Goal: Task Accomplishment & Management: Use online tool/utility

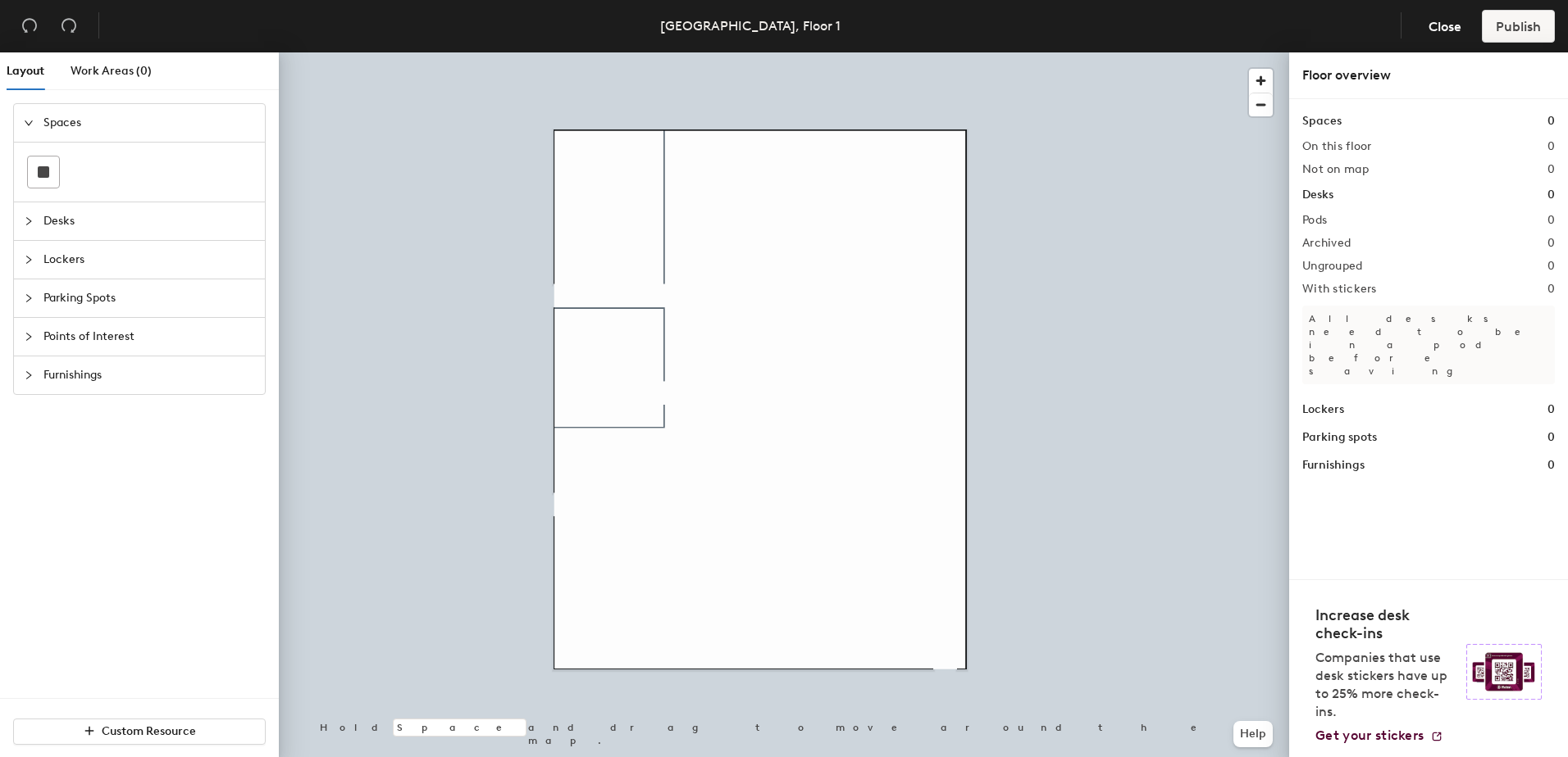
click at [65, 220] on span "Desks" at bounding box center [149, 220] width 212 height 37
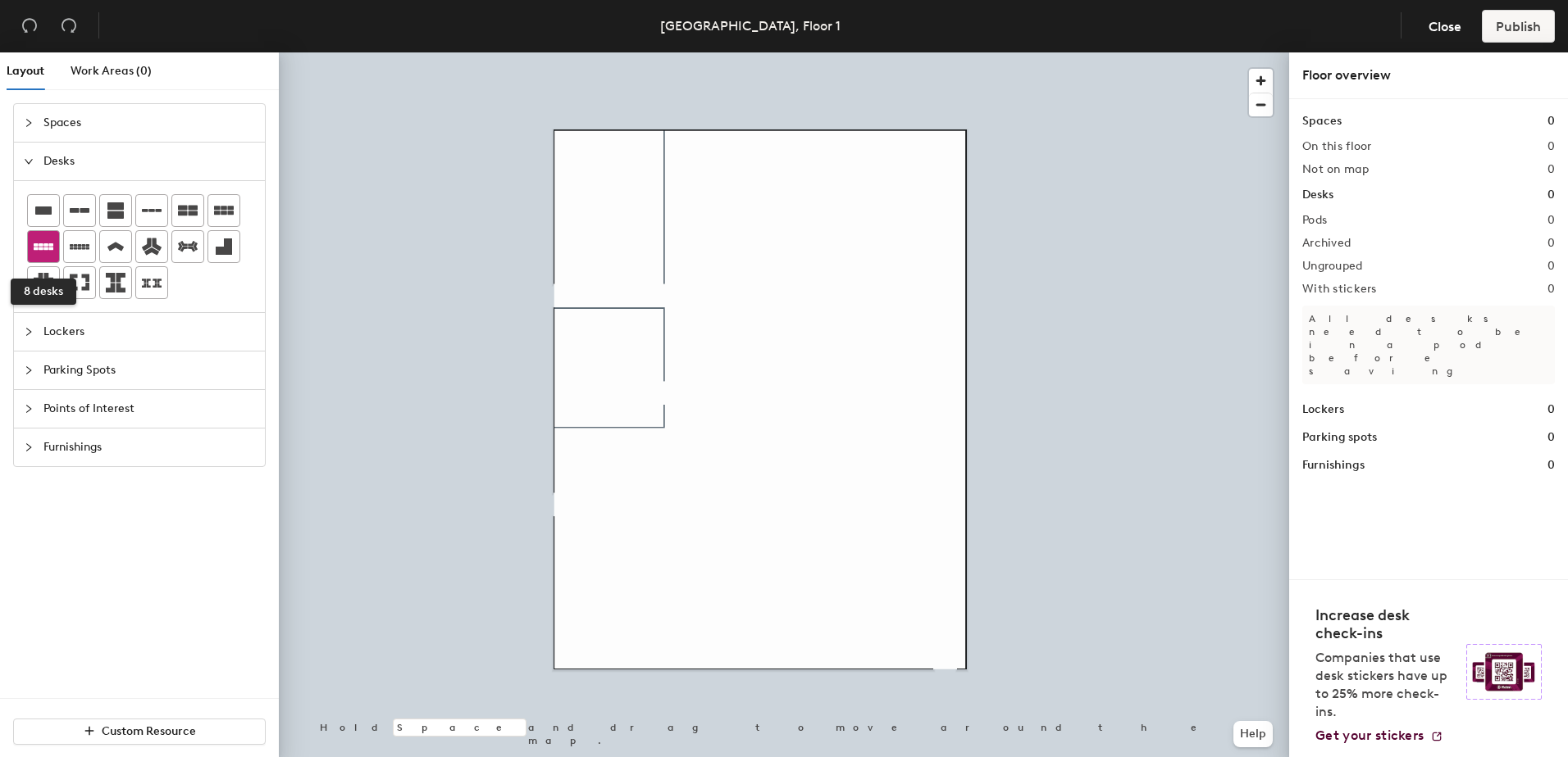
click at [34, 248] on icon at bounding box center [44, 247] width 20 height 7
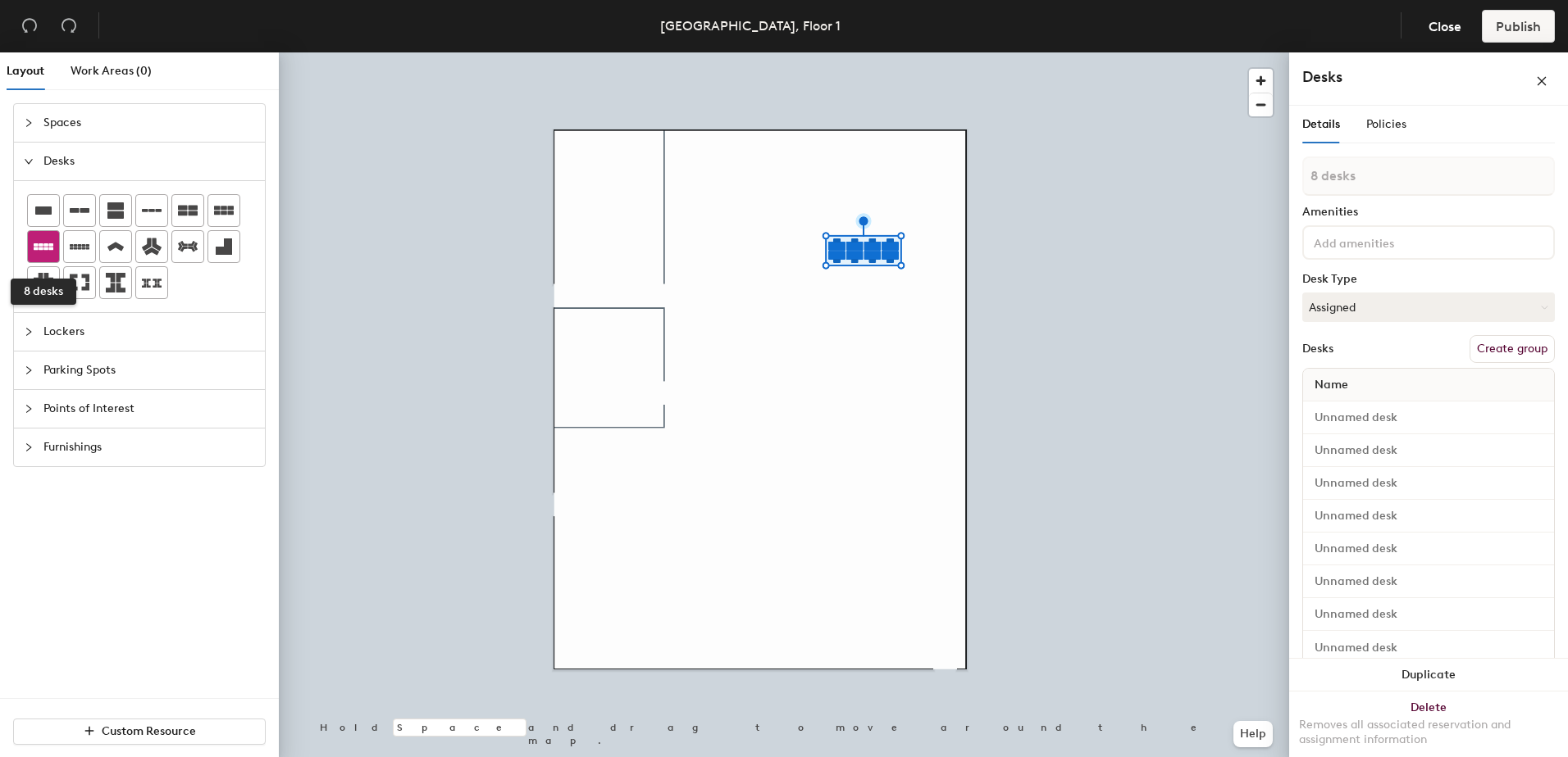
click at [49, 243] on icon at bounding box center [44, 247] width 20 height 20
click at [48, 249] on icon at bounding box center [44, 247] width 20 height 7
click at [45, 253] on icon at bounding box center [44, 247] width 20 height 20
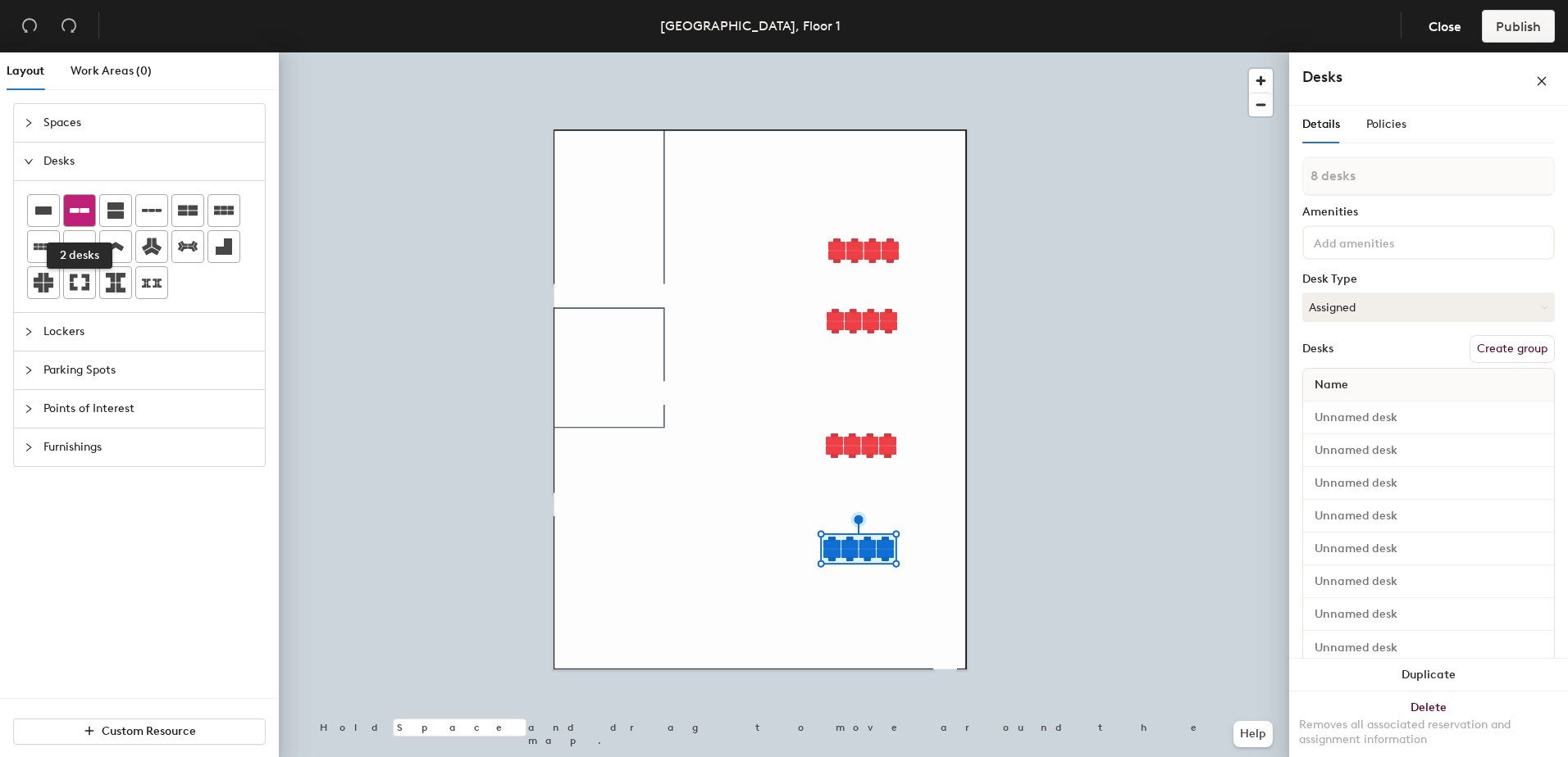
click at [78, 211] on icon at bounding box center [79, 211] width 20 height 5
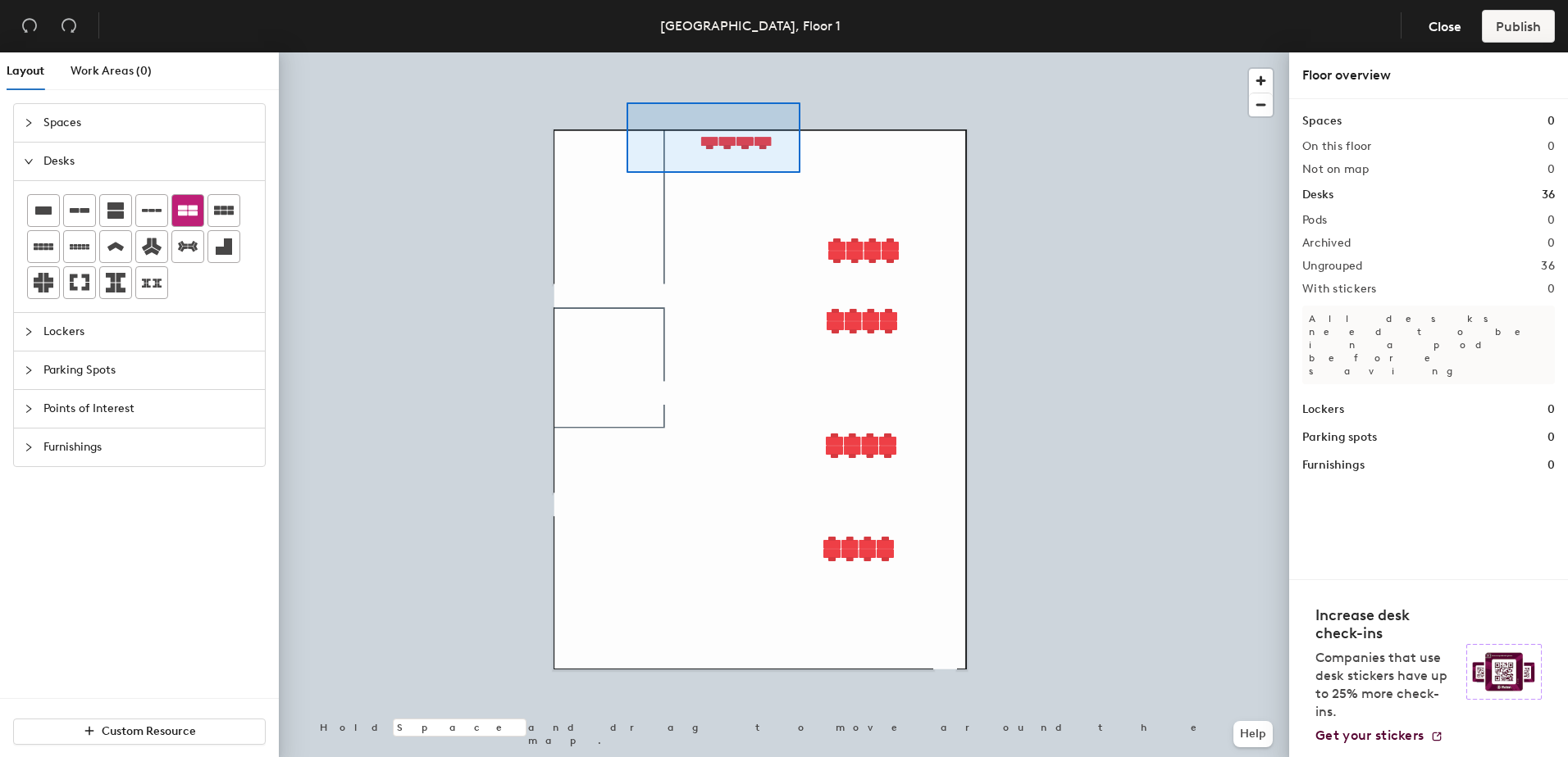
click at [627, 52] on div at bounding box center [784, 52] width 1010 height 0
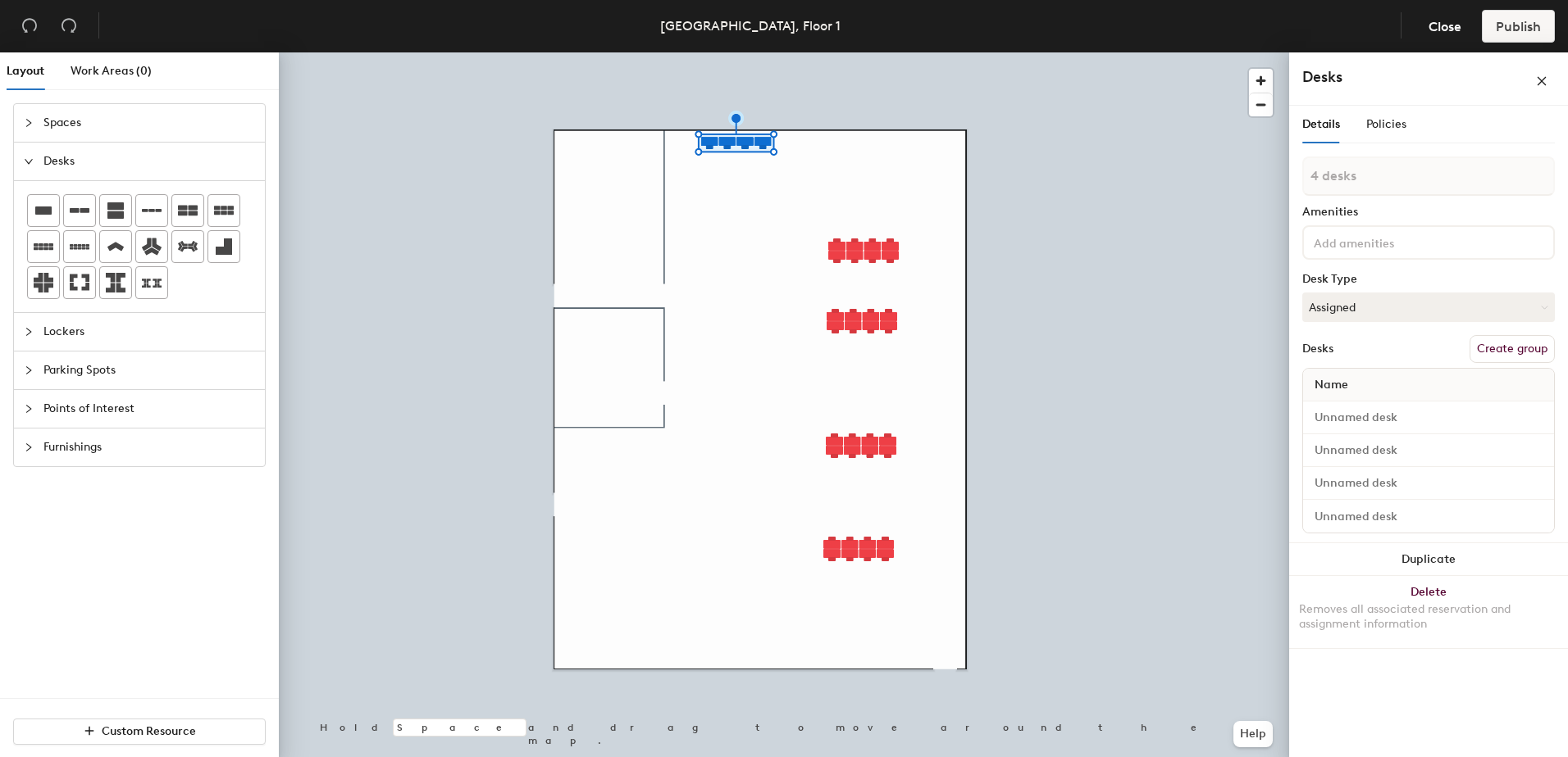
click at [1524, 351] on button "Create group" at bounding box center [1512, 349] width 85 height 28
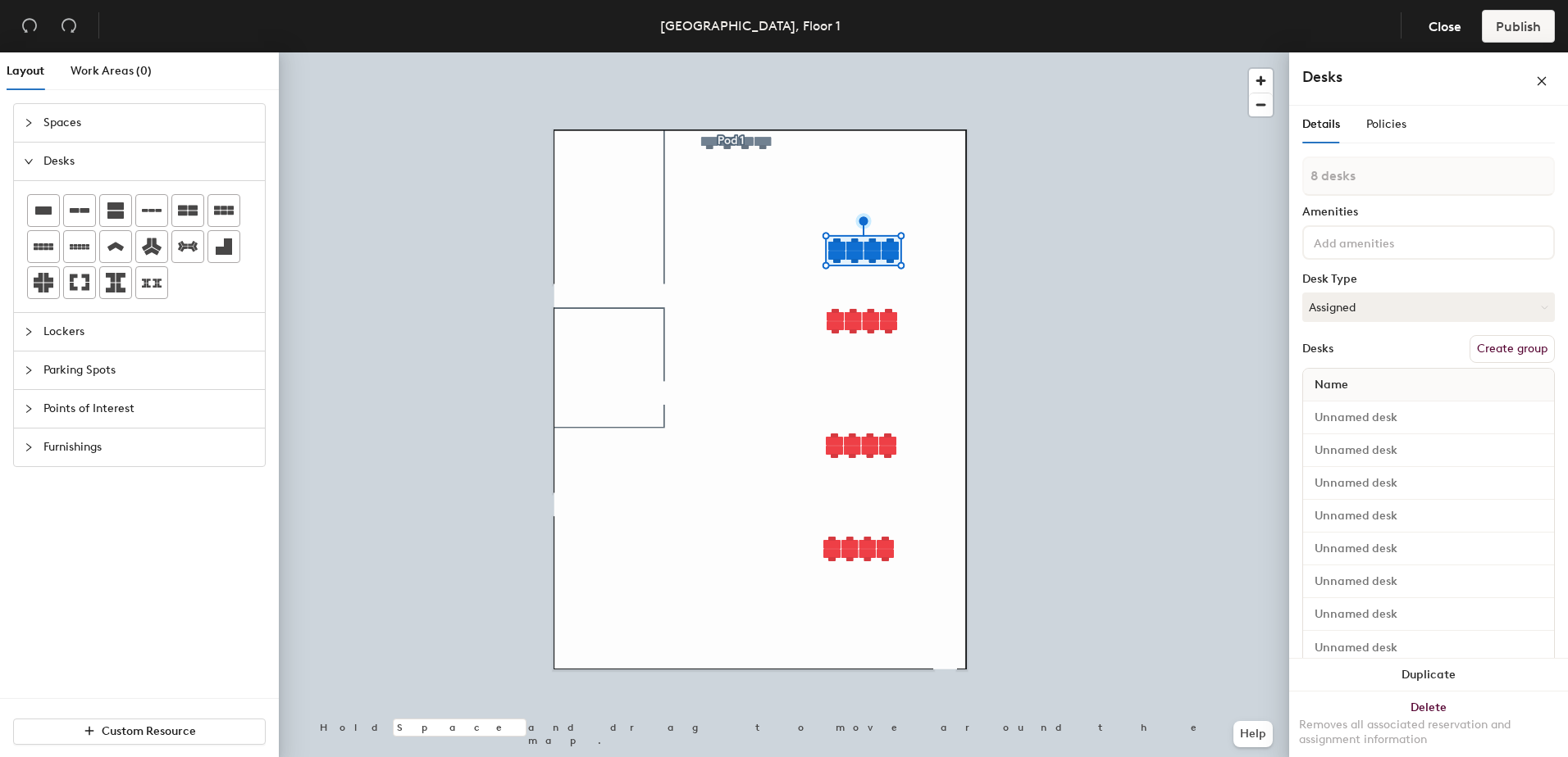
click at [1479, 347] on button "Create group" at bounding box center [1512, 349] width 85 height 28
click at [1476, 351] on button "Create group" at bounding box center [1512, 349] width 85 height 28
click at [1476, 354] on button "Create group" at bounding box center [1512, 349] width 85 height 28
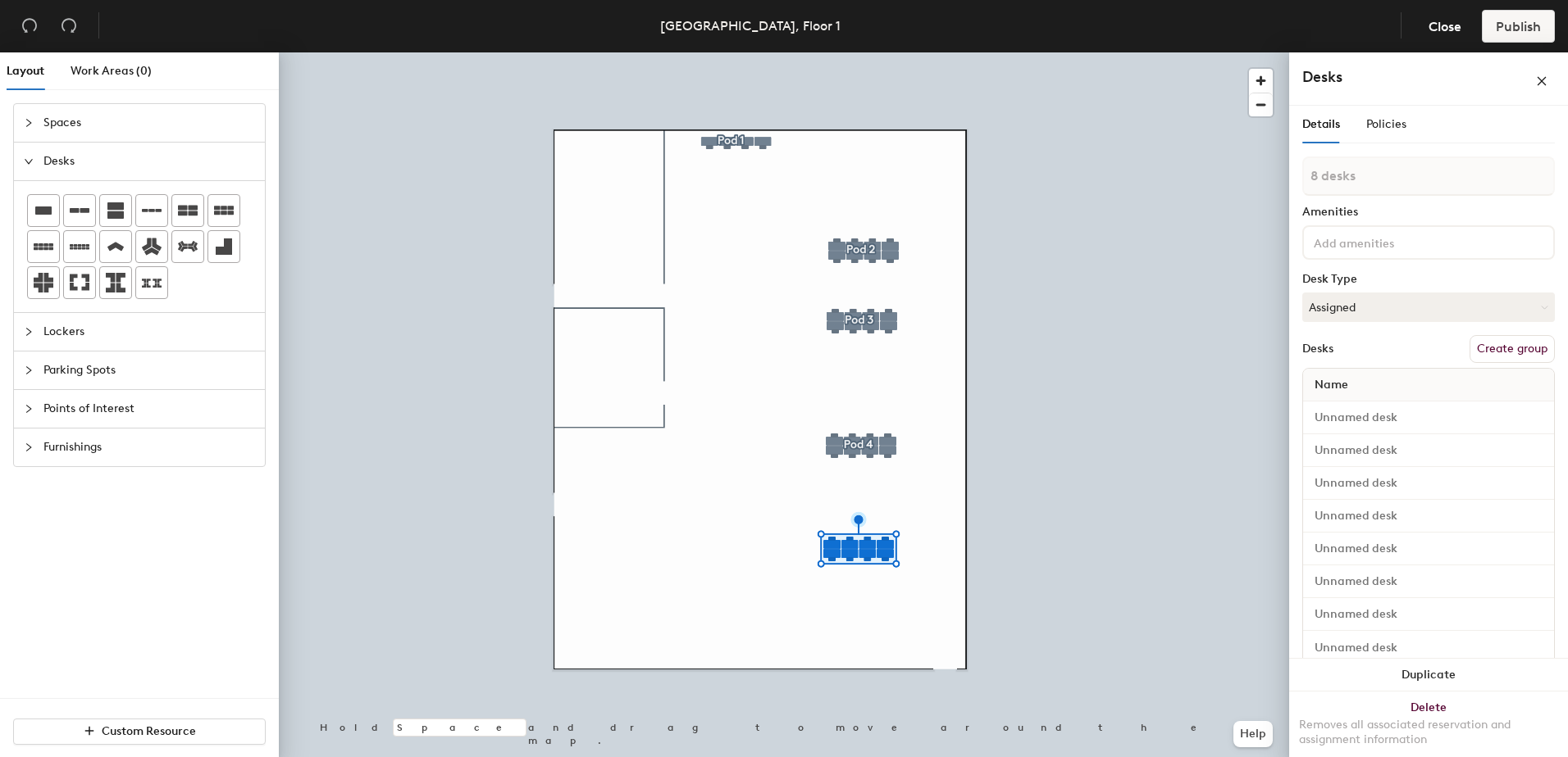
click at [1488, 348] on button "Create group" at bounding box center [1512, 349] width 85 height 28
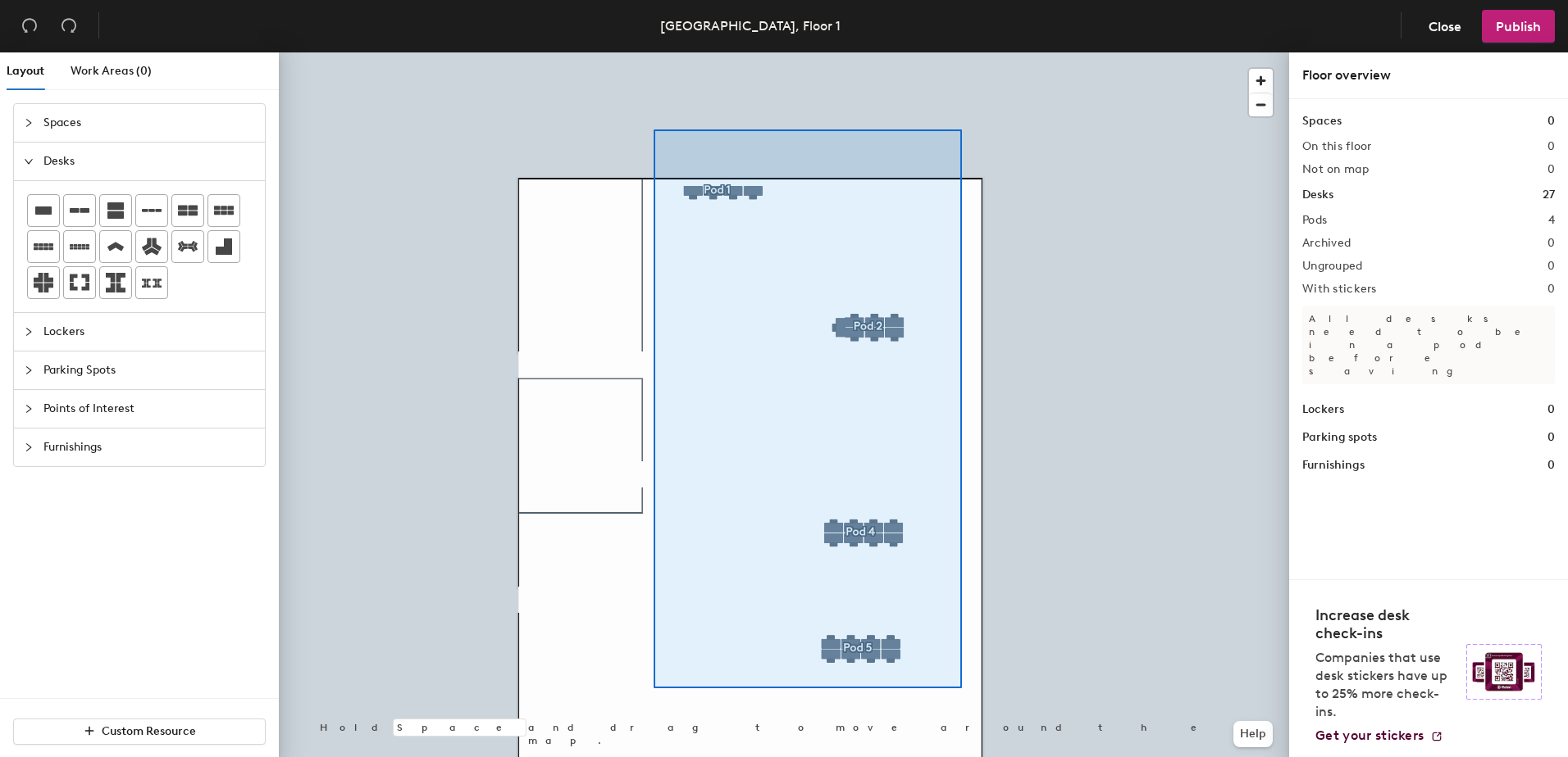
click at [653, 52] on div at bounding box center [784, 52] width 1010 height 0
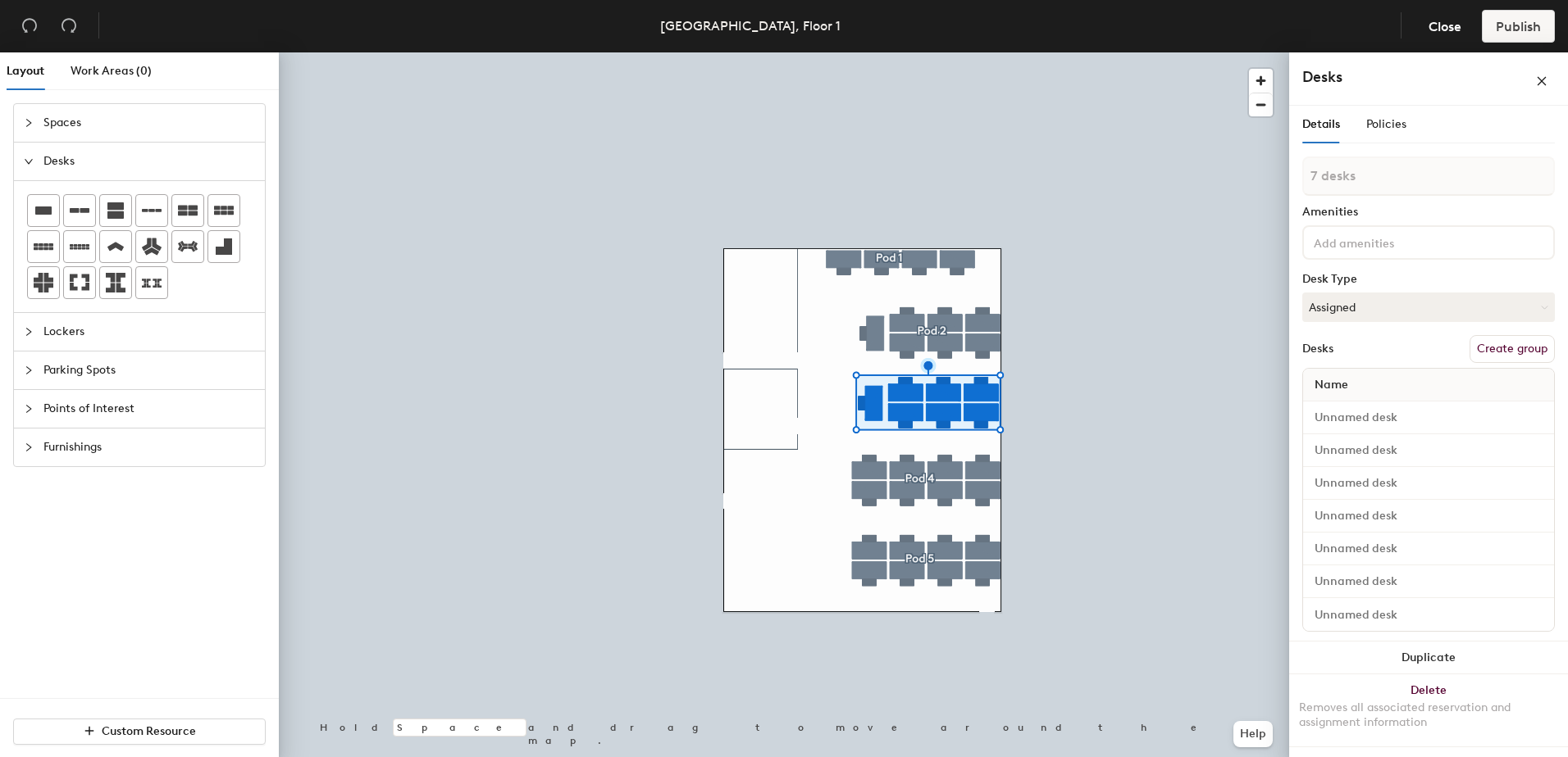
click at [1509, 343] on button "Create group" at bounding box center [1512, 349] width 85 height 28
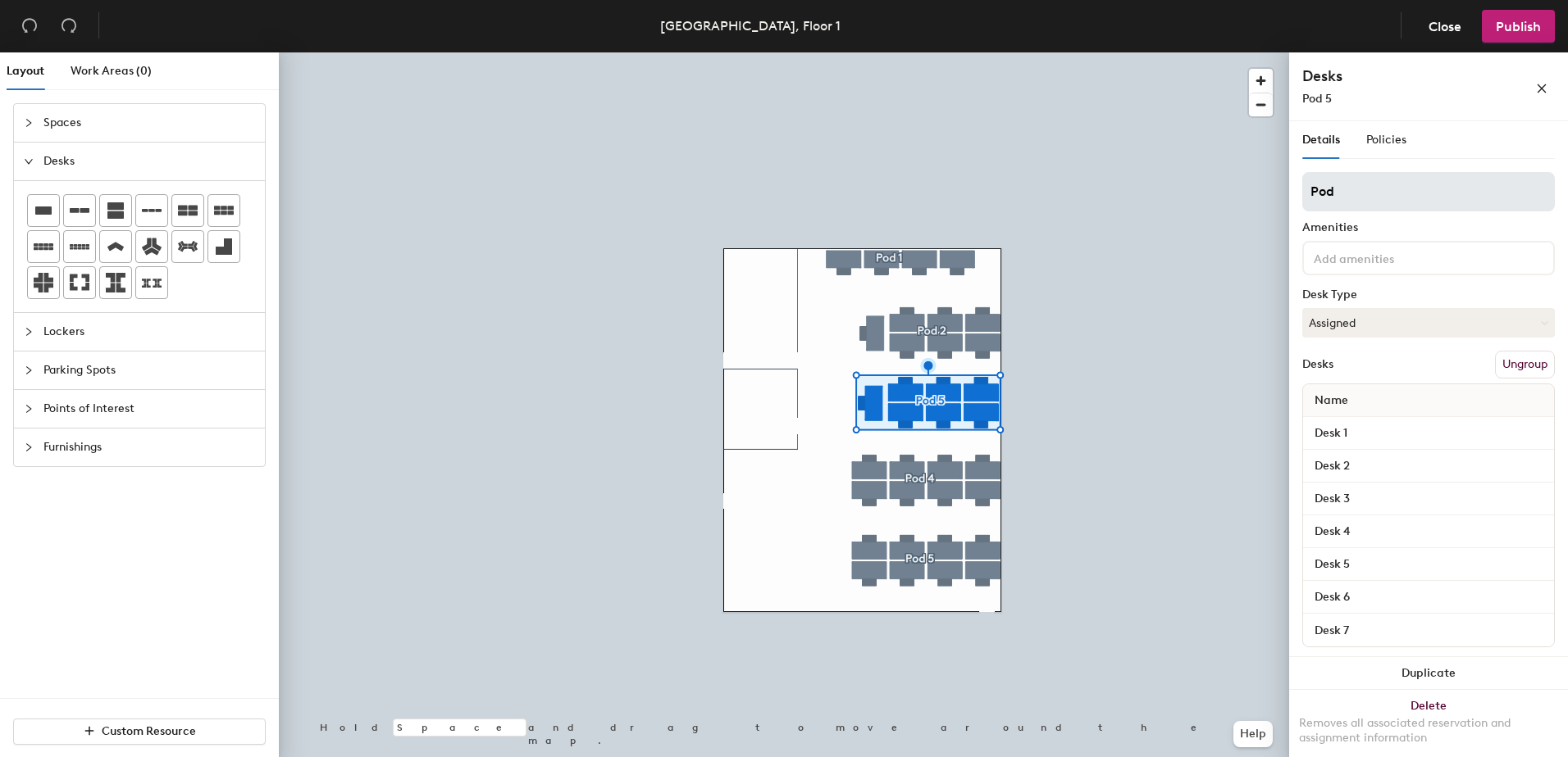
type input "Pod 3"
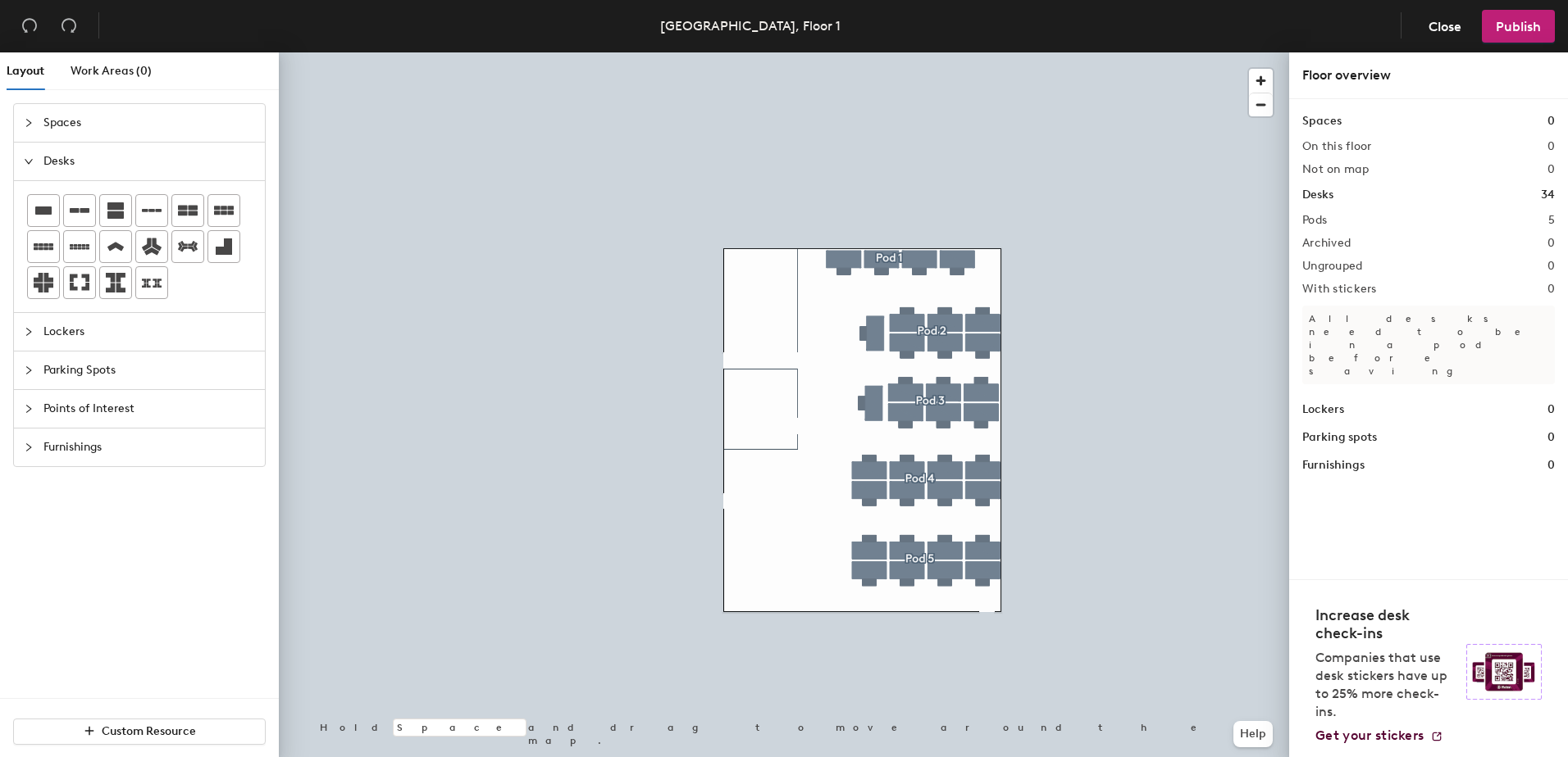
click at [62, 132] on span "Spaces" at bounding box center [149, 123] width 212 height 37
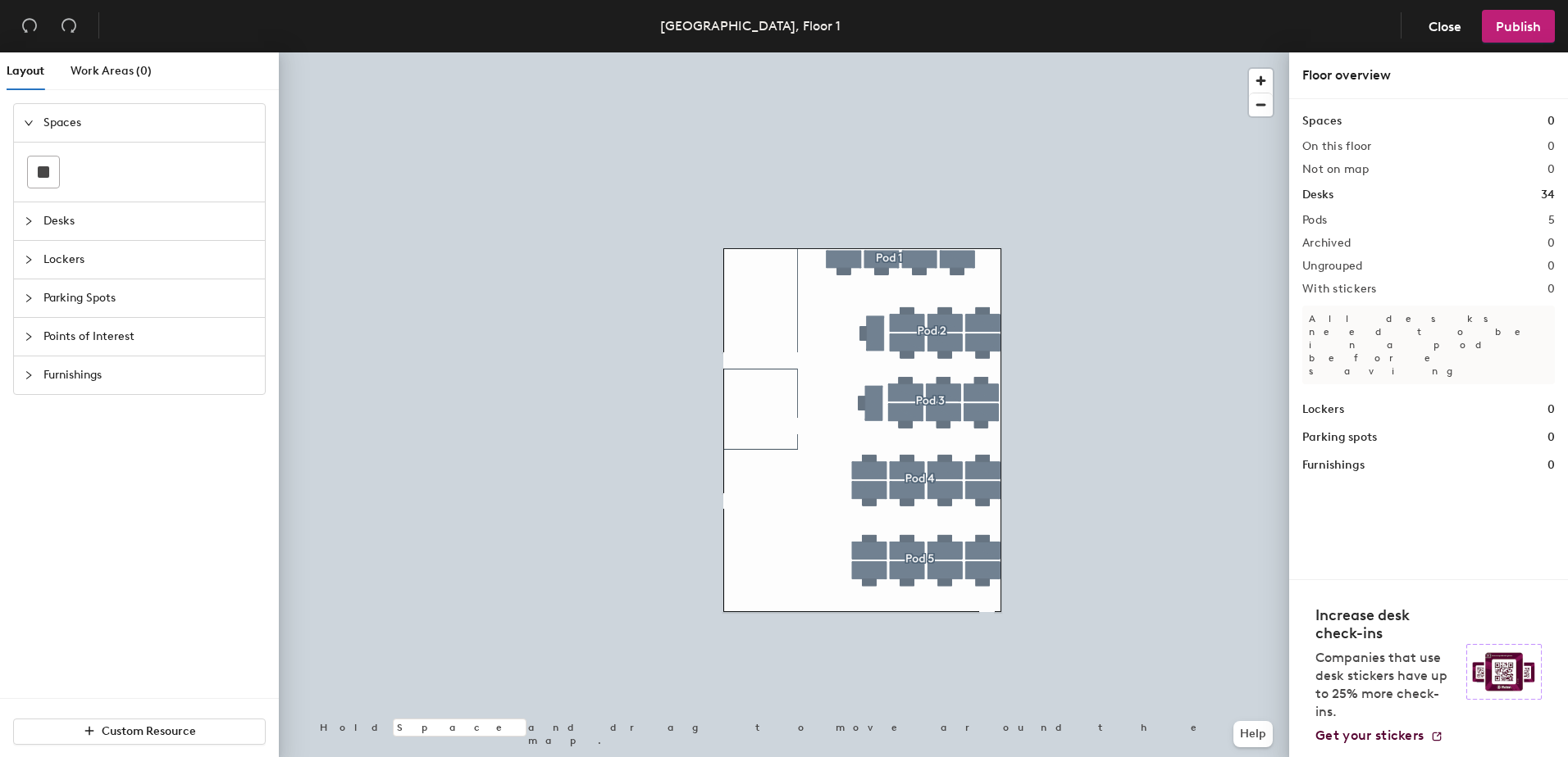
click at [27, 125] on icon "expanded" at bounding box center [28, 122] width 10 height 10
click at [39, 276] on div at bounding box center [33, 277] width 20 height 18
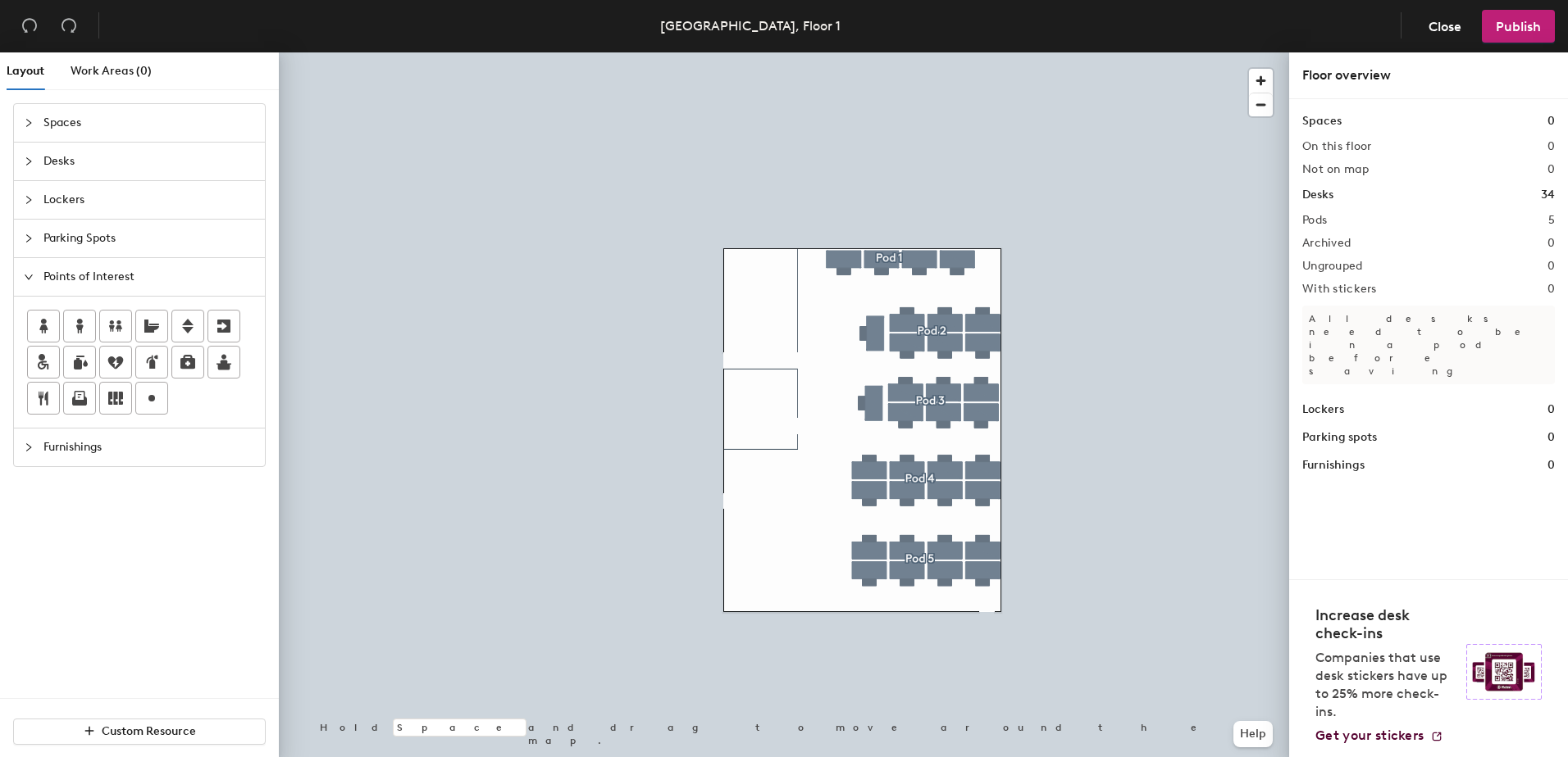
click at [35, 243] on div at bounding box center [33, 238] width 20 height 18
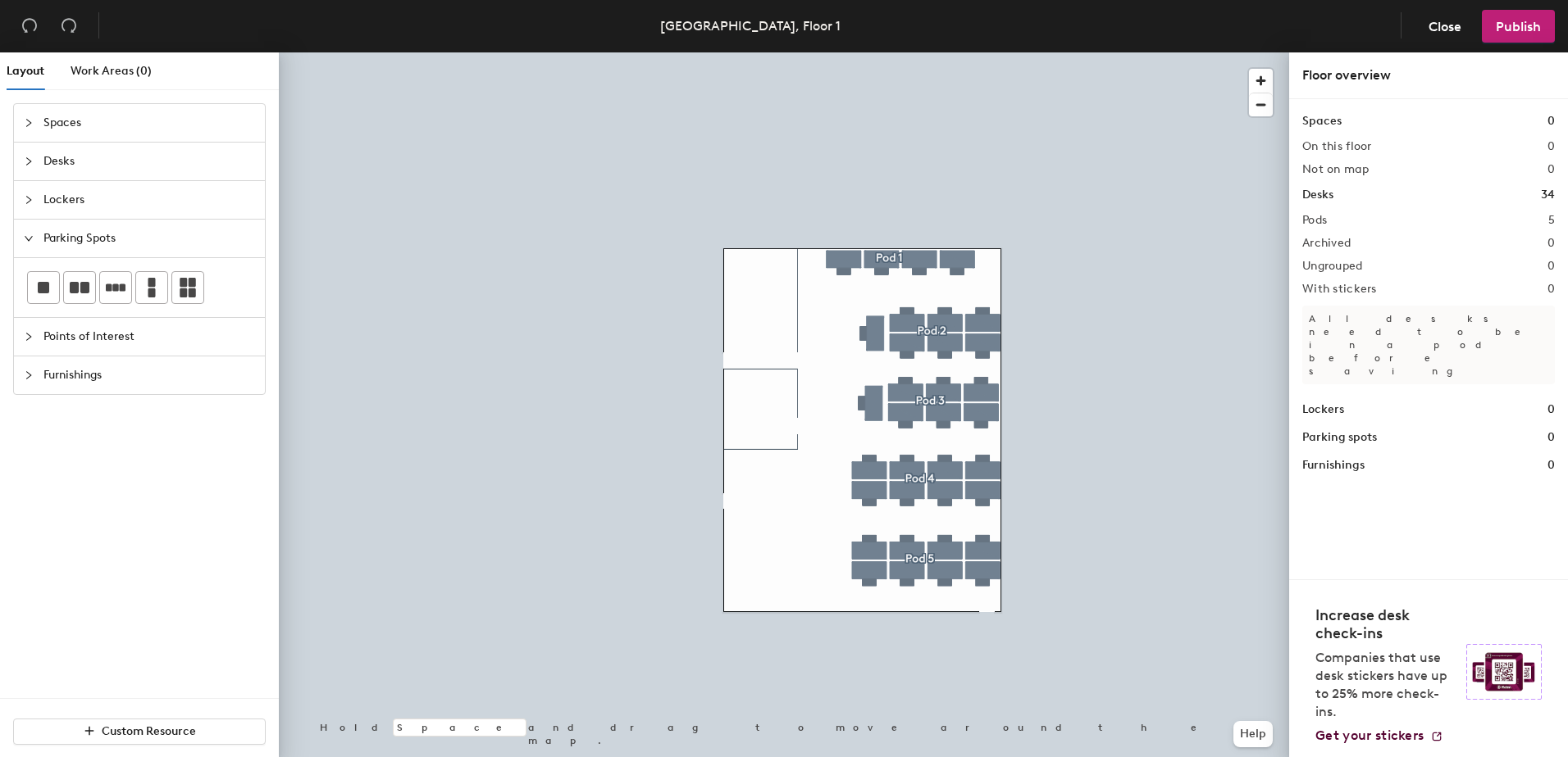
click at [45, 363] on span "Furnishings" at bounding box center [149, 375] width 212 height 37
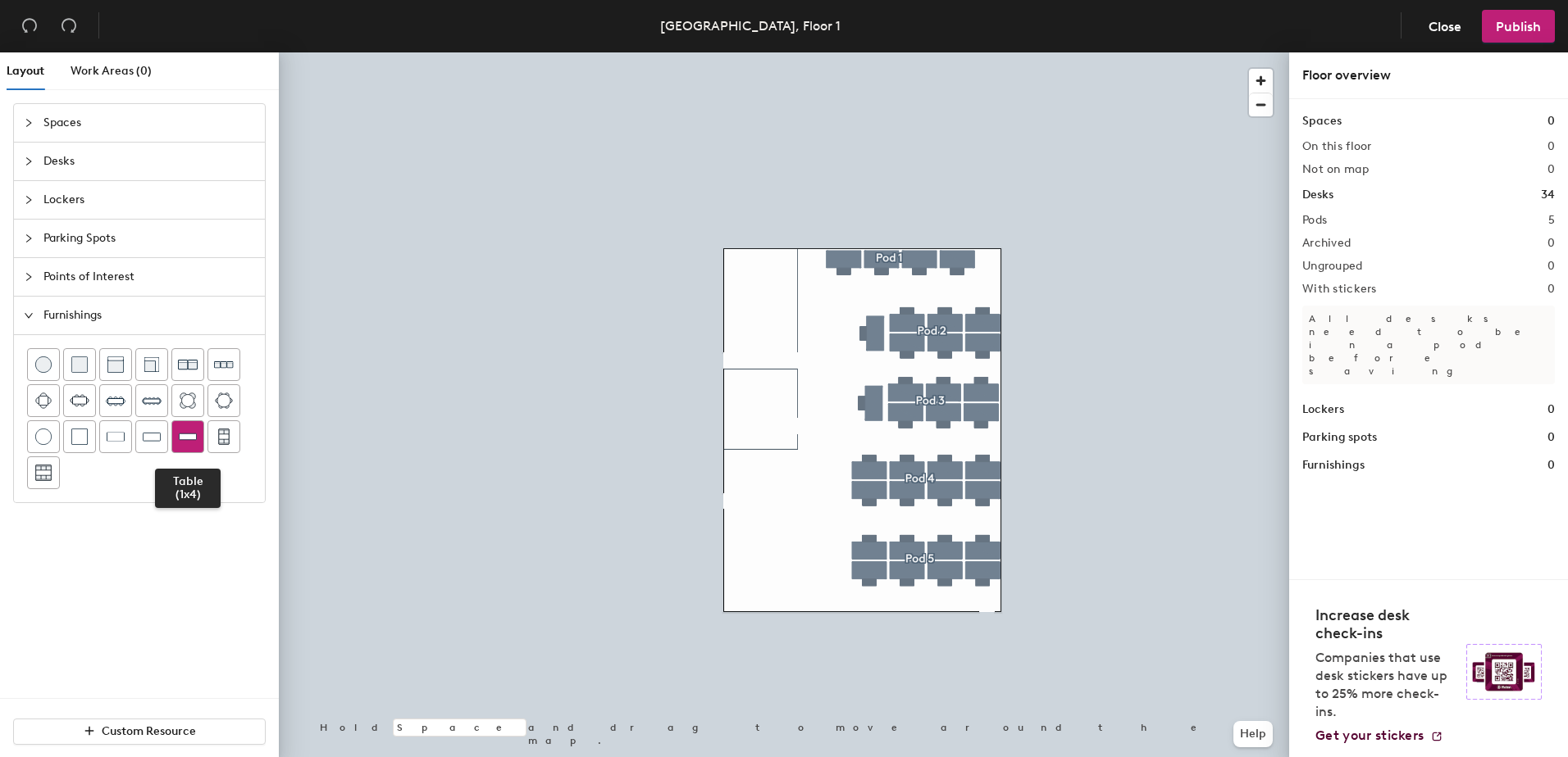
click at [181, 433] on img at bounding box center [187, 436] width 18 height 17
click at [193, 437] on img at bounding box center [187, 436] width 18 height 17
click at [37, 285] on div at bounding box center [33, 277] width 20 height 18
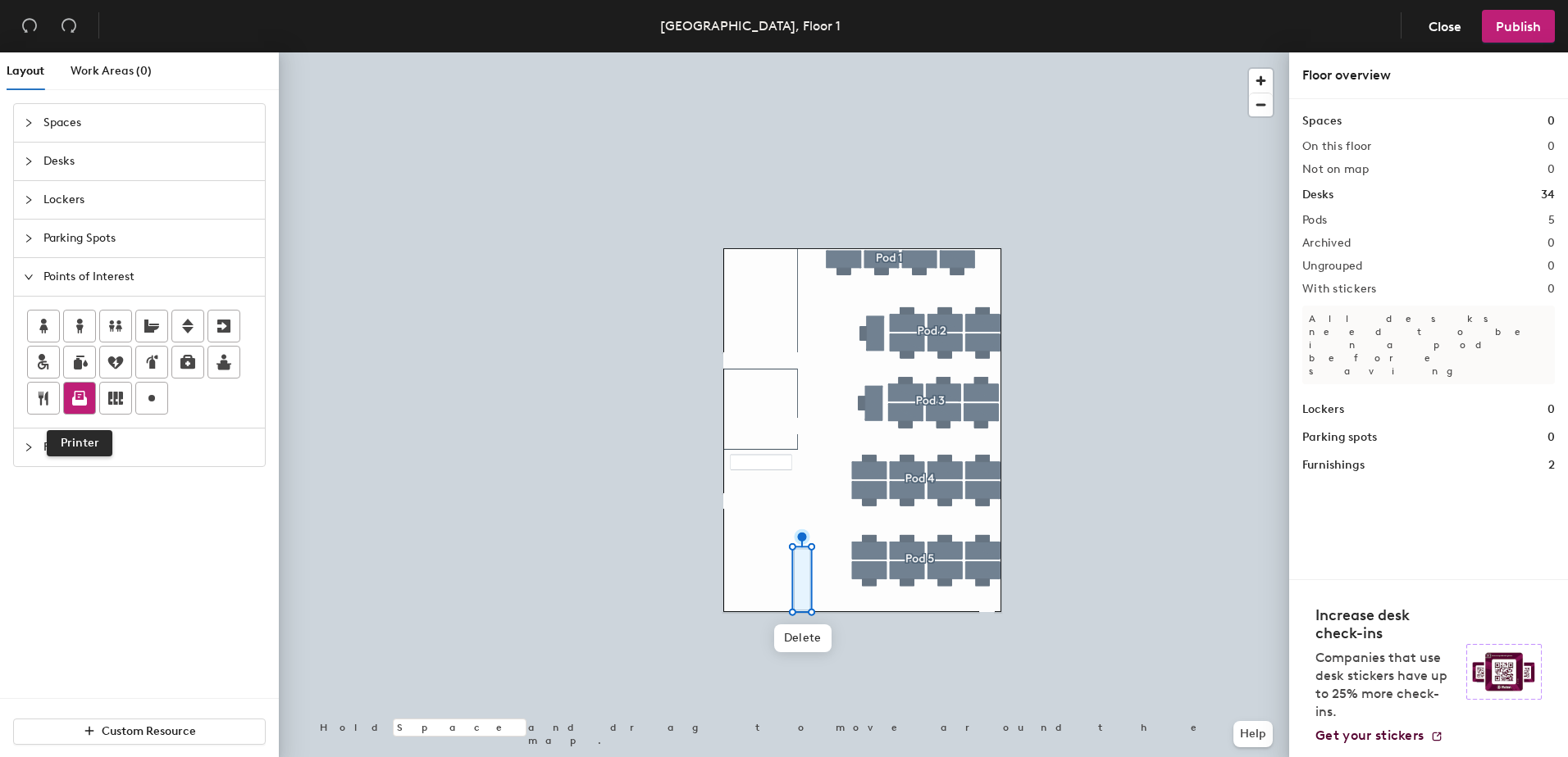
click at [87, 402] on icon at bounding box center [79, 401] width 15 height 9
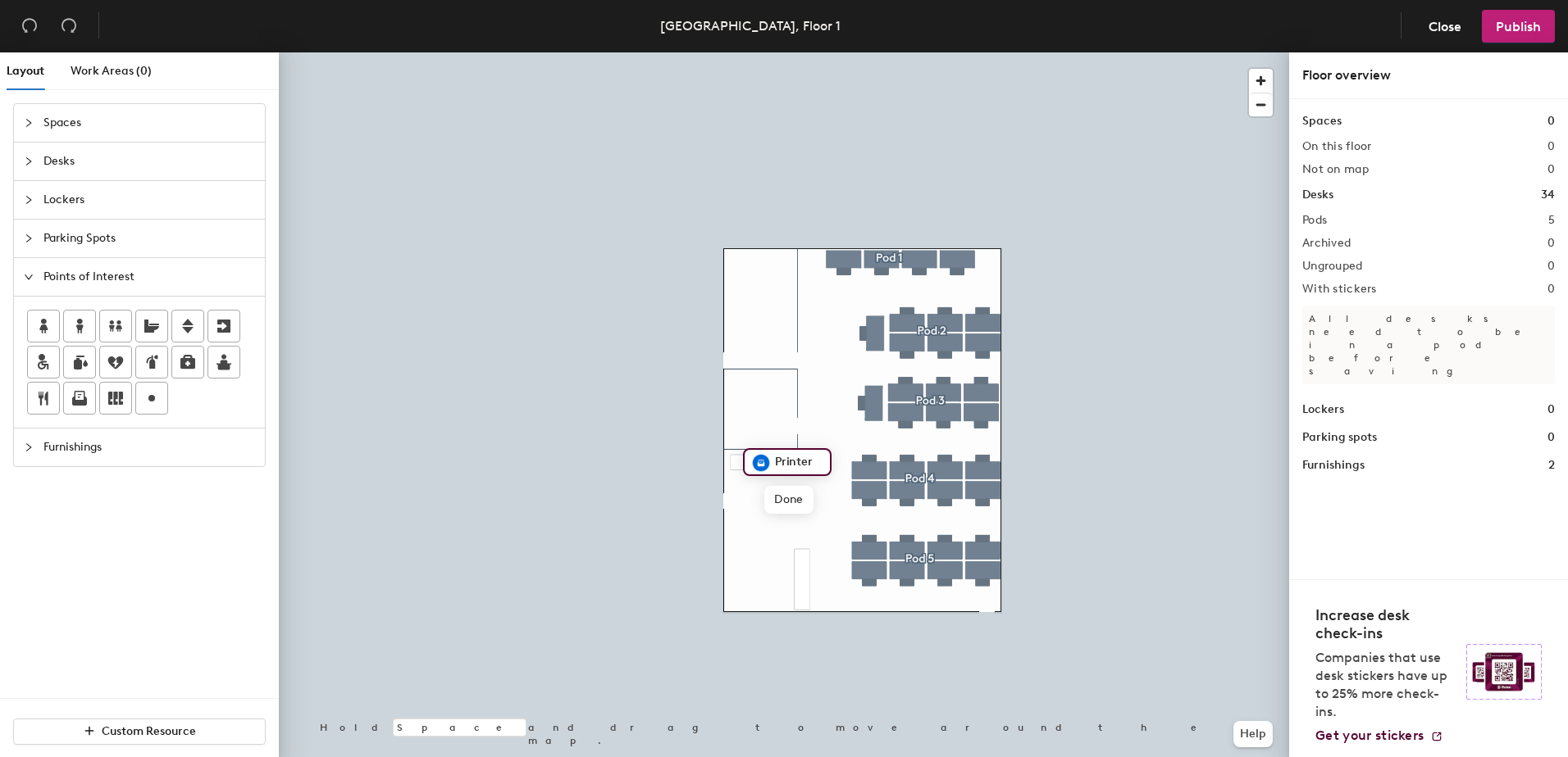
click at [811, 465] on input "Printer" at bounding box center [798, 463] width 52 height 23
type input "Printing & Recycling"
click at [845, 507] on span "Done" at bounding box center [837, 500] width 49 height 28
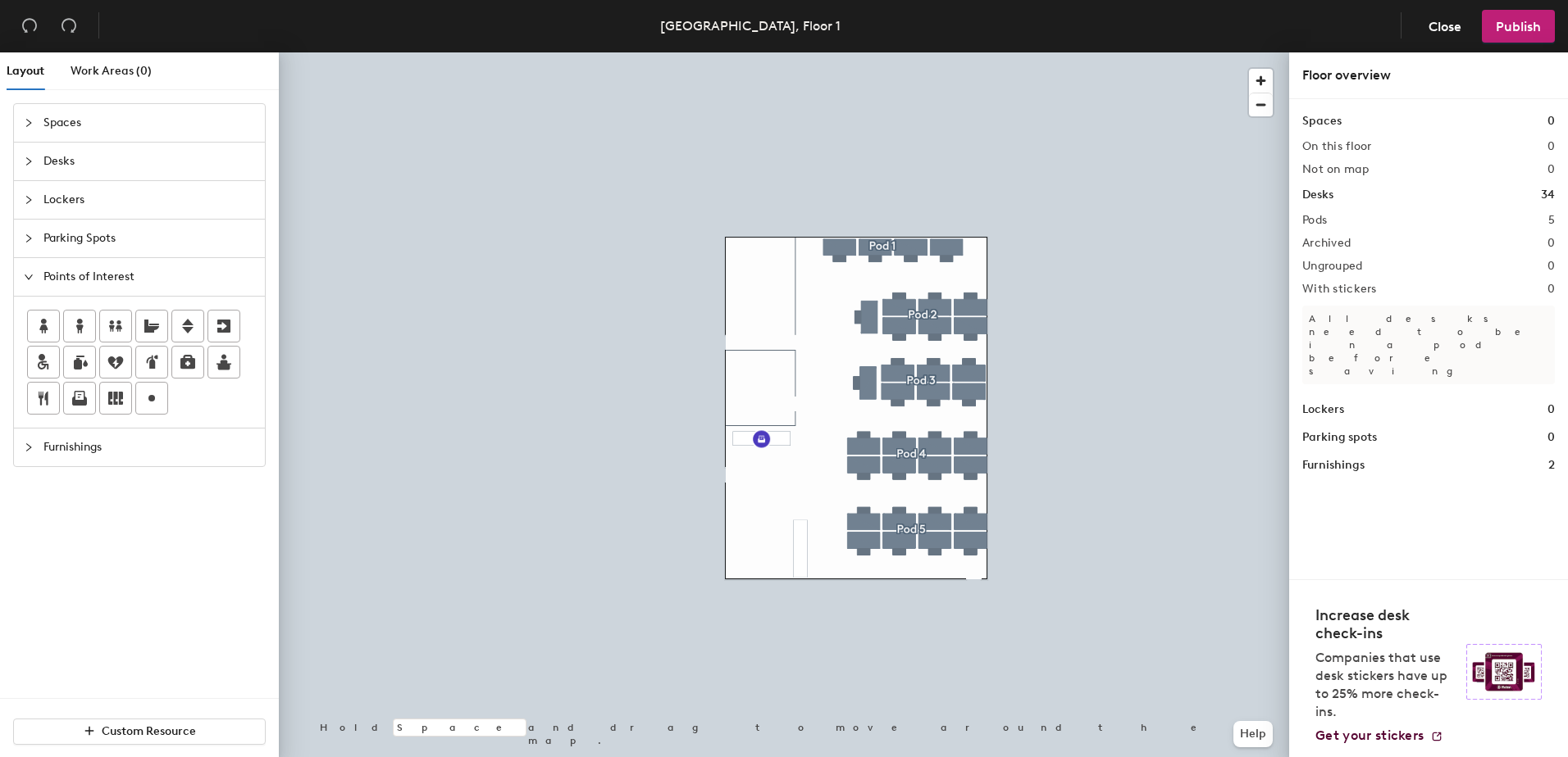
click at [24, 443] on icon "collapsed" at bounding box center [28, 447] width 10 height 10
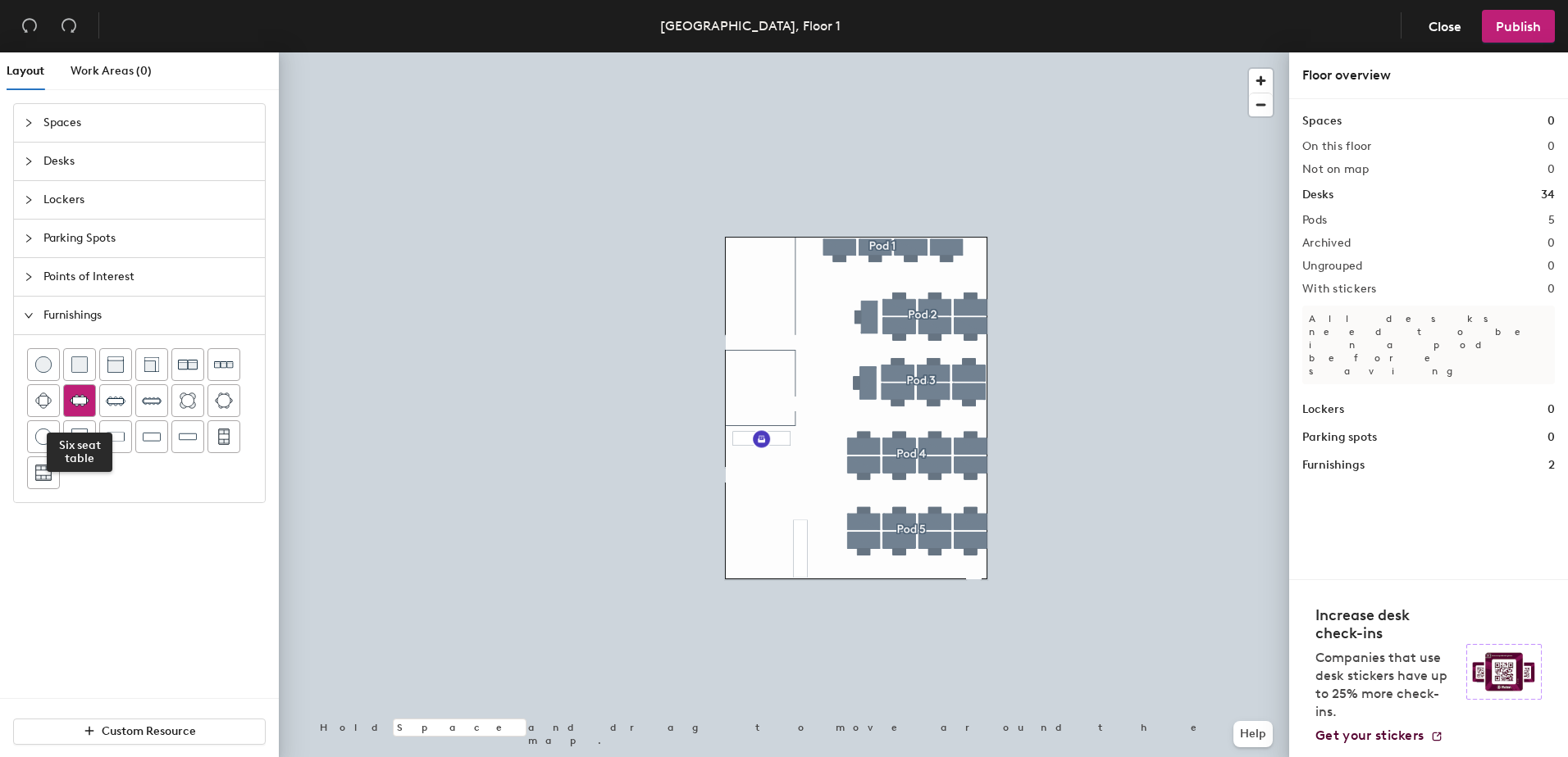
click at [87, 404] on img at bounding box center [79, 401] width 20 height 17
click at [70, 125] on span "Spaces" at bounding box center [149, 123] width 212 height 37
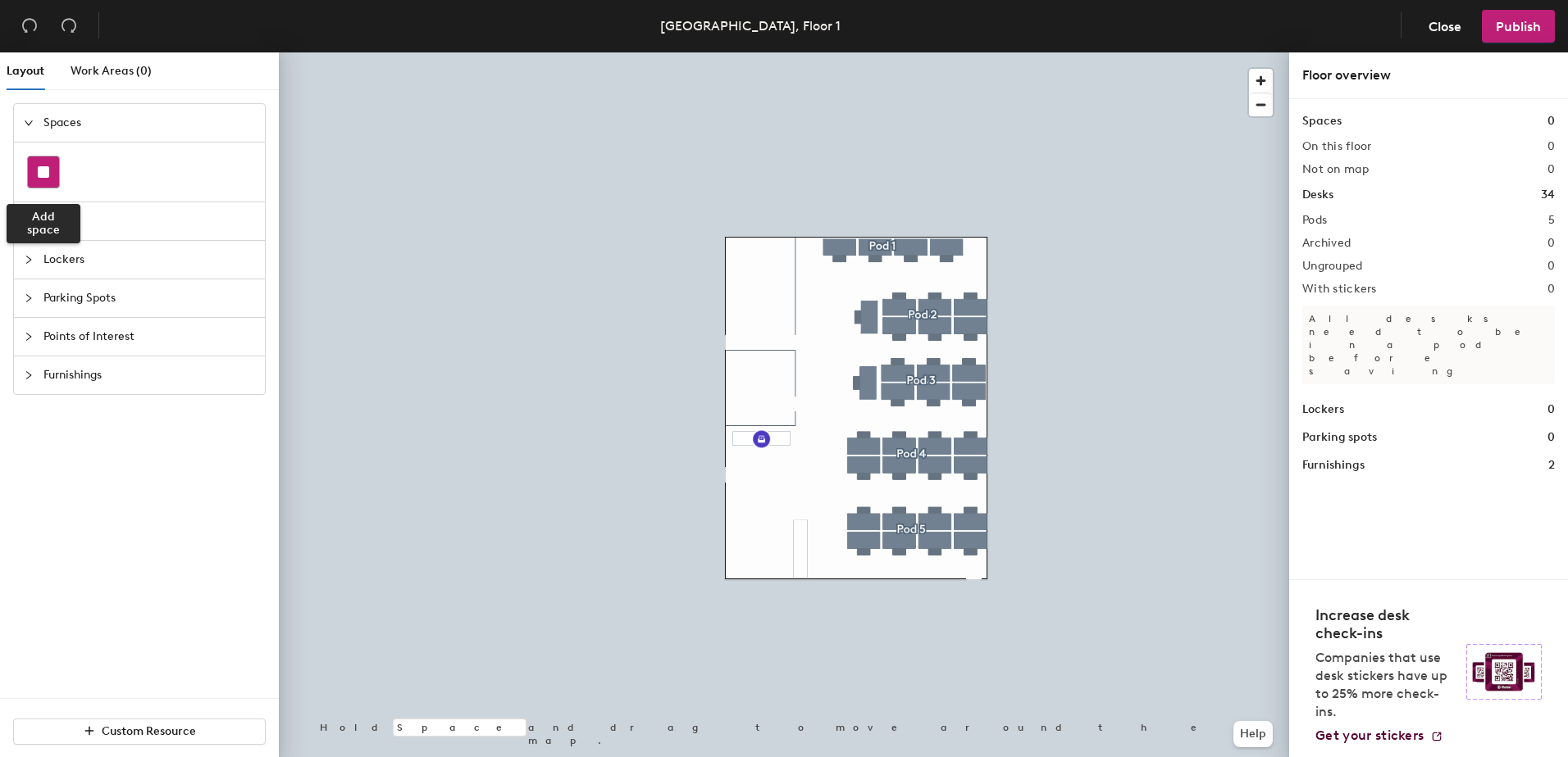
click at [45, 176] on rect at bounding box center [43, 172] width 11 height 11
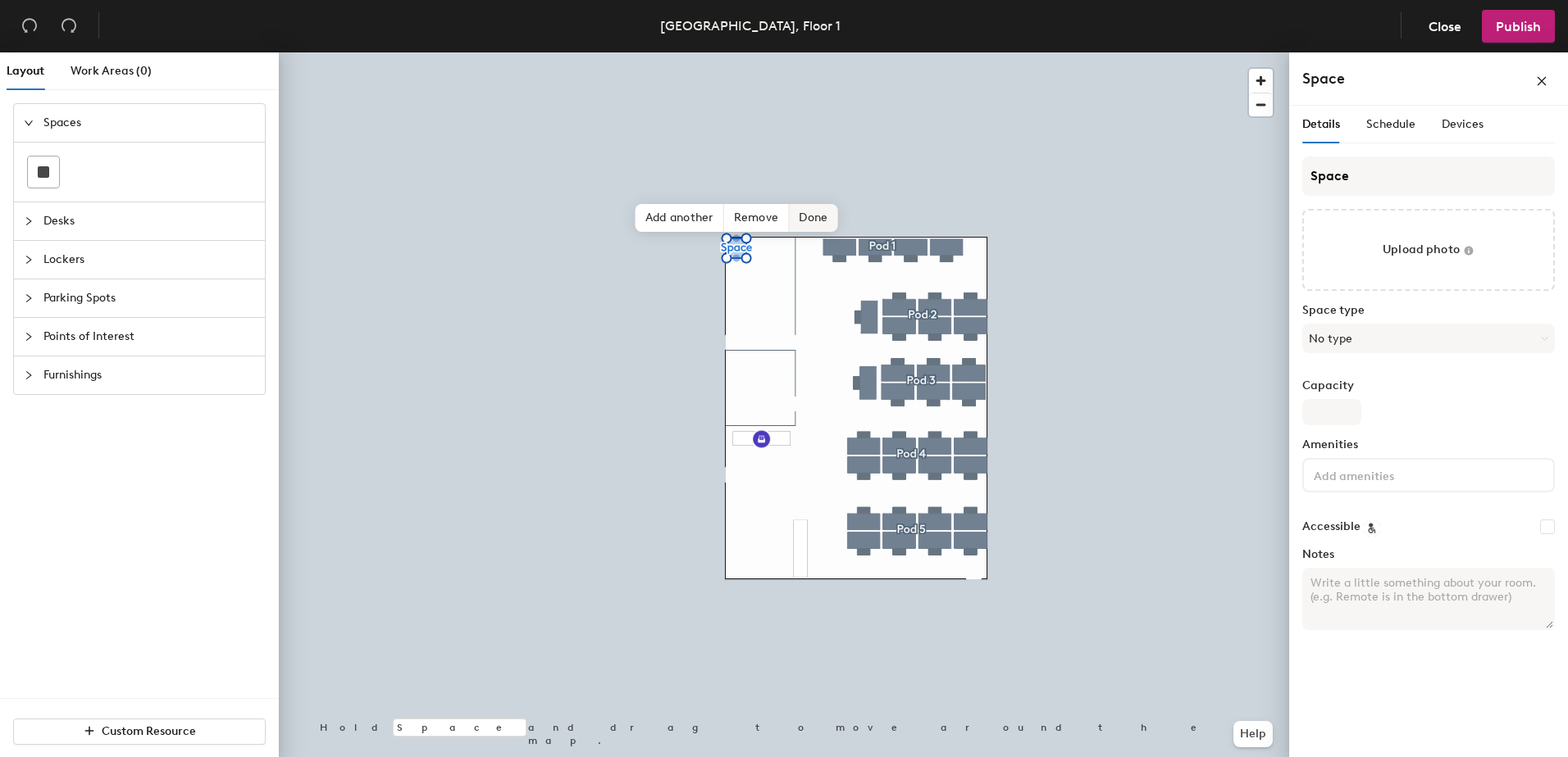
click at [825, 221] on span "Done" at bounding box center [813, 218] width 49 height 28
click at [777, 209] on icon at bounding box center [775, 207] width 3 height 3
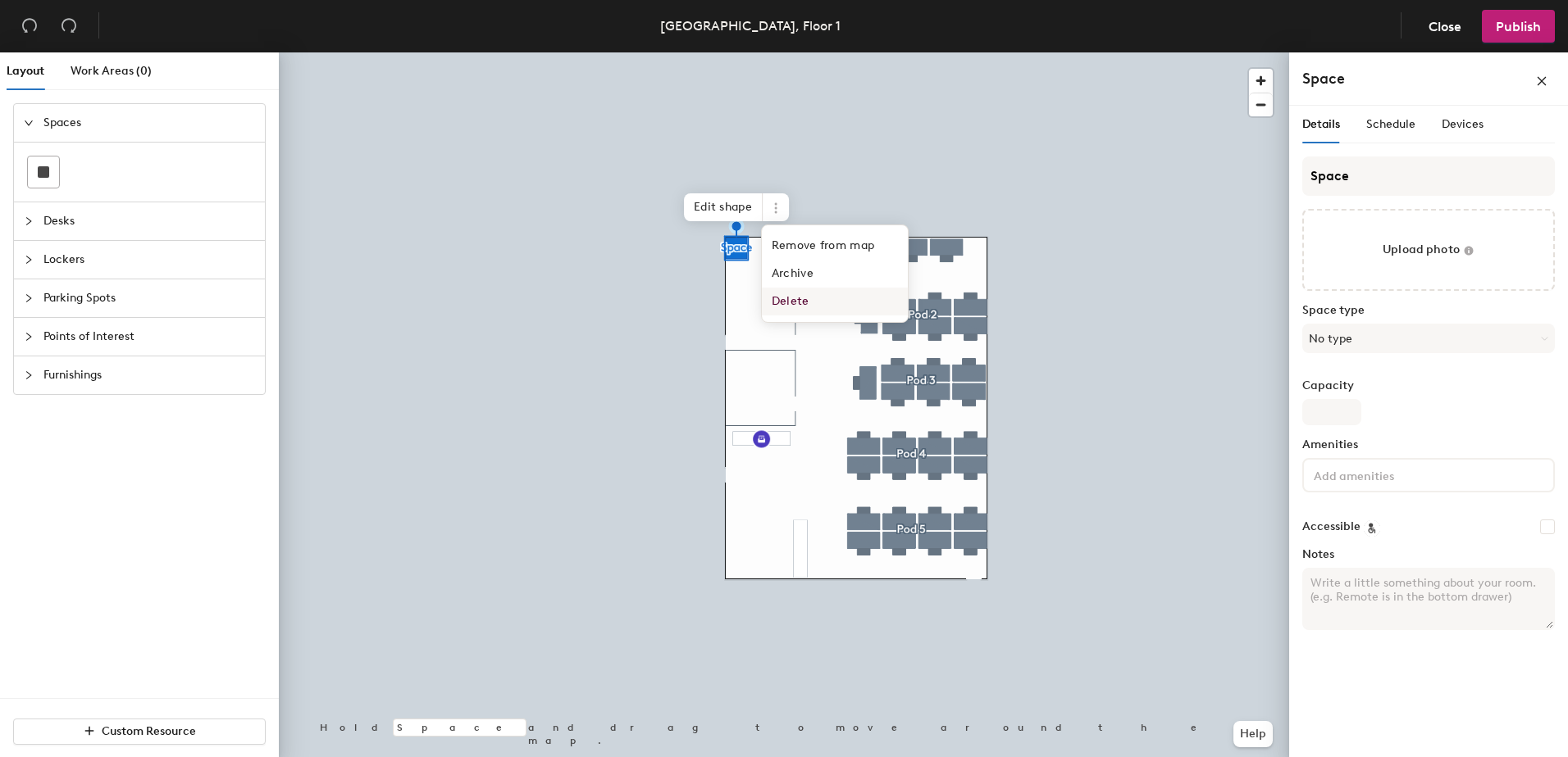
click at [791, 298] on span "Delete" at bounding box center [834, 301] width 146 height 28
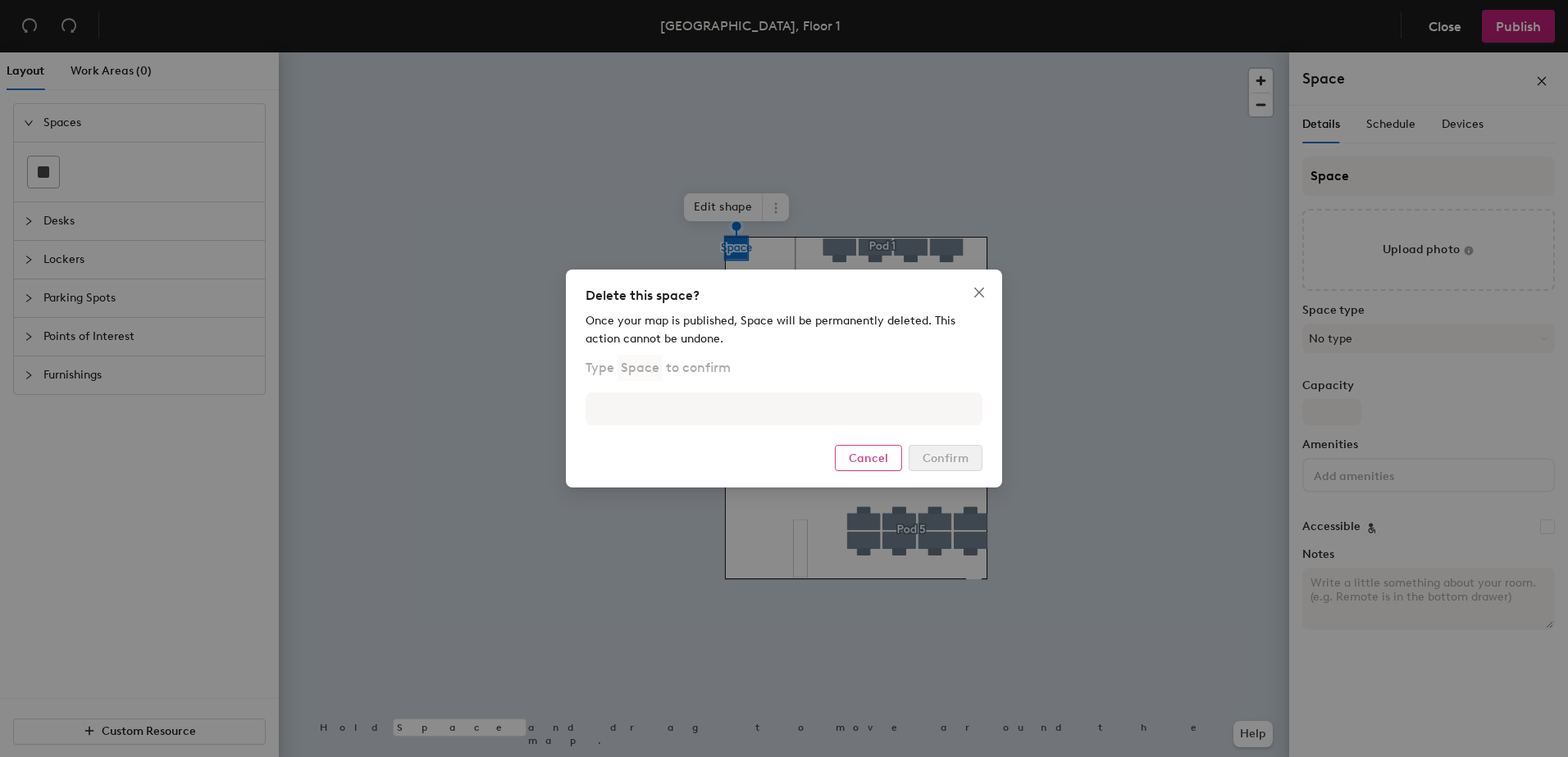
click at [900, 455] on button "Cancel" at bounding box center [868, 458] width 67 height 26
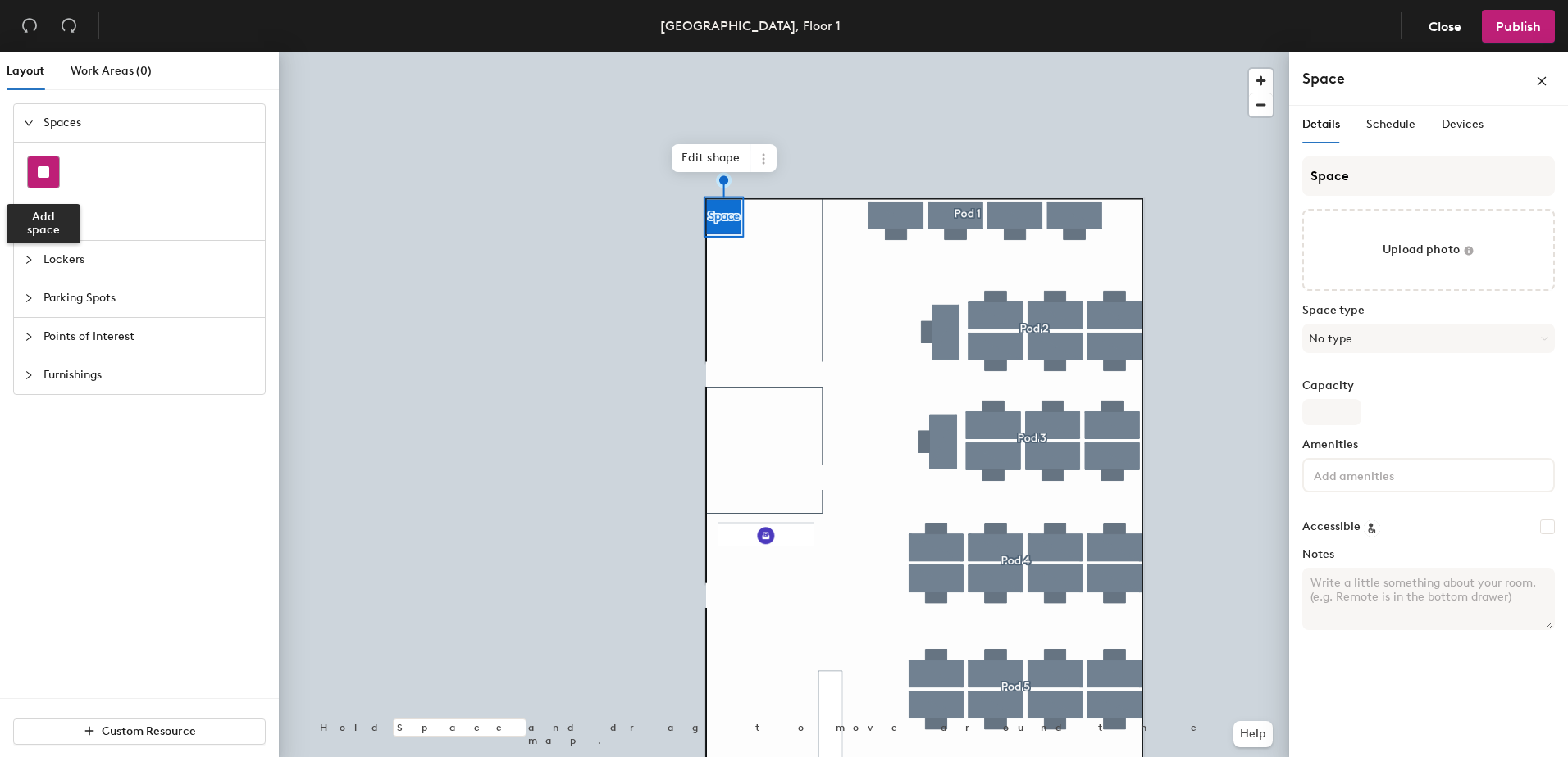
click at [36, 165] on div at bounding box center [44, 172] width 31 height 31
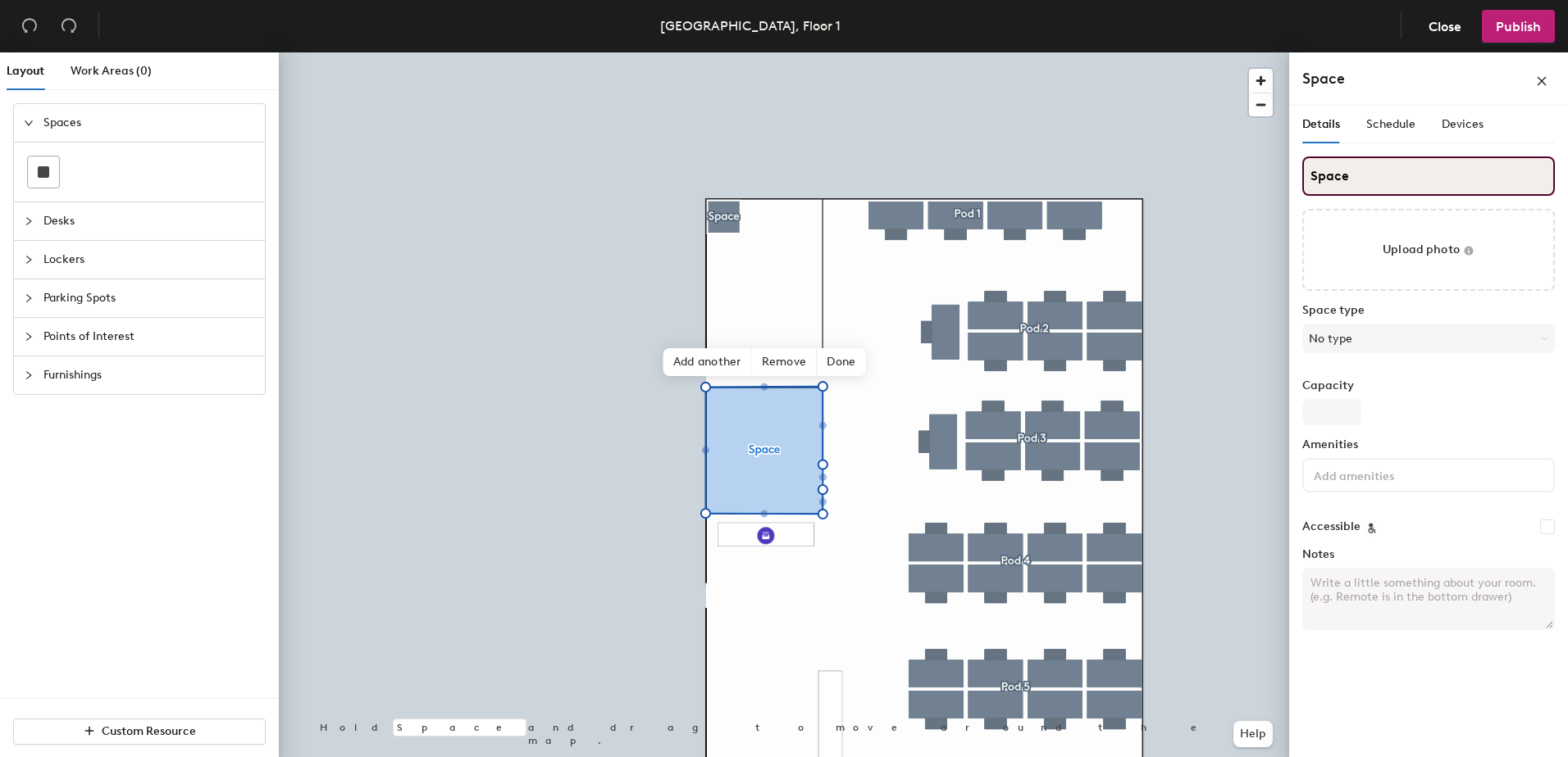
click at [1347, 187] on input "Space" at bounding box center [1429, 176] width 253 height 39
drag, startPoint x: 1361, startPoint y: 179, endPoint x: 1296, endPoint y: 180, distance: 65.0
click at [1296, 180] on div "Details Schedule Devices Space Upload photo Space type No type Capacity Ameniti…" at bounding box center [1429, 435] width 279 height 659
type input "Meeting Room 2"
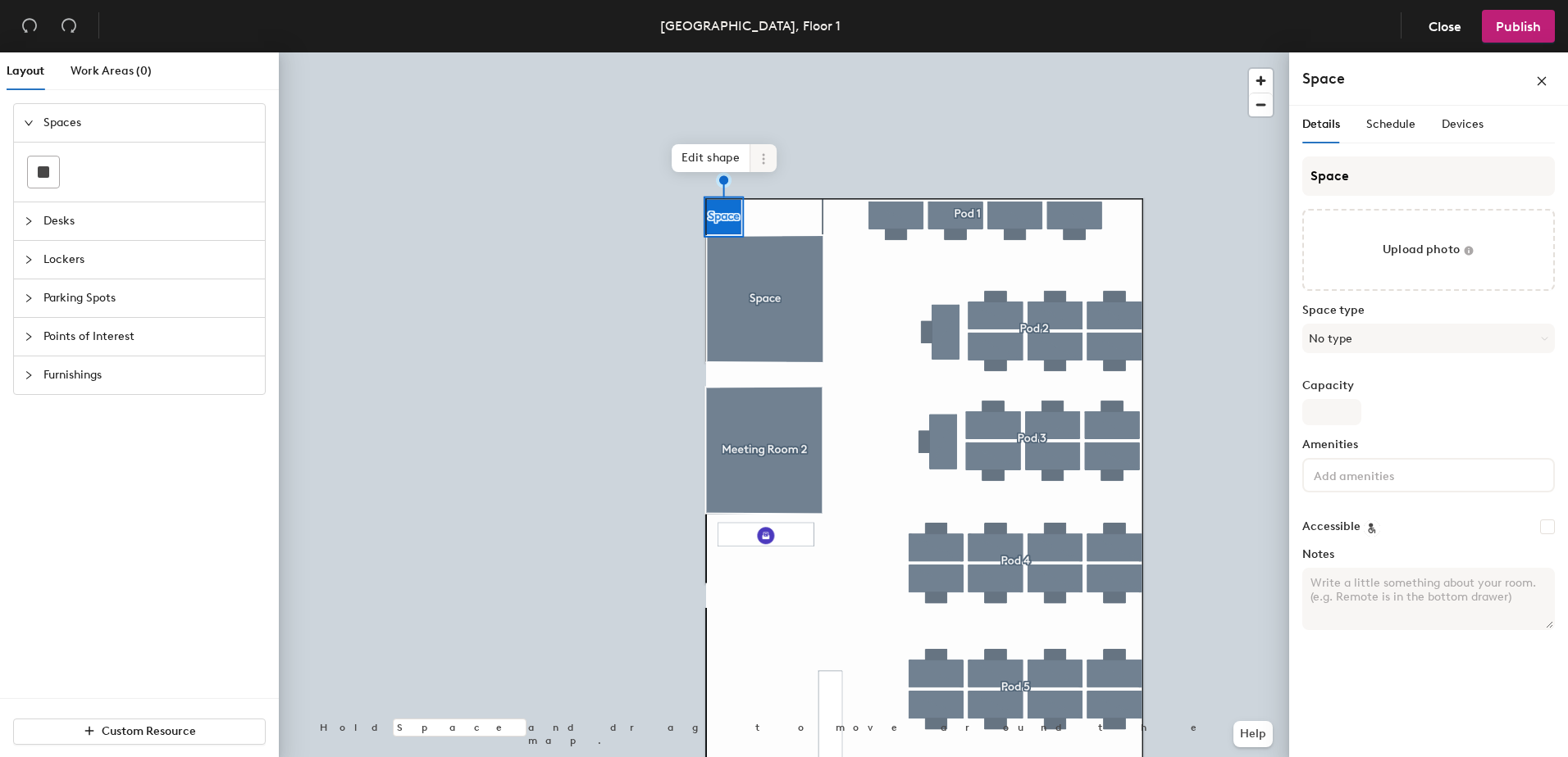
click at [759, 159] on icon at bounding box center [764, 159] width 13 height 13
click at [785, 253] on span "Delete" at bounding box center [822, 253] width 146 height 28
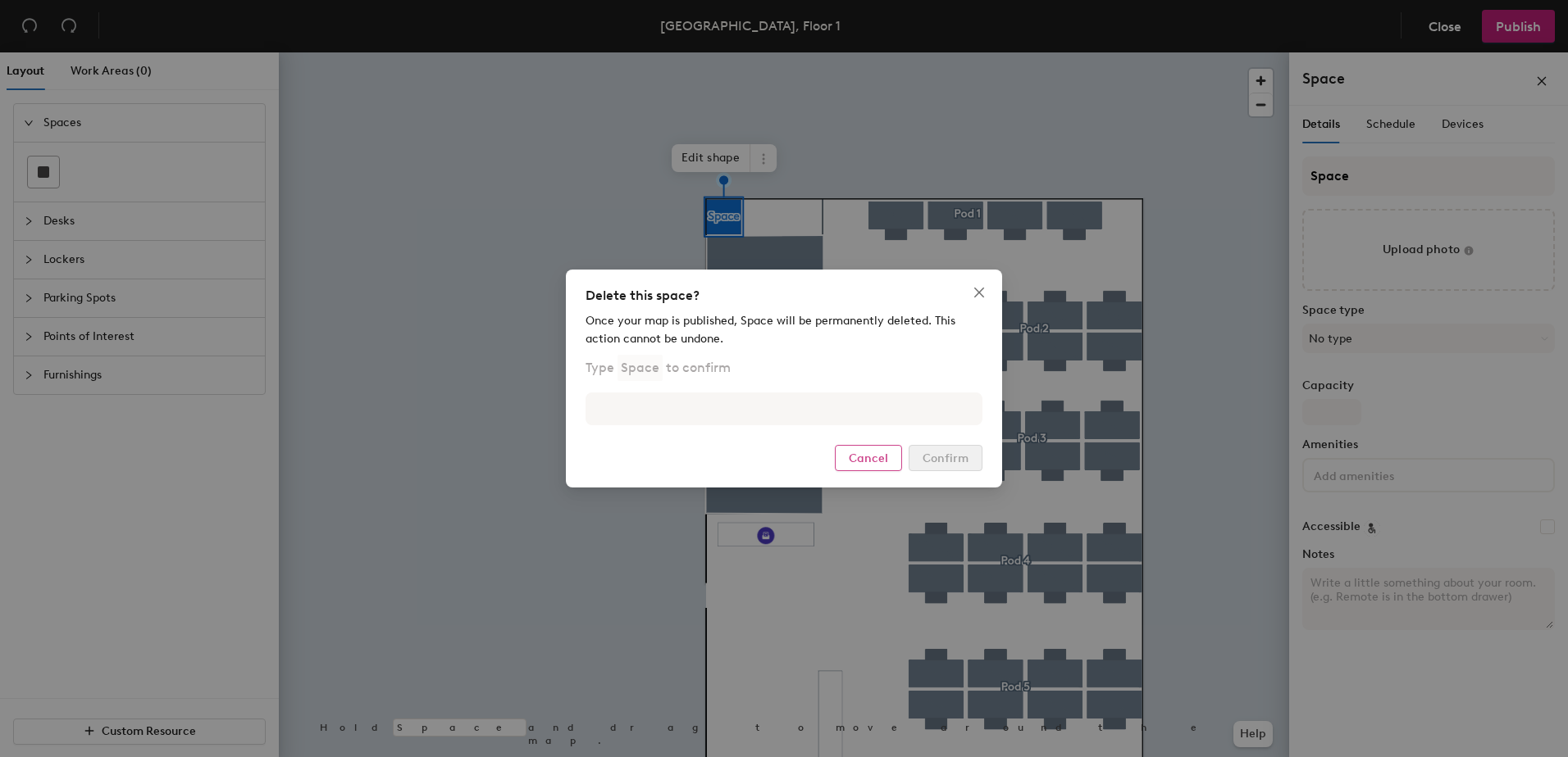
click at [876, 449] on button "Cancel" at bounding box center [868, 458] width 67 height 26
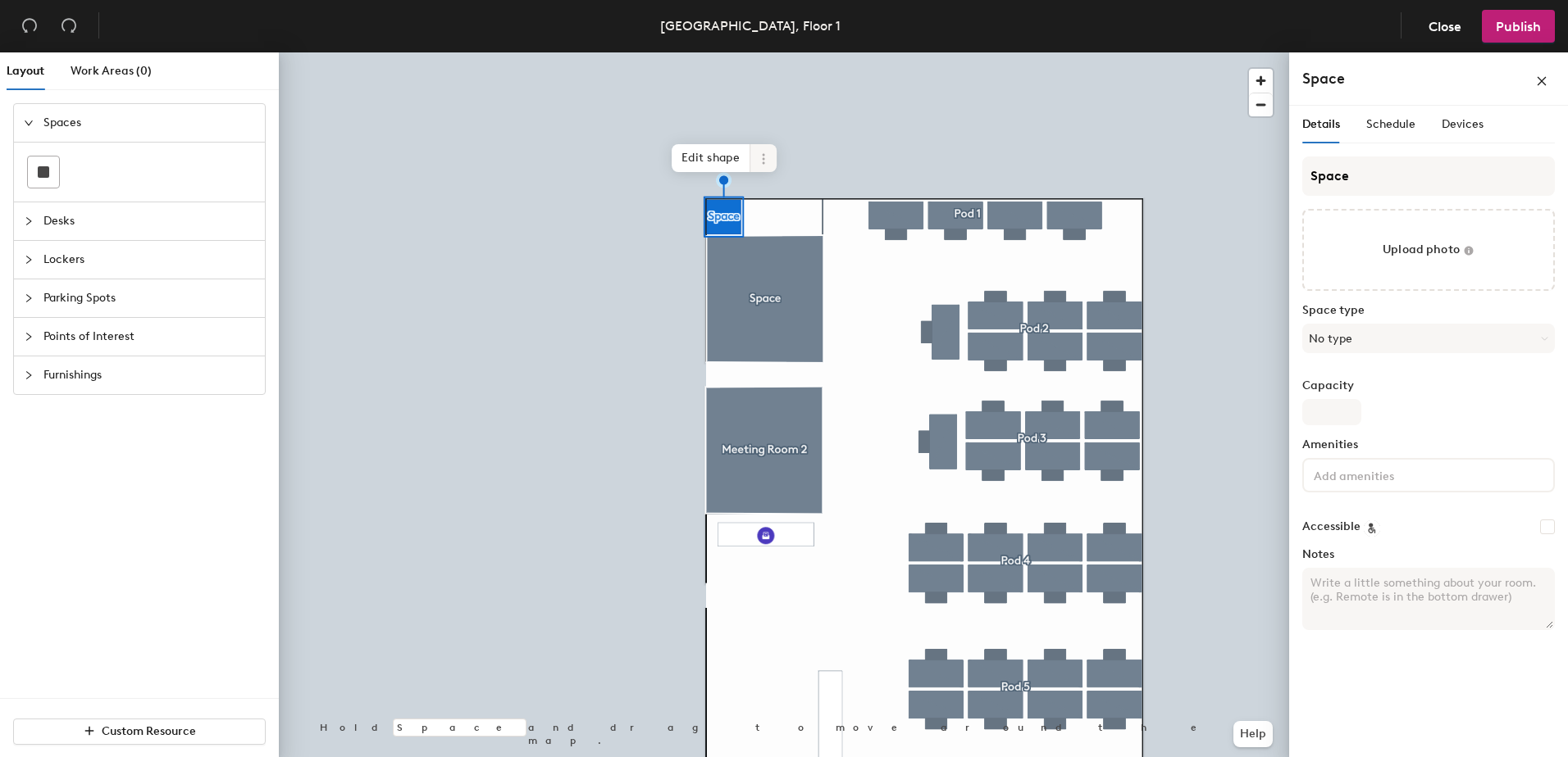
click at [768, 159] on icon at bounding box center [764, 159] width 13 height 13
click at [767, 193] on span "Remove from map" at bounding box center [822, 197] width 146 height 28
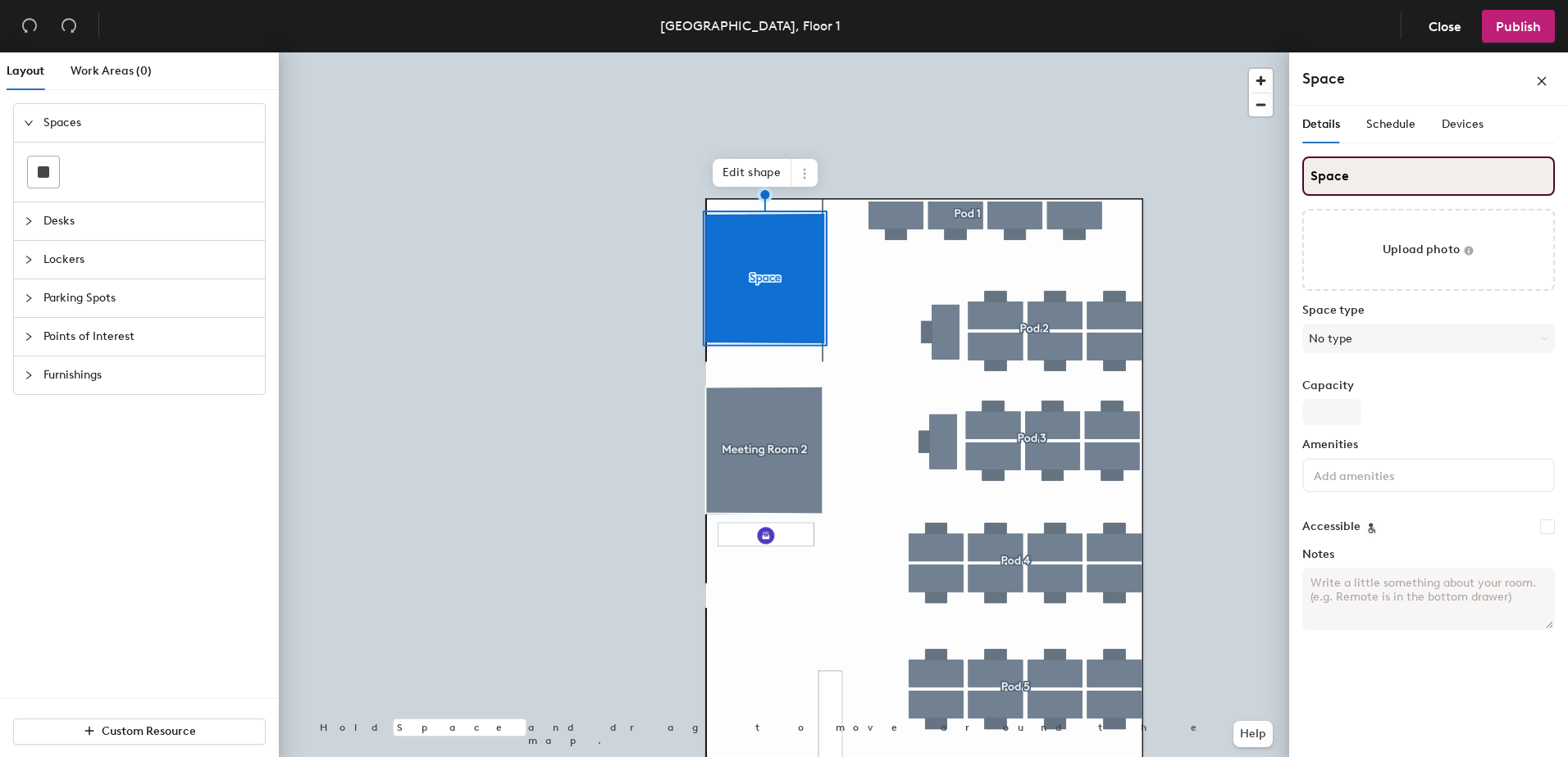
click at [1362, 163] on input "Space" at bounding box center [1429, 176] width 253 height 39
click at [1266, 172] on div "Layout Work Areas (0) Spaces Desks Lockers Parking Spots Points of Interest Fur…" at bounding box center [784, 408] width 1568 height 712
type input "Meeting Room 1"
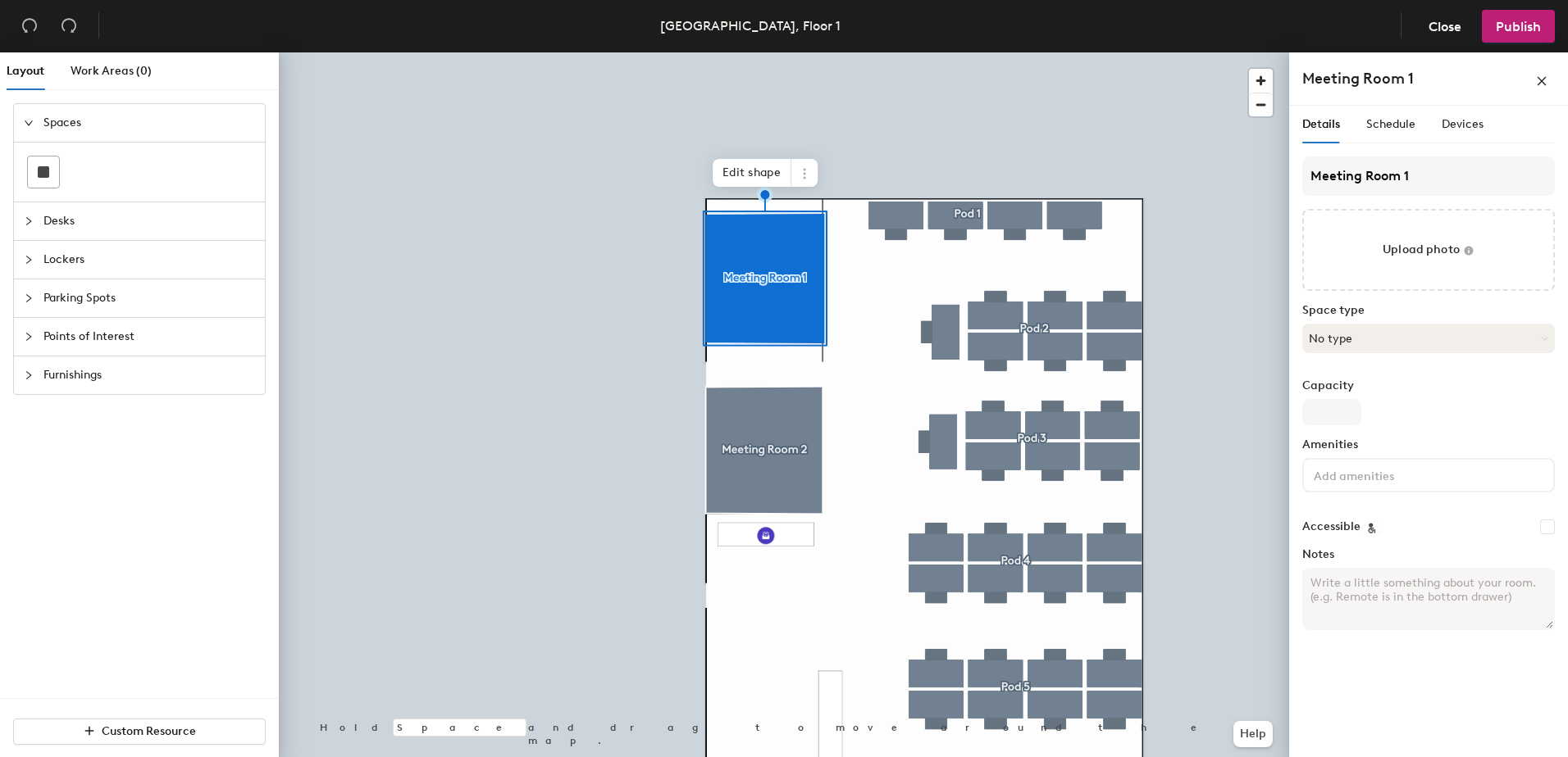
click at [1346, 340] on button "No type" at bounding box center [1429, 339] width 253 height 30
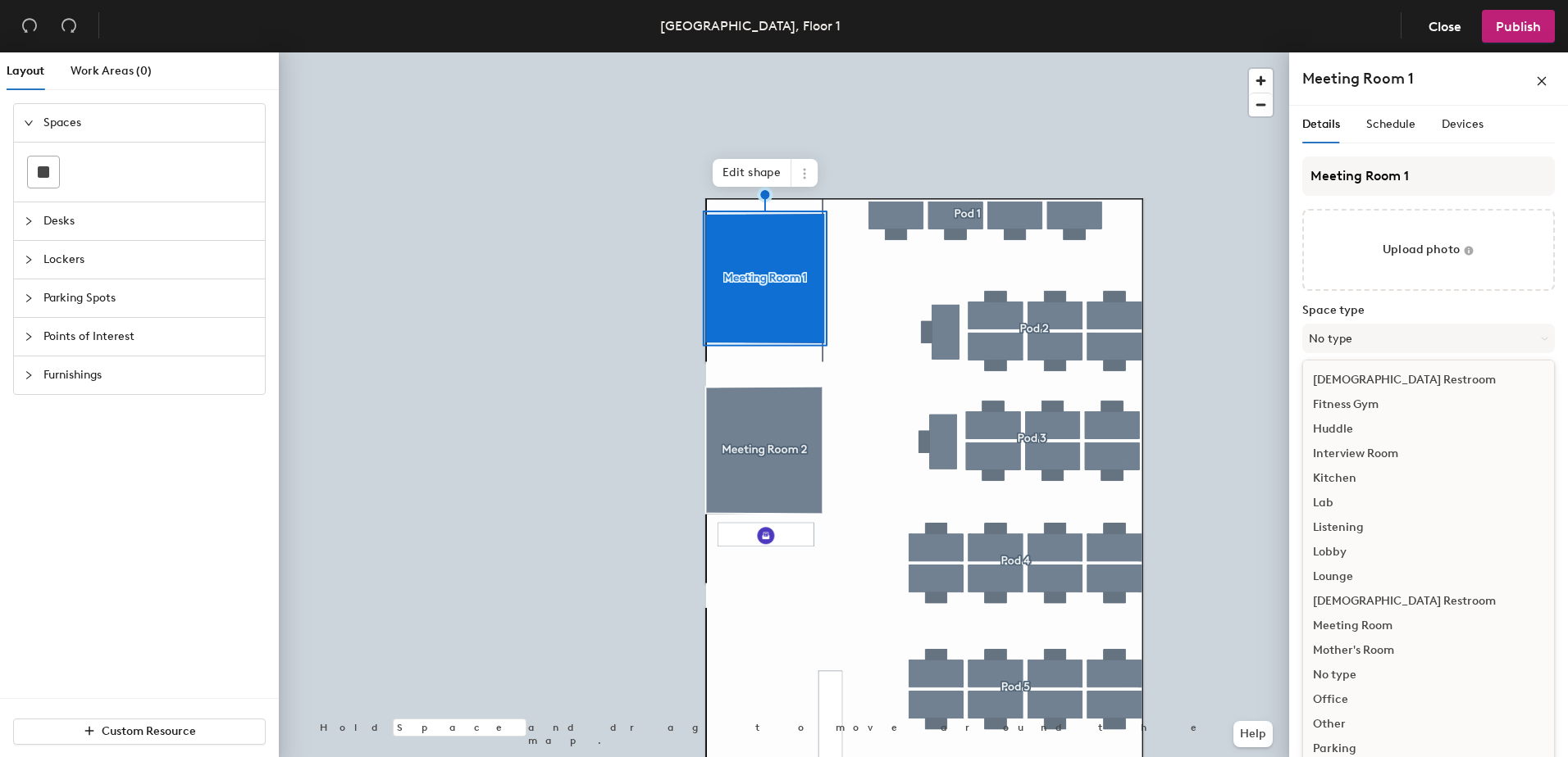
scroll to position [246, 0]
click at [1365, 577] on div "Meeting Room" at bounding box center [1429, 576] width 251 height 24
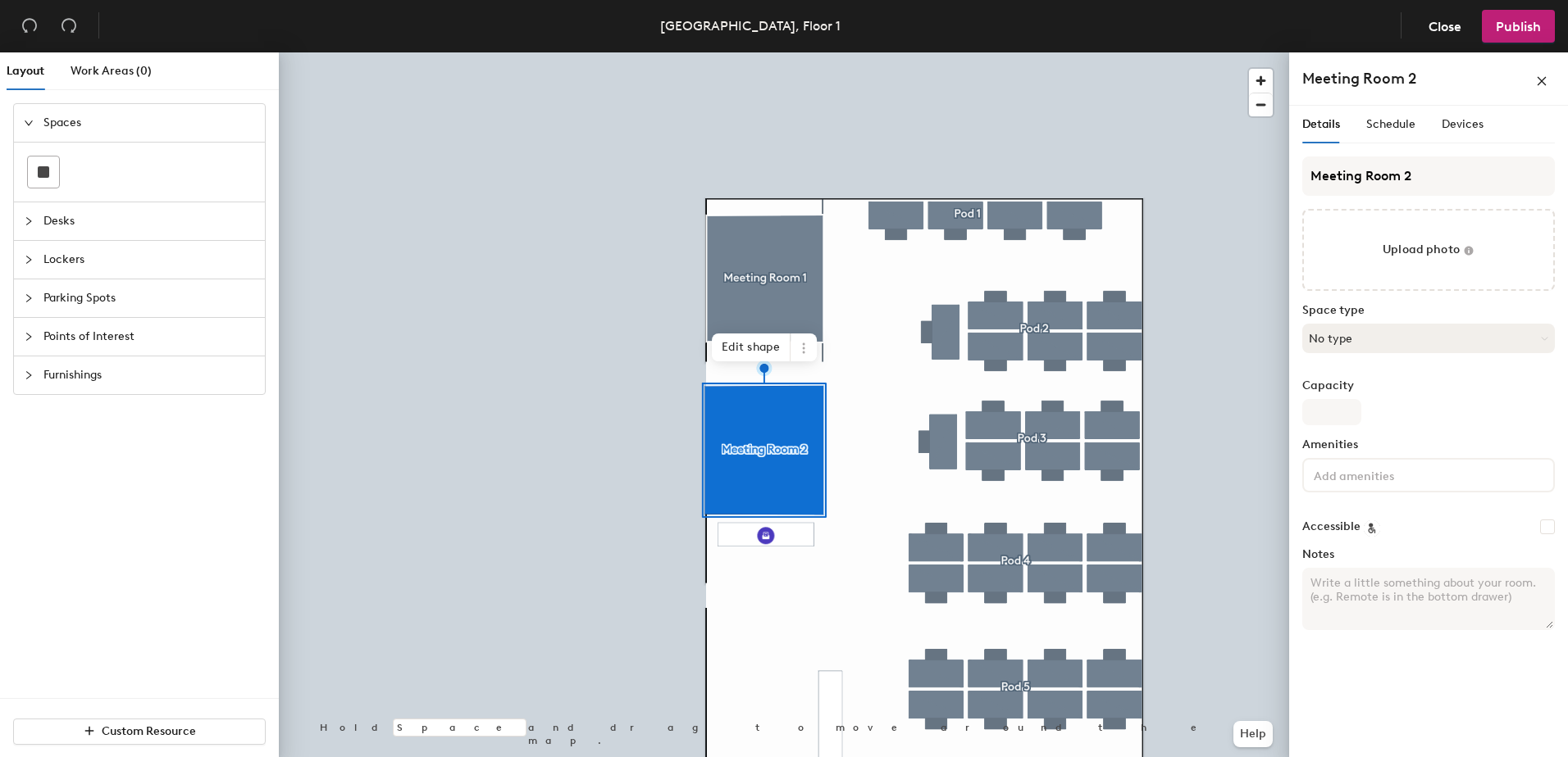
click at [1335, 352] on button "No type" at bounding box center [1429, 339] width 253 height 30
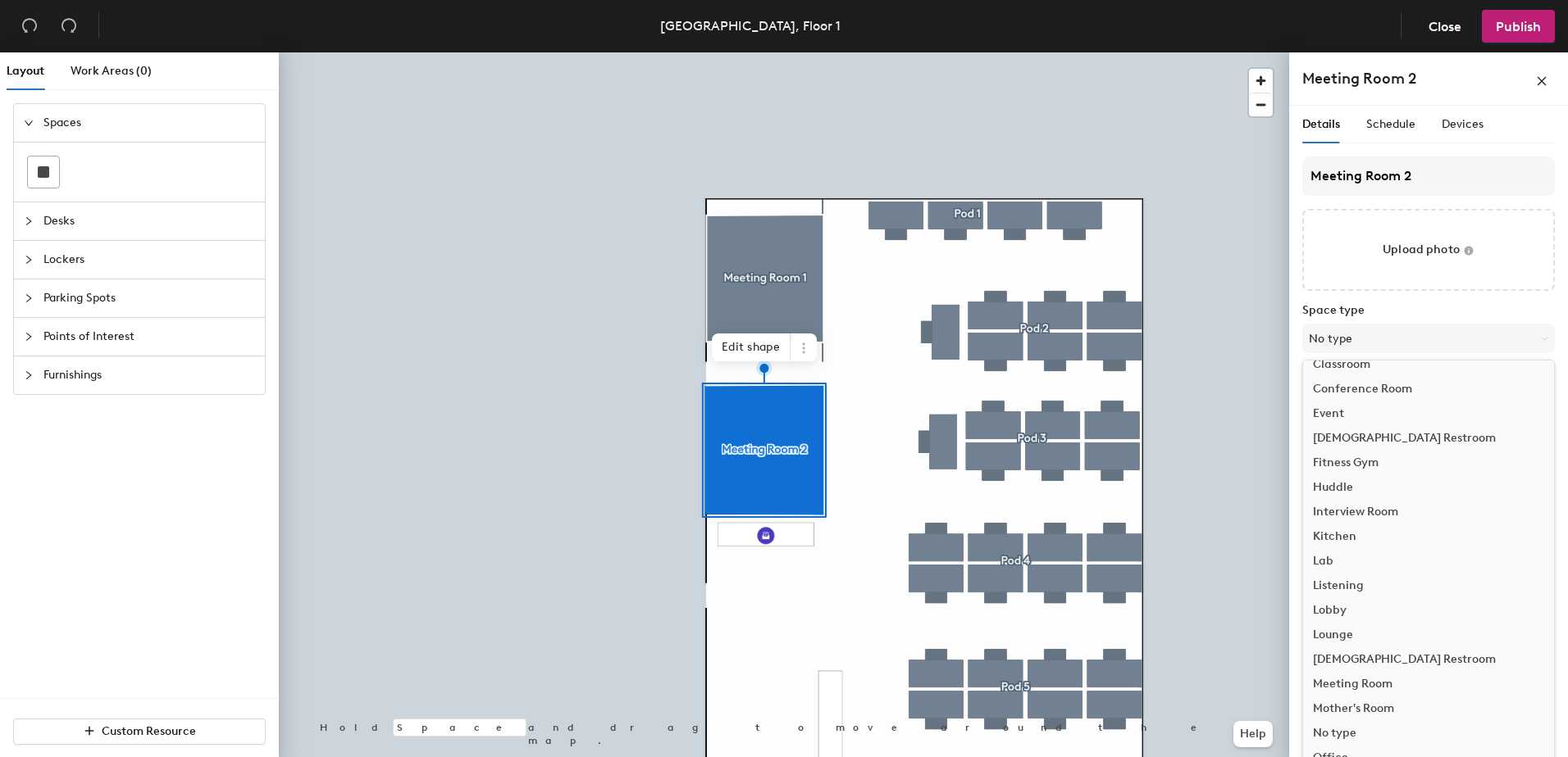
scroll to position [164, 0]
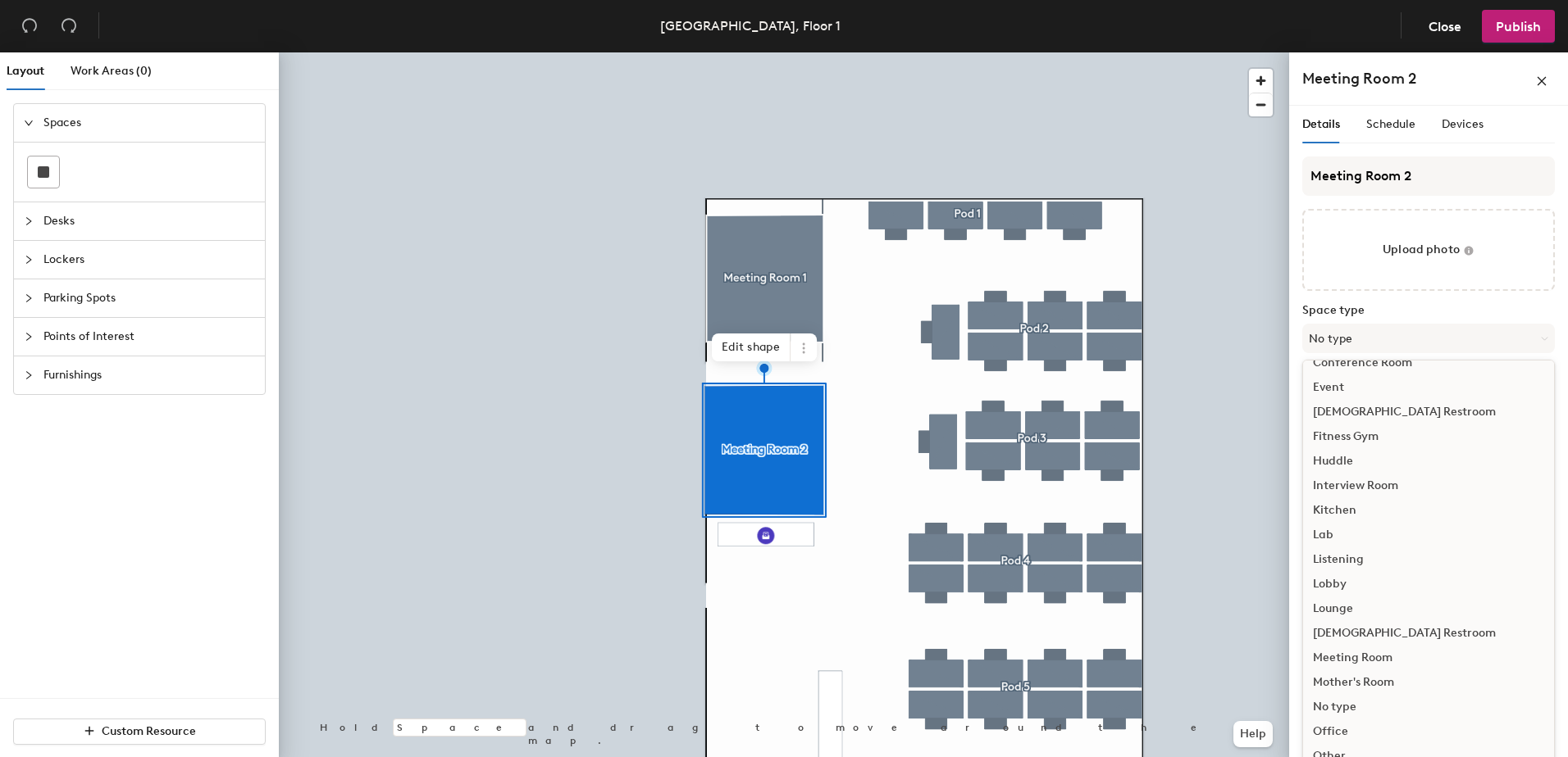
click at [1366, 658] on div "Meeting Room" at bounding box center [1429, 658] width 251 height 24
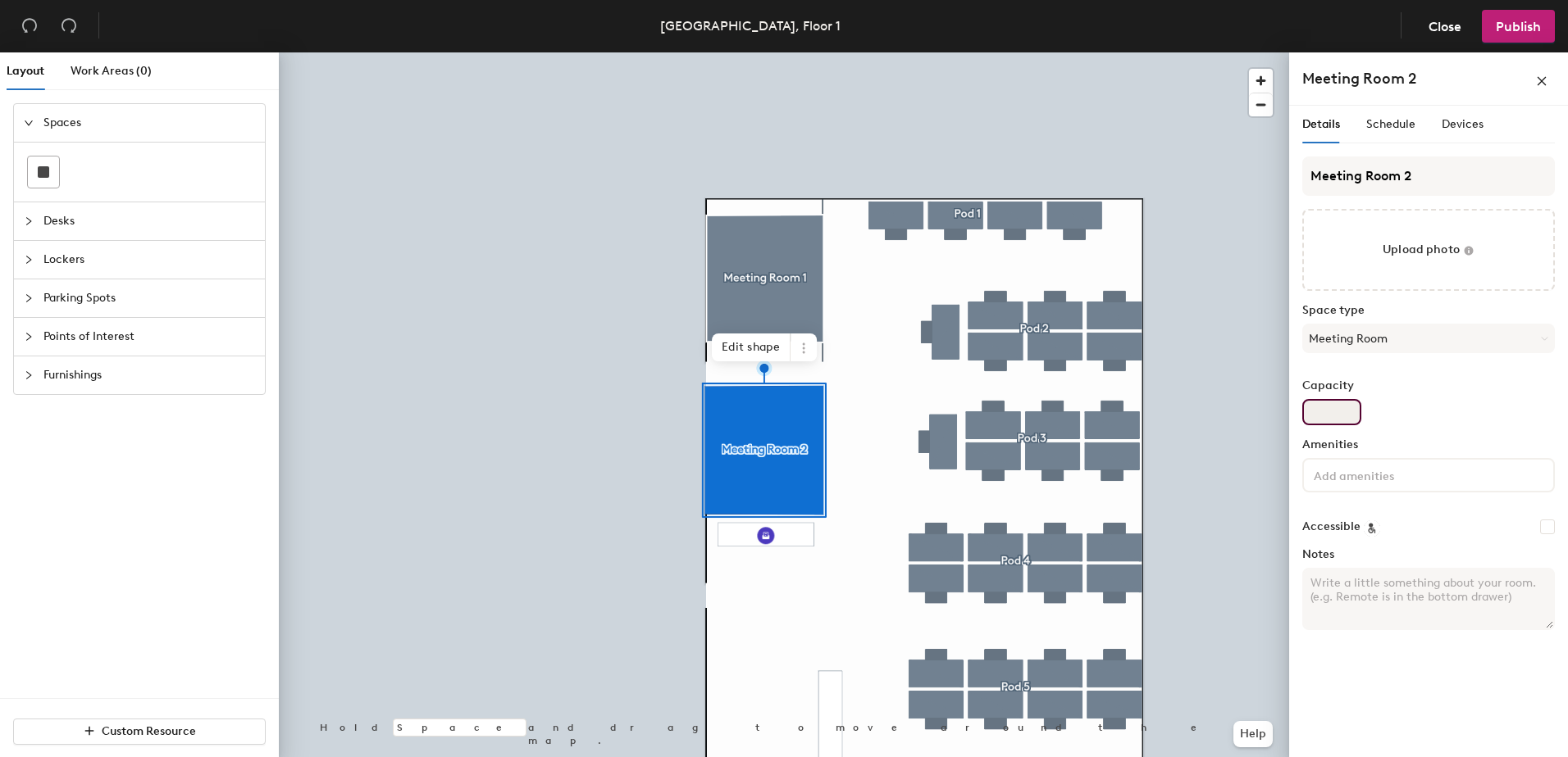
click at [1337, 405] on input "Capacity" at bounding box center [1332, 412] width 59 height 26
type input "4"
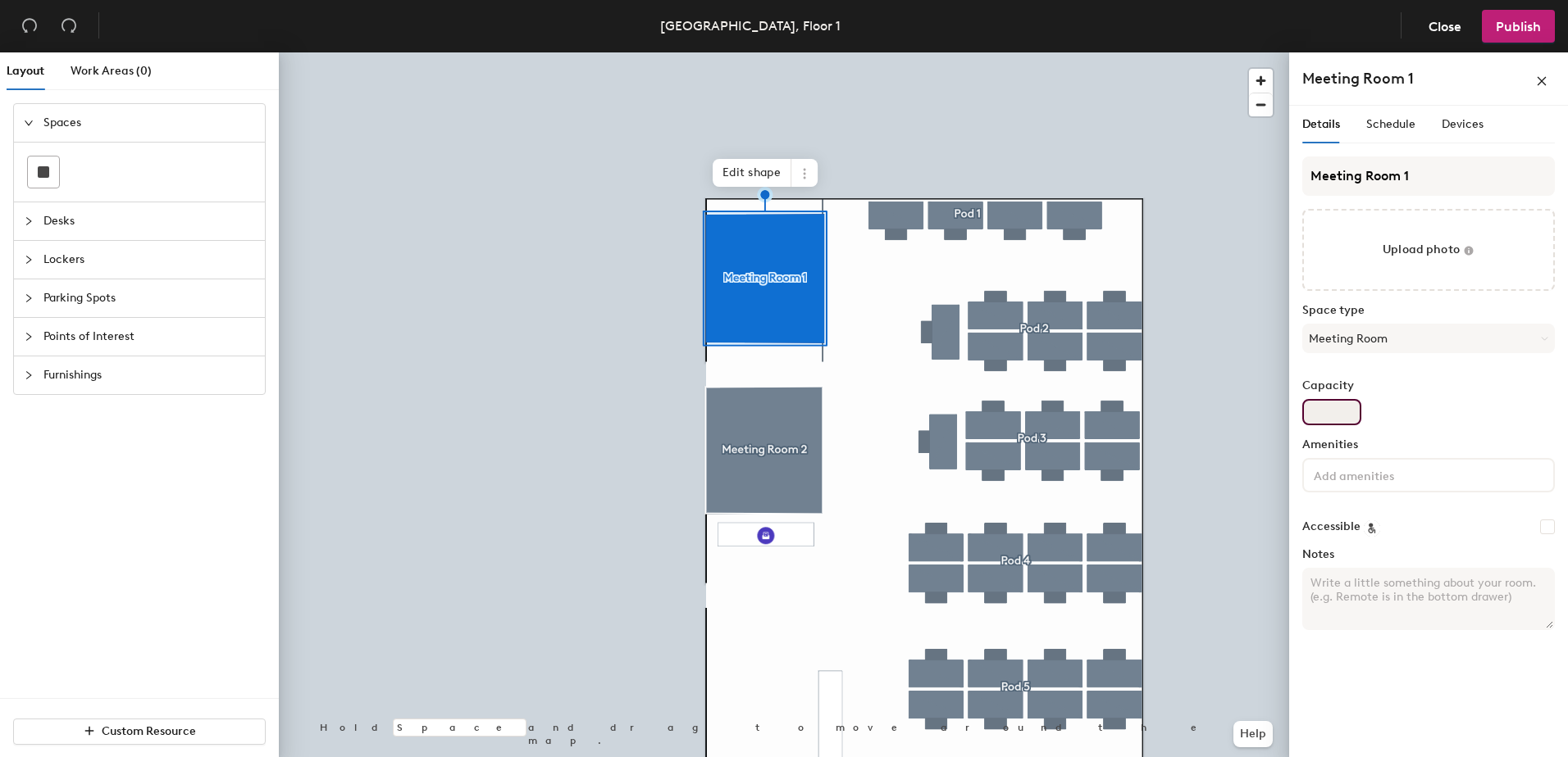
click at [1360, 416] on input "Capacity" at bounding box center [1332, 412] width 59 height 26
type input "6"
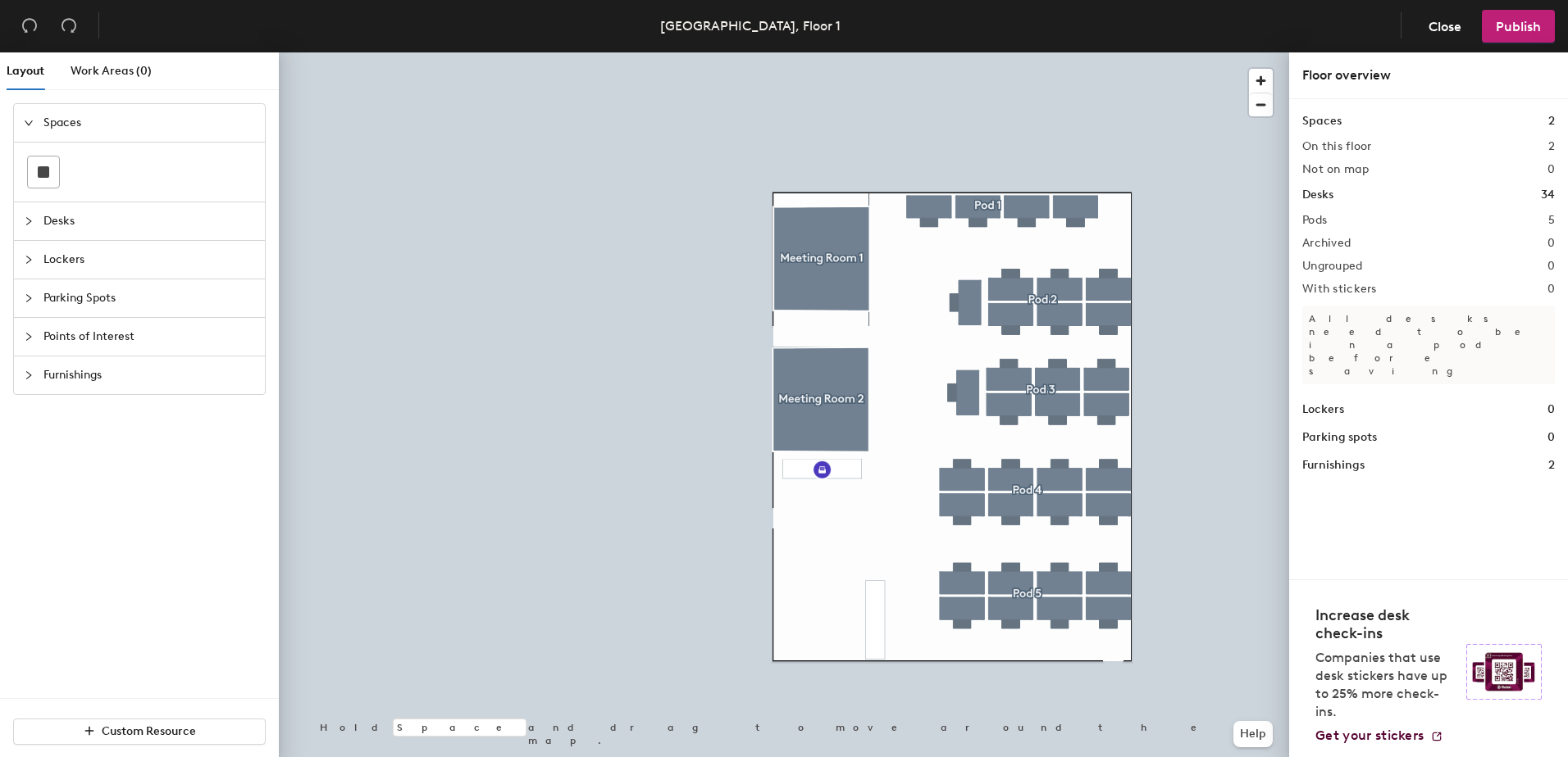
click at [72, 338] on span "Points of Interest" at bounding box center [149, 336] width 212 height 37
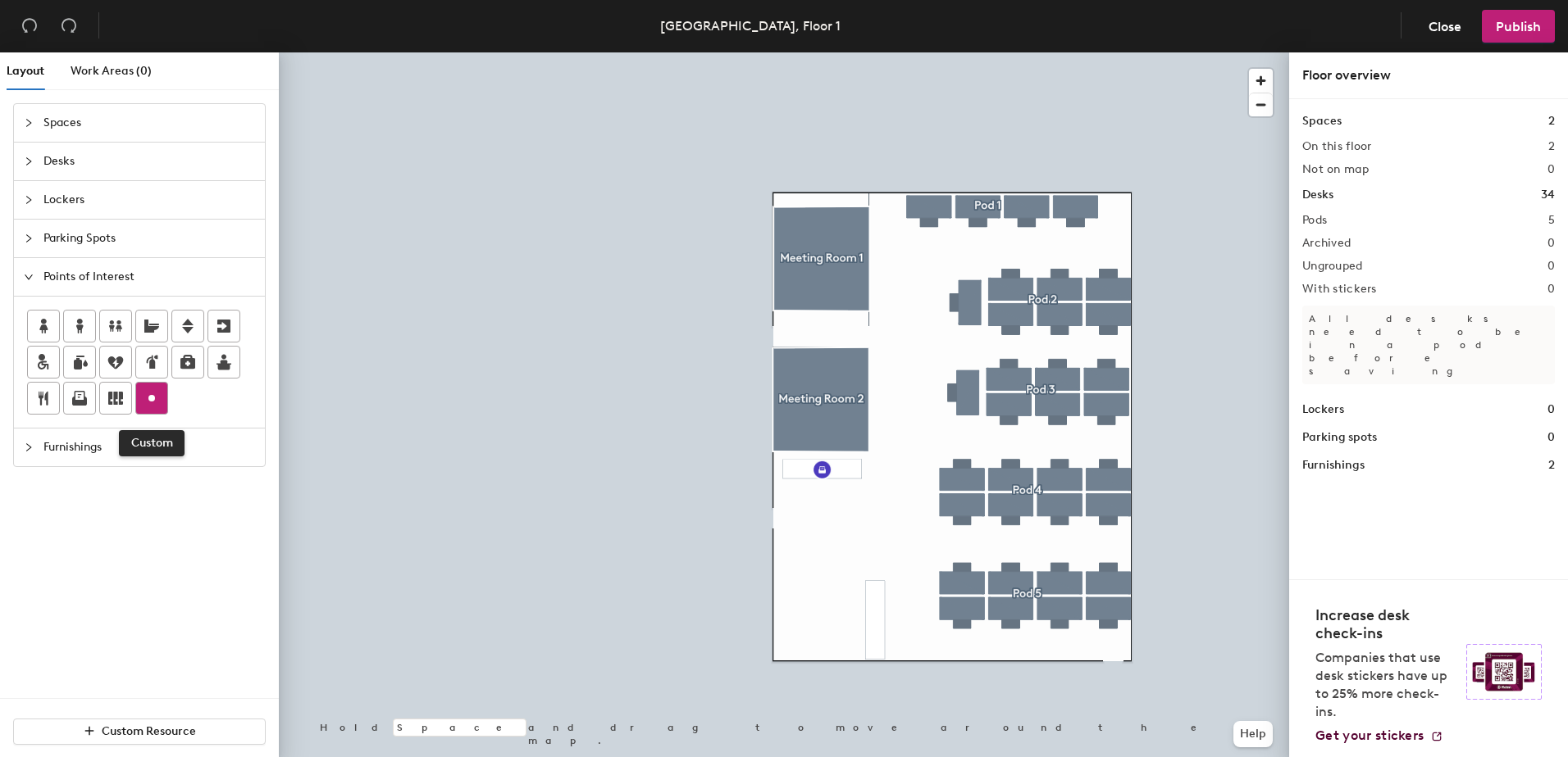
click at [153, 393] on icon at bounding box center [152, 398] width 20 height 20
type input "Breakout Area"
click at [31, 440] on div at bounding box center [33, 447] width 20 height 18
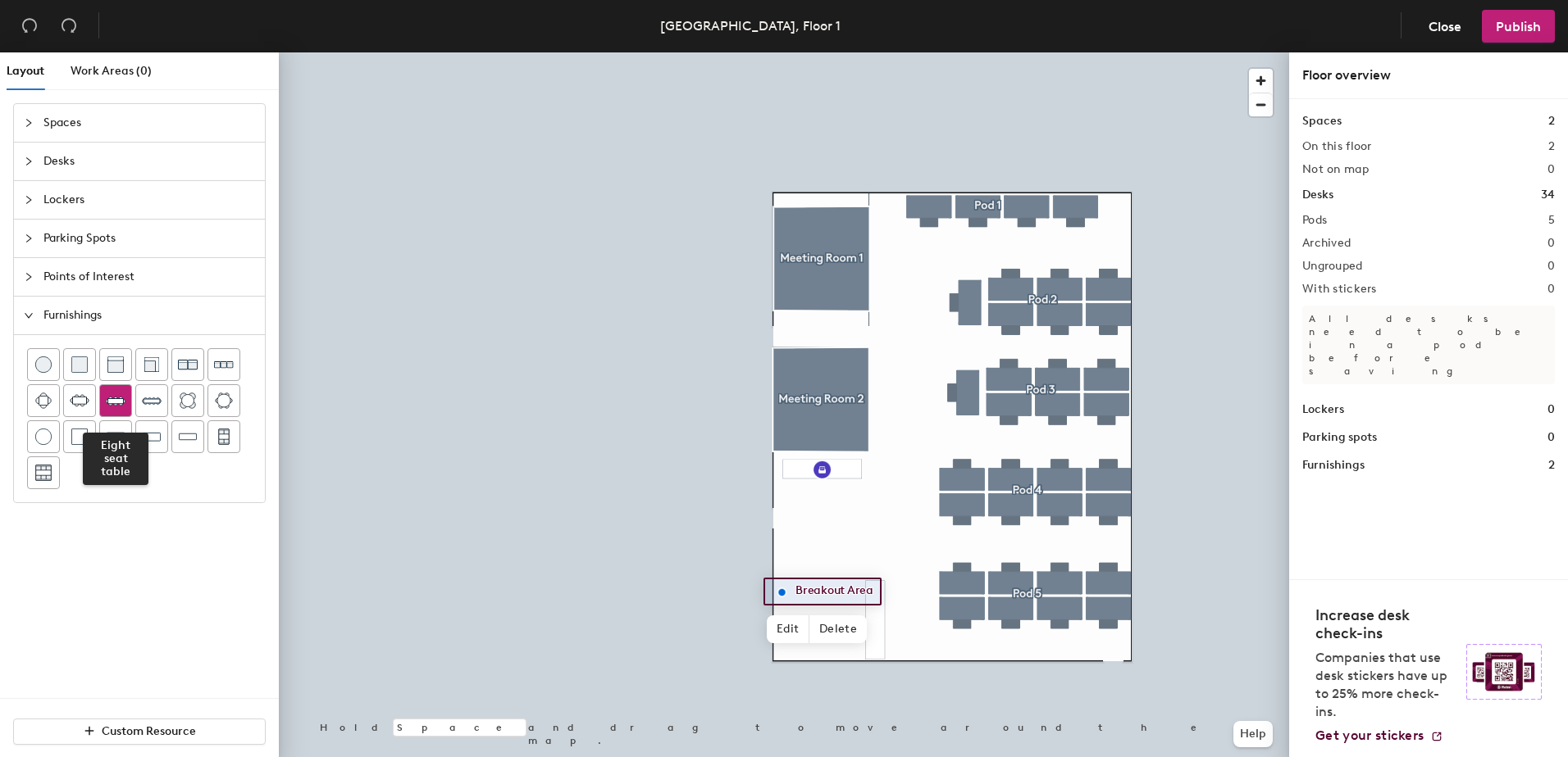
click at [112, 408] on img at bounding box center [115, 401] width 20 height 20
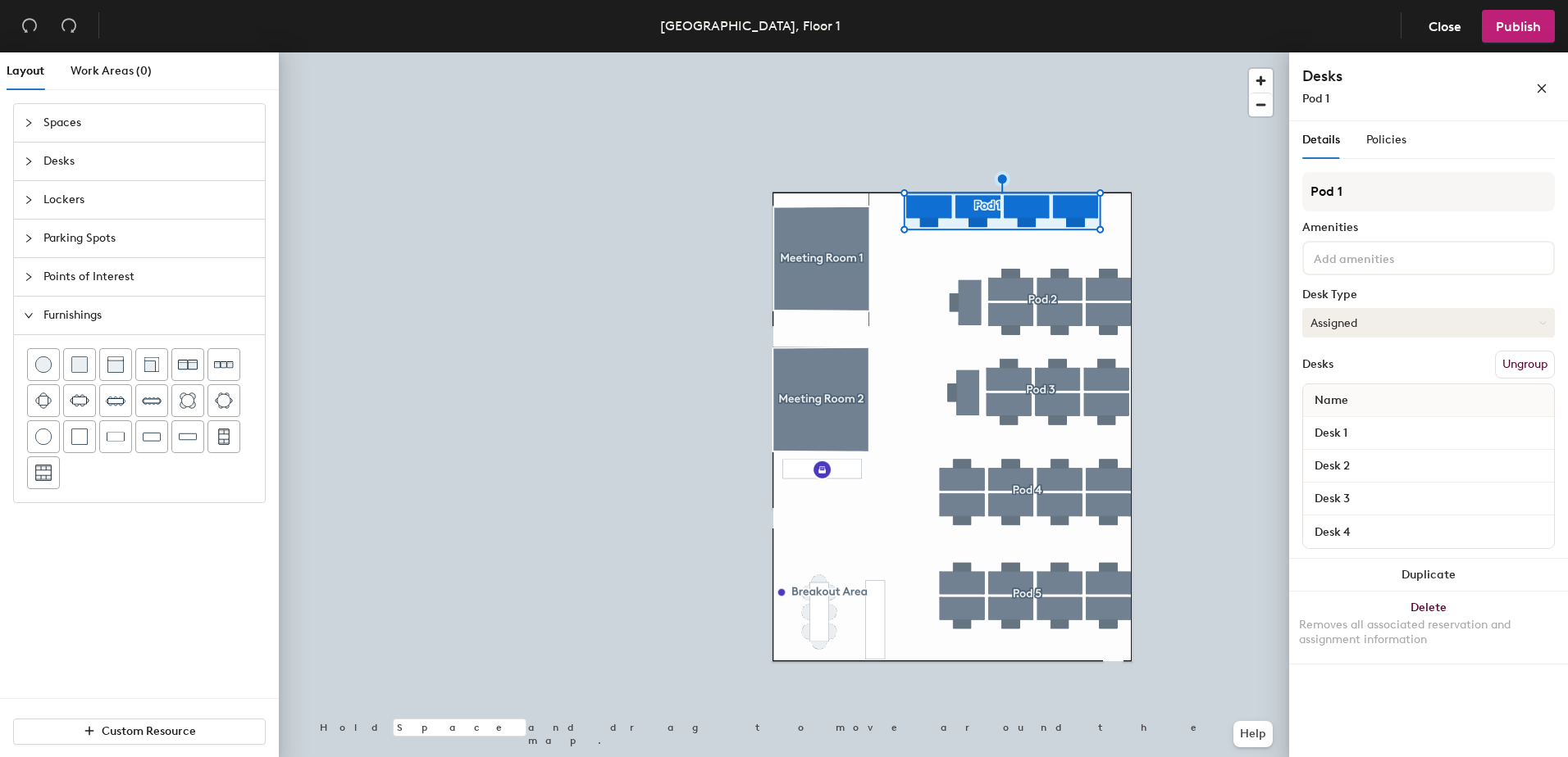
click at [1408, 312] on button "Assigned" at bounding box center [1429, 323] width 253 height 30
click at [1356, 416] on div "Hoteled" at bounding box center [1385, 422] width 164 height 24
click at [1374, 323] on button "Assigned" at bounding box center [1429, 323] width 253 height 30
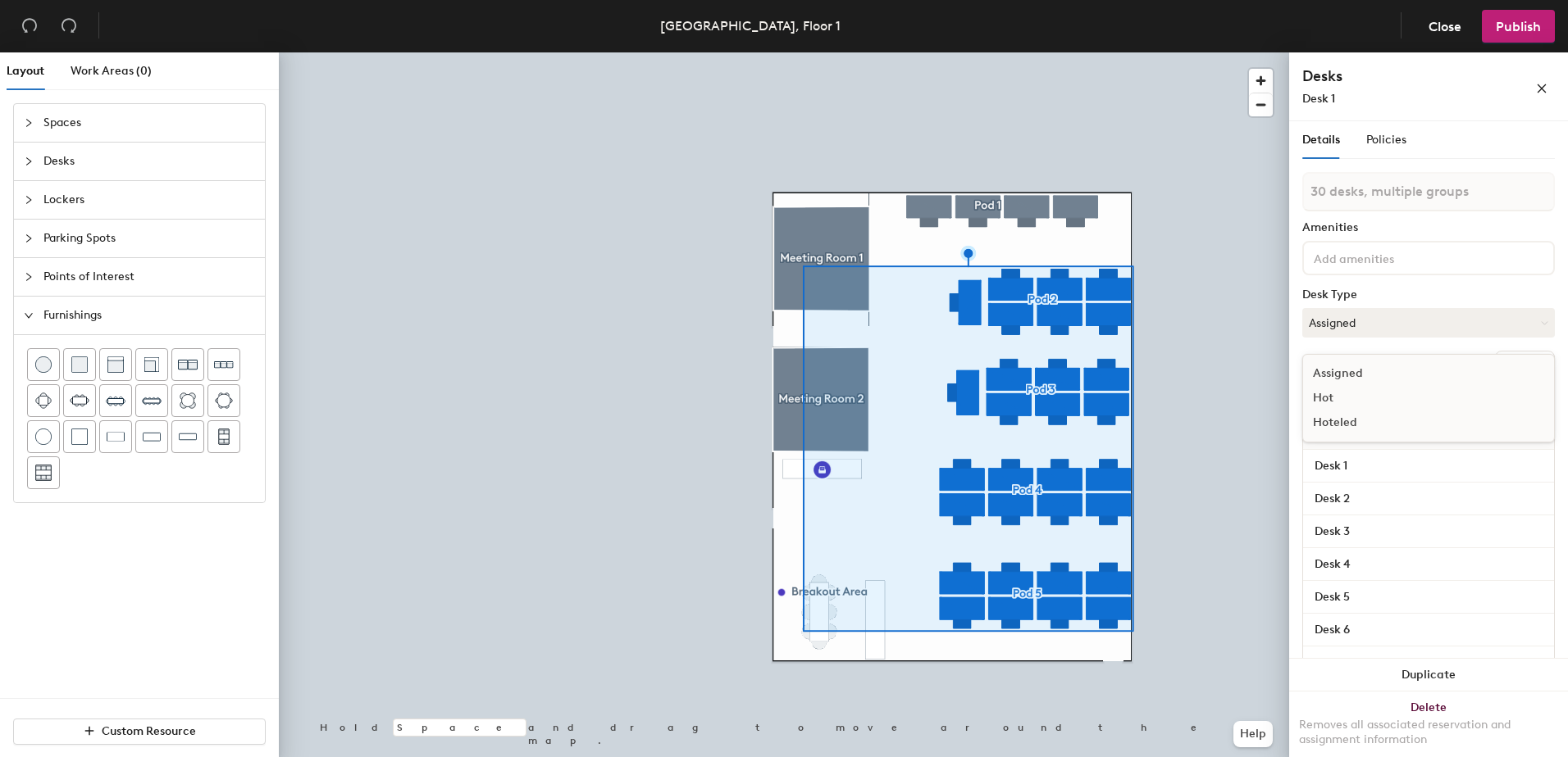
click at [1340, 422] on div "Hoteled" at bounding box center [1385, 422] width 164 height 24
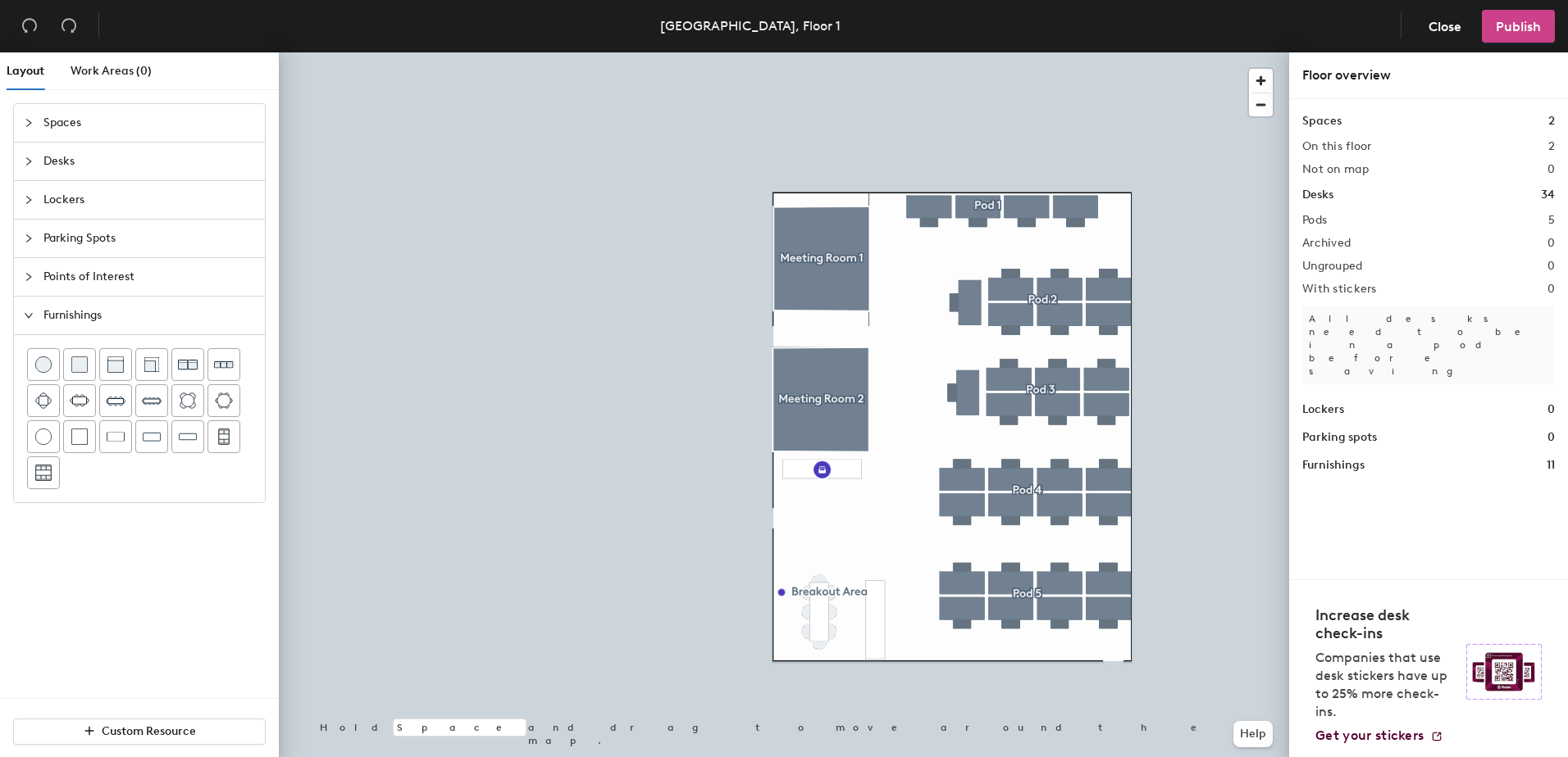
click at [1529, 35] on button "Publish" at bounding box center [1518, 26] width 73 height 33
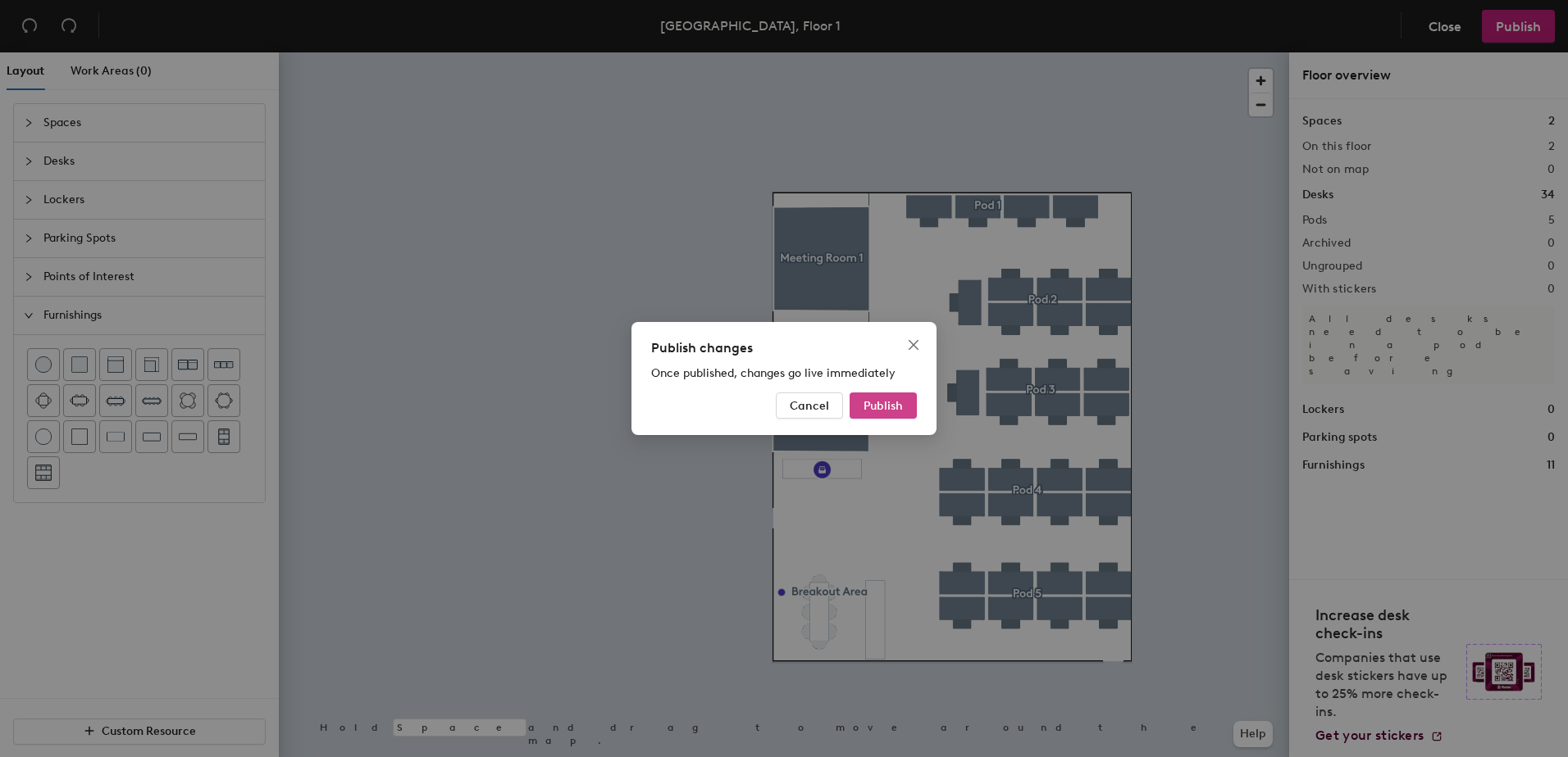
click at [895, 399] on span "Publish" at bounding box center [883, 406] width 39 height 14
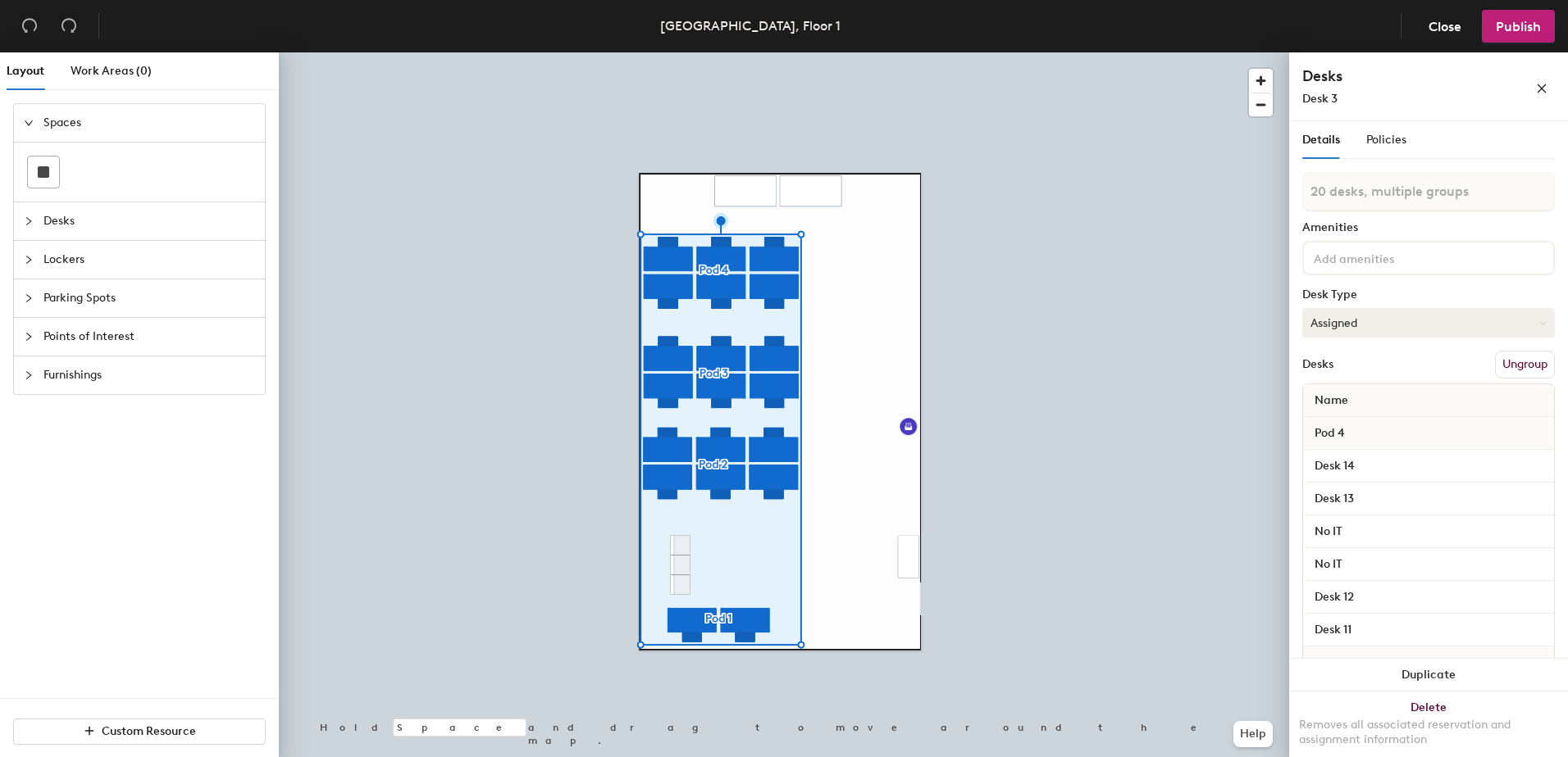
click at [1370, 328] on button "Assigned" at bounding box center [1429, 323] width 253 height 30
click at [1366, 419] on div "Hoteled" at bounding box center [1385, 422] width 164 height 24
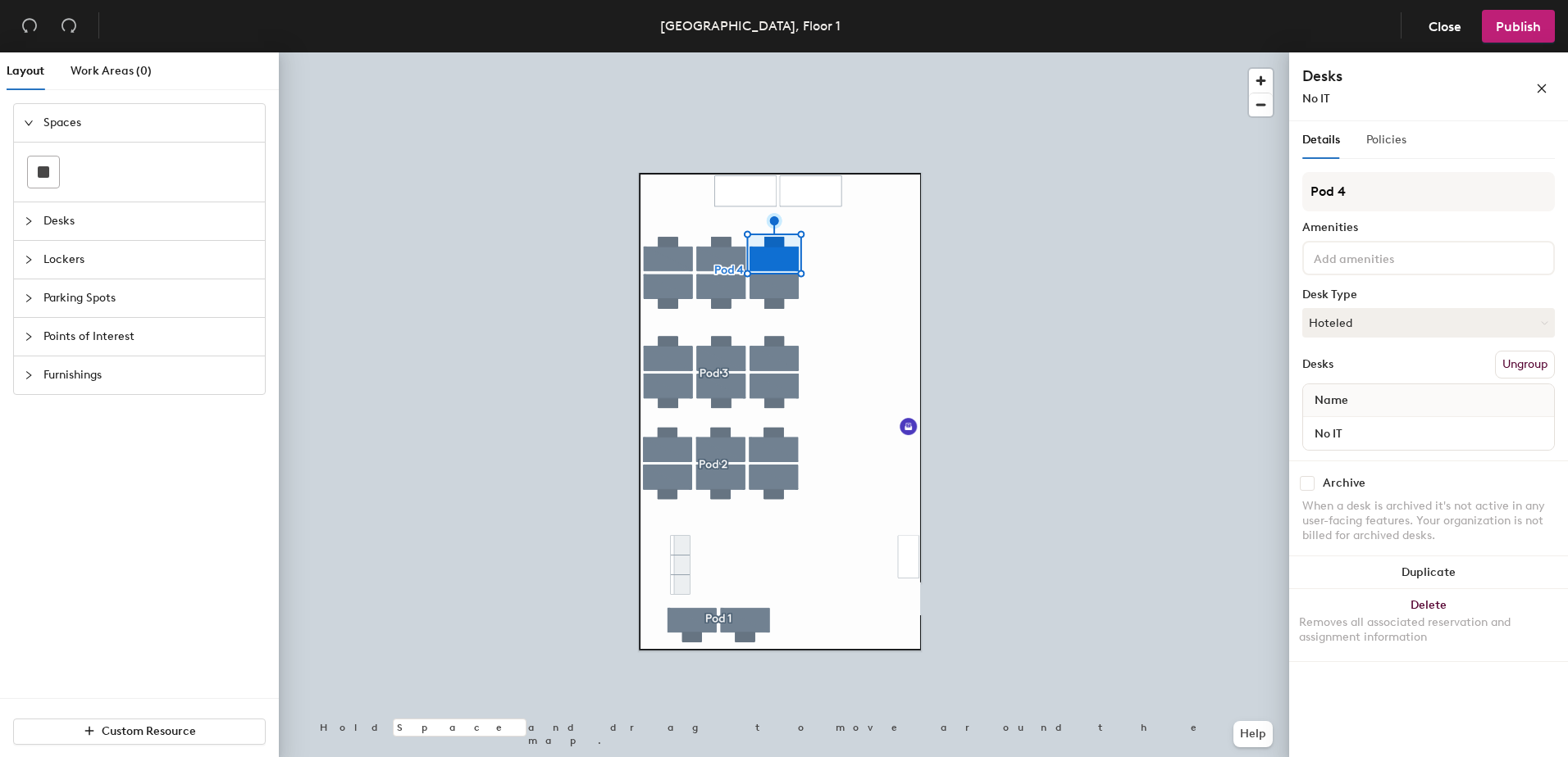
click at [1381, 152] on div "Policies" at bounding box center [1387, 139] width 40 height 37
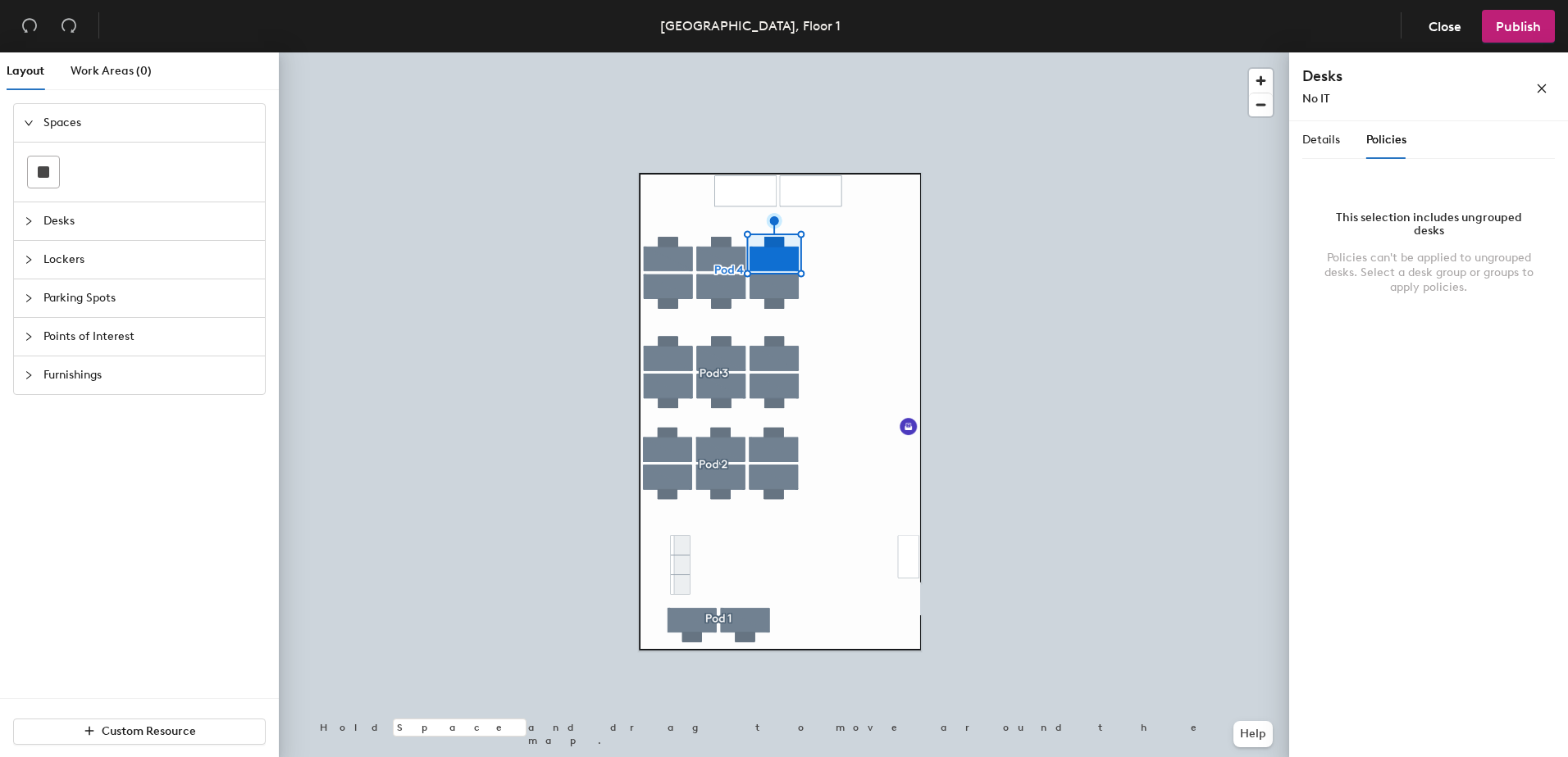
click at [1351, 146] on div "Details Policies" at bounding box center [1354, 139] width 105 height 37
click at [1338, 143] on span "Details" at bounding box center [1320, 139] width 37 height 14
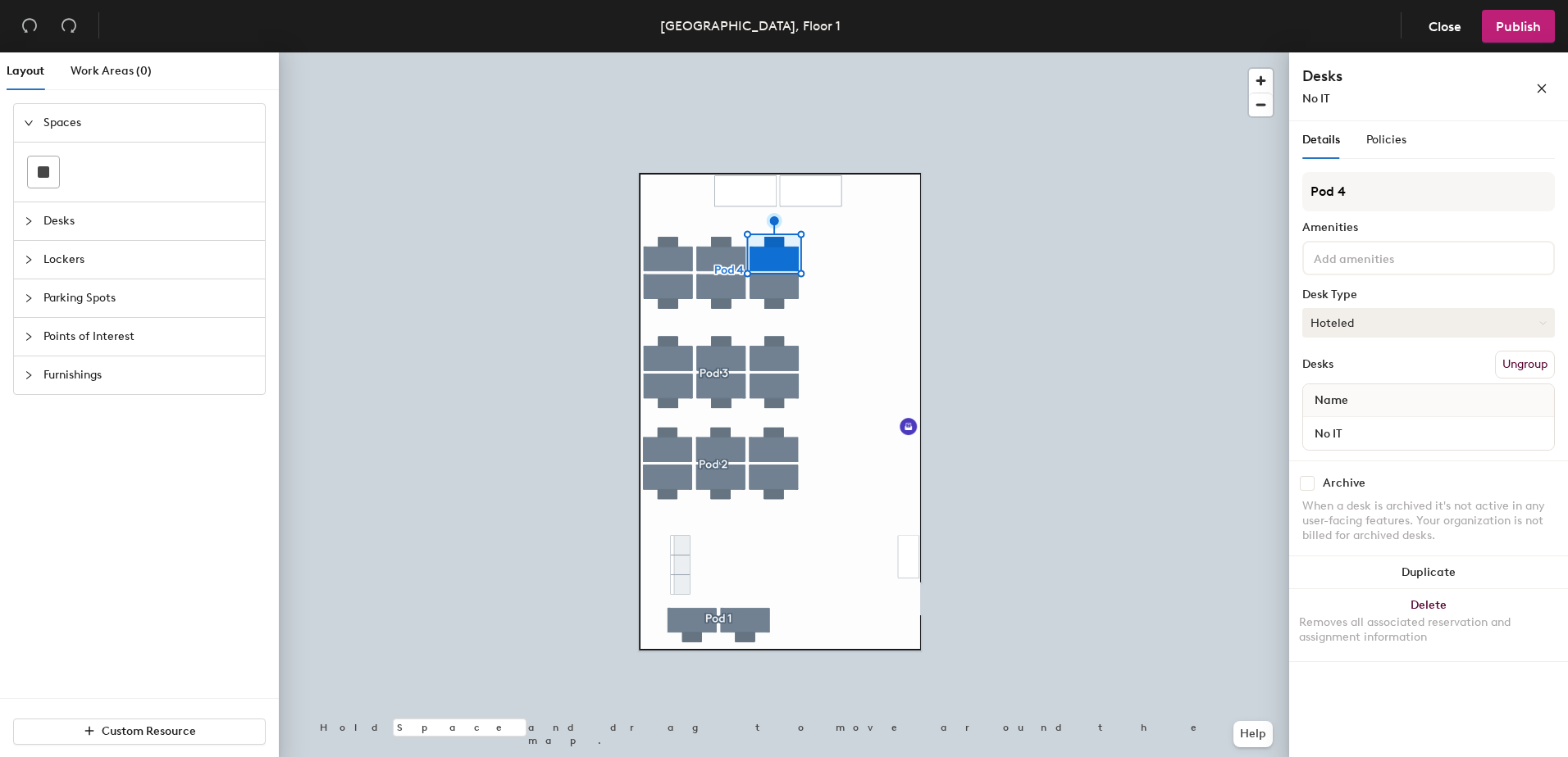
click at [1363, 321] on button "Hoteled" at bounding box center [1429, 323] width 253 height 30
click at [1307, 486] on input "checkbox" at bounding box center [1307, 483] width 15 height 15
checkbox input "true"
click at [1310, 487] on input "checkbox" at bounding box center [1307, 483] width 15 height 15
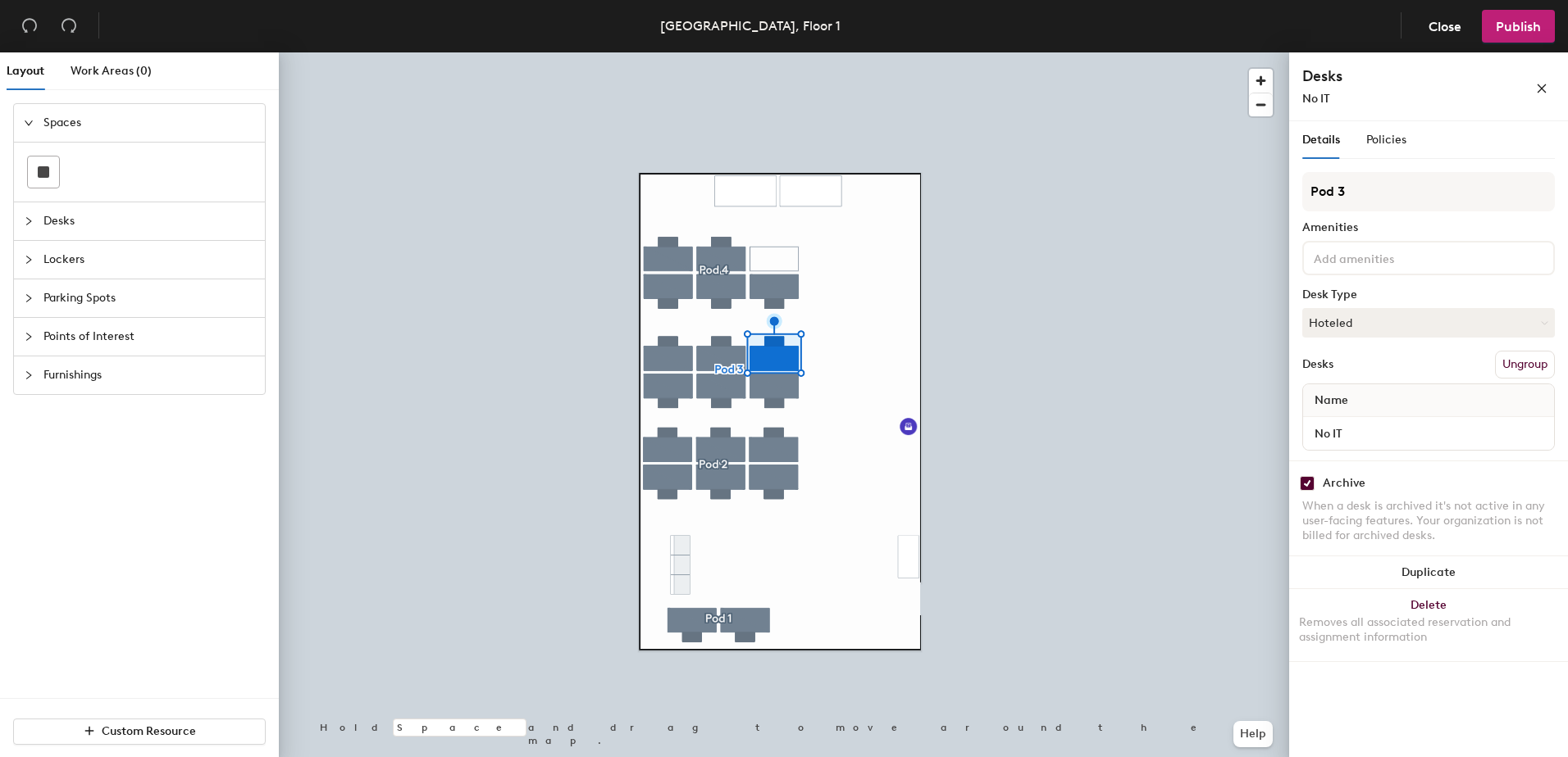
checkbox input "true"
click at [1306, 484] on input "checkbox" at bounding box center [1307, 483] width 15 height 15
checkbox input "true"
click at [1393, 136] on span "Policies" at bounding box center [1387, 139] width 40 height 14
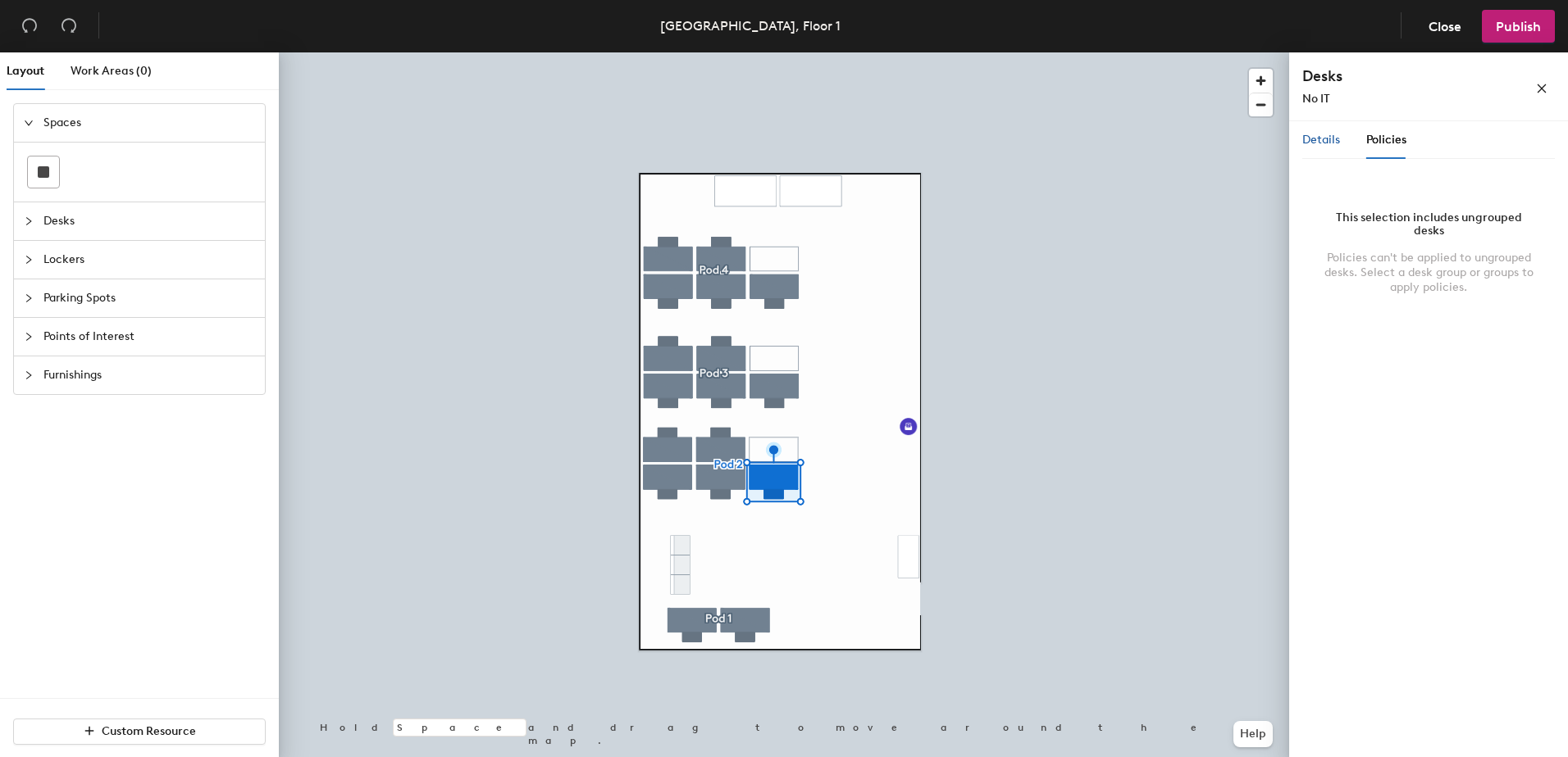
click at [1336, 138] on span "Details" at bounding box center [1320, 139] width 37 height 14
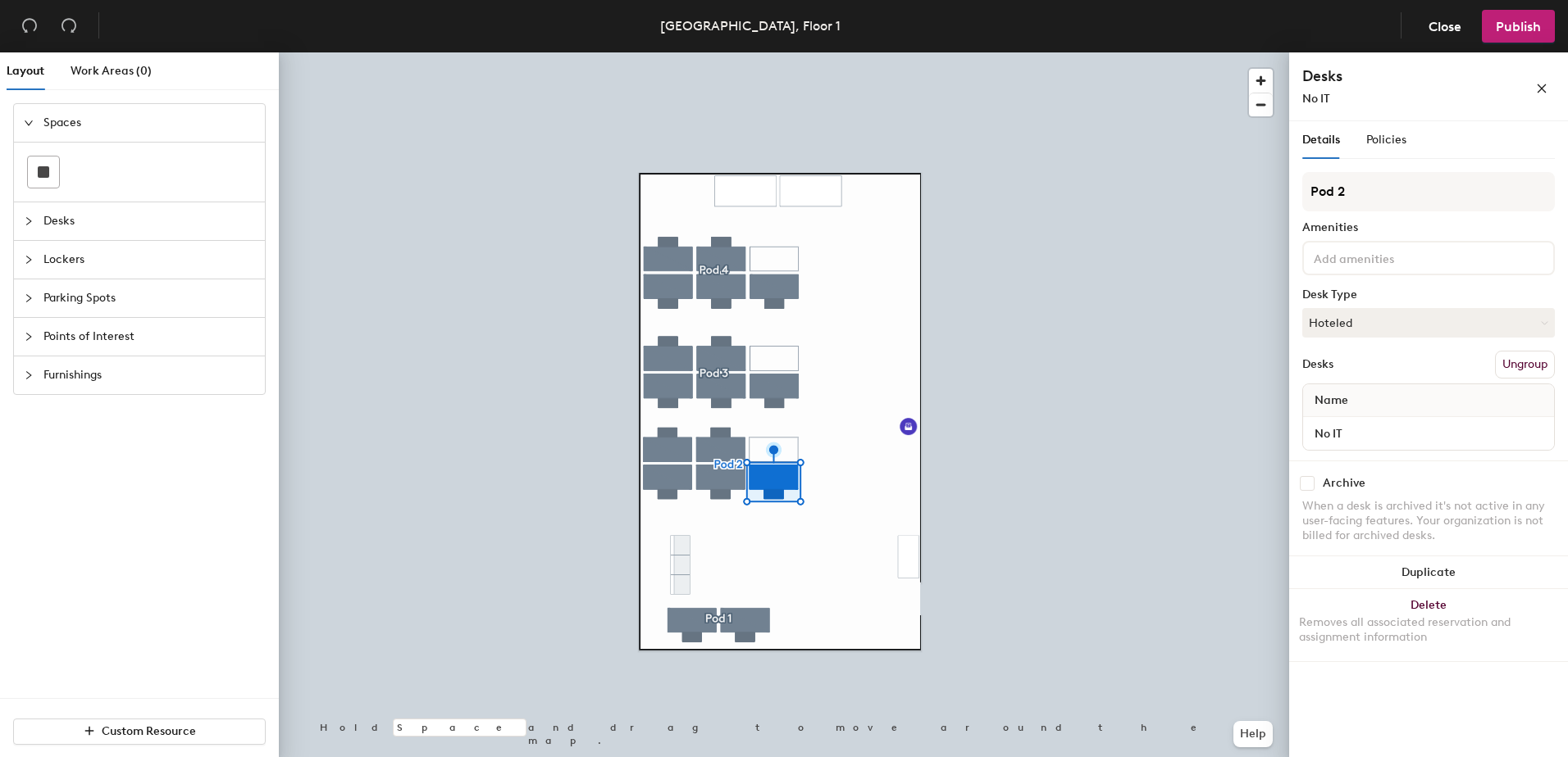
click at [1379, 268] on div at bounding box center [1429, 259] width 253 height 35
type input "N"
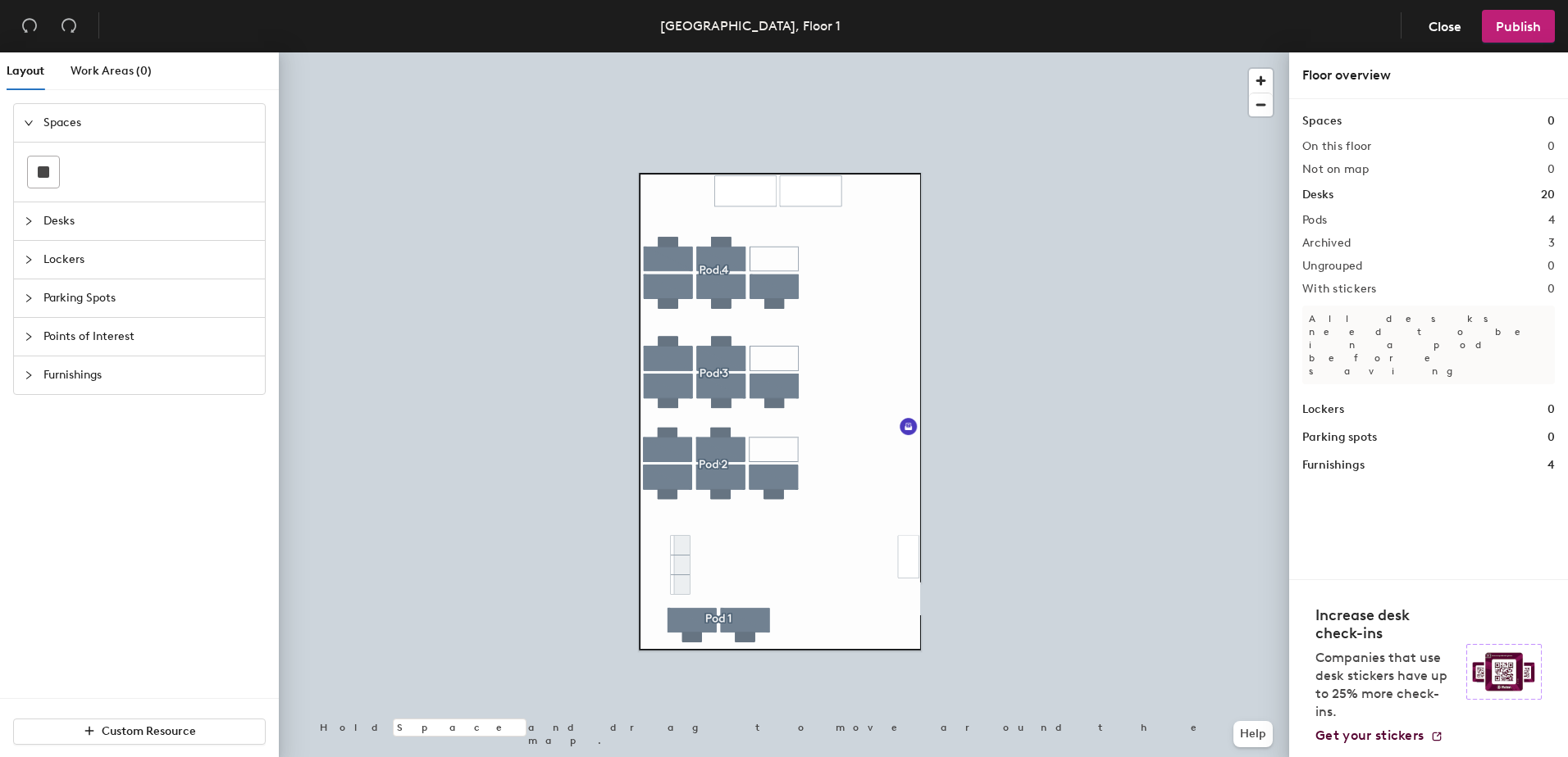
click at [72, 371] on span "Furnishings" at bounding box center [149, 375] width 212 height 37
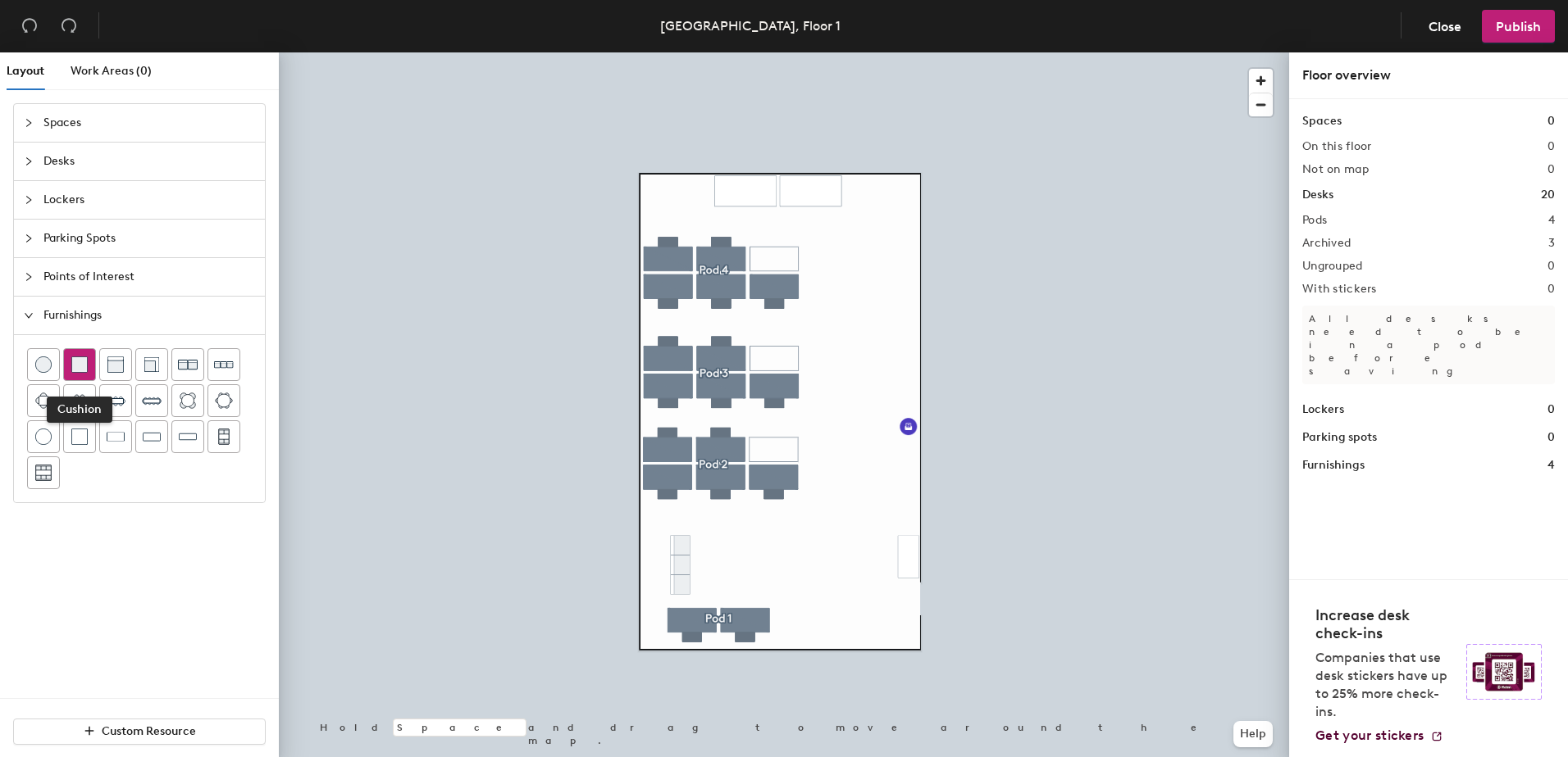
click at [84, 363] on img at bounding box center [79, 364] width 17 height 17
click at [153, 440] on img at bounding box center [152, 436] width 18 height 17
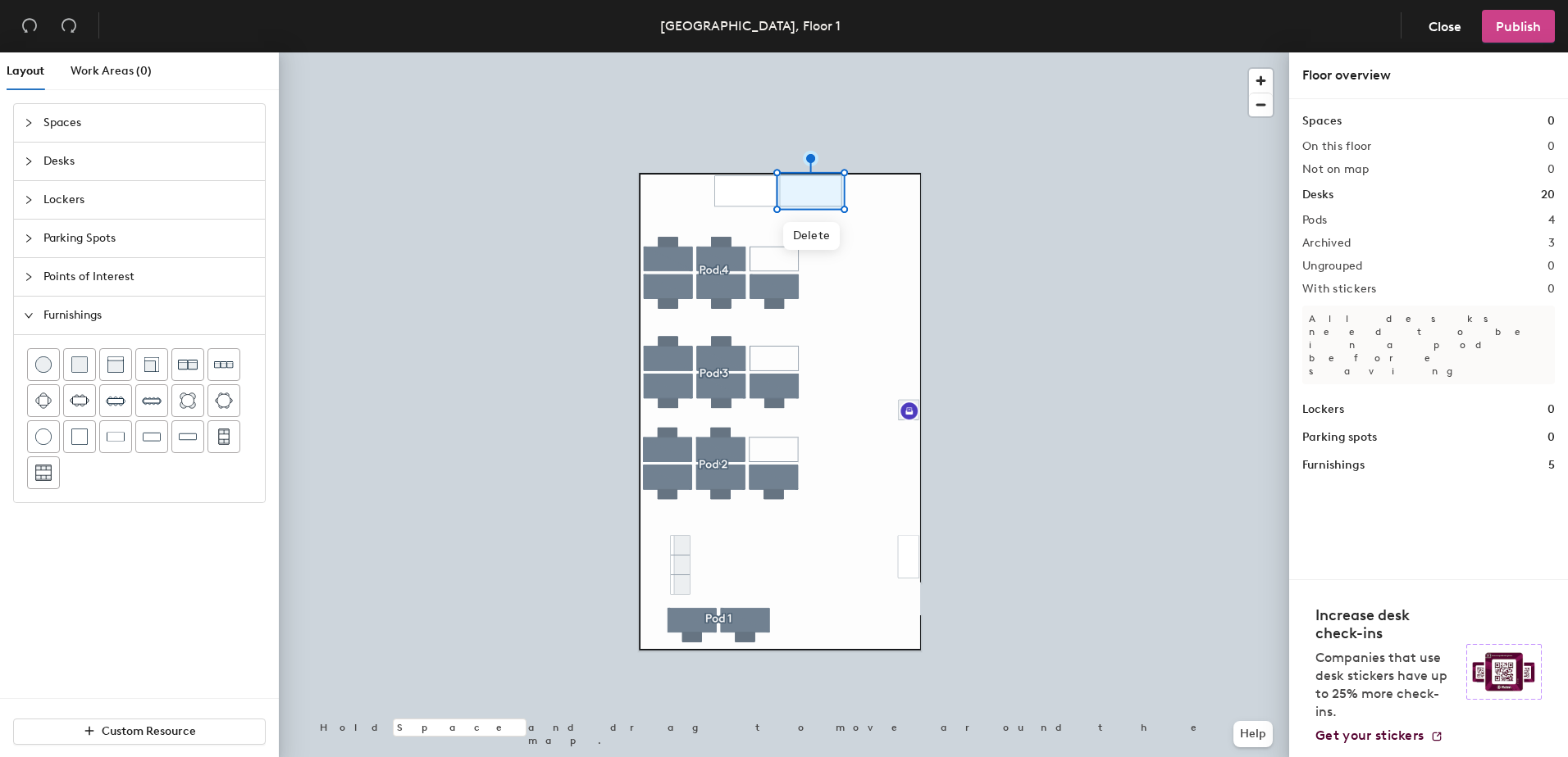
click at [1524, 22] on span "Publish" at bounding box center [1518, 27] width 45 height 16
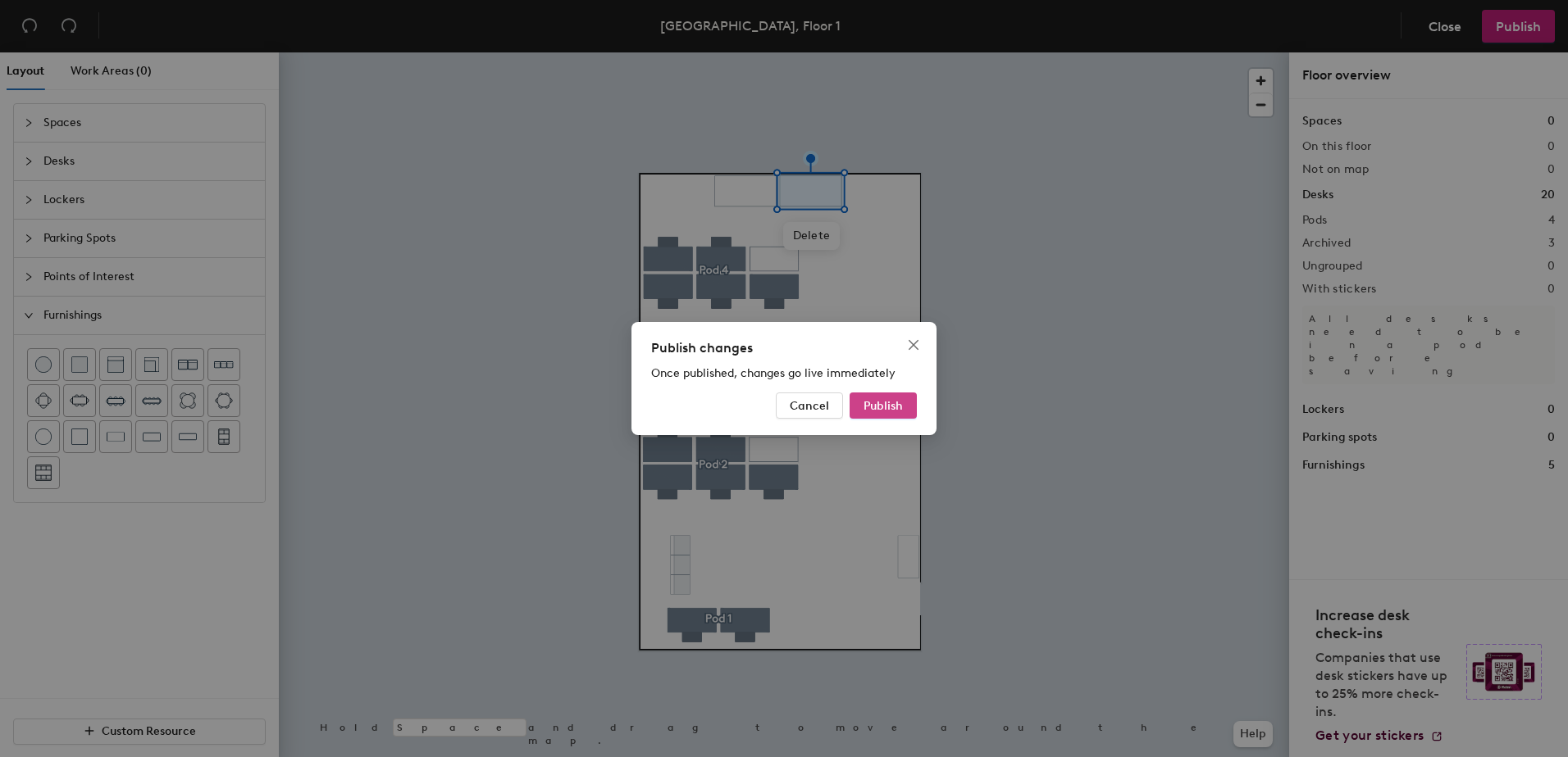
click at [889, 399] on span "Publish" at bounding box center [883, 406] width 39 height 14
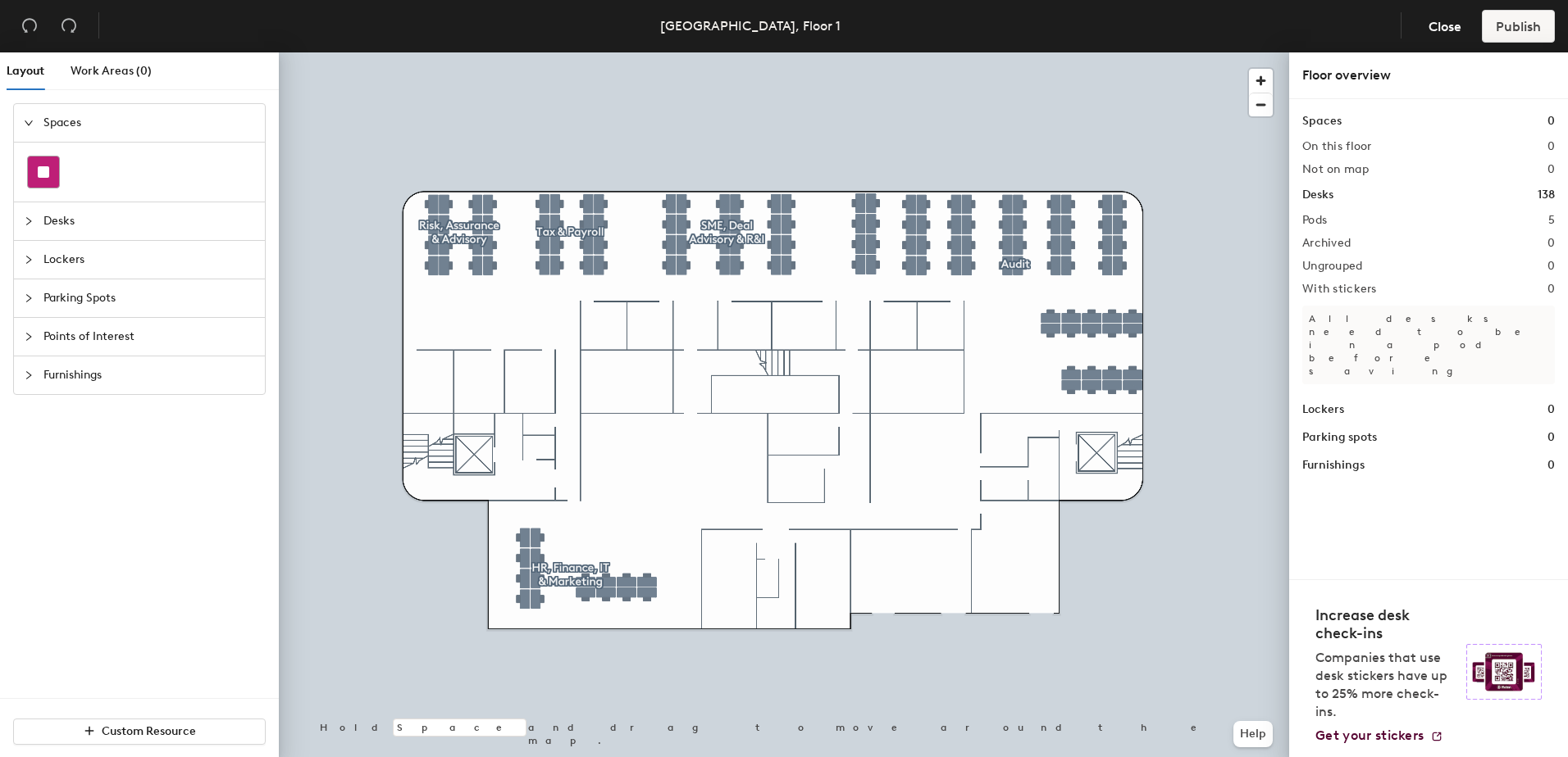
click at [38, 172] on rect at bounding box center [43, 172] width 11 height 11
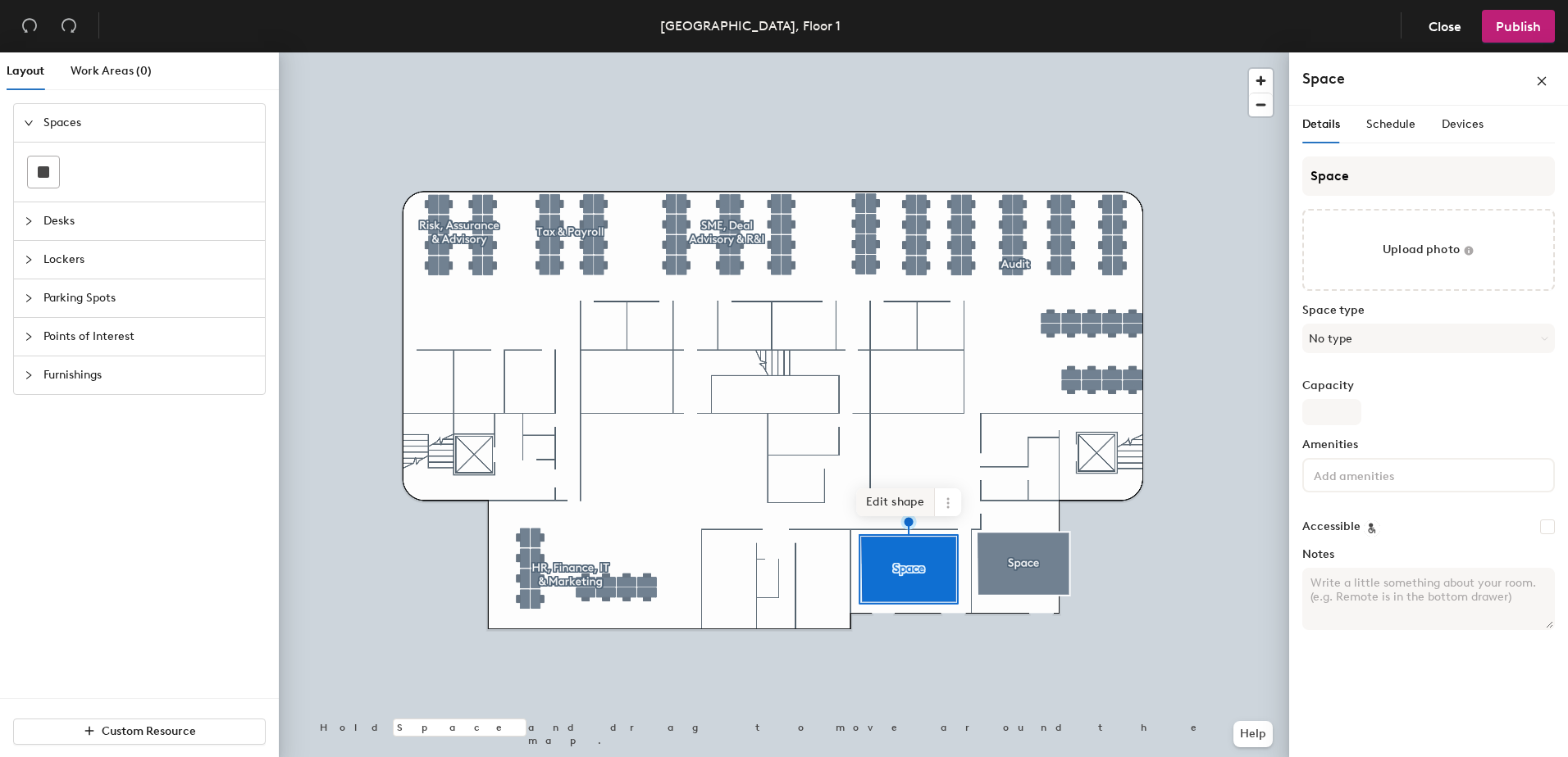
click at [898, 509] on span "Edit shape" at bounding box center [895, 503] width 78 height 28
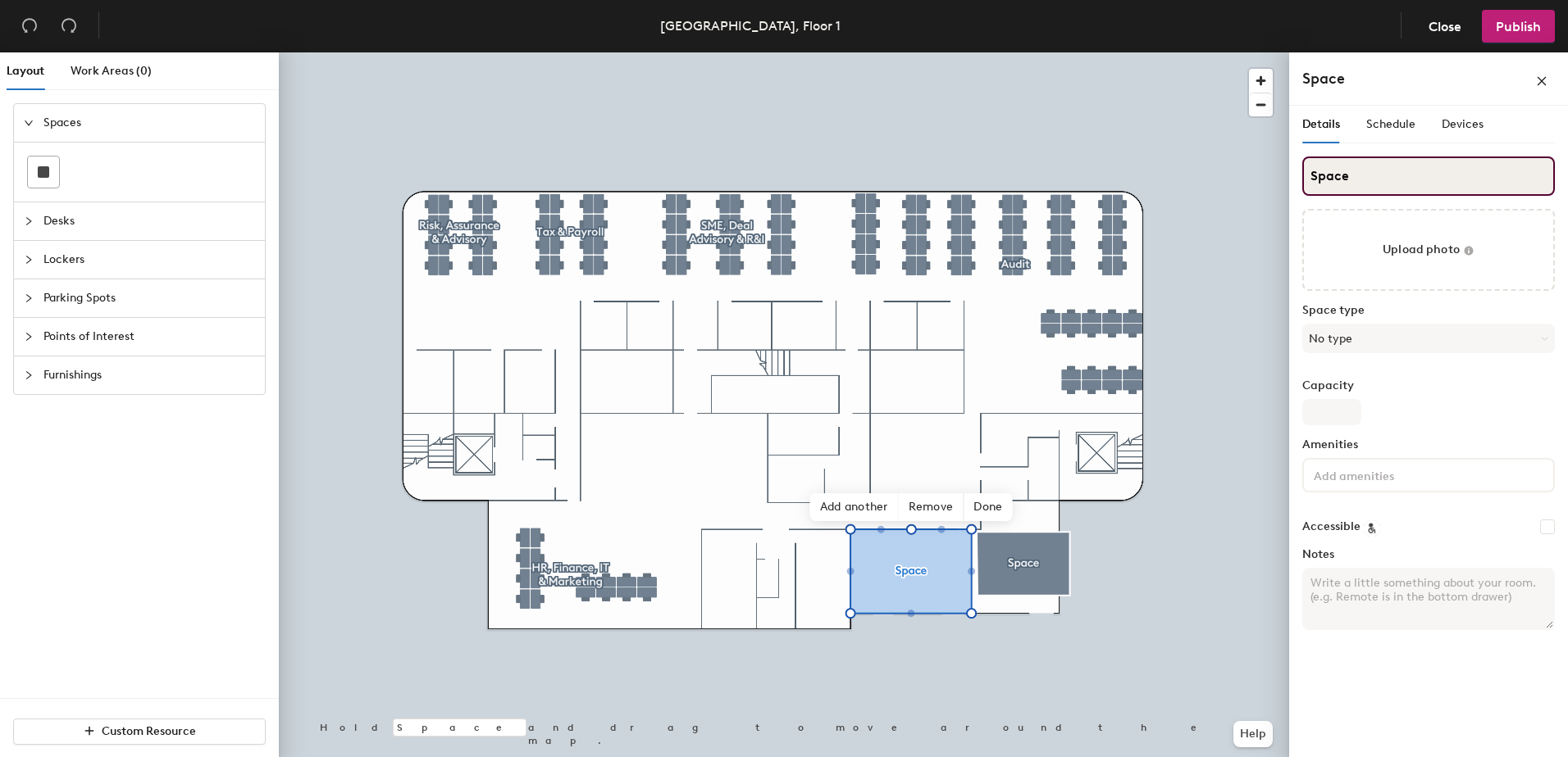
click at [1370, 159] on input "Space" at bounding box center [1429, 176] width 253 height 39
drag, startPoint x: 1377, startPoint y: 177, endPoint x: 1290, endPoint y: 179, distance: 87.0
click at [1290, 179] on div "Details Schedule Devices Space Upload photo Space type No type Capacity Ameniti…" at bounding box center [1429, 435] width 279 height 659
type input "Murrays"
click at [1333, 337] on button "No type" at bounding box center [1429, 339] width 253 height 30
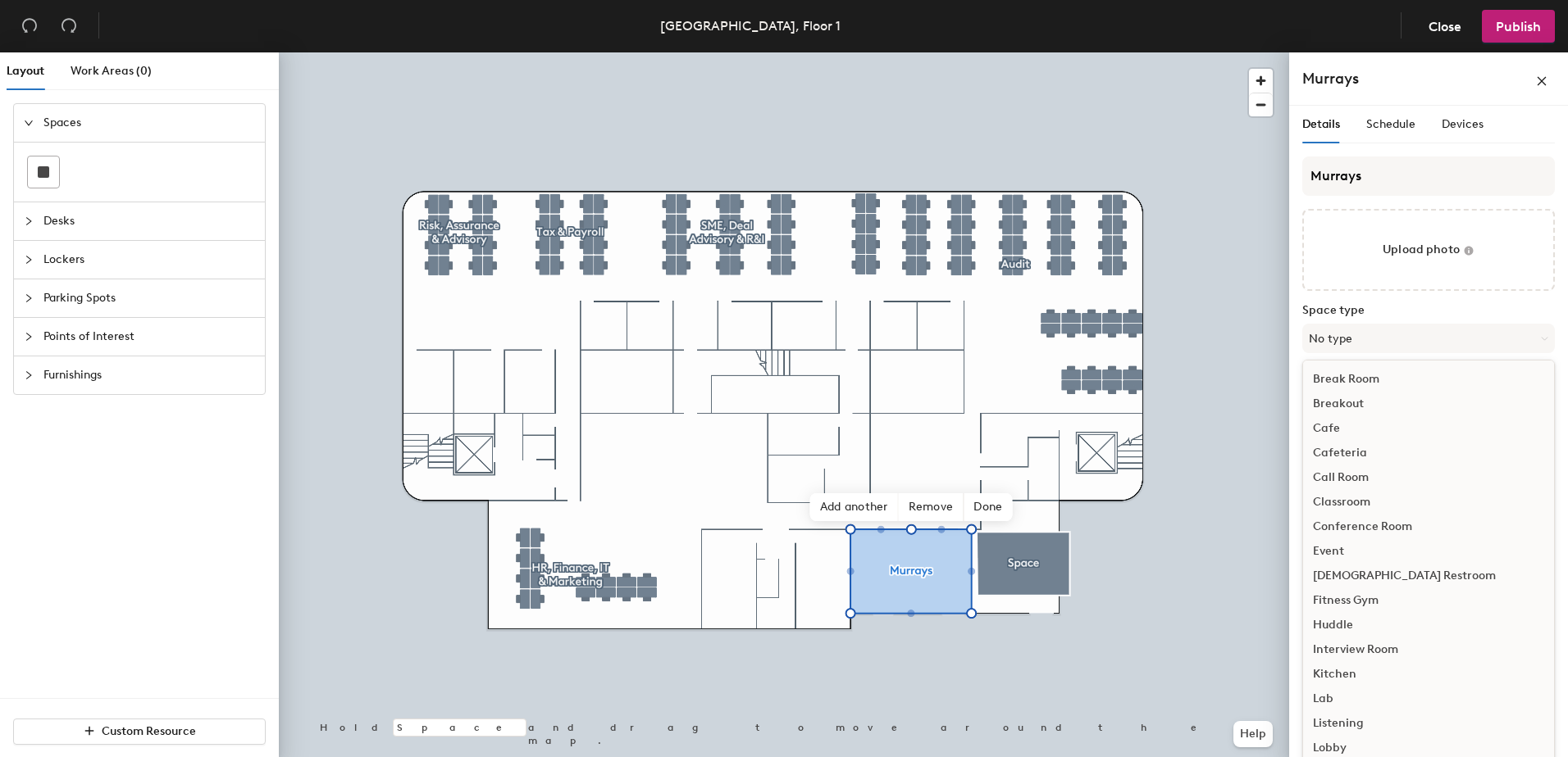
click at [1379, 521] on div "Conference Room" at bounding box center [1429, 527] width 251 height 24
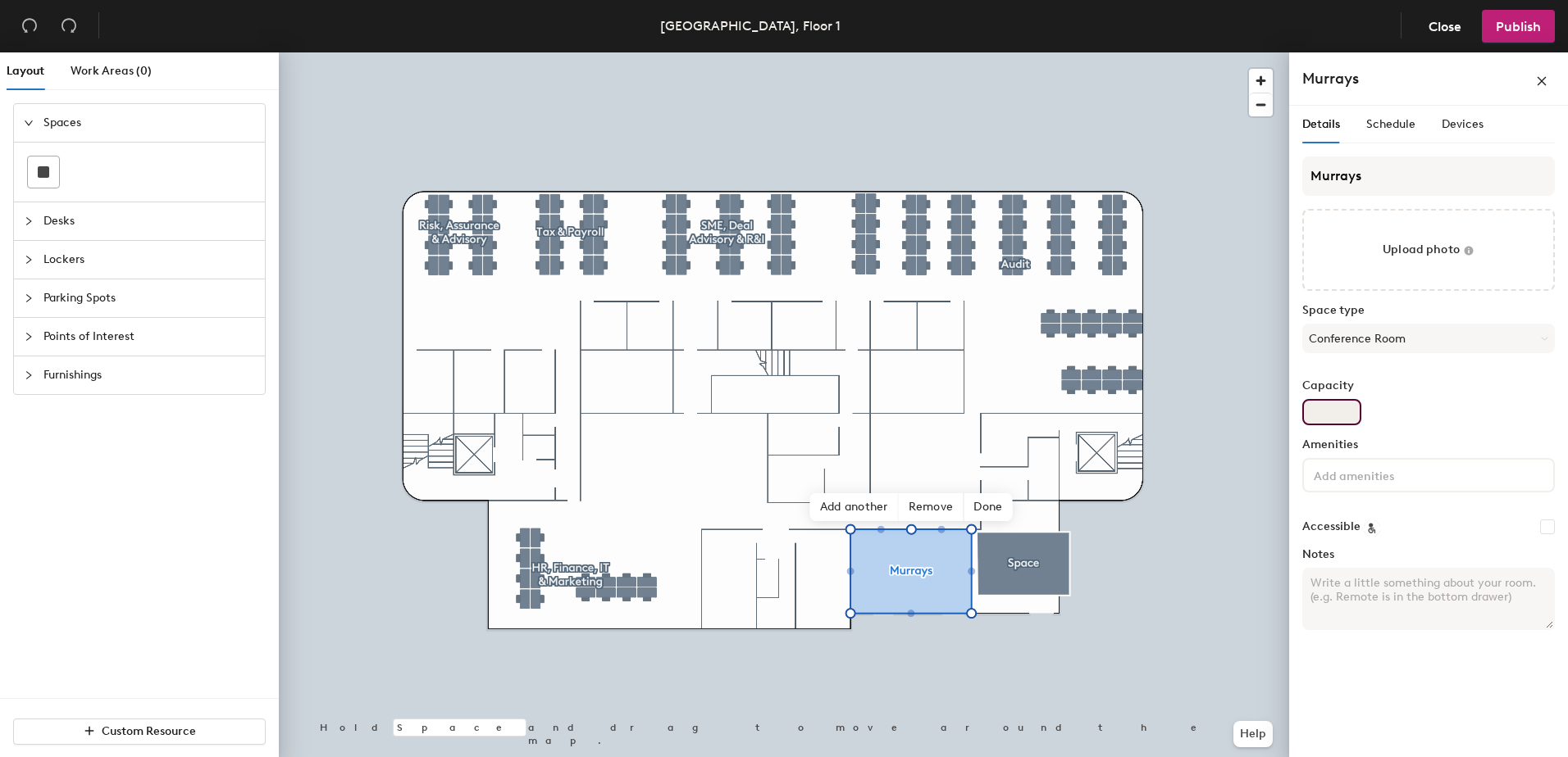
click at [1348, 399] on input "Capacity" at bounding box center [1332, 412] width 59 height 26
click at [1325, 408] on input "Capacity" at bounding box center [1332, 412] width 59 height 26
type input "25"
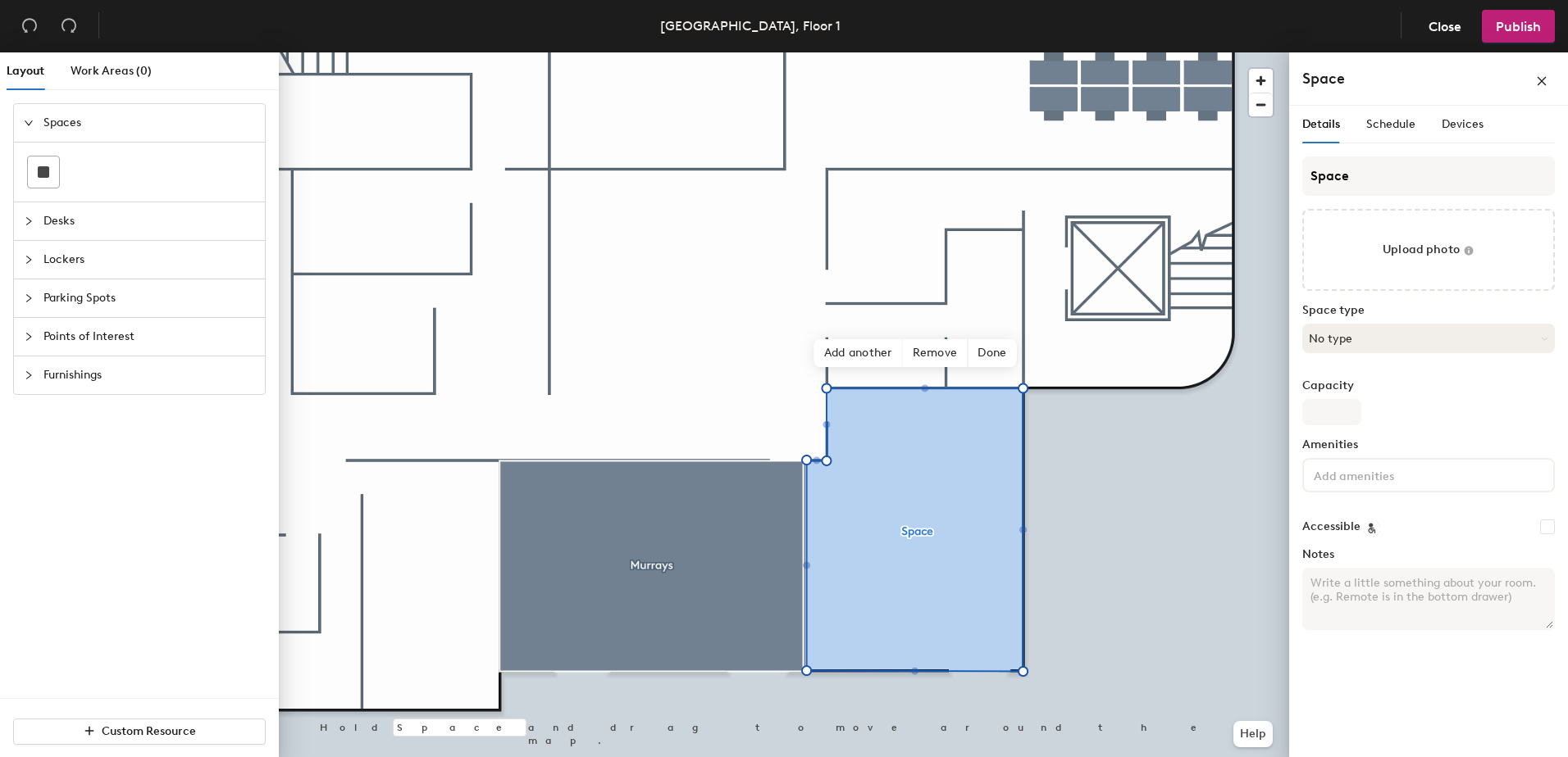
click at [1347, 331] on button "No type" at bounding box center [1429, 339] width 253 height 30
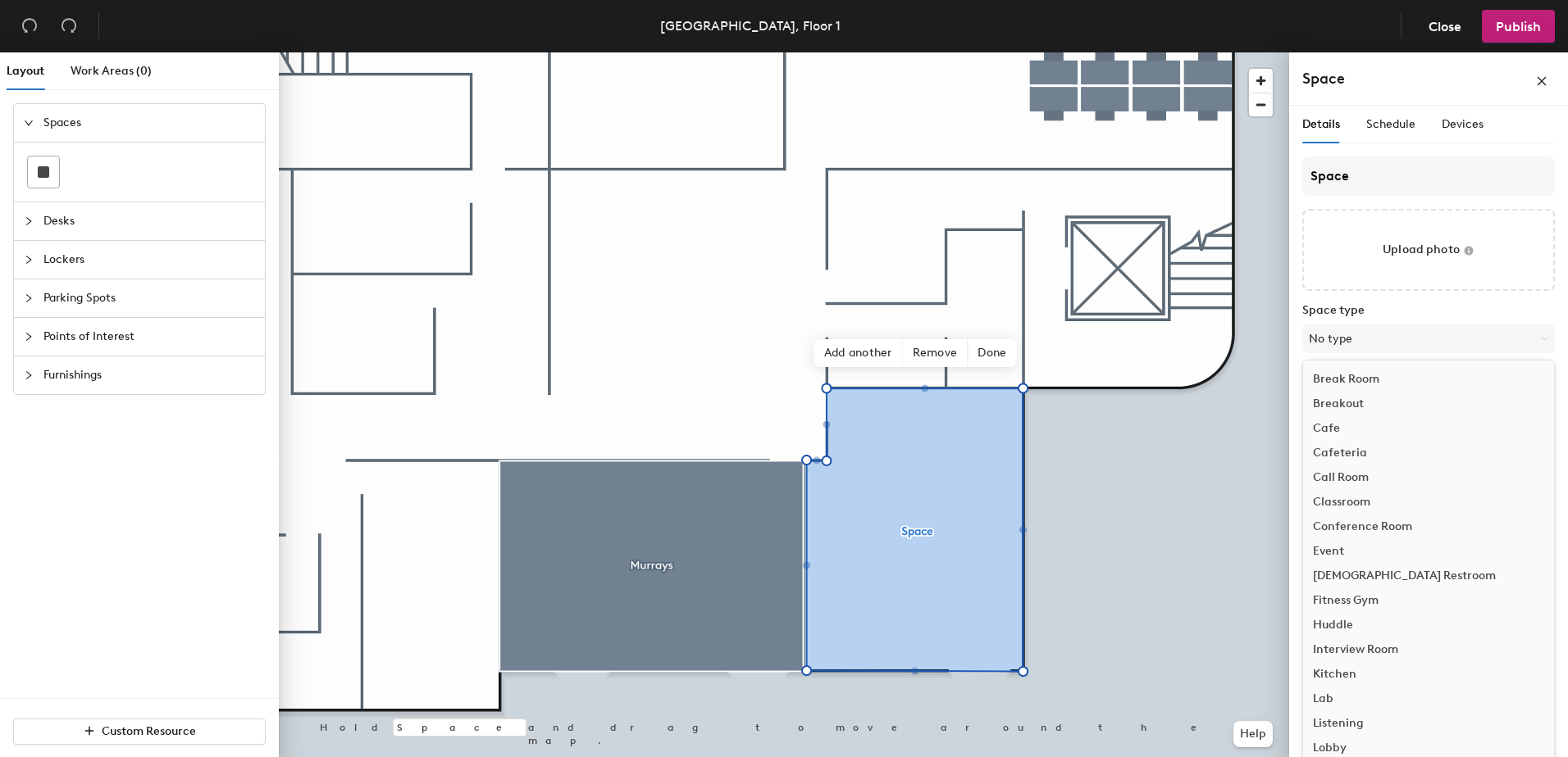
click at [1354, 521] on div "Conference Room" at bounding box center [1429, 527] width 251 height 24
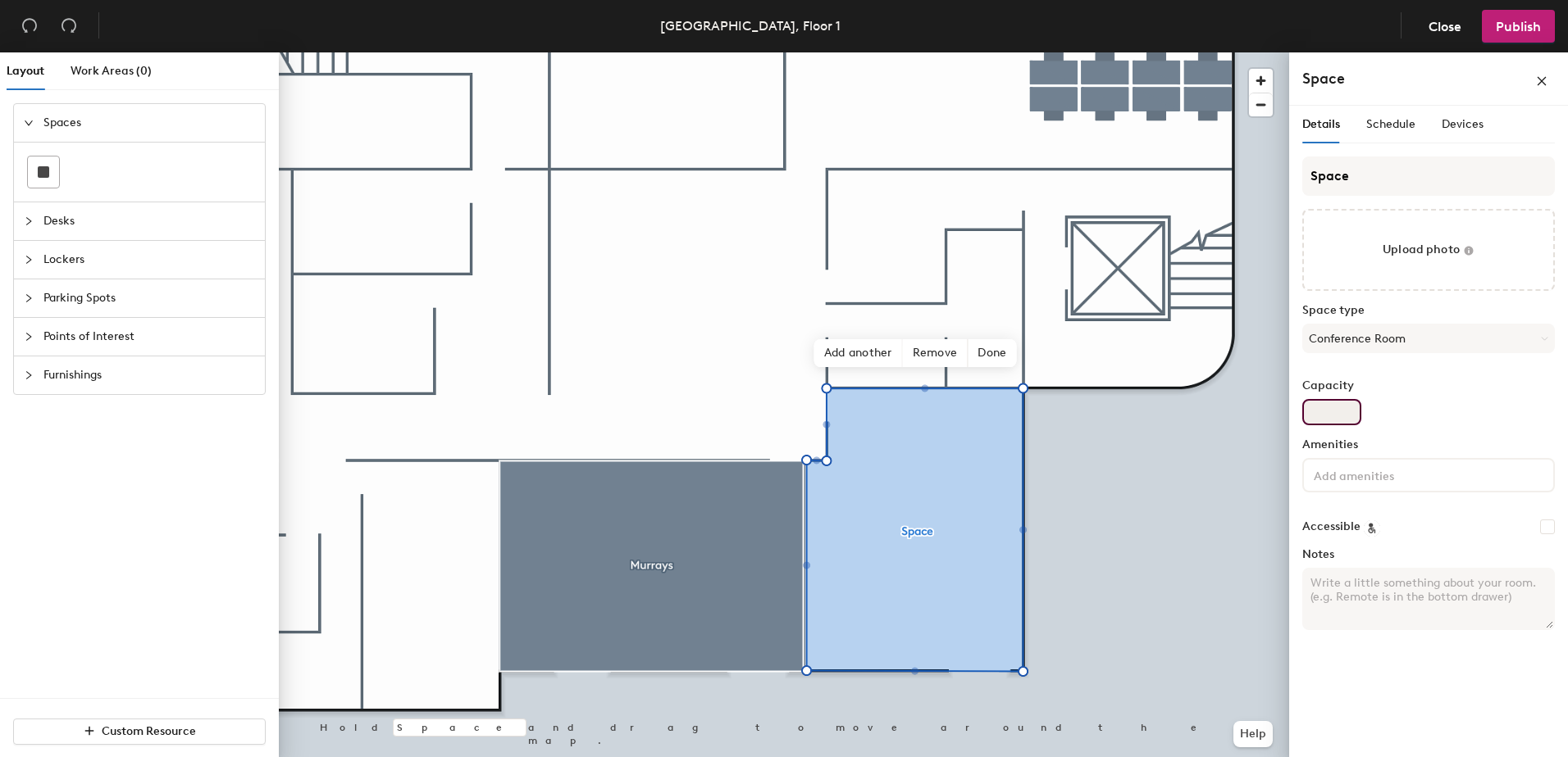
click at [1320, 424] on input "Capacity" at bounding box center [1332, 412] width 59 height 26
type input "24"
click at [1385, 337] on button "Conference Room" at bounding box center [1429, 339] width 253 height 30
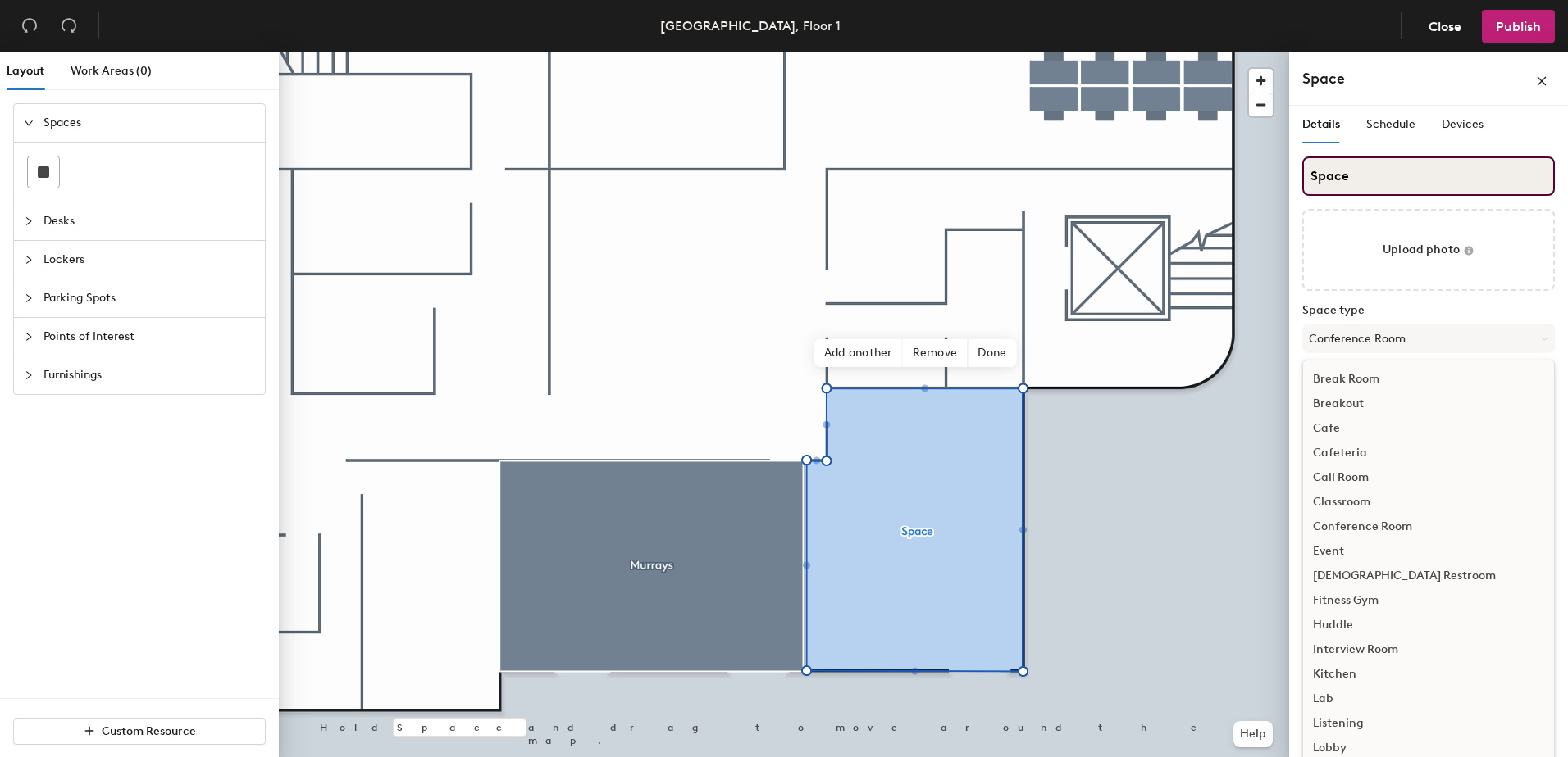
click at [1368, 172] on input "Space" at bounding box center [1429, 176] width 253 height 39
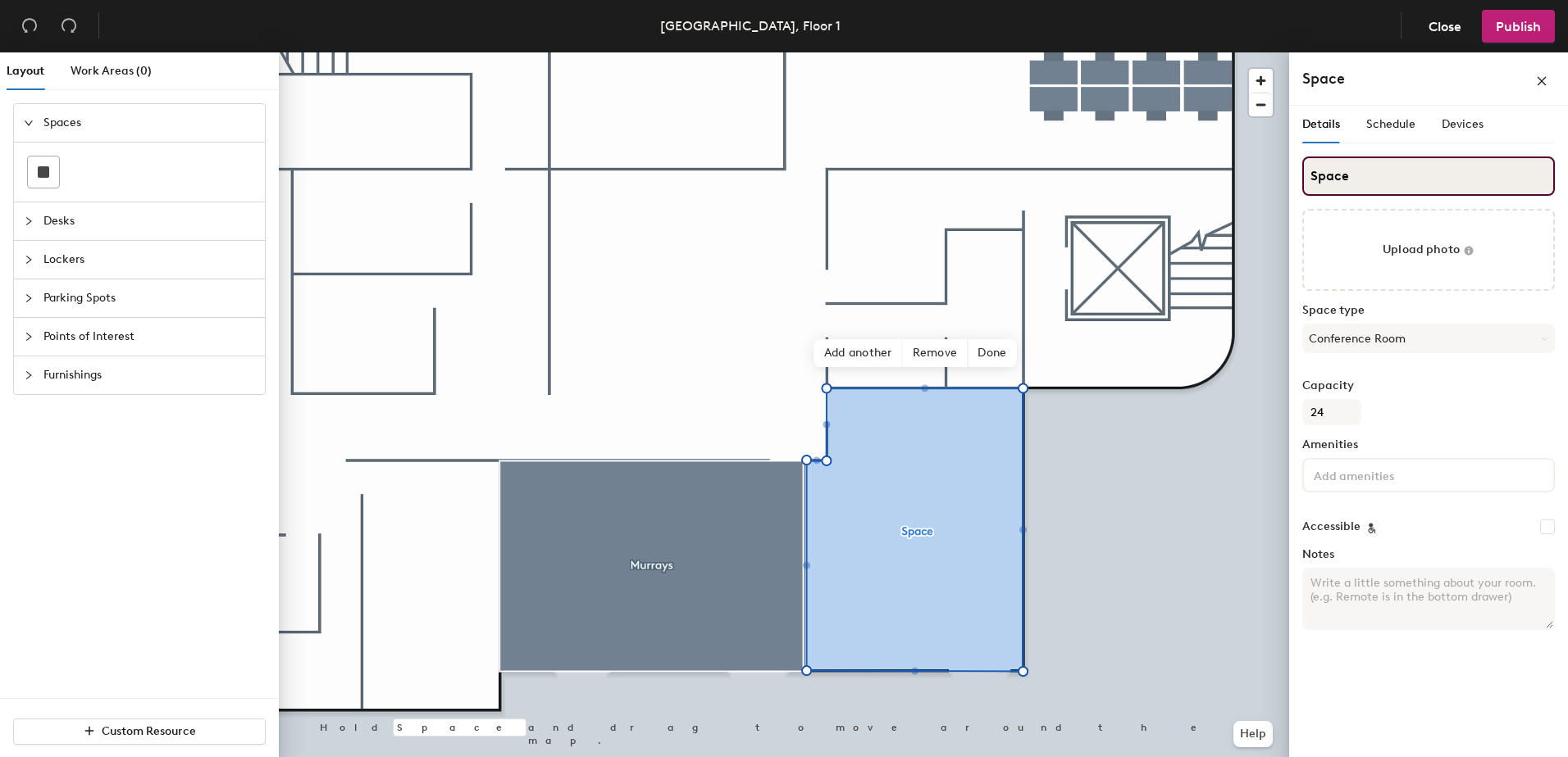
click at [1248, 172] on div "Layout Work Areas (0) Spaces Desks Lockers Parking Spots Points of Interest Fur…" at bounding box center [784, 408] width 1568 height 712
type input "Beehive"
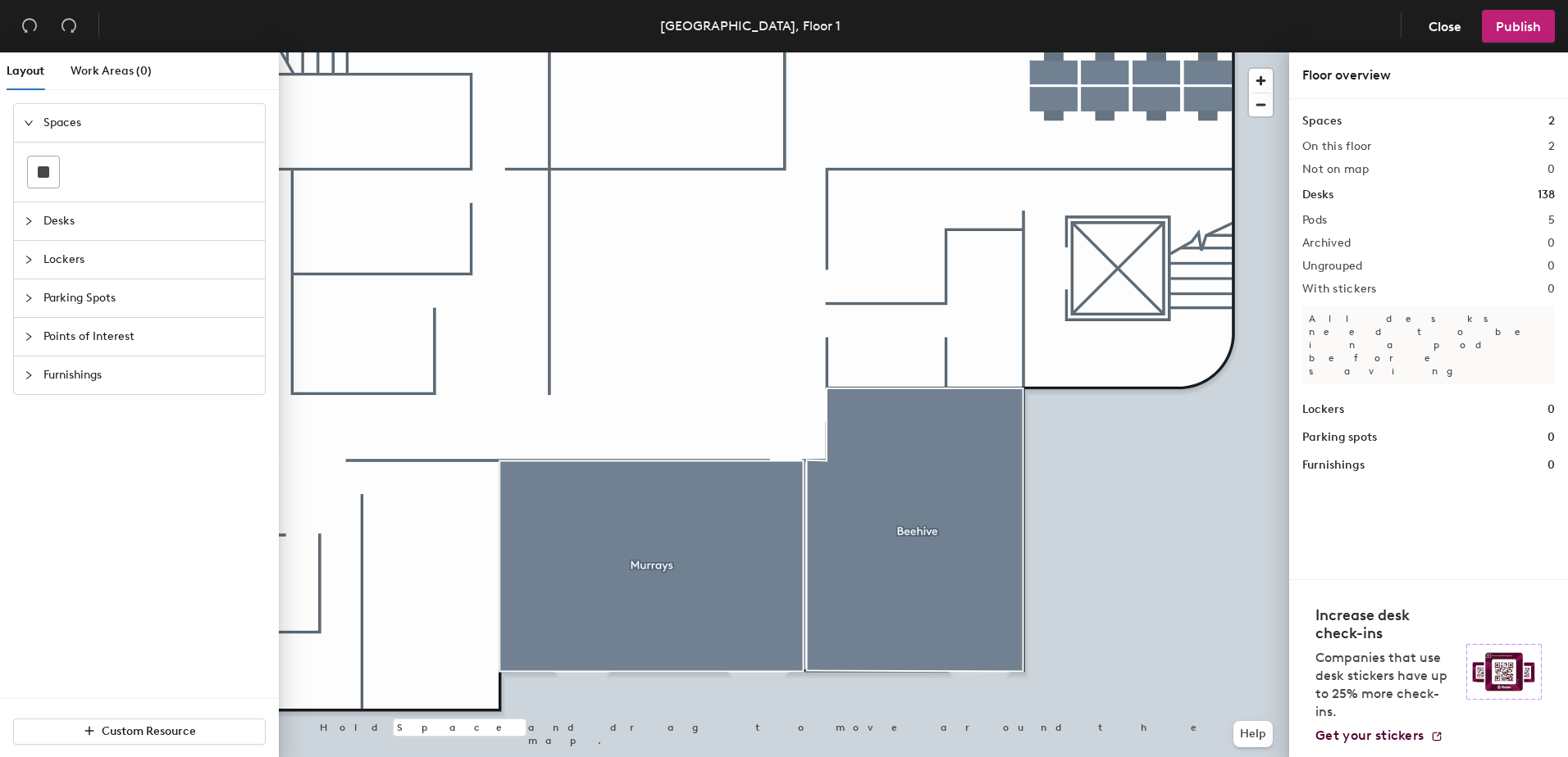
click at [27, 335] on icon "collapsed" at bounding box center [28, 336] width 10 height 10
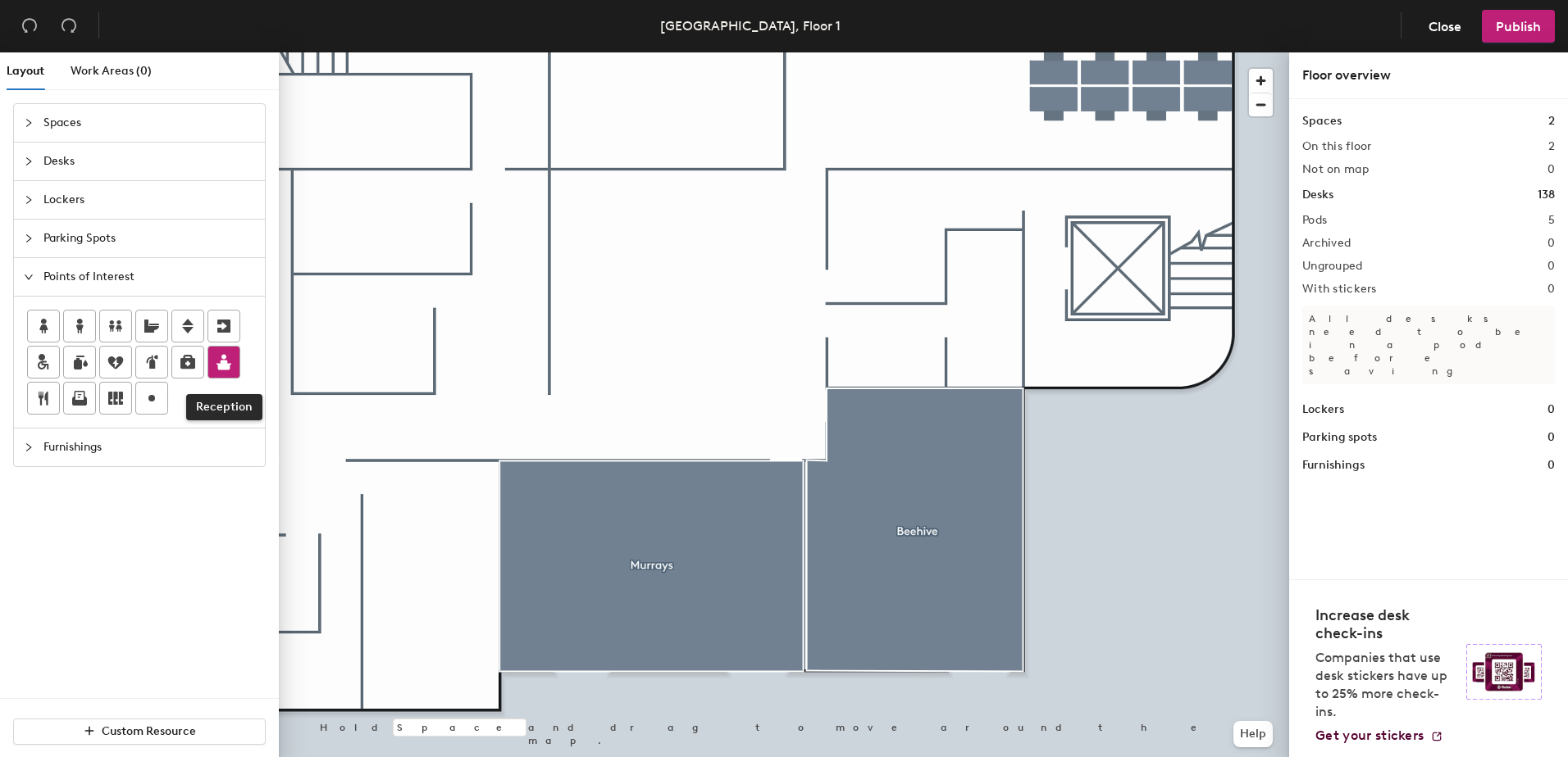
click at [228, 367] on icon at bounding box center [223, 362] width 15 height 16
click at [657, 333] on span "Done" at bounding box center [669, 332] width 49 height 28
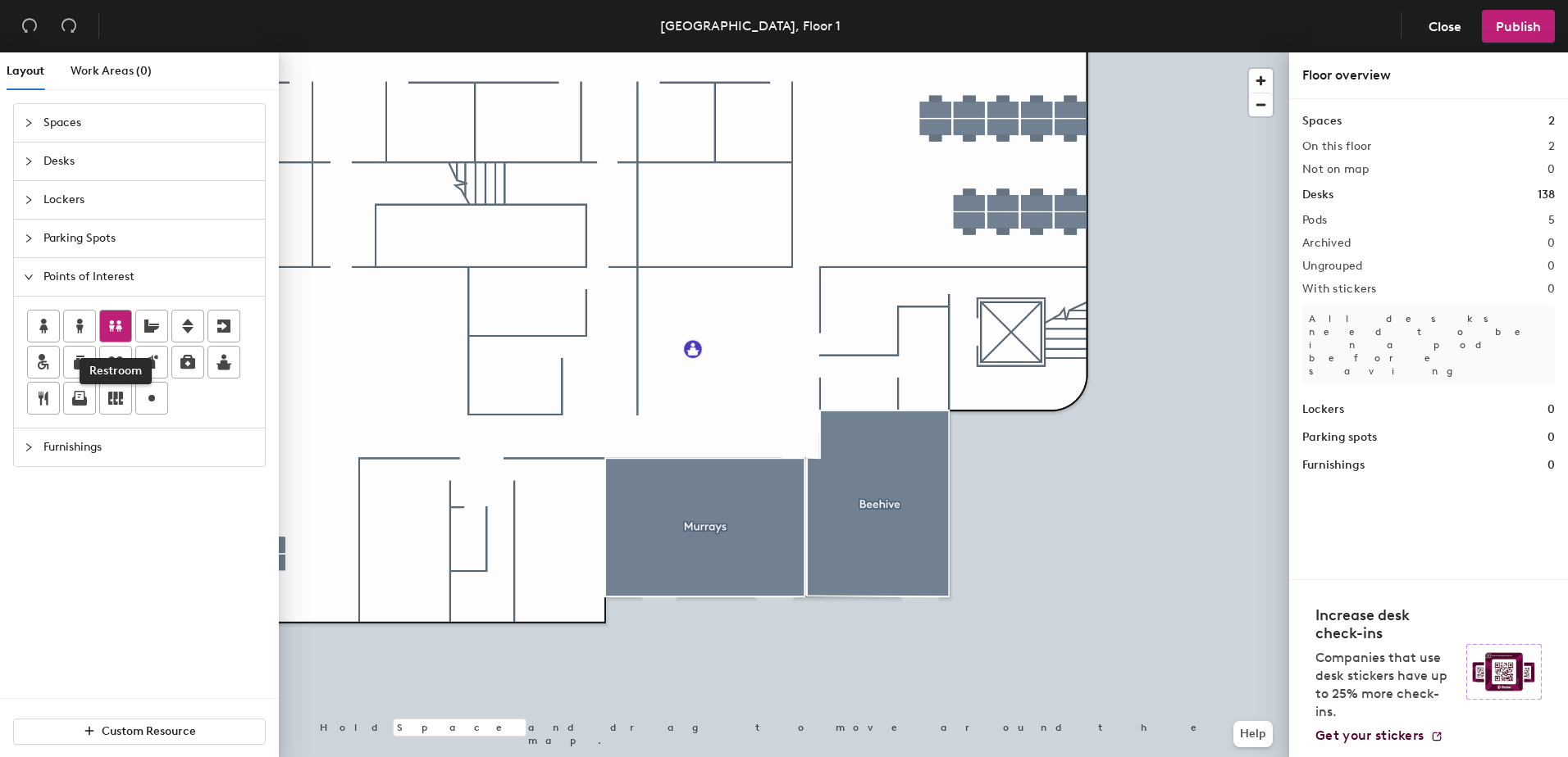
click at [119, 329] on icon at bounding box center [115, 326] width 13 height 11
type input "Toilets"
click at [438, 564] on span "Done" at bounding box center [429, 574] width 49 height 28
click at [417, 579] on span "Edit" at bounding box center [407, 574] width 43 height 28
click at [422, 576] on span "Done" at bounding box center [429, 574] width 49 height 28
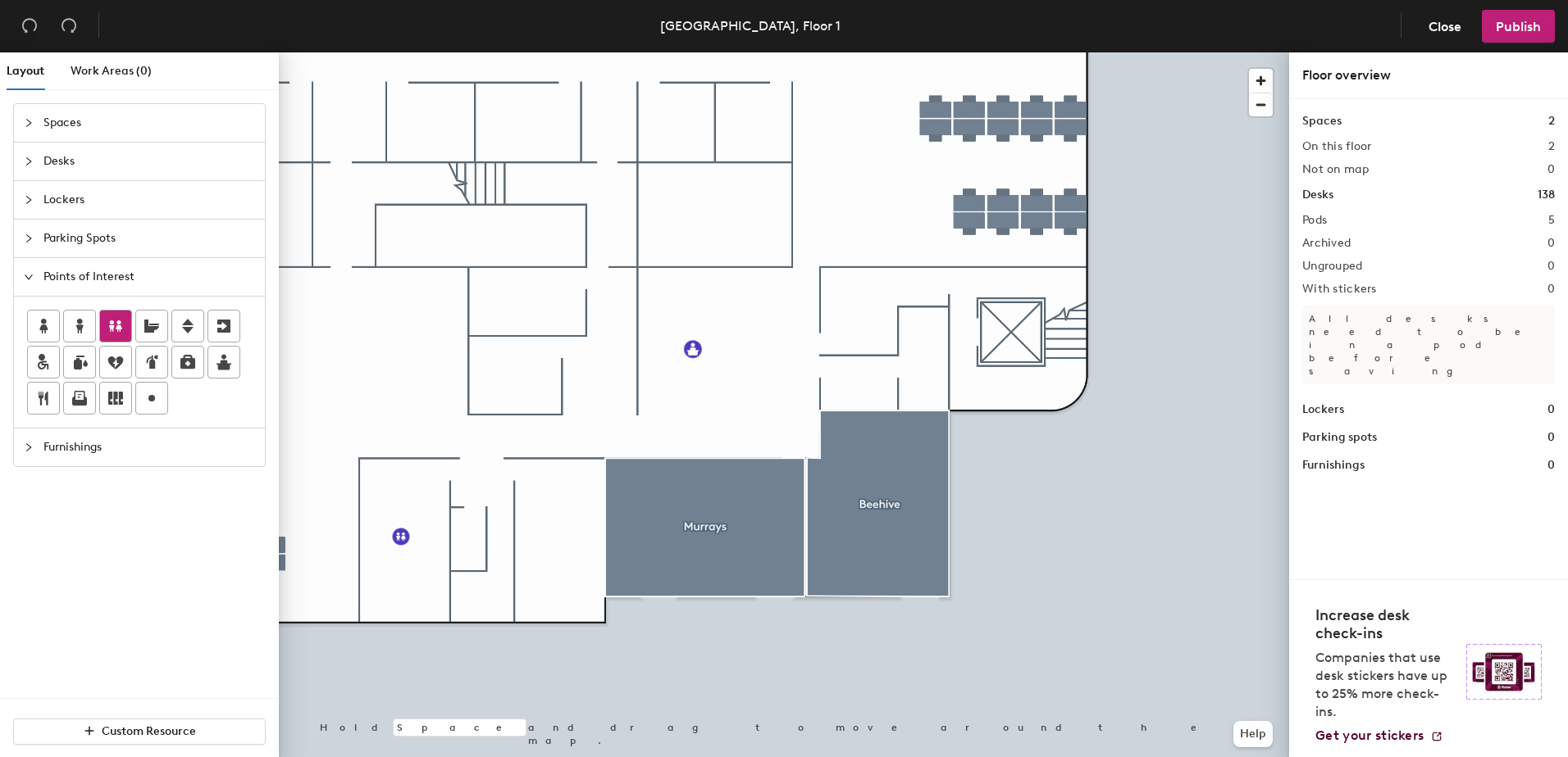
click at [119, 329] on icon at bounding box center [115, 326] width 13 height 11
type input "Toilets"
click at [576, 578] on span "Done" at bounding box center [560, 574] width 49 height 28
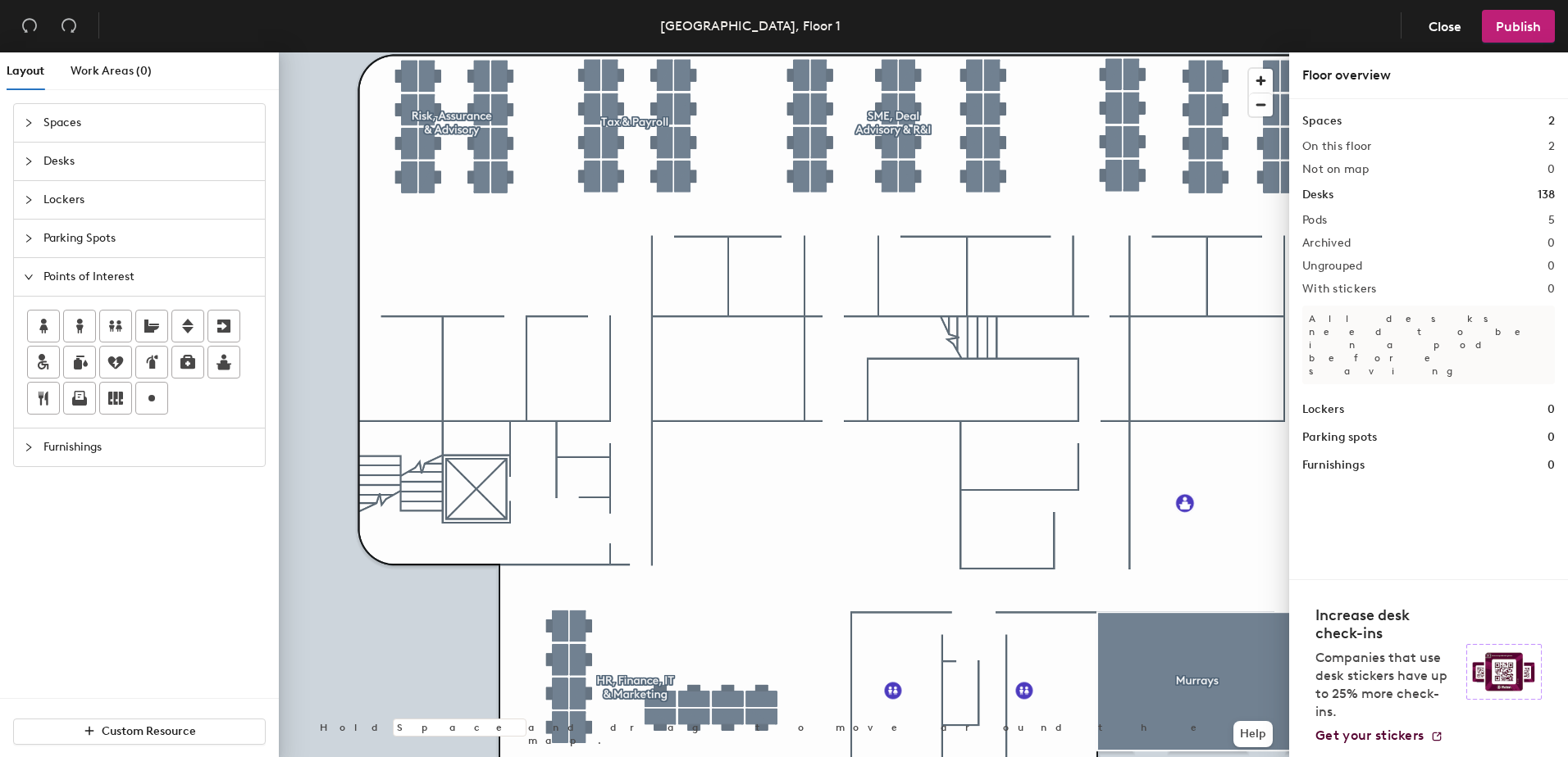
click at [72, 119] on span "Spaces" at bounding box center [149, 123] width 212 height 37
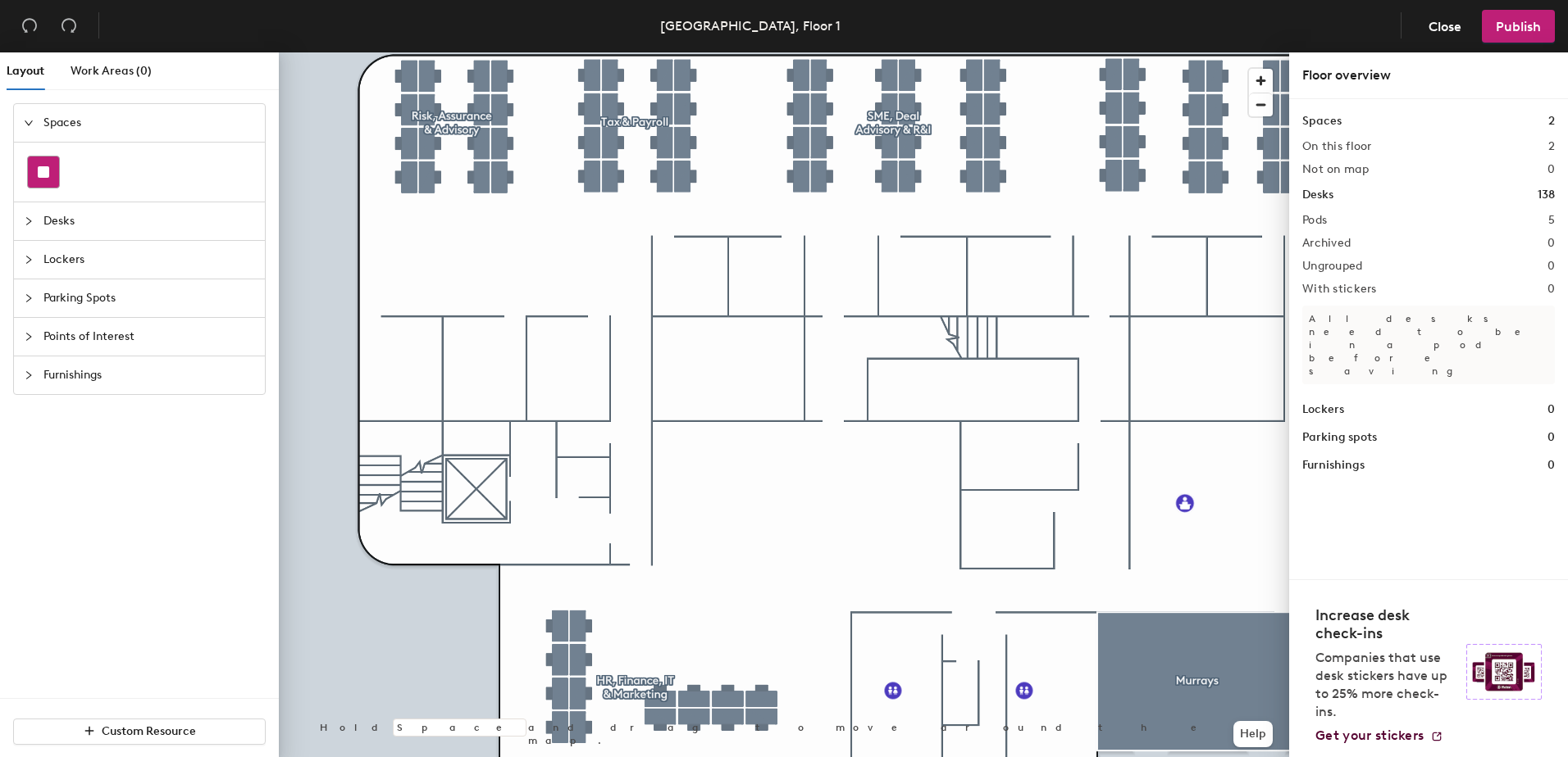
click at [55, 172] on div at bounding box center [44, 172] width 31 height 31
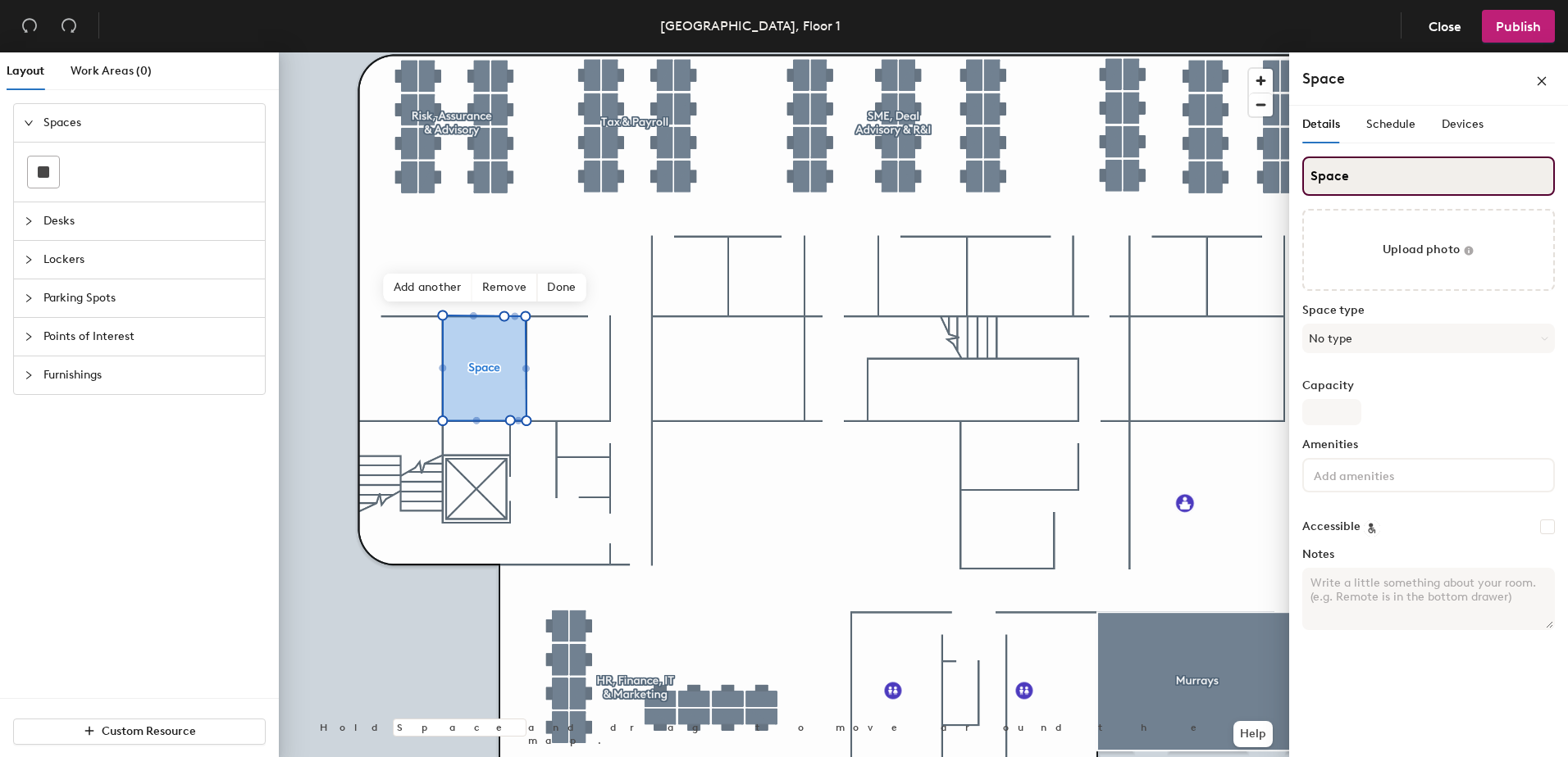
click at [1359, 178] on input "Space" at bounding box center [1429, 176] width 253 height 39
click at [1266, 177] on div "Layout Work Areas (0) Spaces Desks Lockers Parking Spots Points of Interest Fur…" at bounding box center [784, 408] width 1568 height 712
type input "Meeting Room 2"
click at [1367, 327] on button "No type" at bounding box center [1429, 339] width 253 height 30
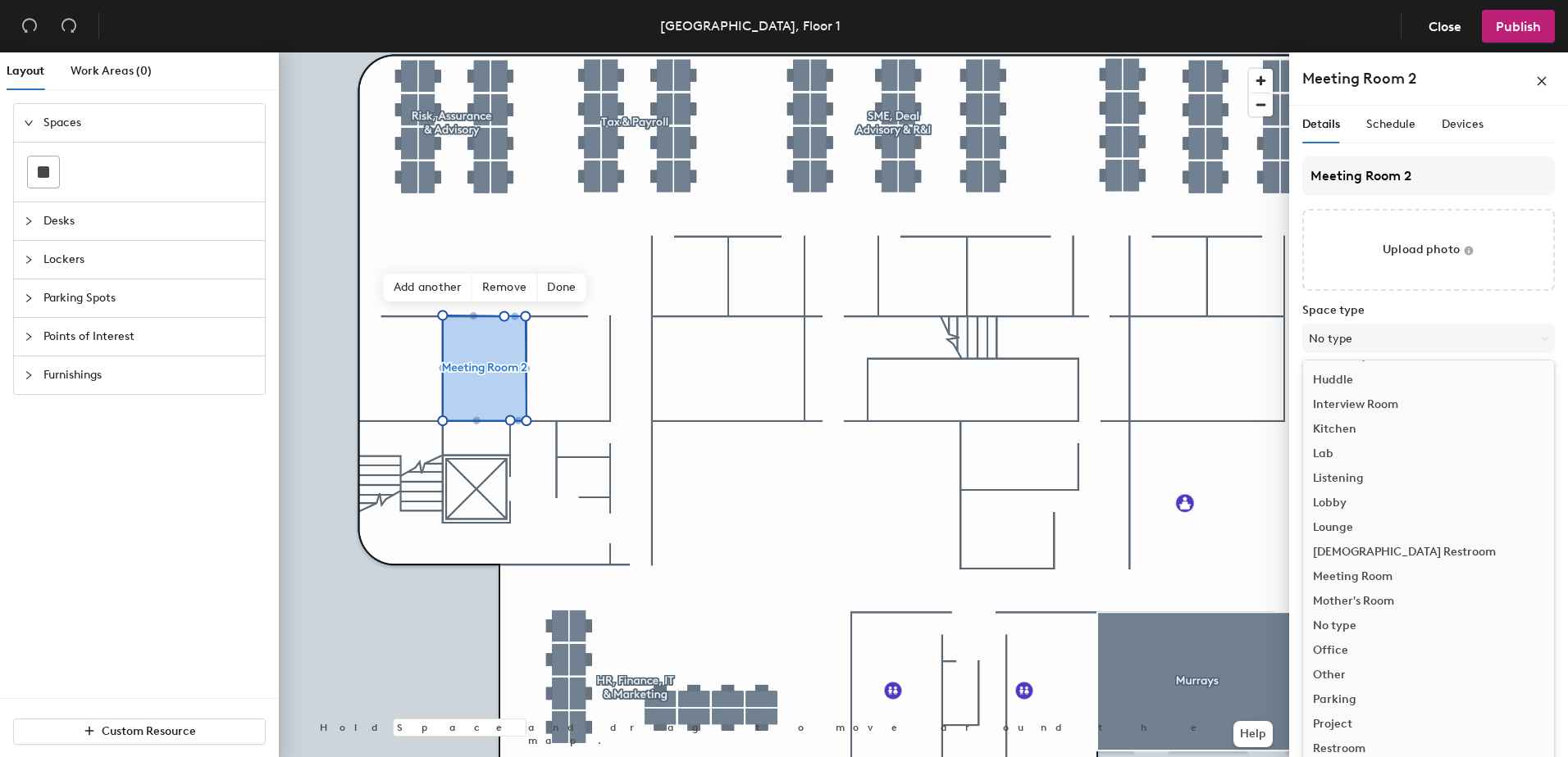
scroll to position [246, 0]
click at [1366, 571] on div "Meeting Room" at bounding box center [1429, 576] width 251 height 24
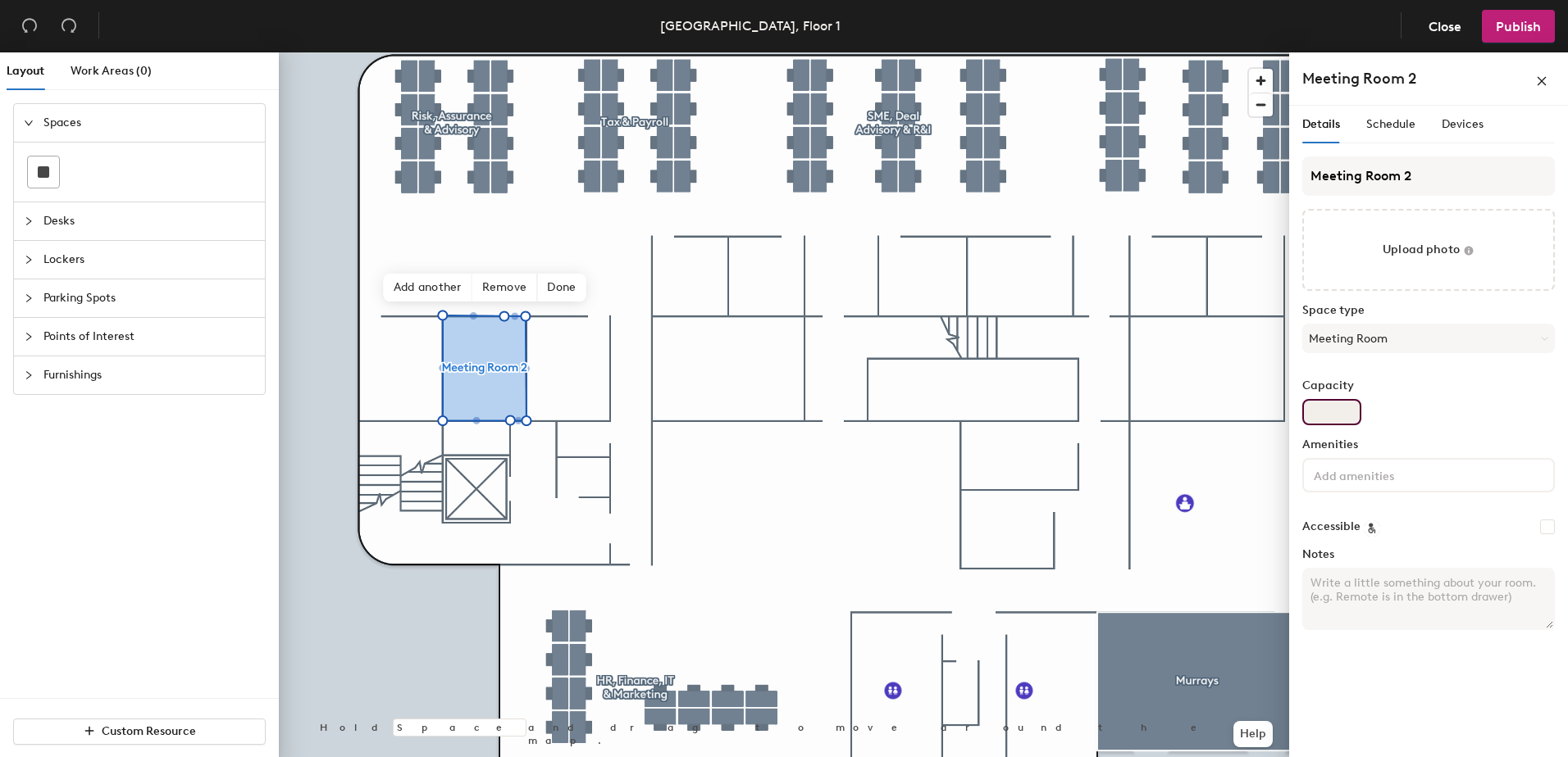
click at [1336, 409] on input "Capacity" at bounding box center [1332, 412] width 59 height 26
type input "4"
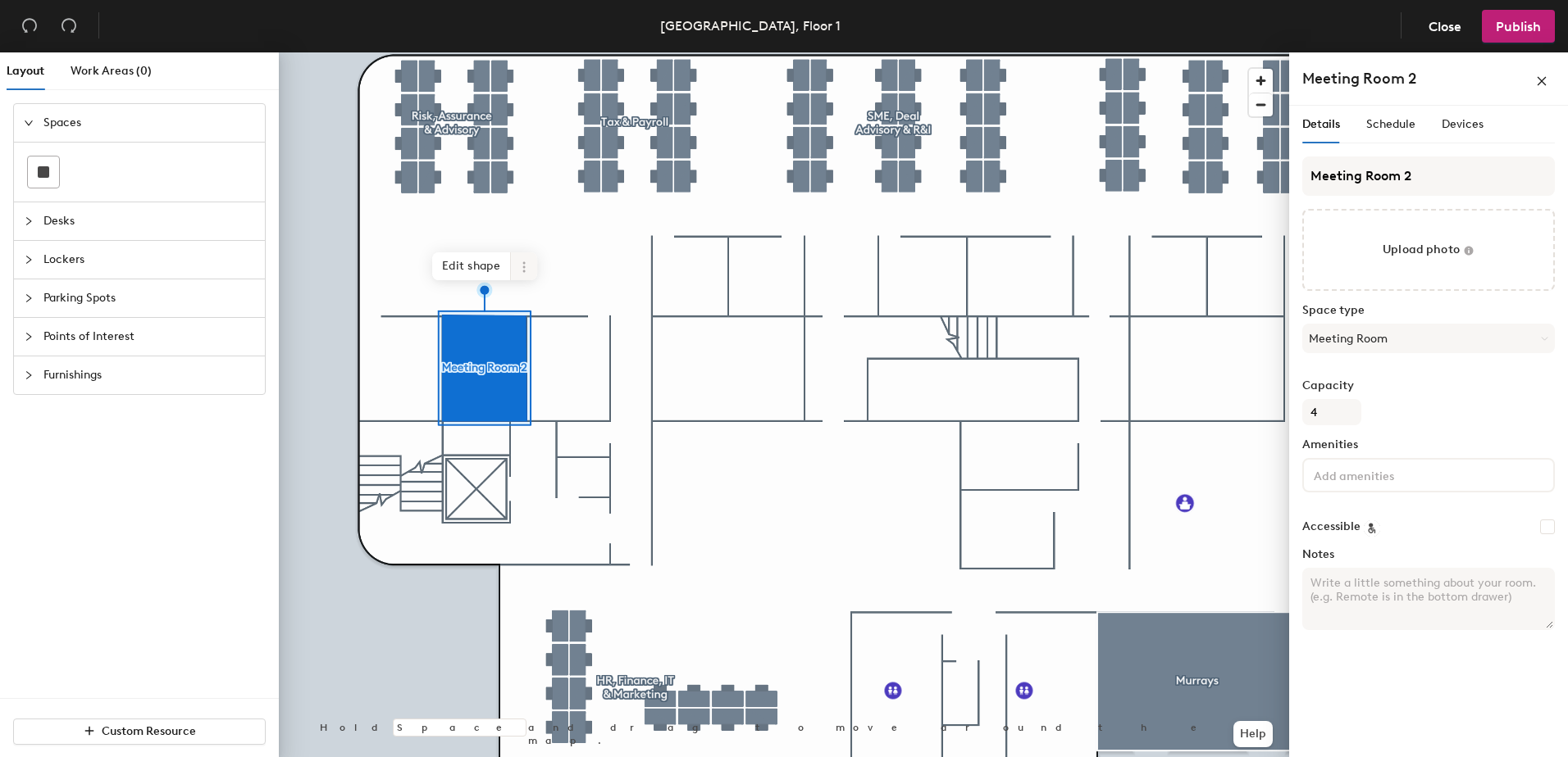
click at [522, 265] on icon at bounding box center [524, 267] width 13 height 13
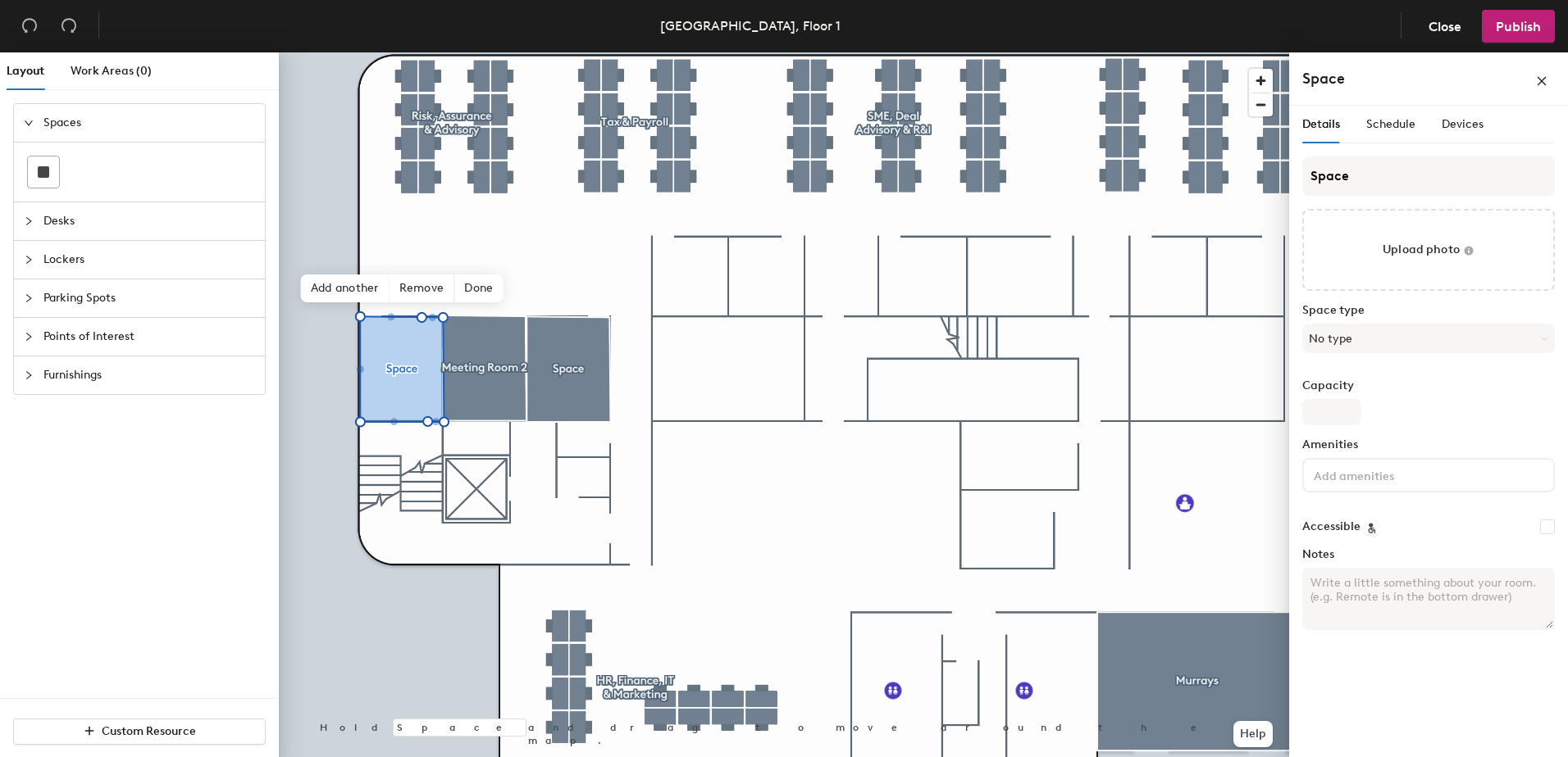
click at [88, 382] on span "Furnishings" at bounding box center [149, 375] width 212 height 37
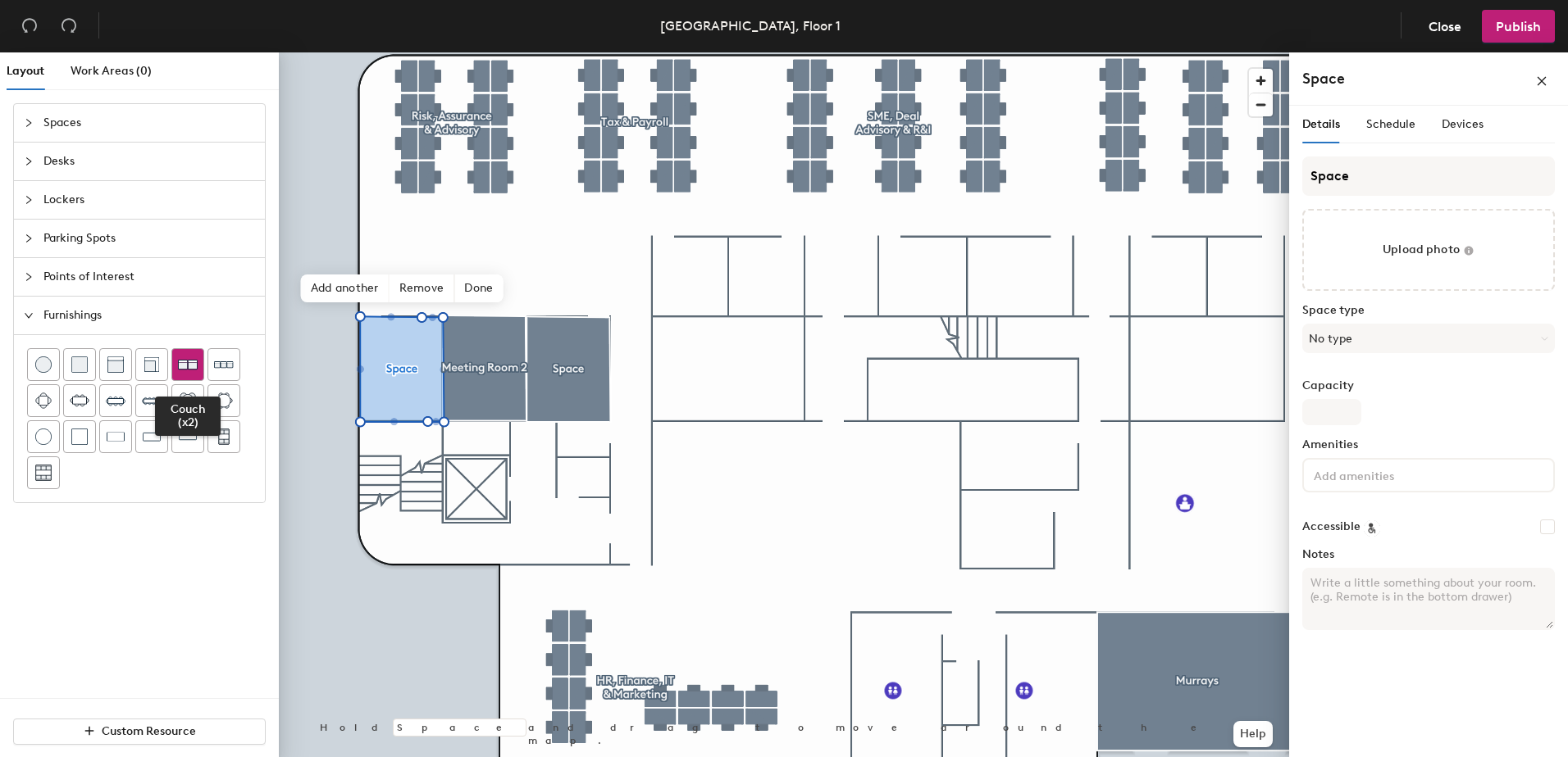
click at [193, 375] on div at bounding box center [188, 365] width 31 height 31
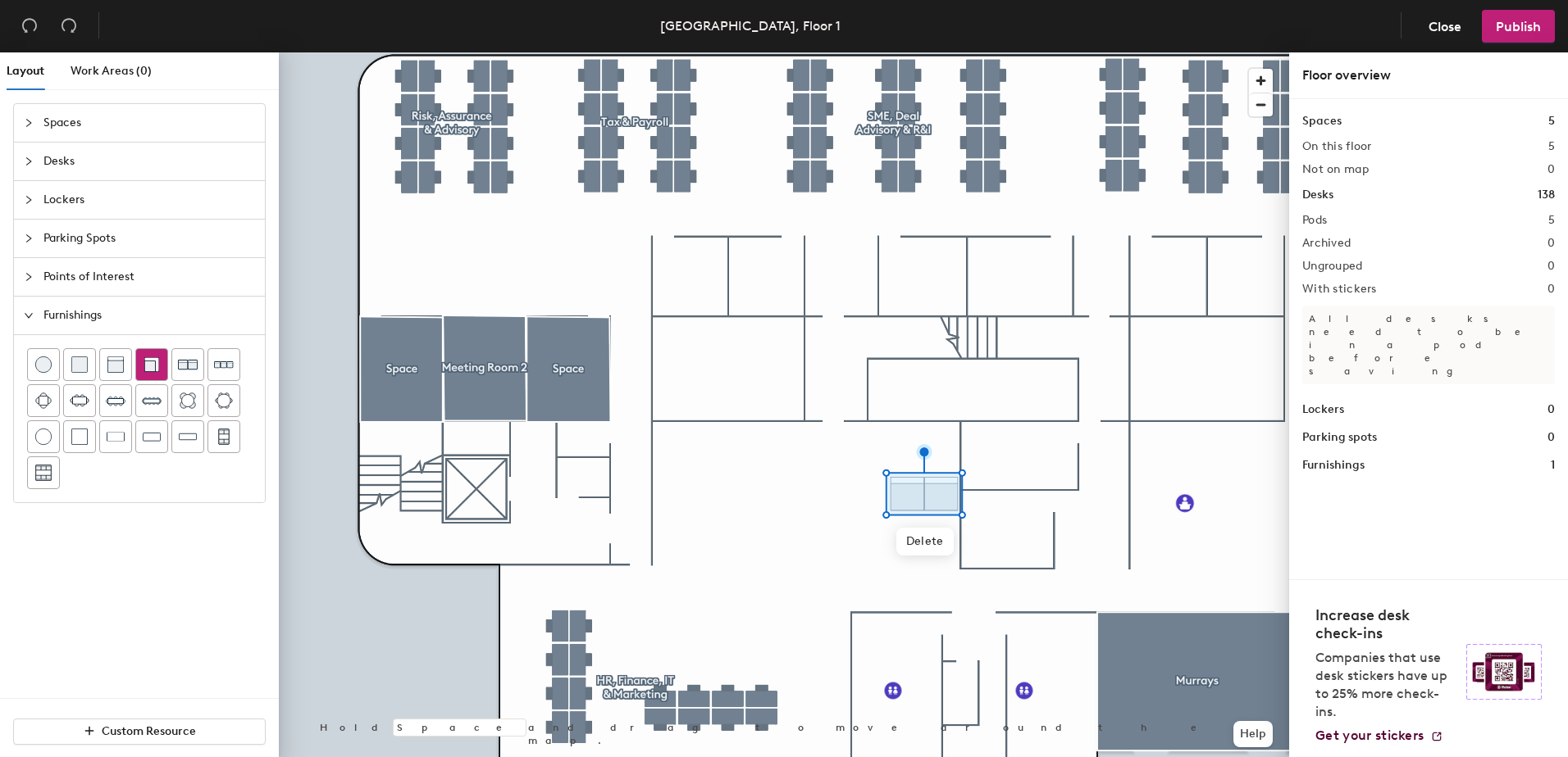
click at [149, 367] on img at bounding box center [152, 364] width 17 height 17
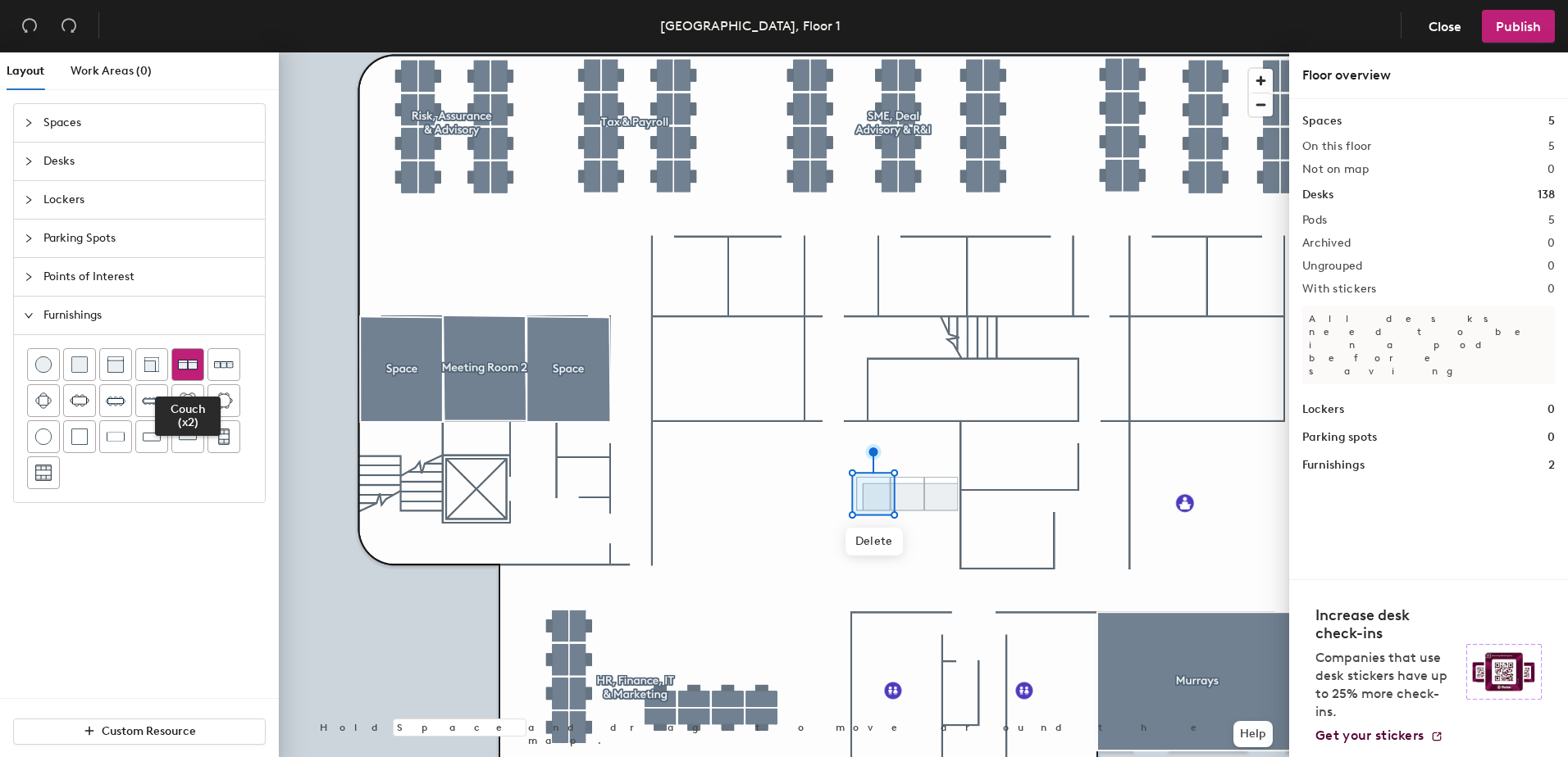
click at [199, 368] on div at bounding box center [188, 365] width 31 height 31
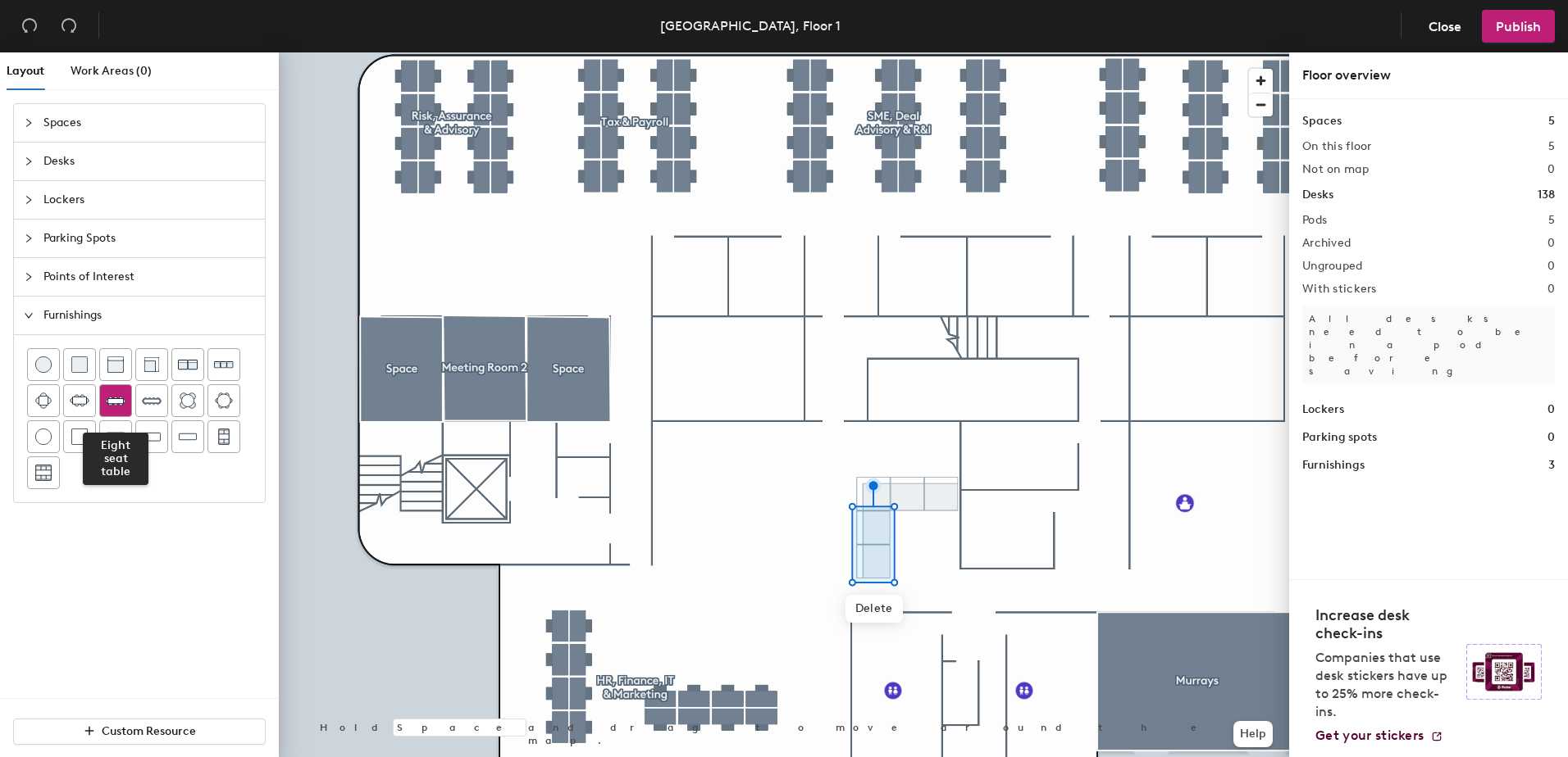
click at [115, 409] on img at bounding box center [115, 401] width 20 height 20
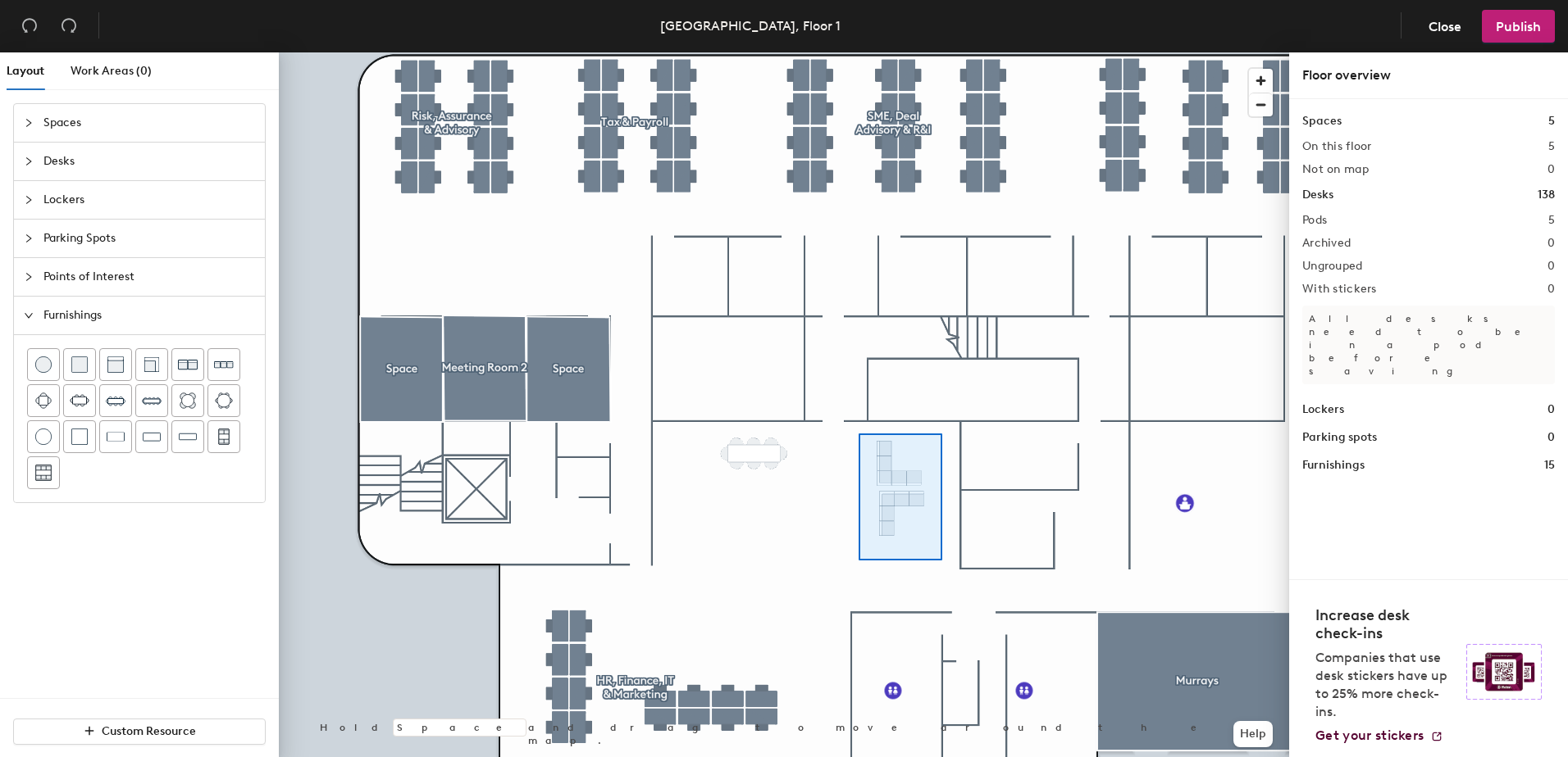
click at [859, 52] on div at bounding box center [784, 52] width 1010 height 0
click at [863, 52] on div at bounding box center [784, 52] width 1010 height 0
click at [127, 444] on div at bounding box center [116, 437] width 31 height 31
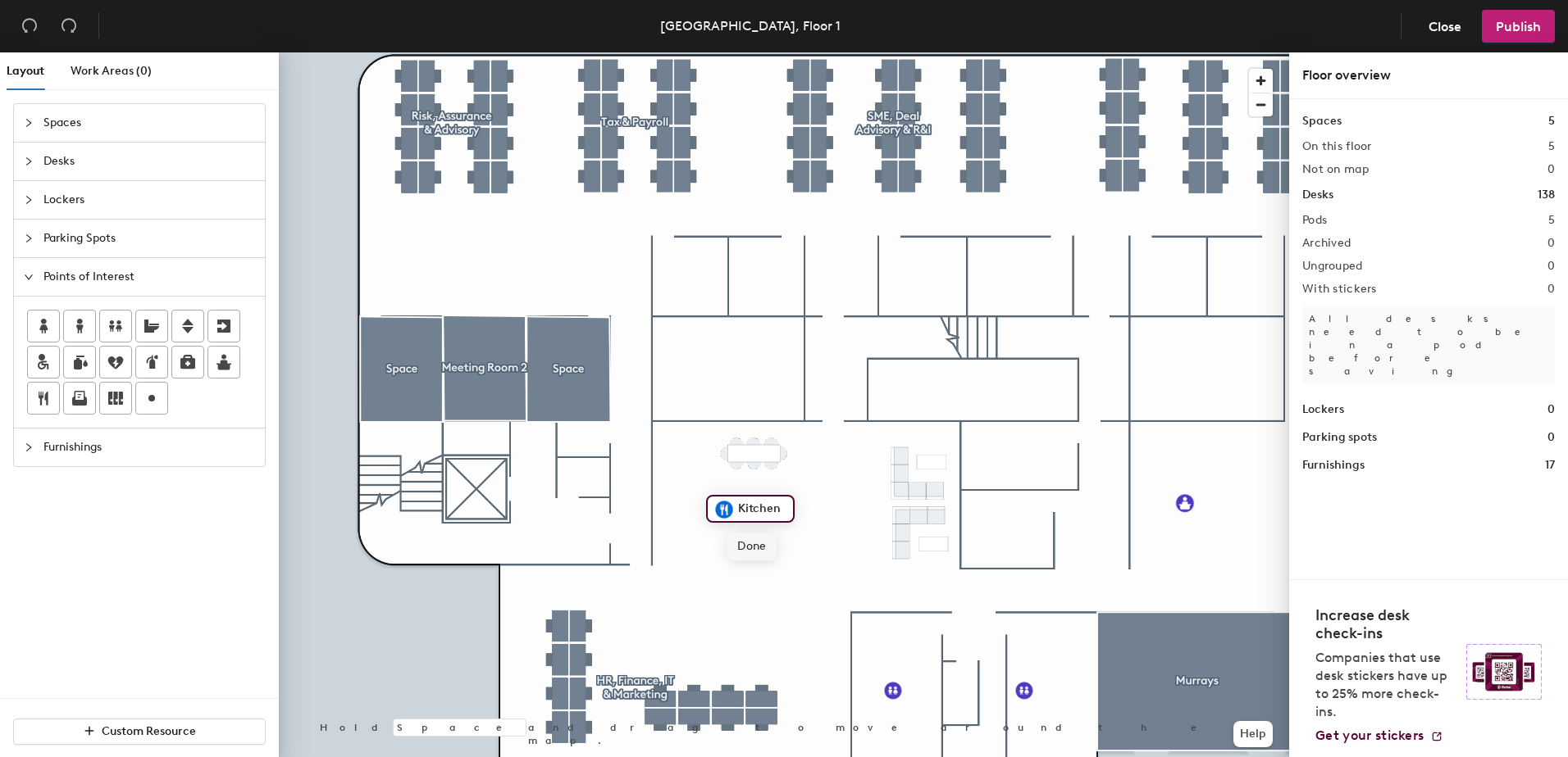
click at [742, 546] on span "Done" at bounding box center [752, 547] width 49 height 28
click at [73, 125] on span "Spaces" at bounding box center [149, 123] width 212 height 37
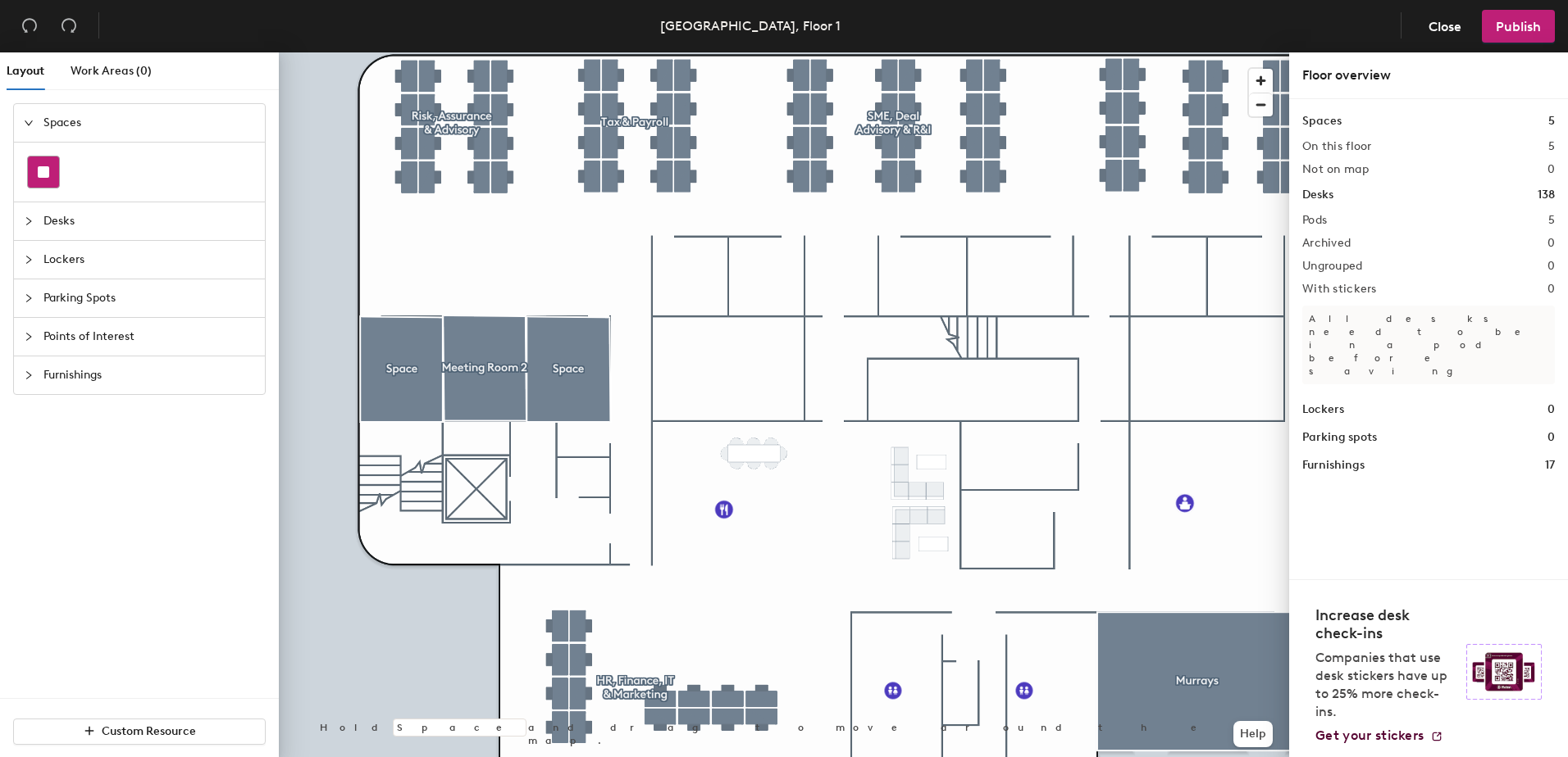
click at [51, 178] on div at bounding box center [44, 172] width 31 height 31
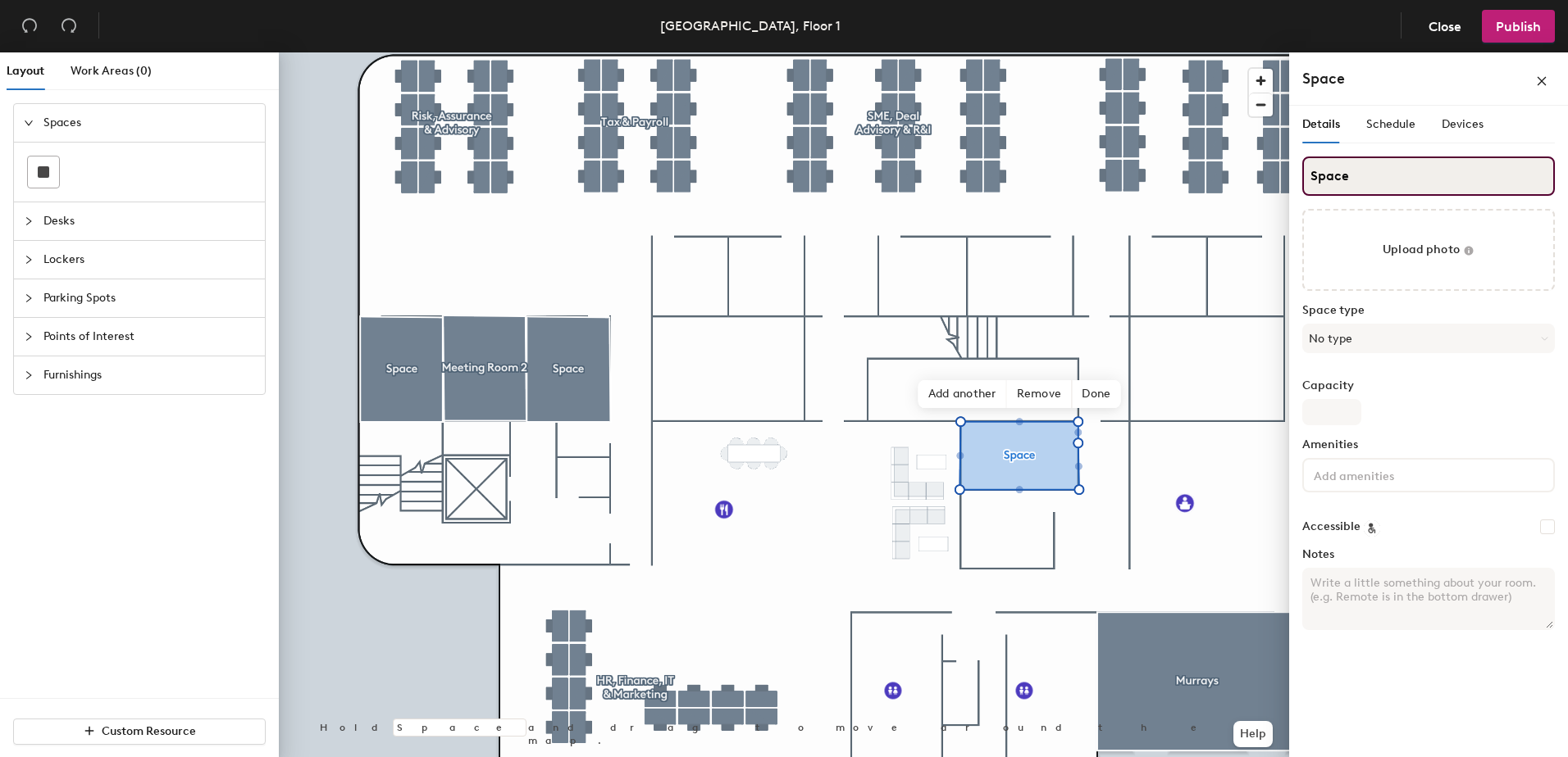
click at [1355, 177] on input "Space" at bounding box center [1429, 176] width 253 height 39
click at [1232, 177] on div "Layout Work Areas (0) Spaces Desks Lockers Parking Spots Points of Interest Fur…" at bounding box center [784, 408] width 1568 height 712
type input "PIN"
click at [1373, 335] on button "No type" at bounding box center [1429, 339] width 253 height 30
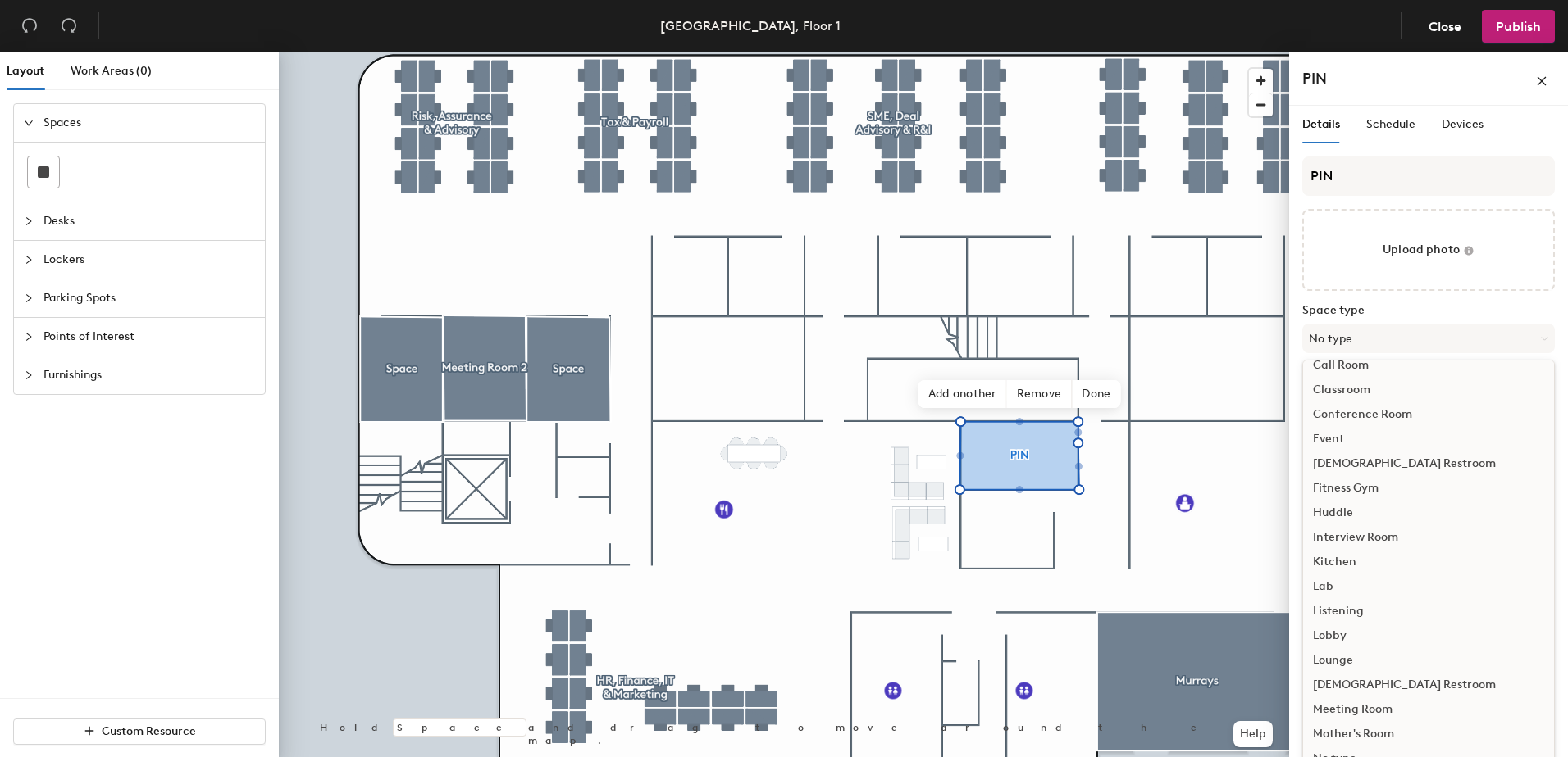
scroll to position [368, 0]
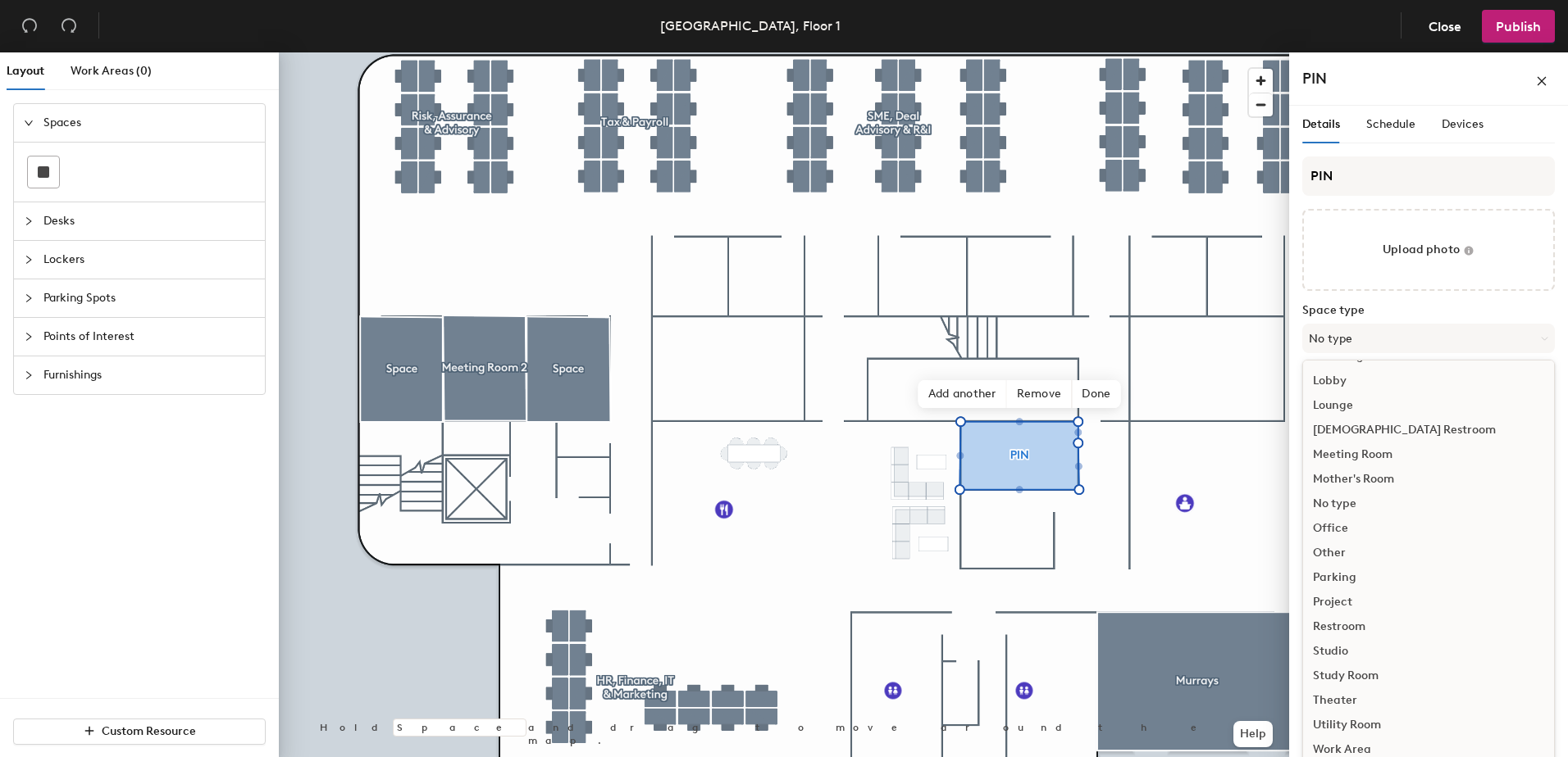
click at [1348, 458] on div "Meeting Room" at bounding box center [1429, 455] width 251 height 24
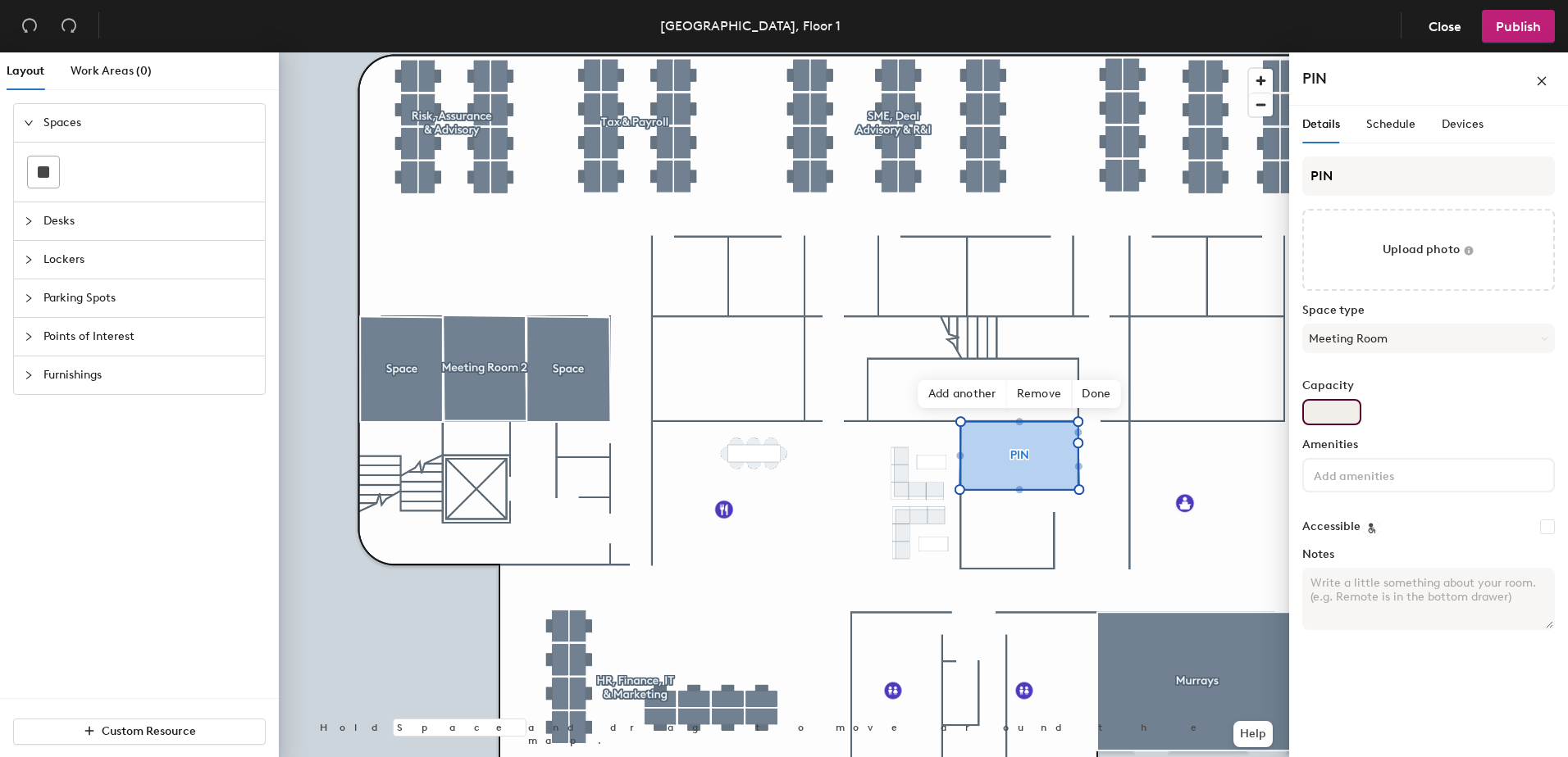
click at [1324, 413] on input "Capacity" at bounding box center [1332, 412] width 59 height 26
type input "4"
click at [1096, 386] on span "Done" at bounding box center [1096, 395] width 49 height 28
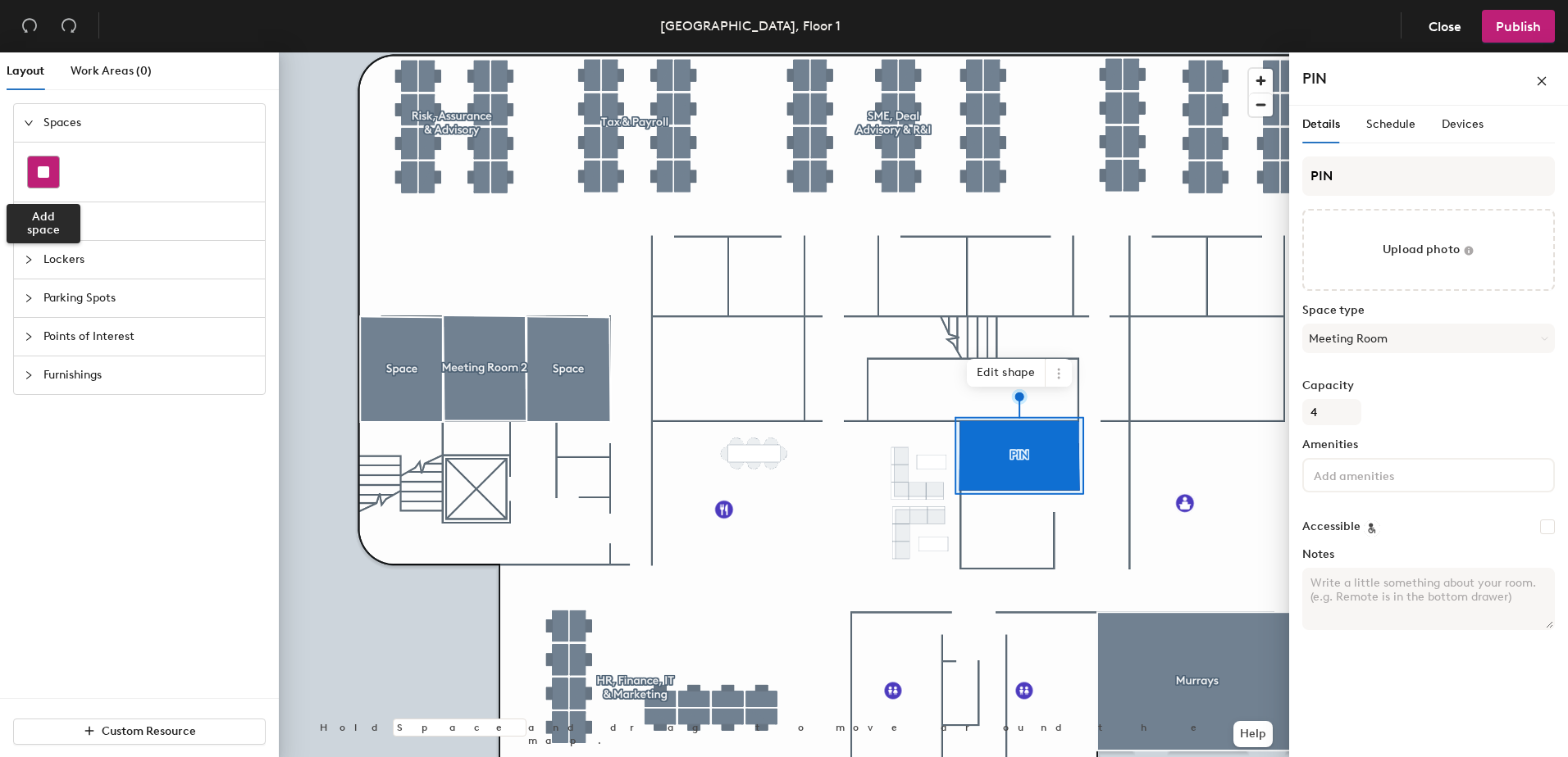
click at [44, 169] on rect at bounding box center [43, 172] width 11 height 11
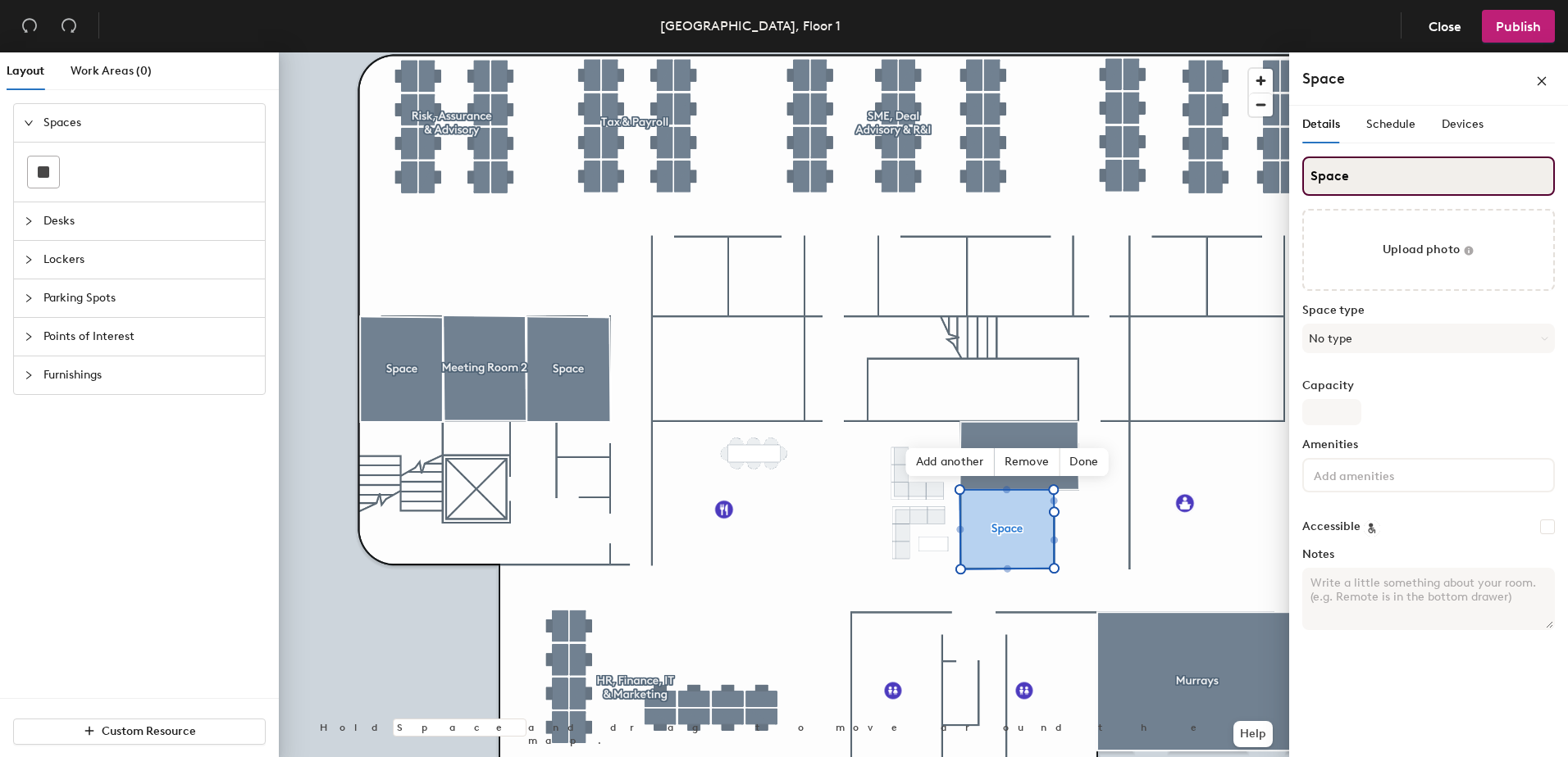
click at [1354, 169] on input "Space" at bounding box center [1429, 176] width 253 height 39
click at [1241, 168] on div "Layout Work Areas (0) Spaces Desks Lockers Parking Spots Points of Interest Fur…" at bounding box center [784, 408] width 1568 height 712
type input "Decker"
click at [1339, 330] on button "No type" at bounding box center [1429, 339] width 253 height 30
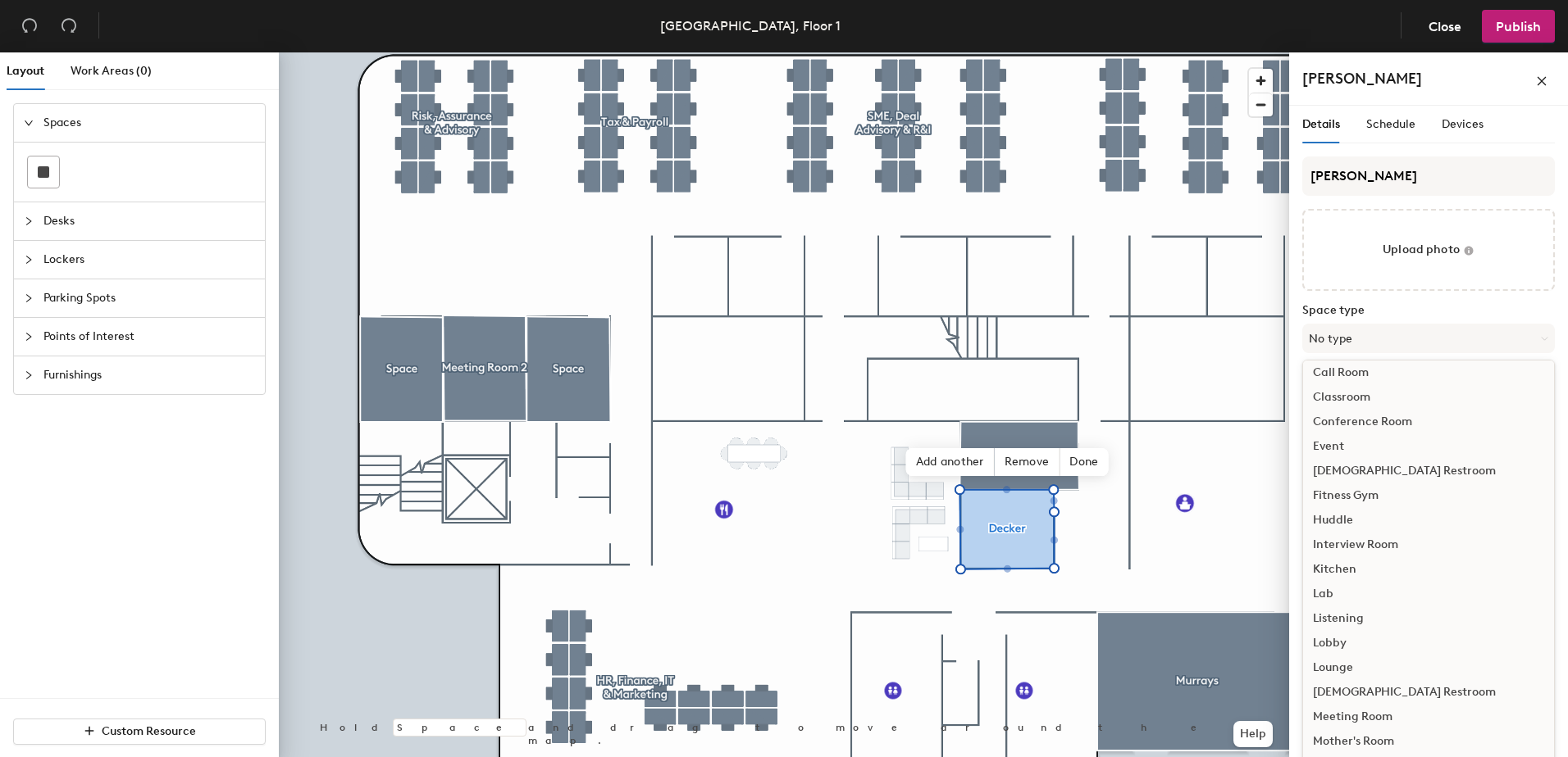
scroll to position [164, 0]
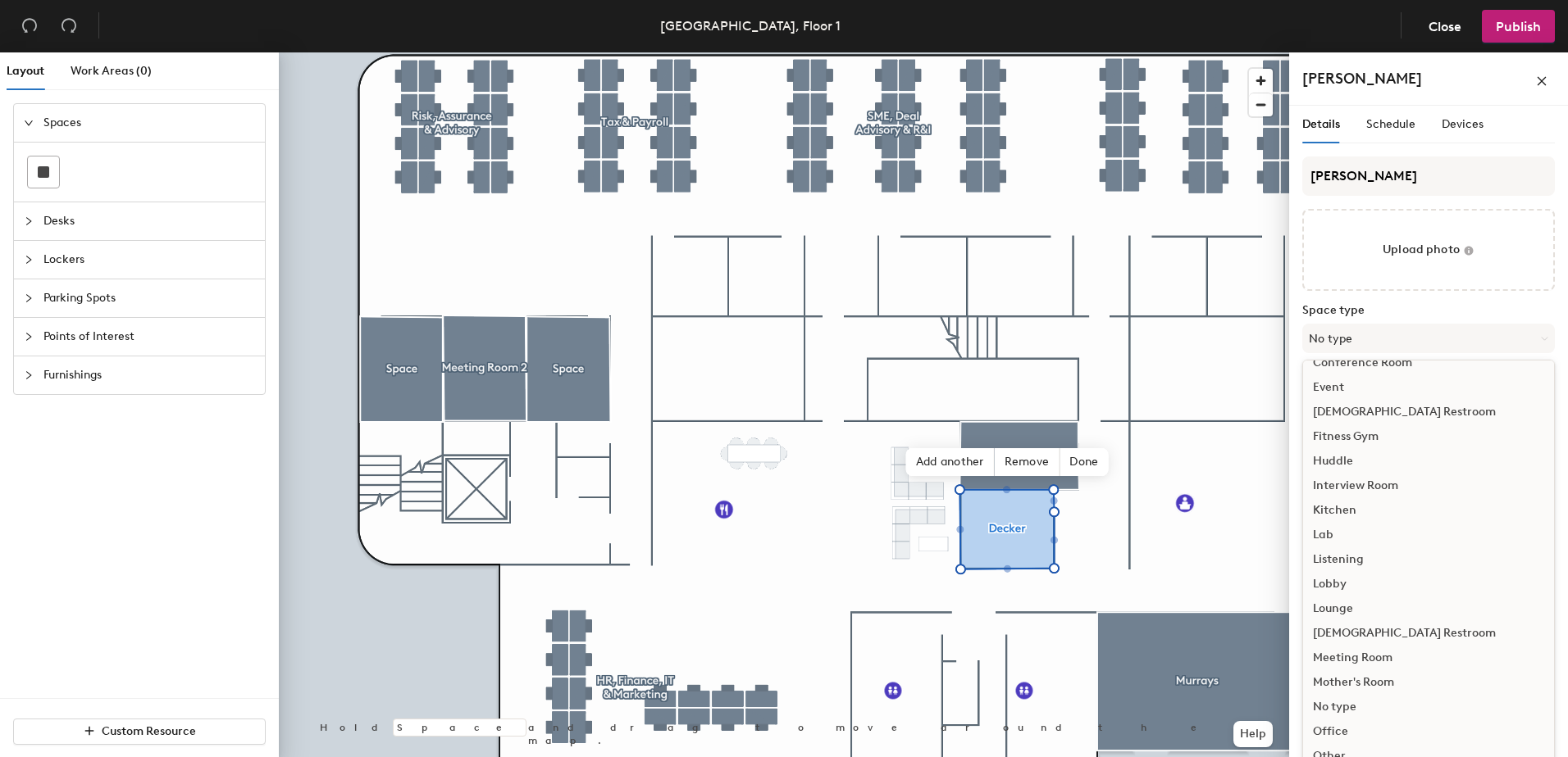
click at [1368, 647] on div "Meeting Room" at bounding box center [1429, 658] width 251 height 24
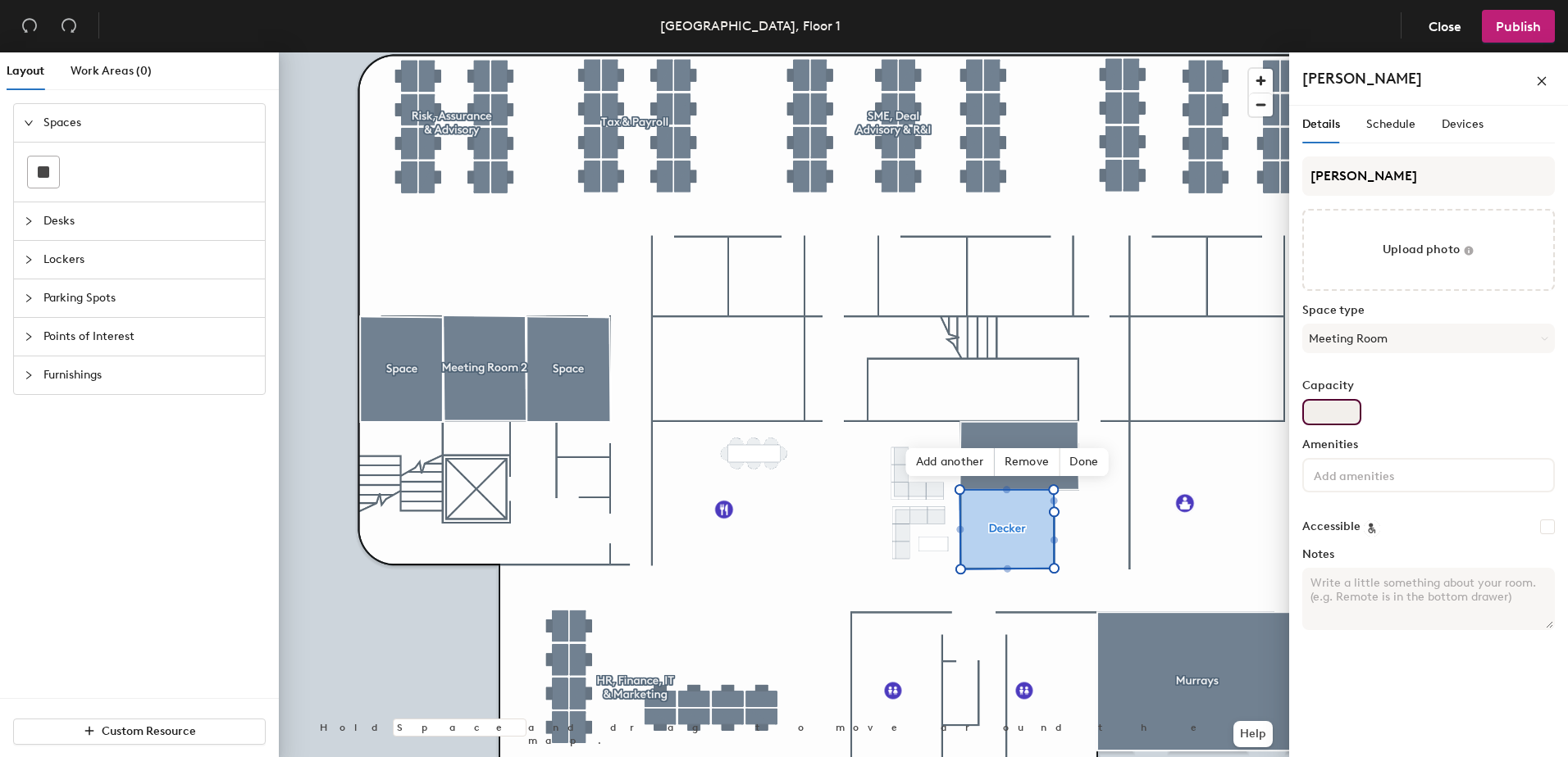
click at [1327, 412] on input "Capacity" at bounding box center [1332, 412] width 59 height 26
type input "4"
click at [1079, 464] on span "Done" at bounding box center [1084, 463] width 49 height 28
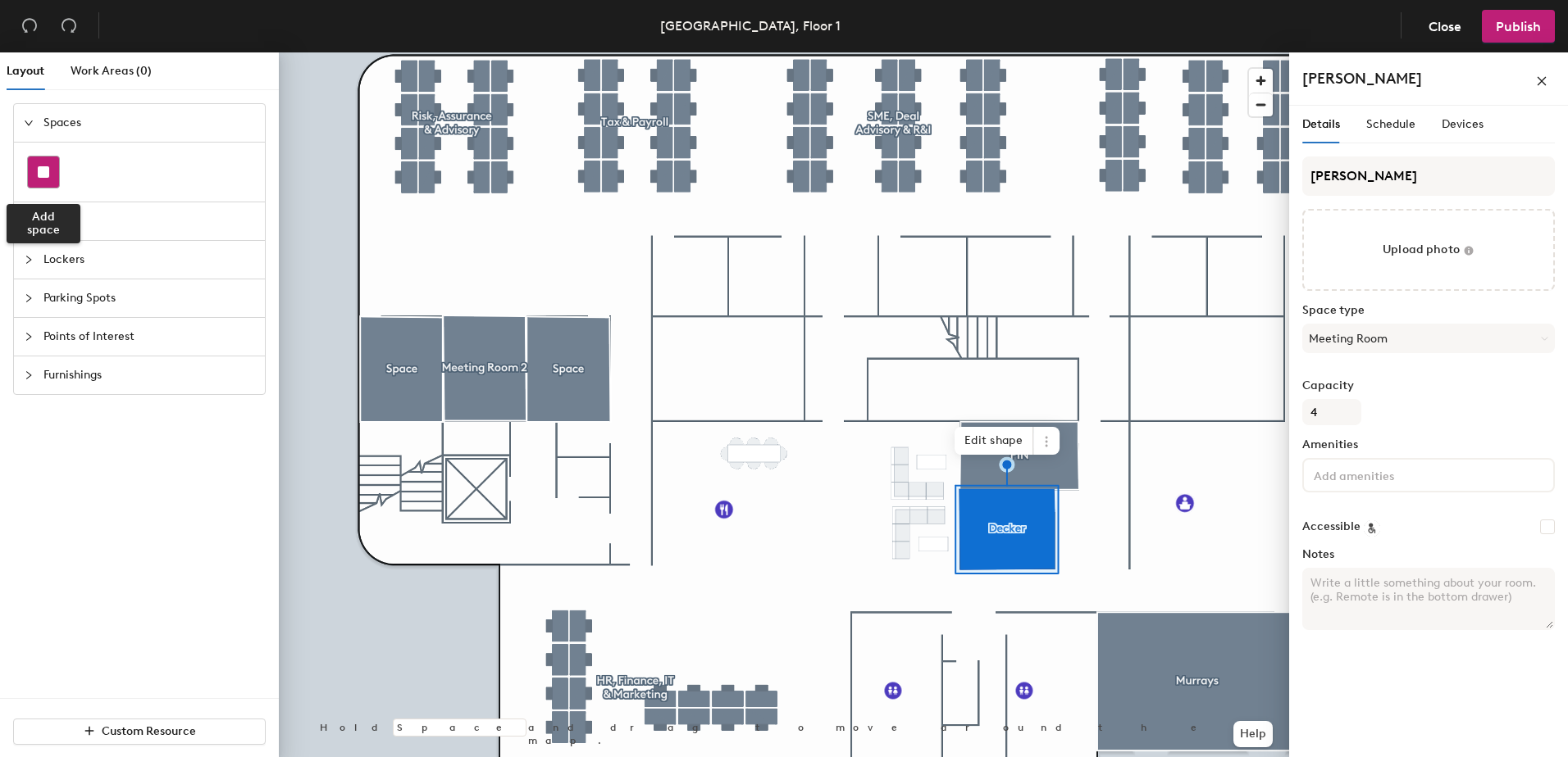
click at [49, 166] on div at bounding box center [44, 172] width 31 height 31
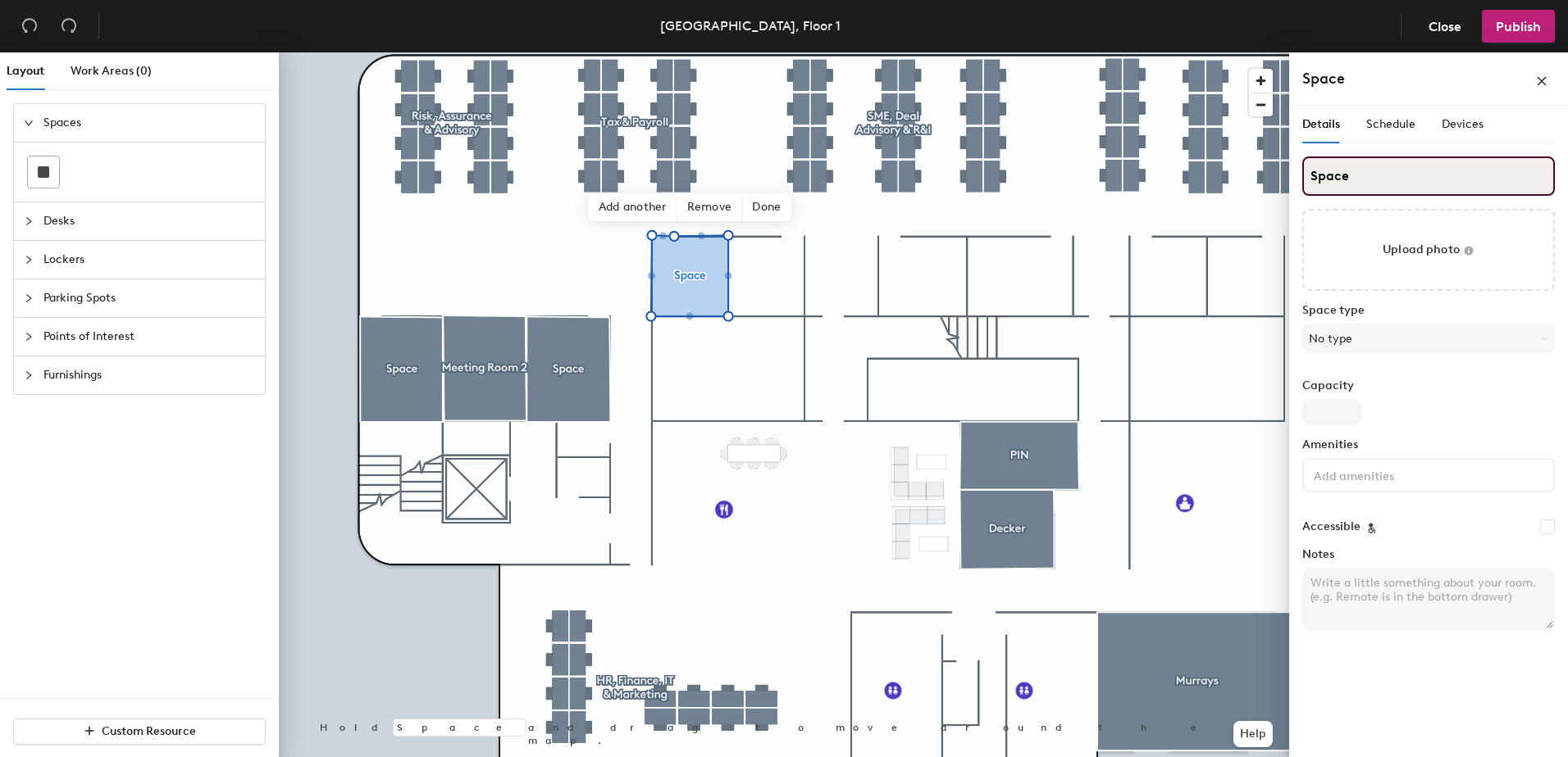
drag, startPoint x: 1383, startPoint y: 179, endPoint x: 1293, endPoint y: 179, distance: 90.0
click at [1293, 179] on div "Details Schedule Devices Space Upload photo Space type No type Capacity Ameniti…" at bounding box center [1429, 435] width 279 height 659
type input "Meeting Room 4"
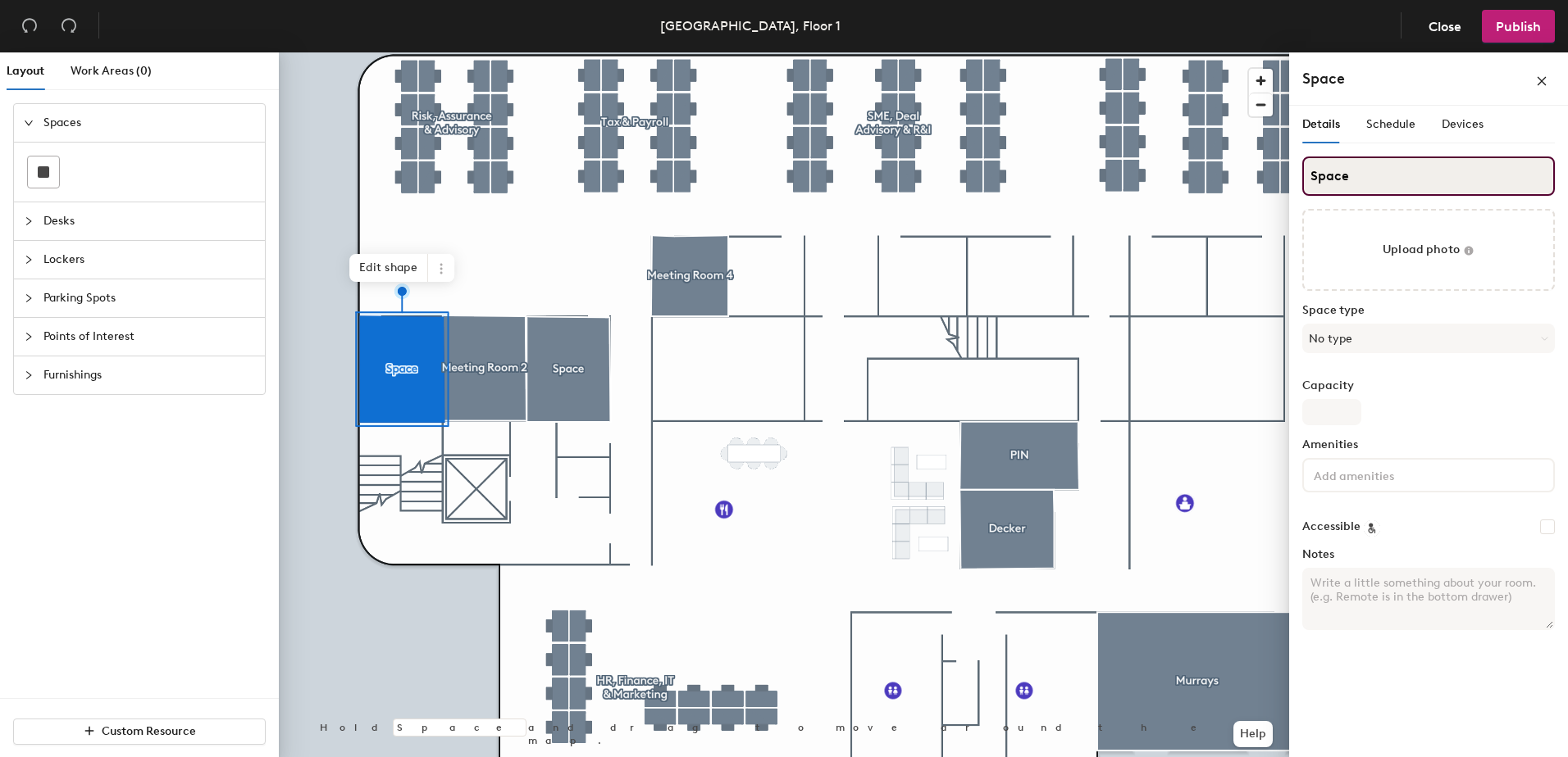
click at [1104, 169] on div "Layout Work Areas (0) Spaces Desks Lockers Parking Spots Points of Interest Fur…" at bounding box center [784, 408] width 1568 height 712
type input "Meeting Room 1"
click at [1332, 338] on button "No type" at bounding box center [1429, 339] width 253 height 30
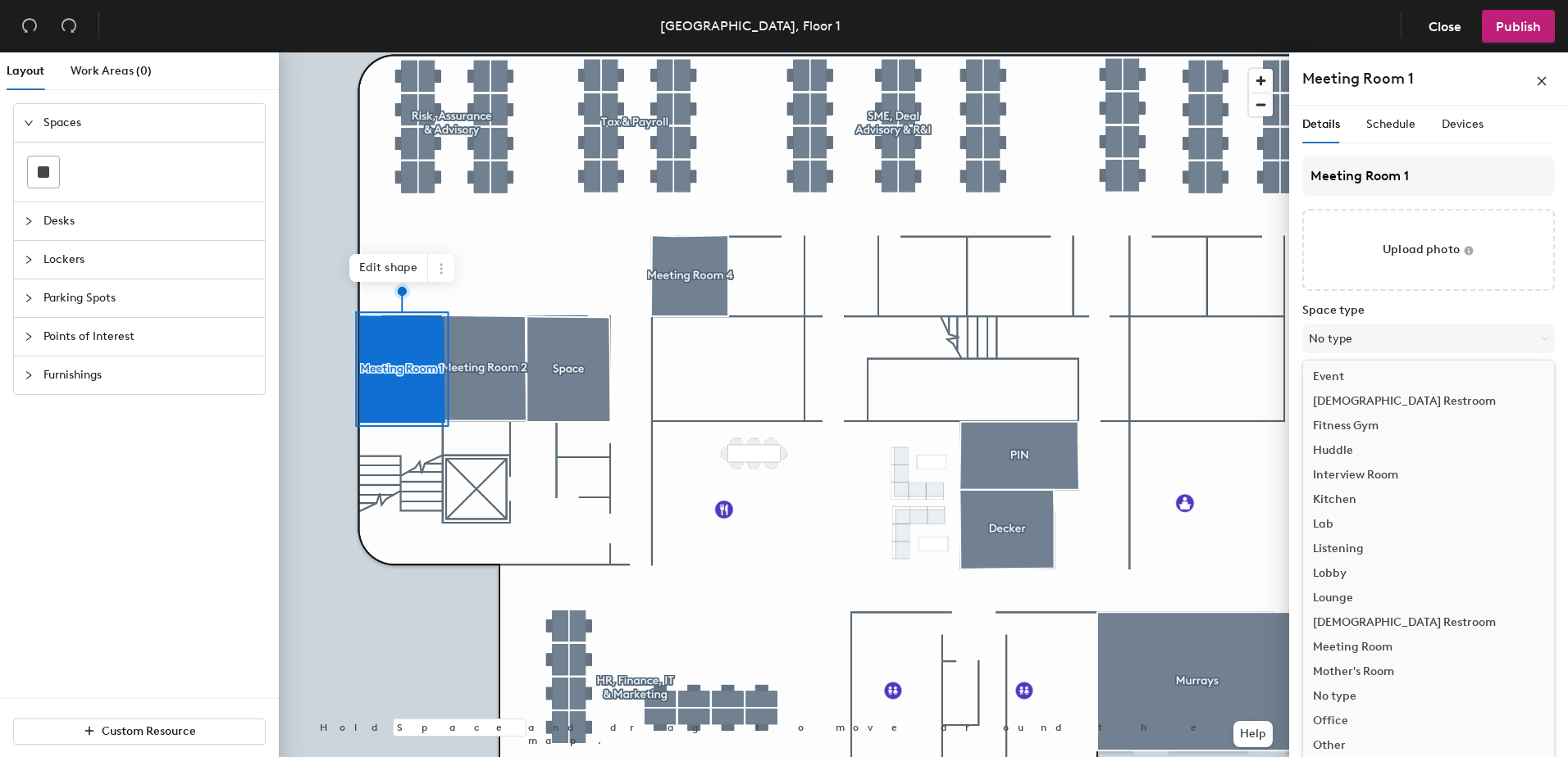
scroll to position [246, 0]
click at [1354, 572] on div "Meeting Room" at bounding box center [1429, 576] width 251 height 24
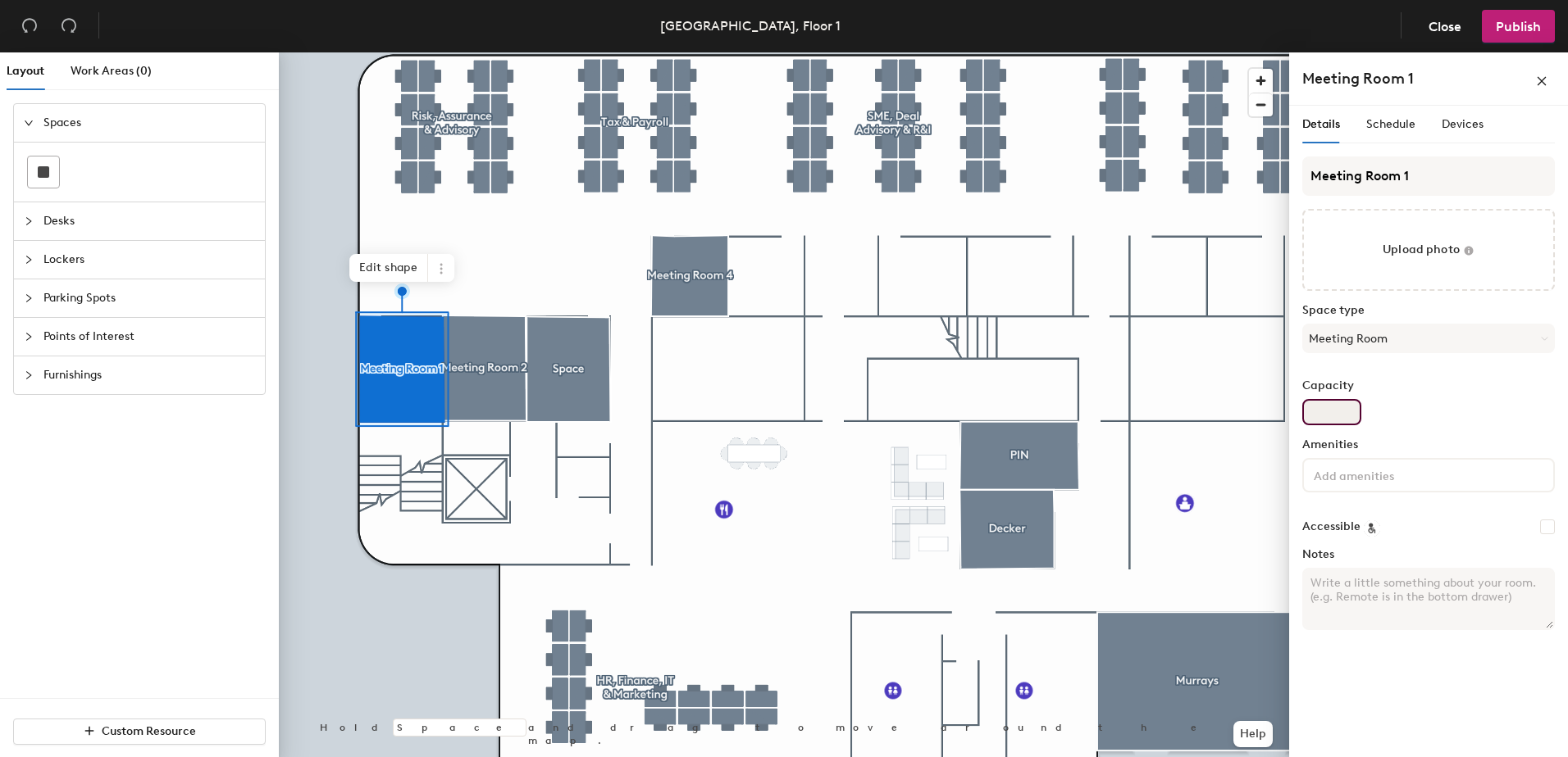
click at [1328, 403] on input "Capacity" at bounding box center [1332, 412] width 59 height 26
type input "4"
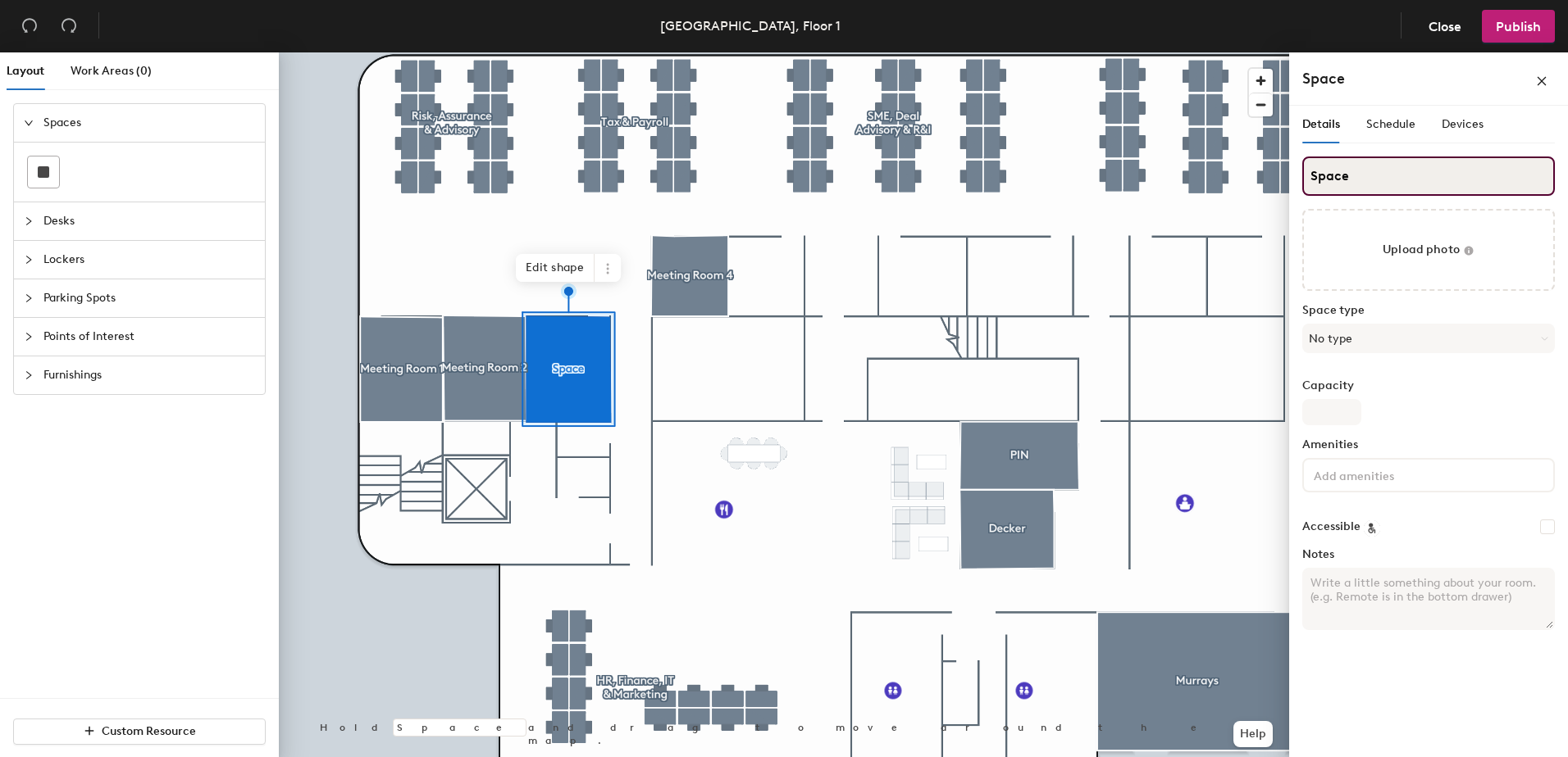
click at [1246, 179] on div "Layout Work Areas (0) Spaces Desks Lockers Parking Spots Points of Interest Fur…" at bounding box center [784, 408] width 1568 height 712
type input "Meetign Room 3"
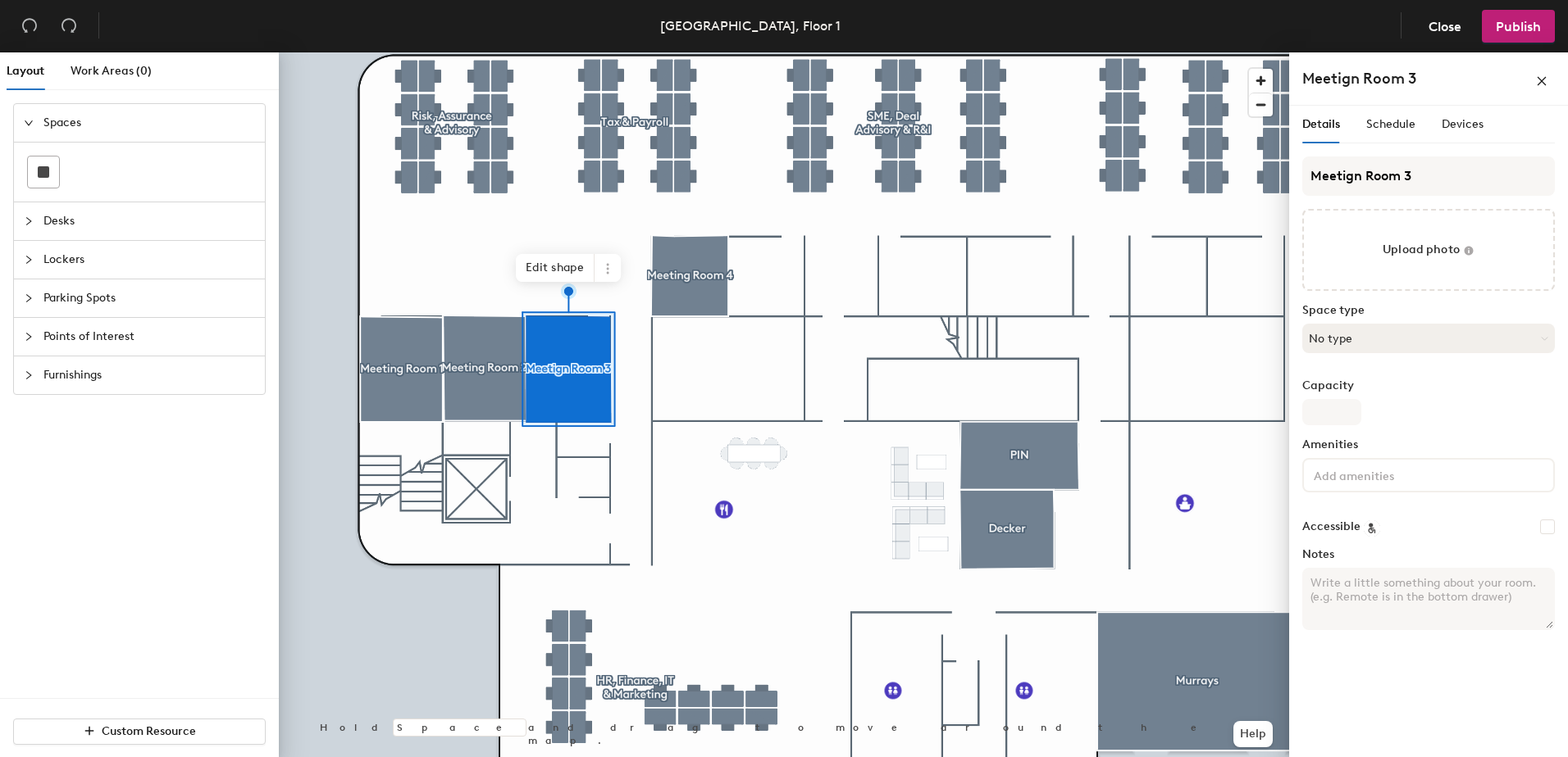
click at [1395, 342] on button "No type" at bounding box center [1429, 339] width 253 height 30
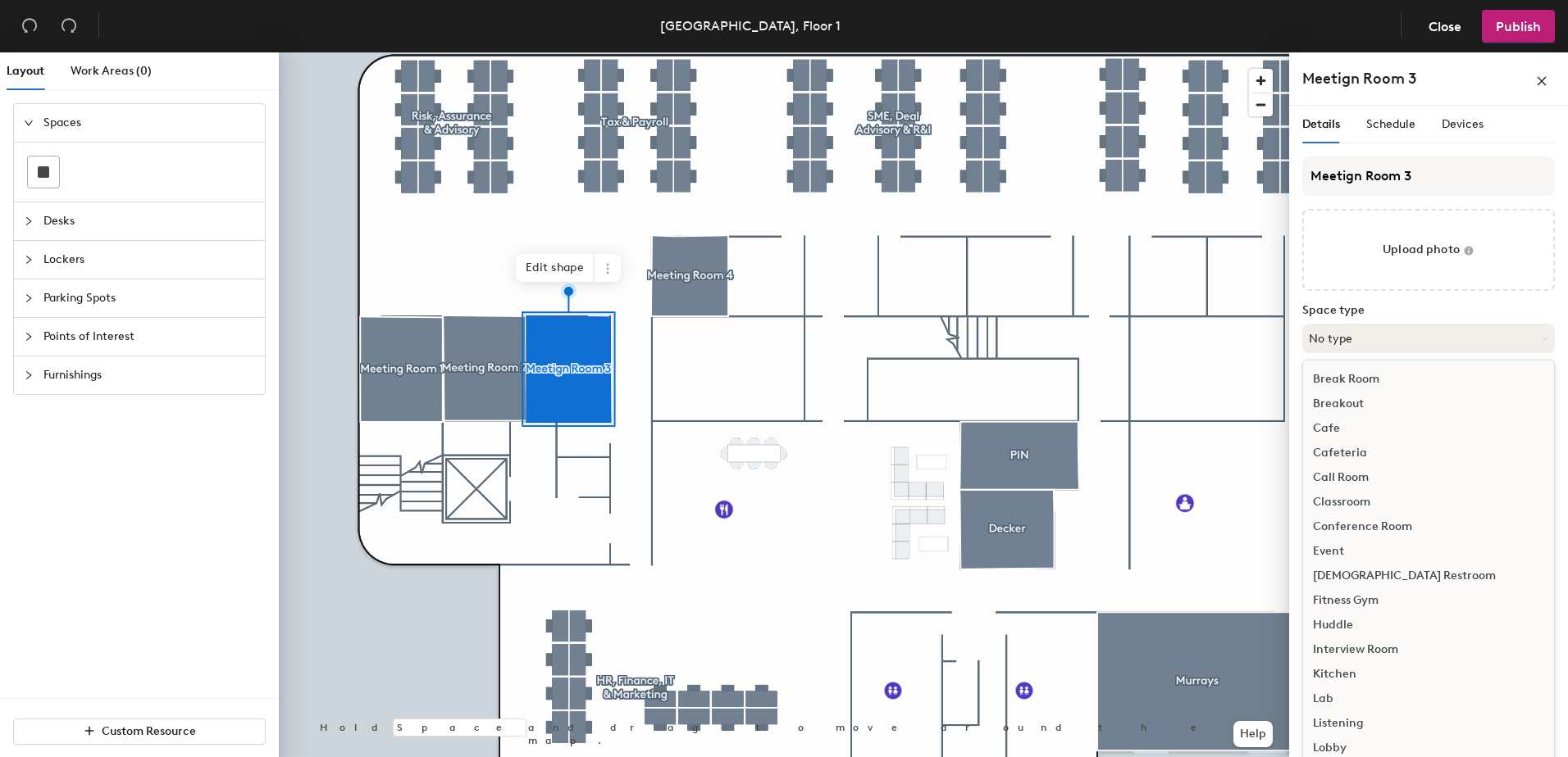
click at [1374, 347] on button "No type" at bounding box center [1429, 339] width 253 height 30
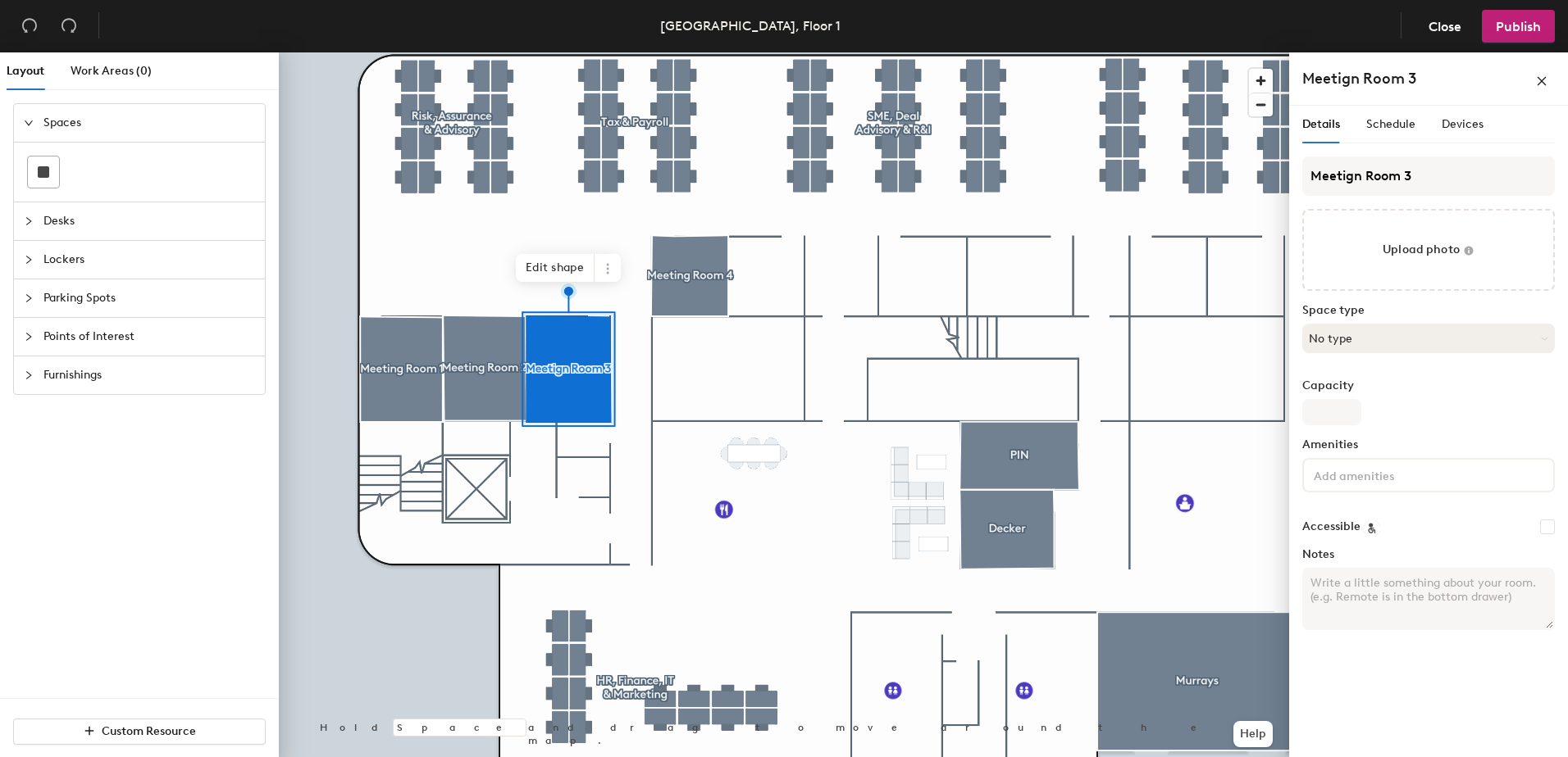
click at [1368, 345] on button "No type" at bounding box center [1429, 339] width 253 height 30
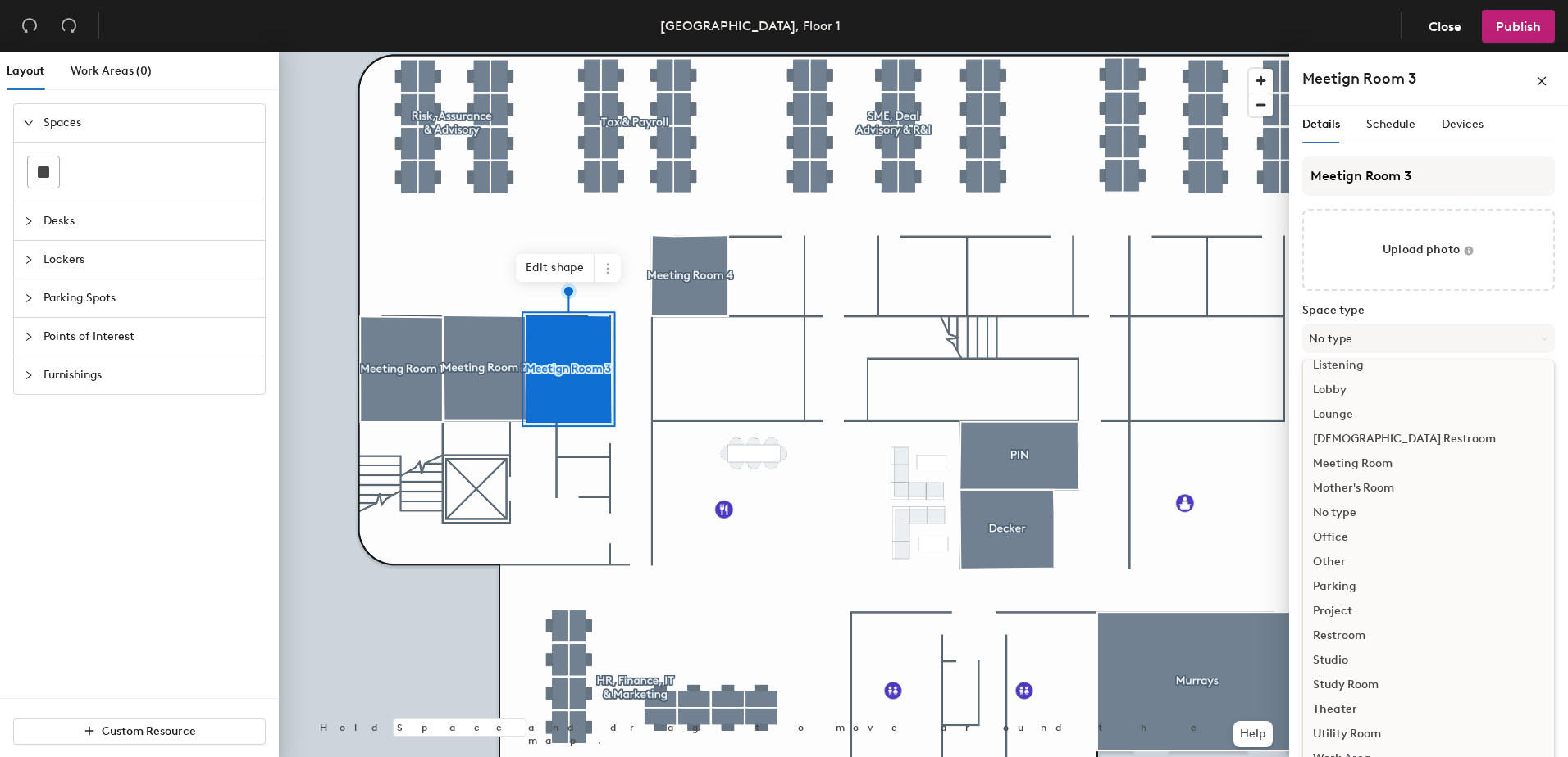
scroll to position [368, 0]
click at [1357, 449] on div "Meeting Room" at bounding box center [1429, 455] width 251 height 24
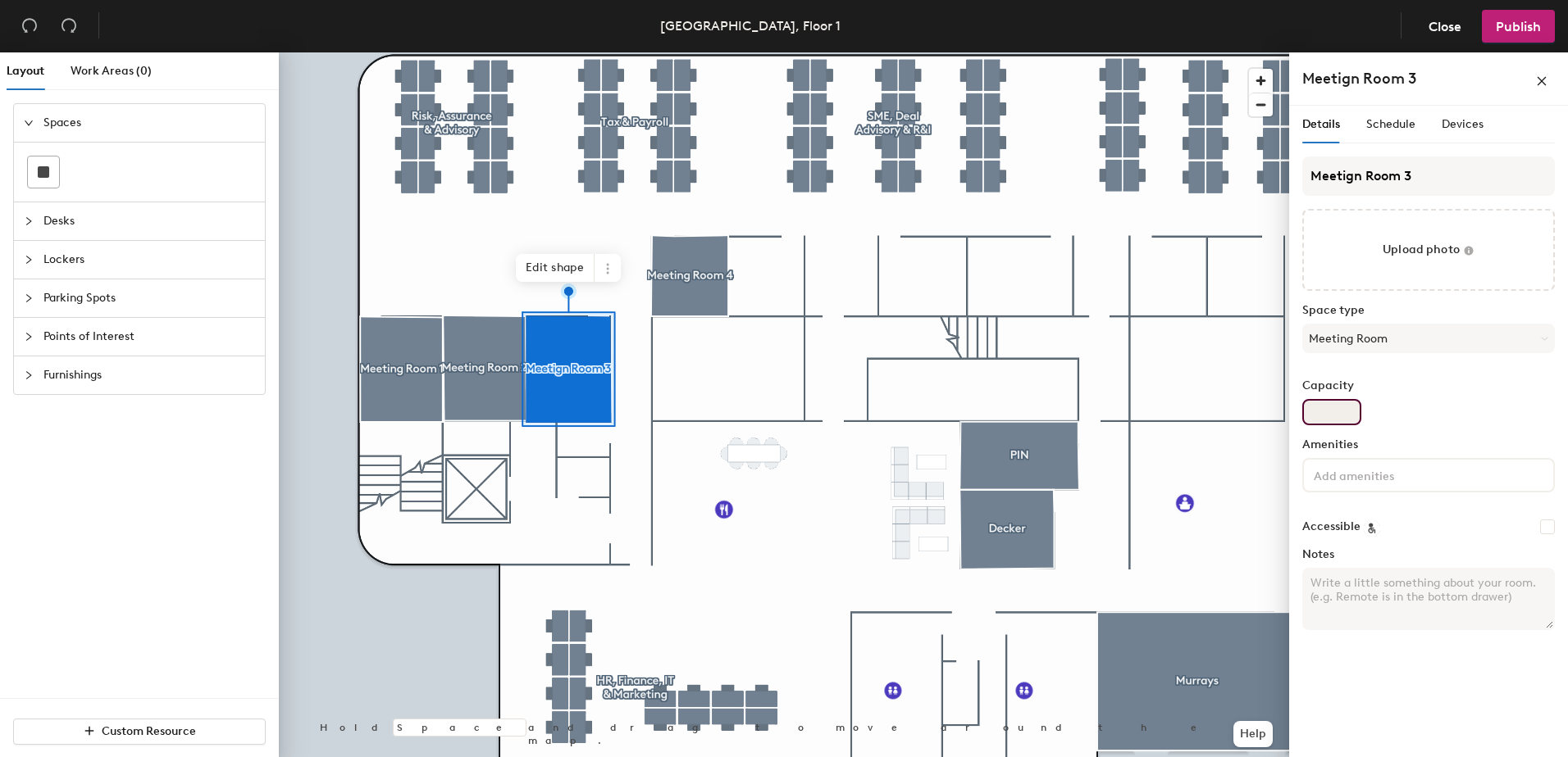
click at [1322, 413] on input "Capacity" at bounding box center [1332, 412] width 59 height 26
type input "4"
click at [1348, 174] on input "Meetign Room 3" at bounding box center [1429, 176] width 253 height 39
type input "Meeting Room 3"
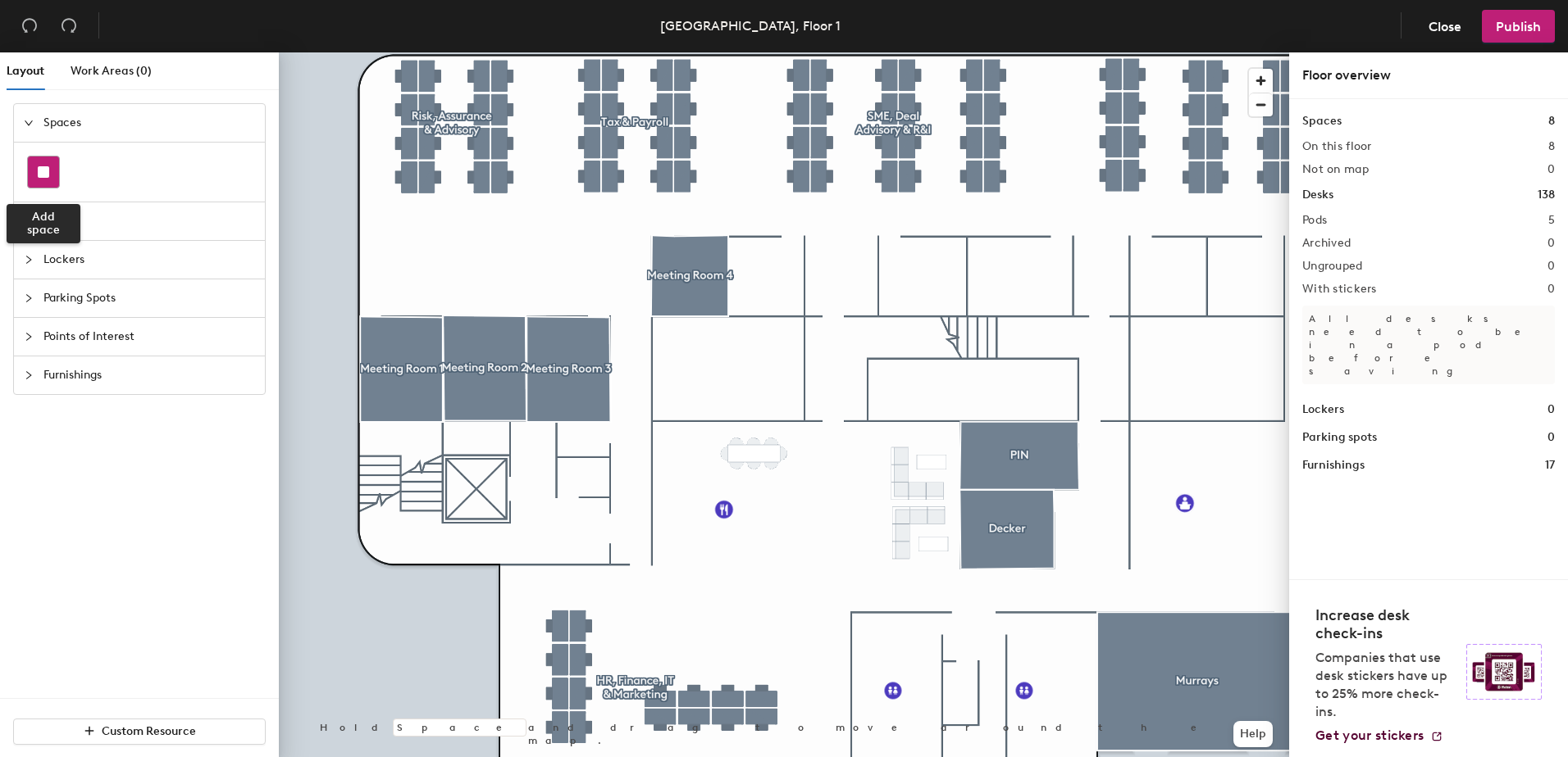
click at [31, 174] on div at bounding box center [44, 172] width 31 height 31
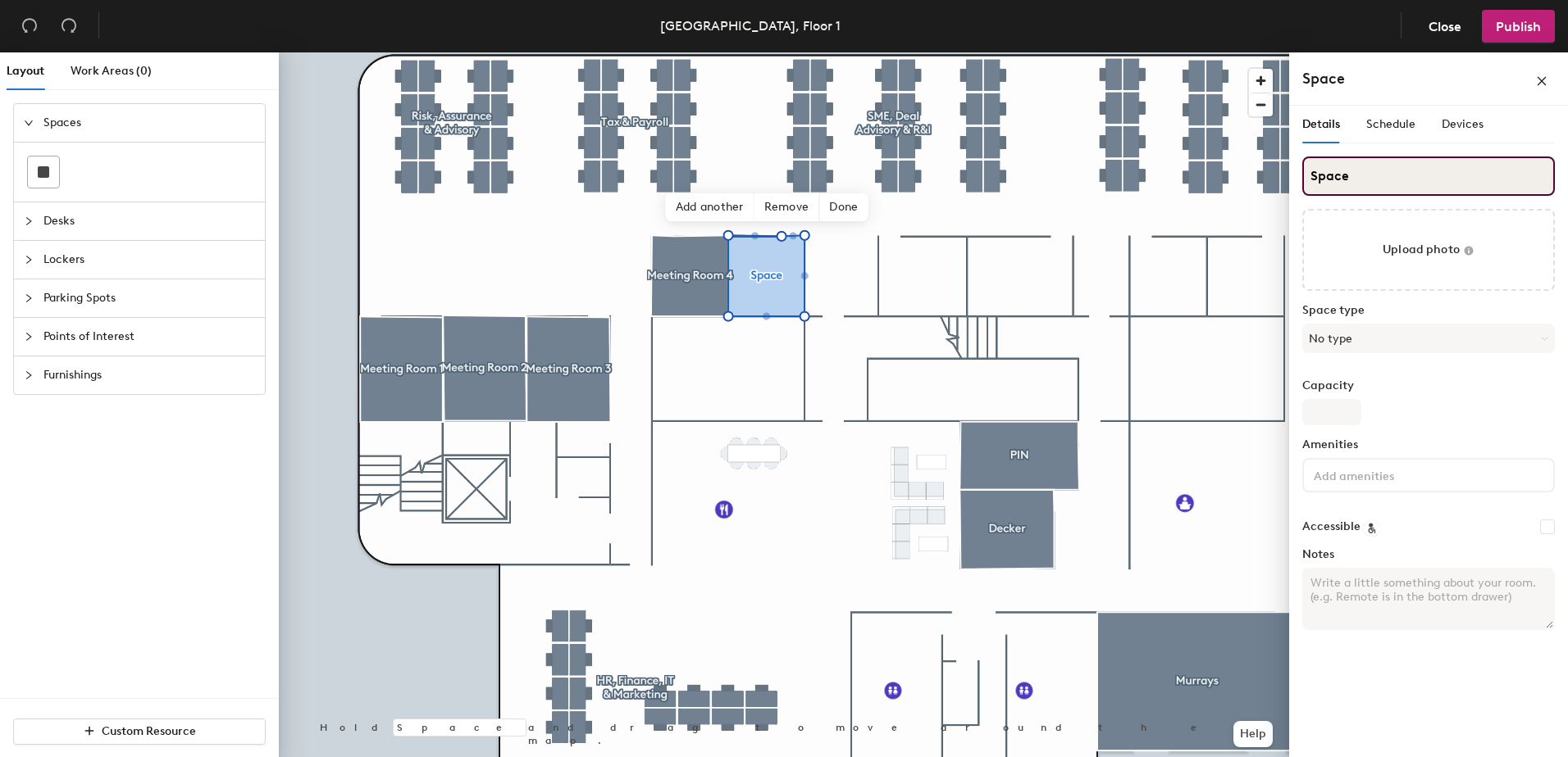
click at [1274, 173] on div "Layout Work Areas (0) Spaces Desks Lockers Parking Spots Points of Interest Fur…" at bounding box center [784, 408] width 1568 height 712
type input "Meeting Room 5"
click at [1334, 341] on button "No type" at bounding box center [1429, 339] width 253 height 30
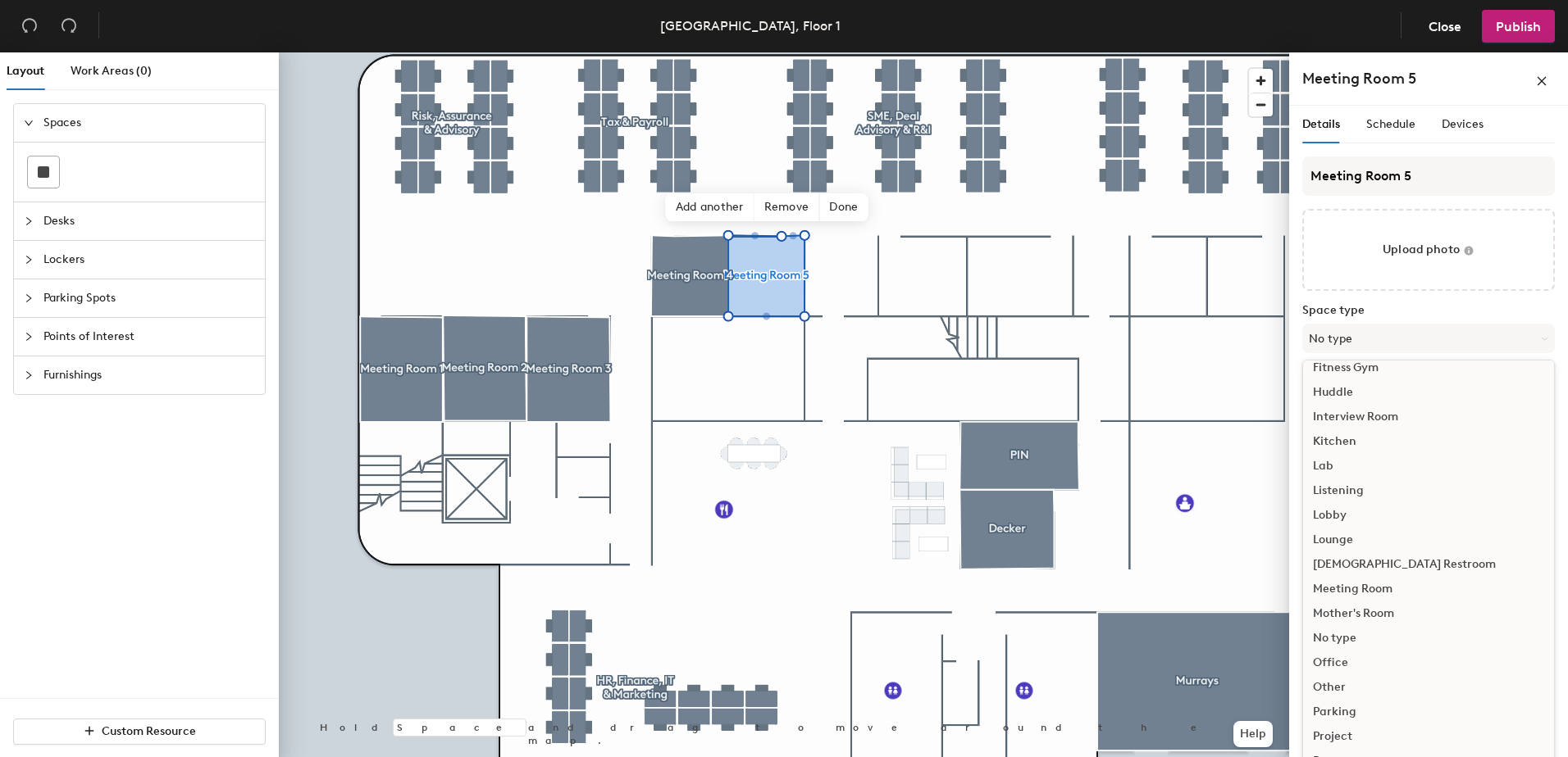
scroll to position [246, 0]
click at [1361, 581] on div "Meeting Room" at bounding box center [1429, 576] width 251 height 24
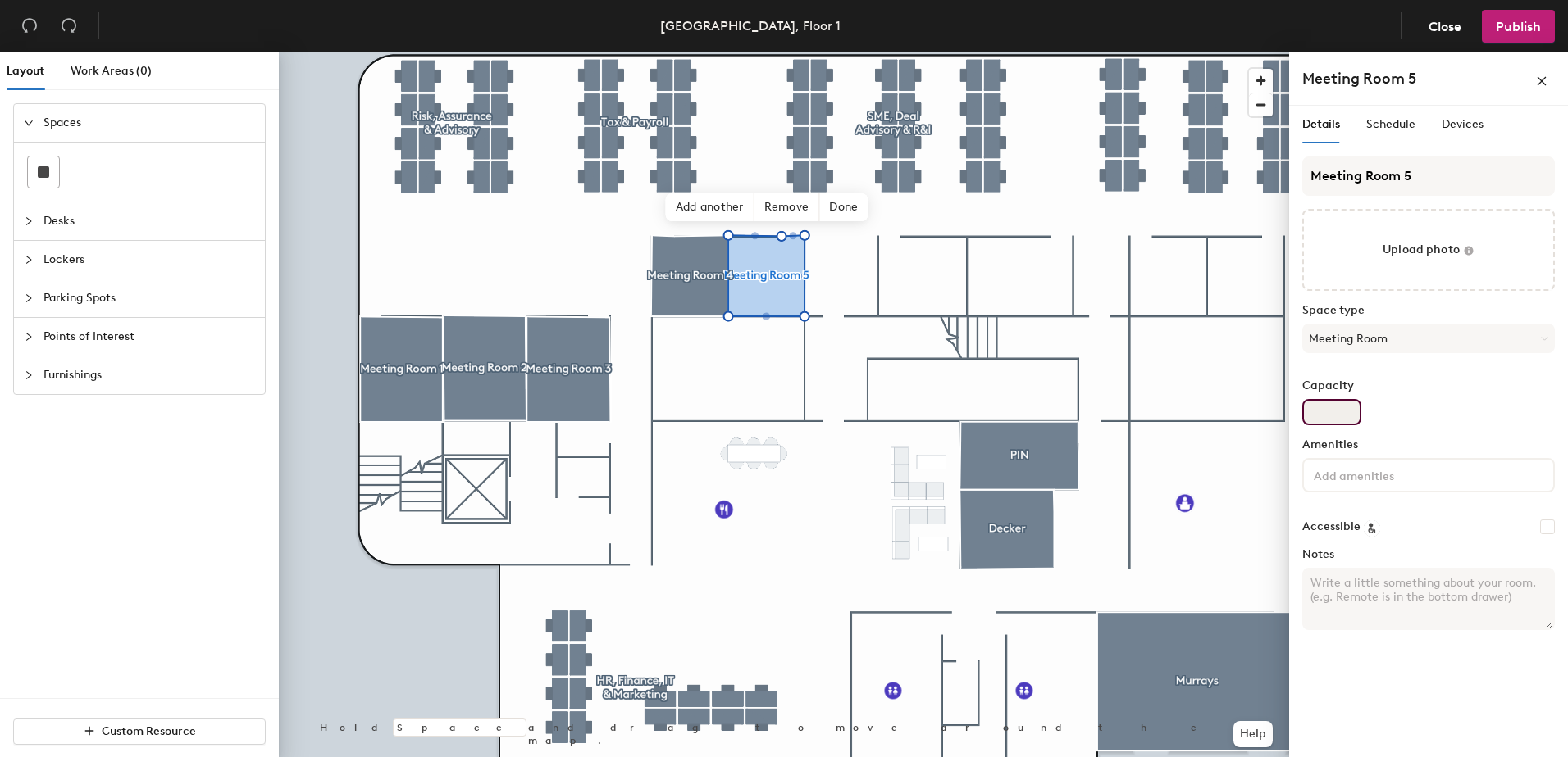
click at [1332, 415] on input "Capacity" at bounding box center [1332, 412] width 59 height 26
type input "3"
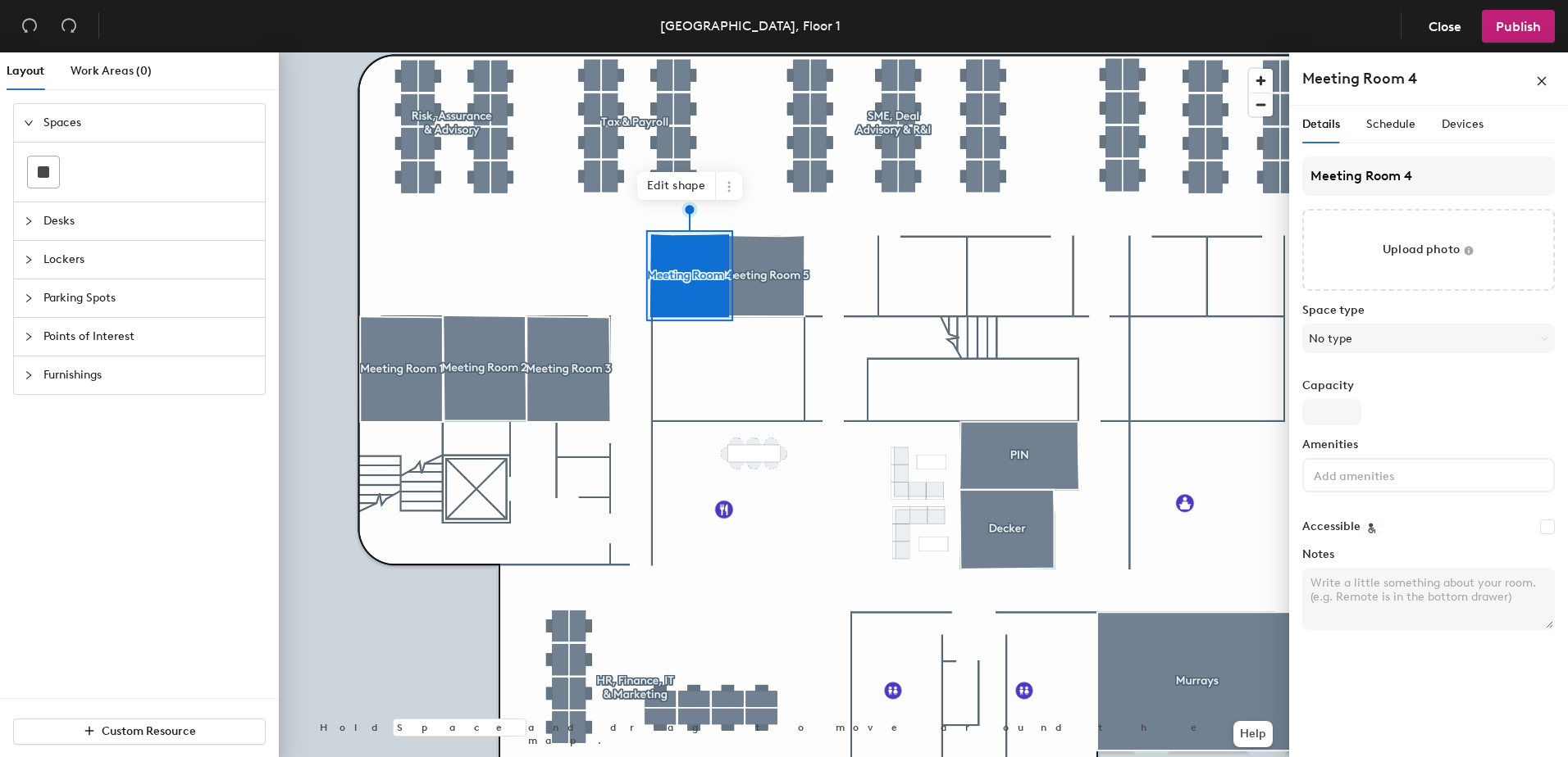
click at [1339, 398] on div "Capacity" at bounding box center [1429, 402] width 253 height 46
click at [1336, 407] on input "Capacity" at bounding box center [1332, 412] width 59 height 26
type input "3"
click at [1348, 334] on button "No type" at bounding box center [1429, 339] width 253 height 30
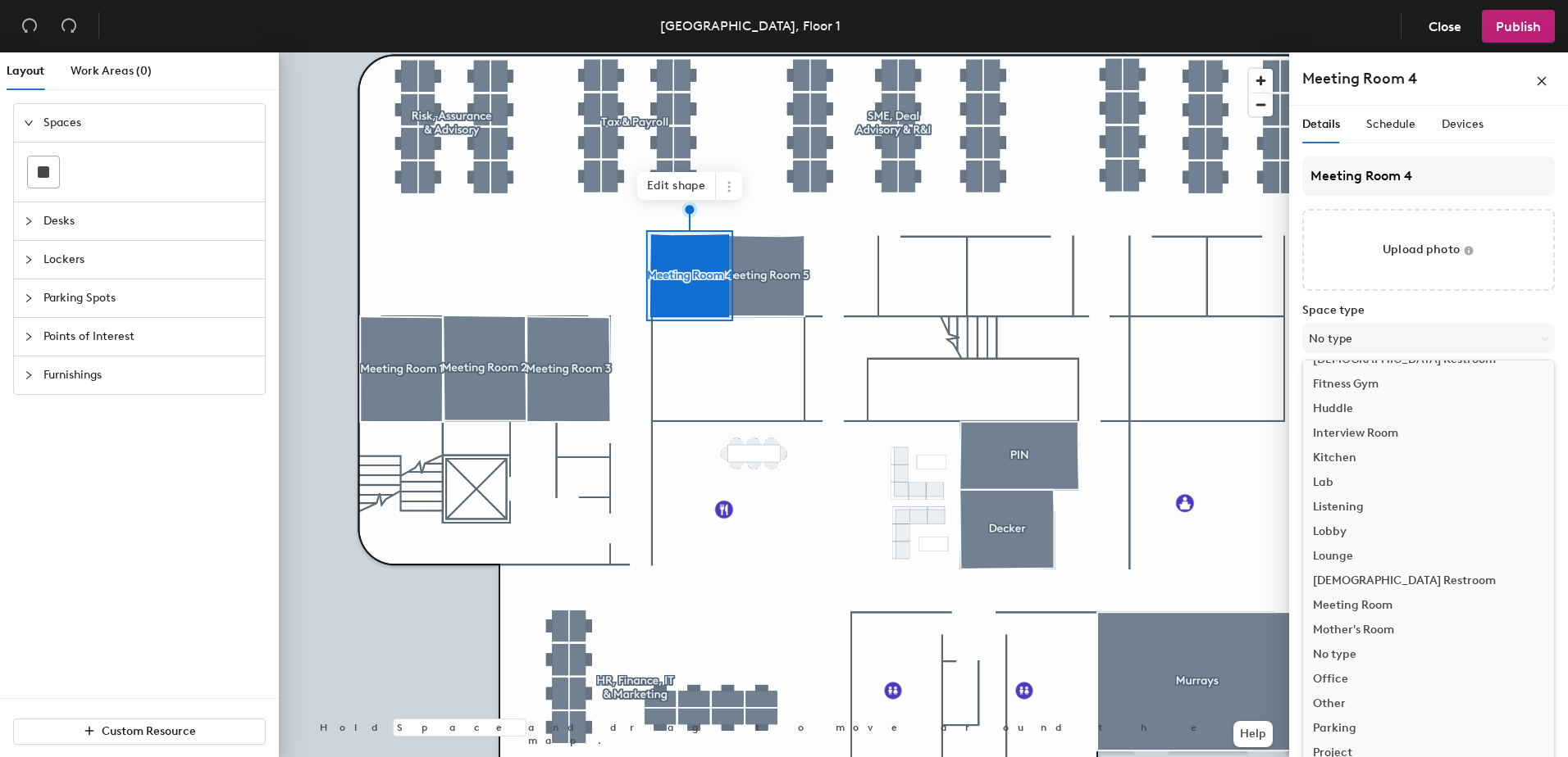
scroll to position [368, 0]
click at [1378, 457] on div "Meeting Room" at bounding box center [1429, 455] width 251 height 24
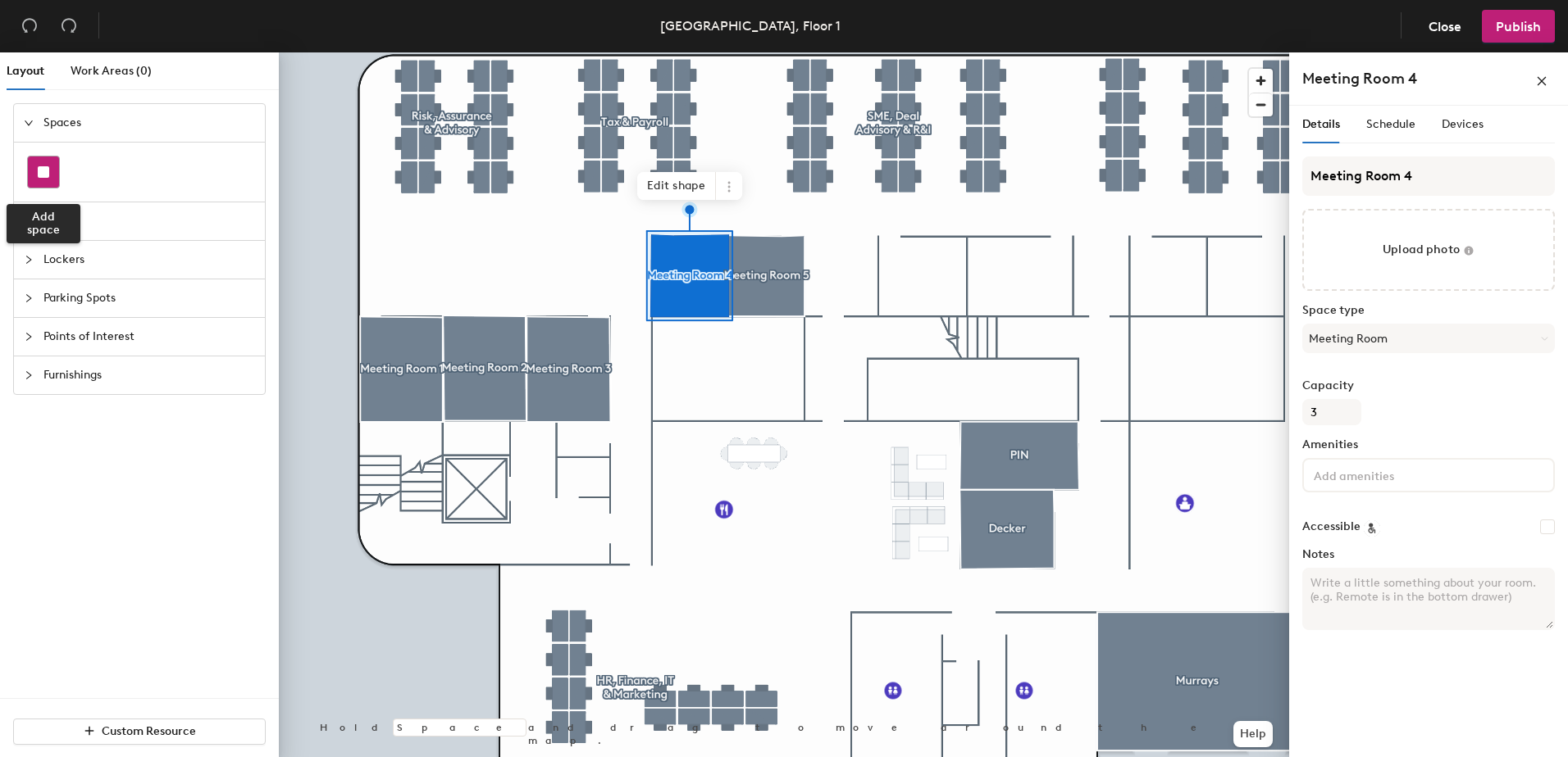
click at [51, 167] on div at bounding box center [44, 172] width 31 height 31
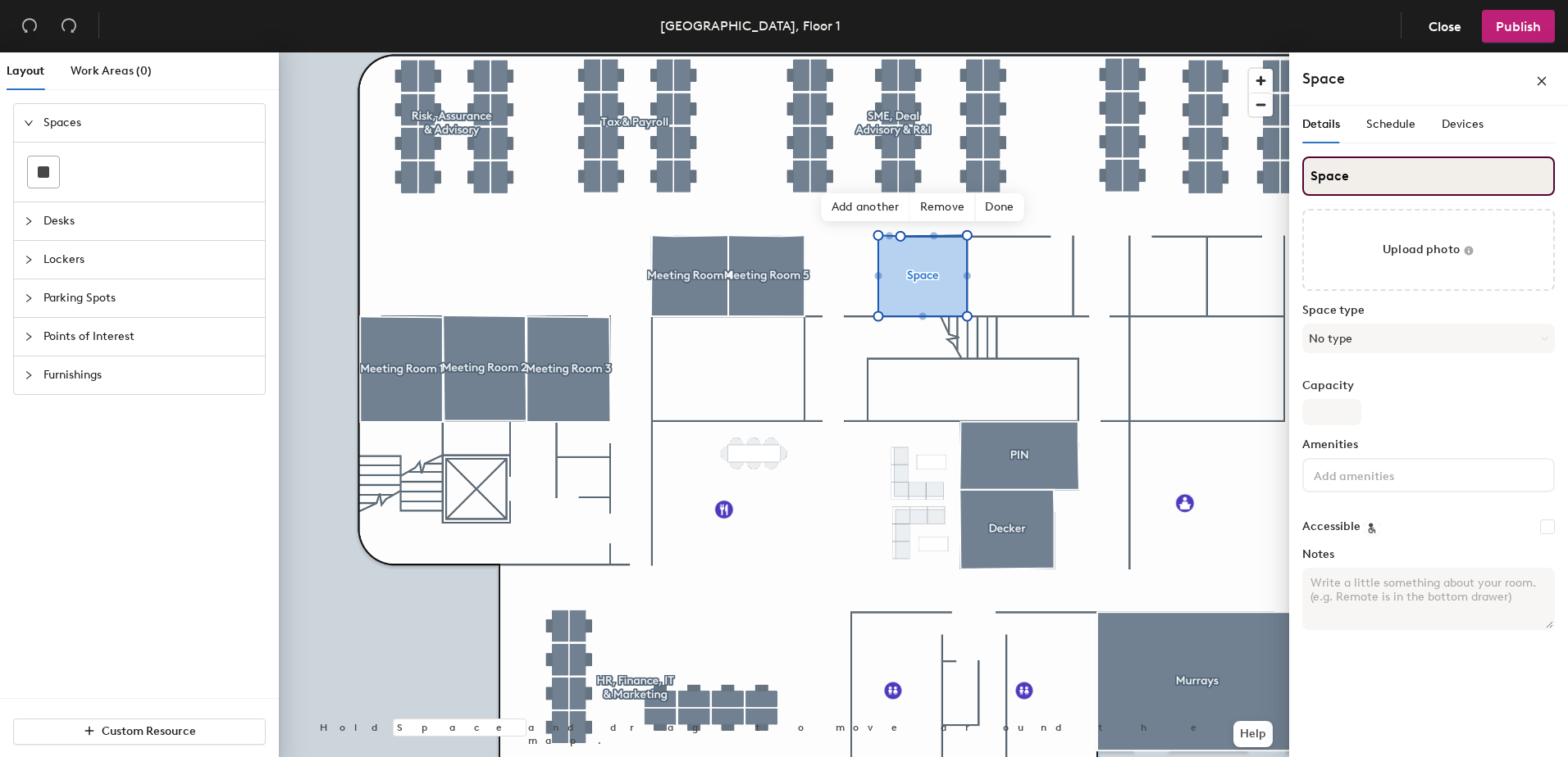
click at [1235, 178] on div "Layout Work Areas (0) Spaces Desks Lockers Parking Spots Points of Interest Fur…" at bounding box center [784, 408] width 1568 height 712
type input "Meeting Room 6"
click at [1336, 339] on button "No type" at bounding box center [1429, 339] width 253 height 30
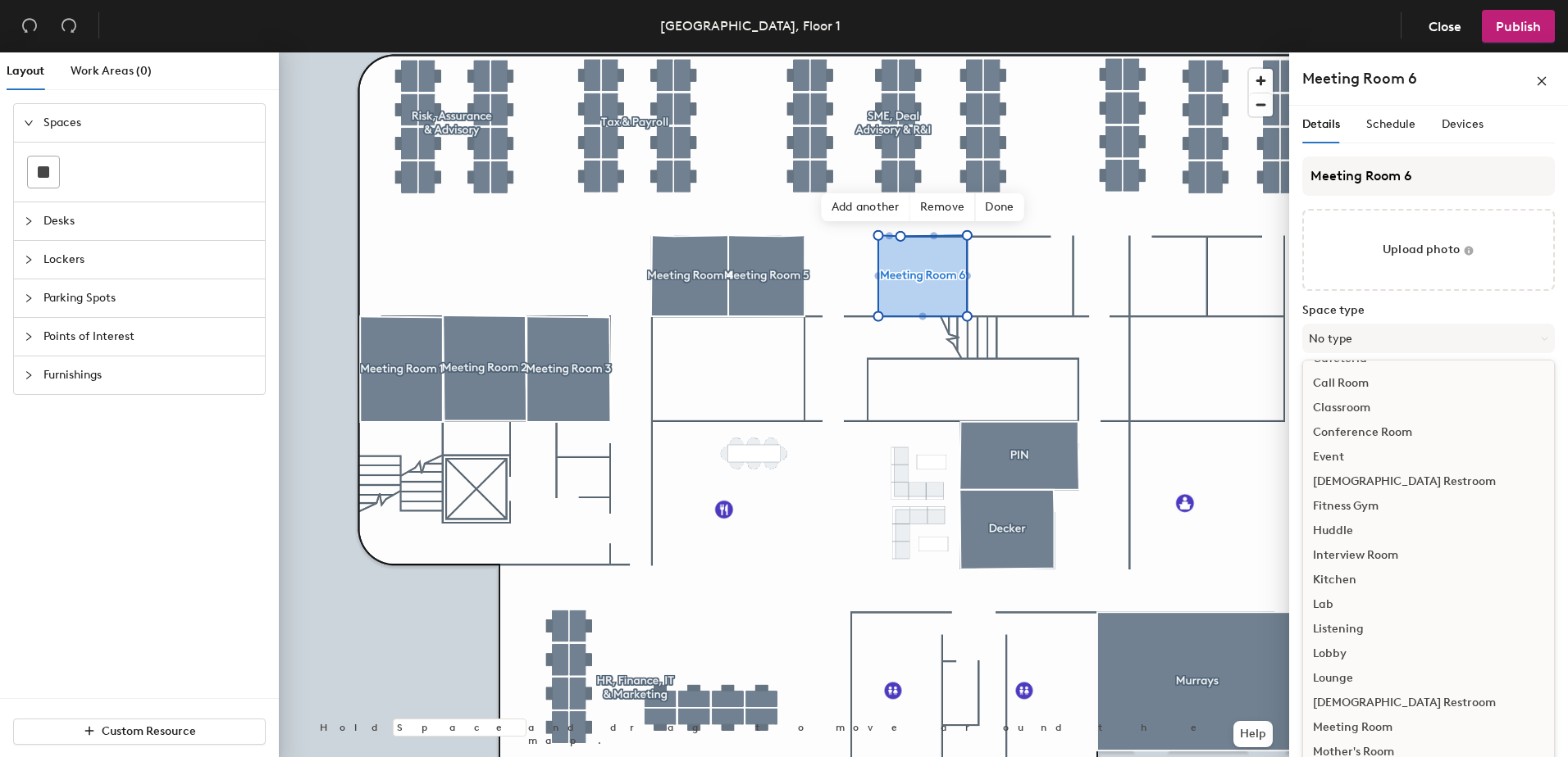
scroll to position [246, 0]
click at [1356, 571] on div "Meeting Room" at bounding box center [1429, 576] width 251 height 24
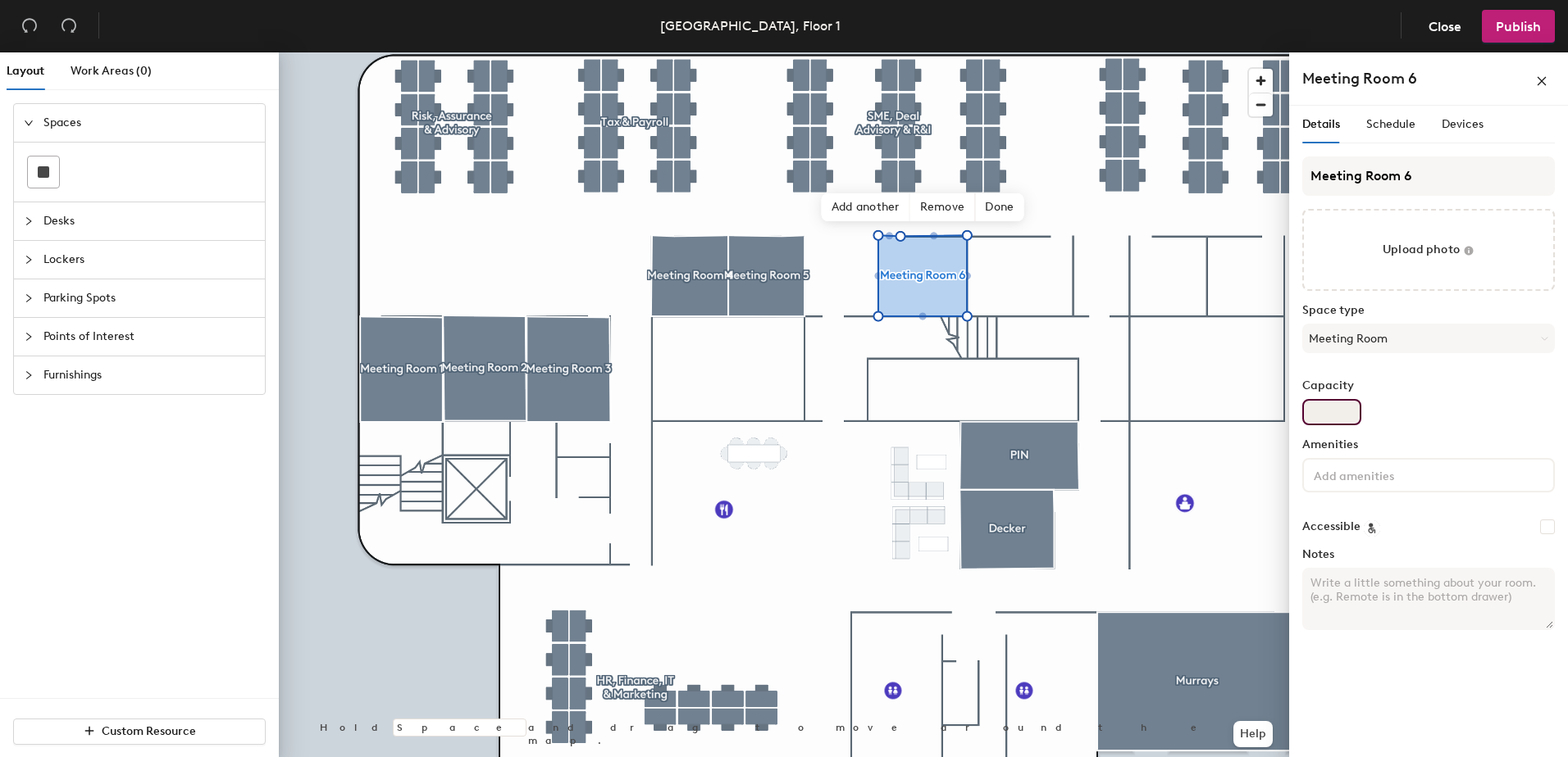
click at [1327, 411] on input "Capacity" at bounding box center [1332, 412] width 59 height 26
type input "4"
click at [43, 166] on div at bounding box center [44, 172] width 31 height 31
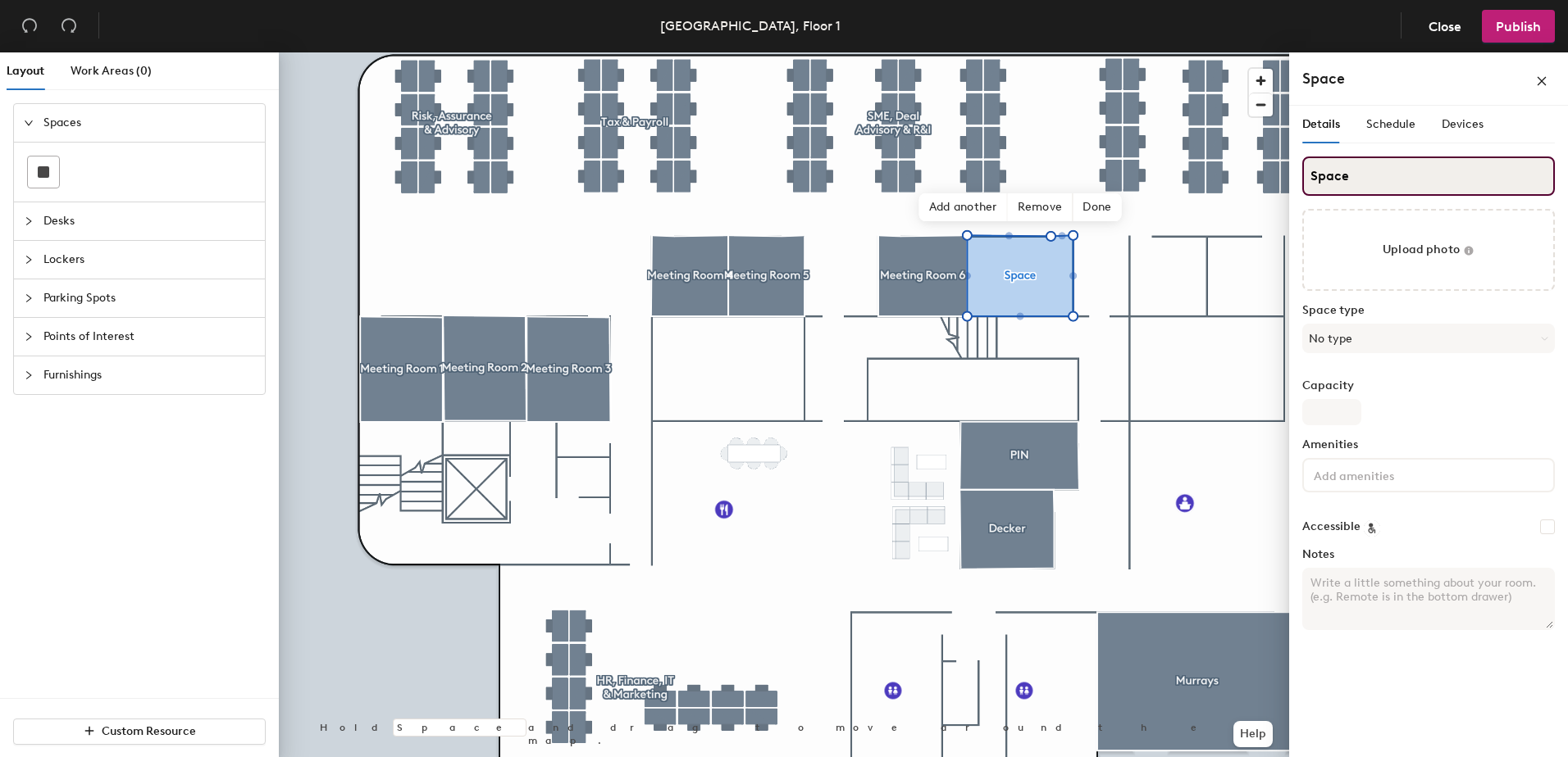
click at [1171, 170] on div "Layout Work Areas (0) Spaces Desks Lockers Parking Spots Points of Interest Fur…" at bounding box center [784, 408] width 1568 height 712
type input "Meeting Room 7"
click at [1341, 339] on button "No type" at bounding box center [1429, 339] width 253 height 30
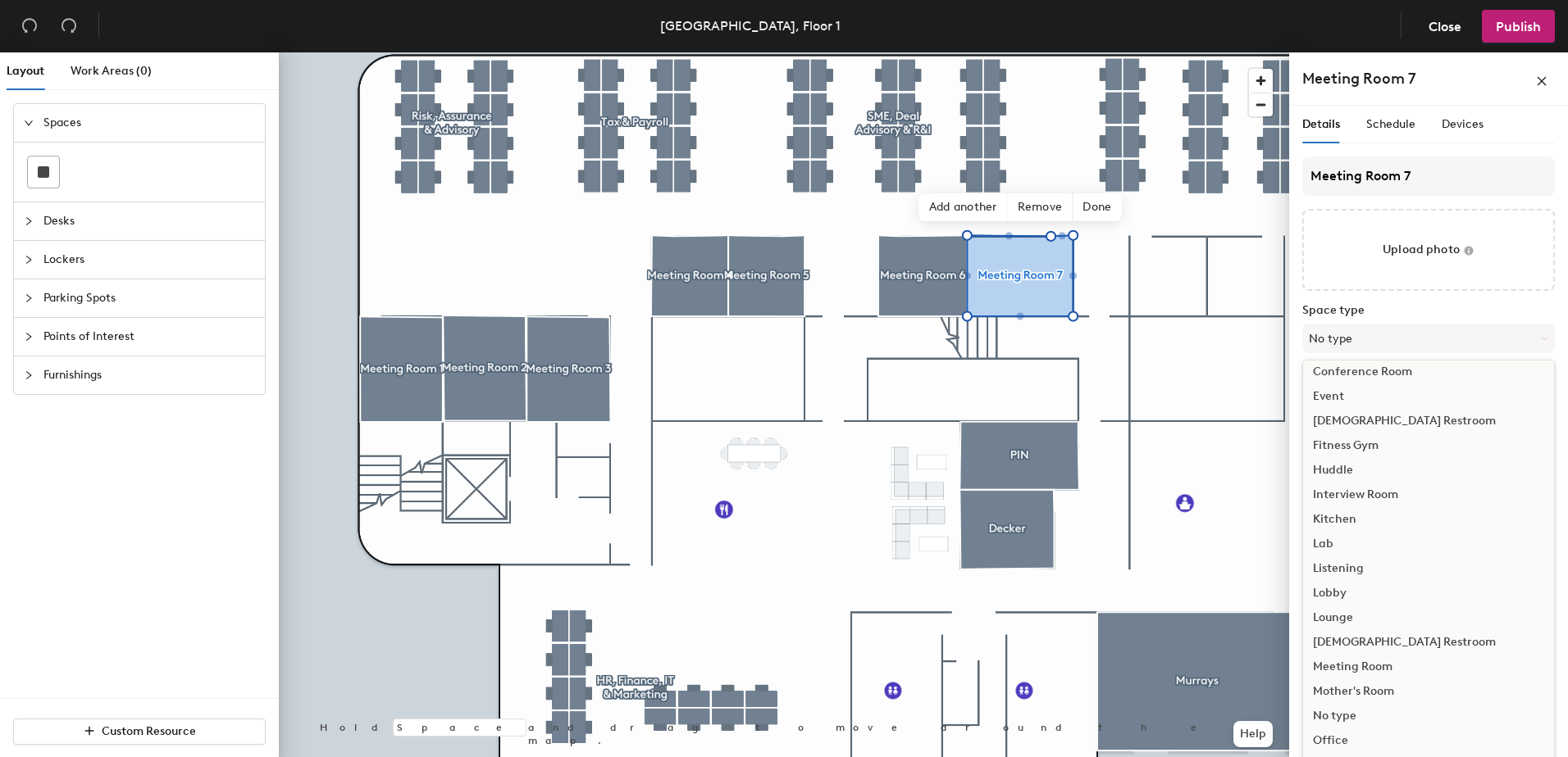
scroll to position [164, 0]
click at [1371, 655] on div "Meeting Room" at bounding box center [1429, 658] width 251 height 24
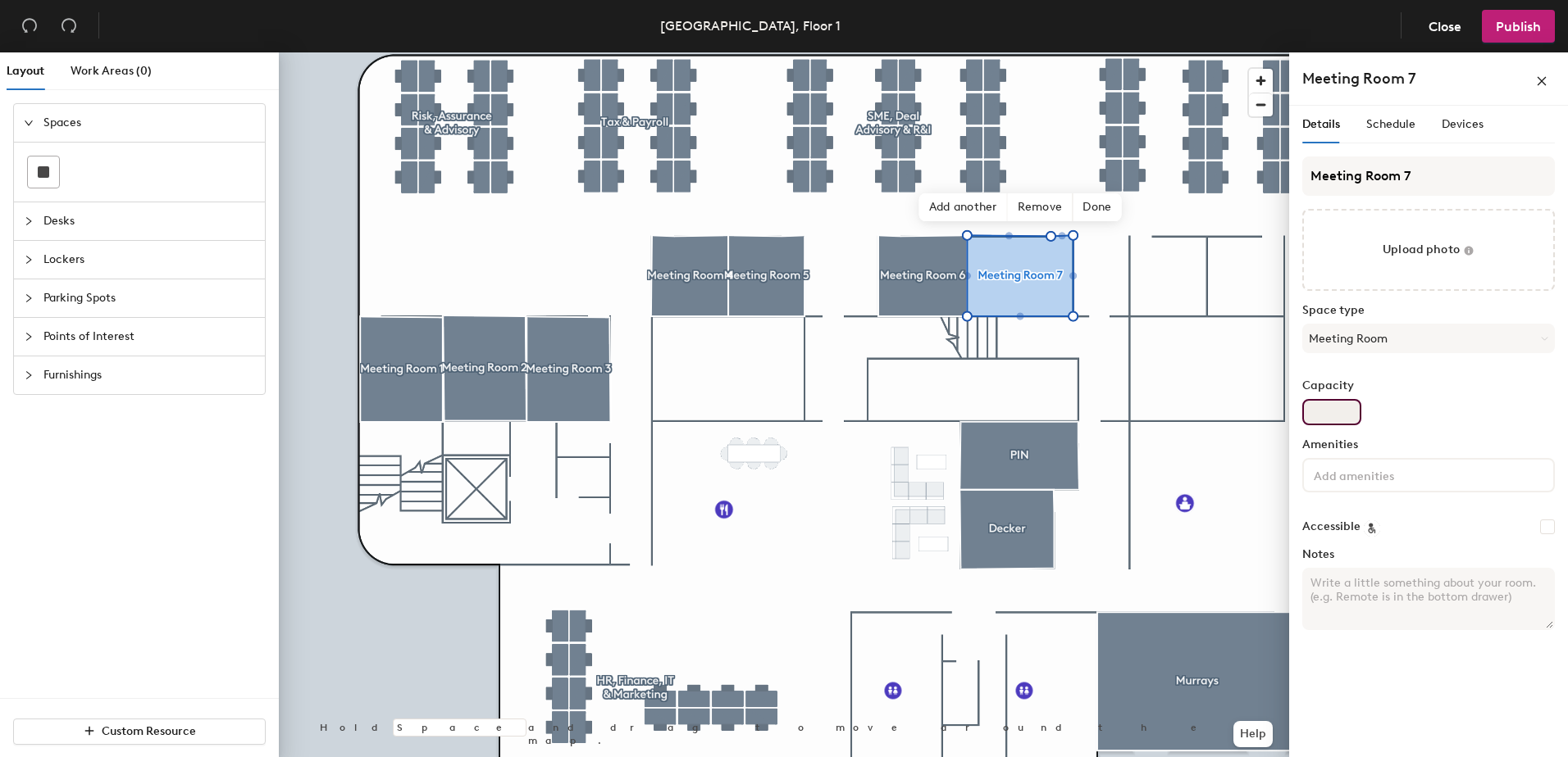
click at [1325, 421] on input "Capacity" at bounding box center [1332, 412] width 59 height 26
type input "4"
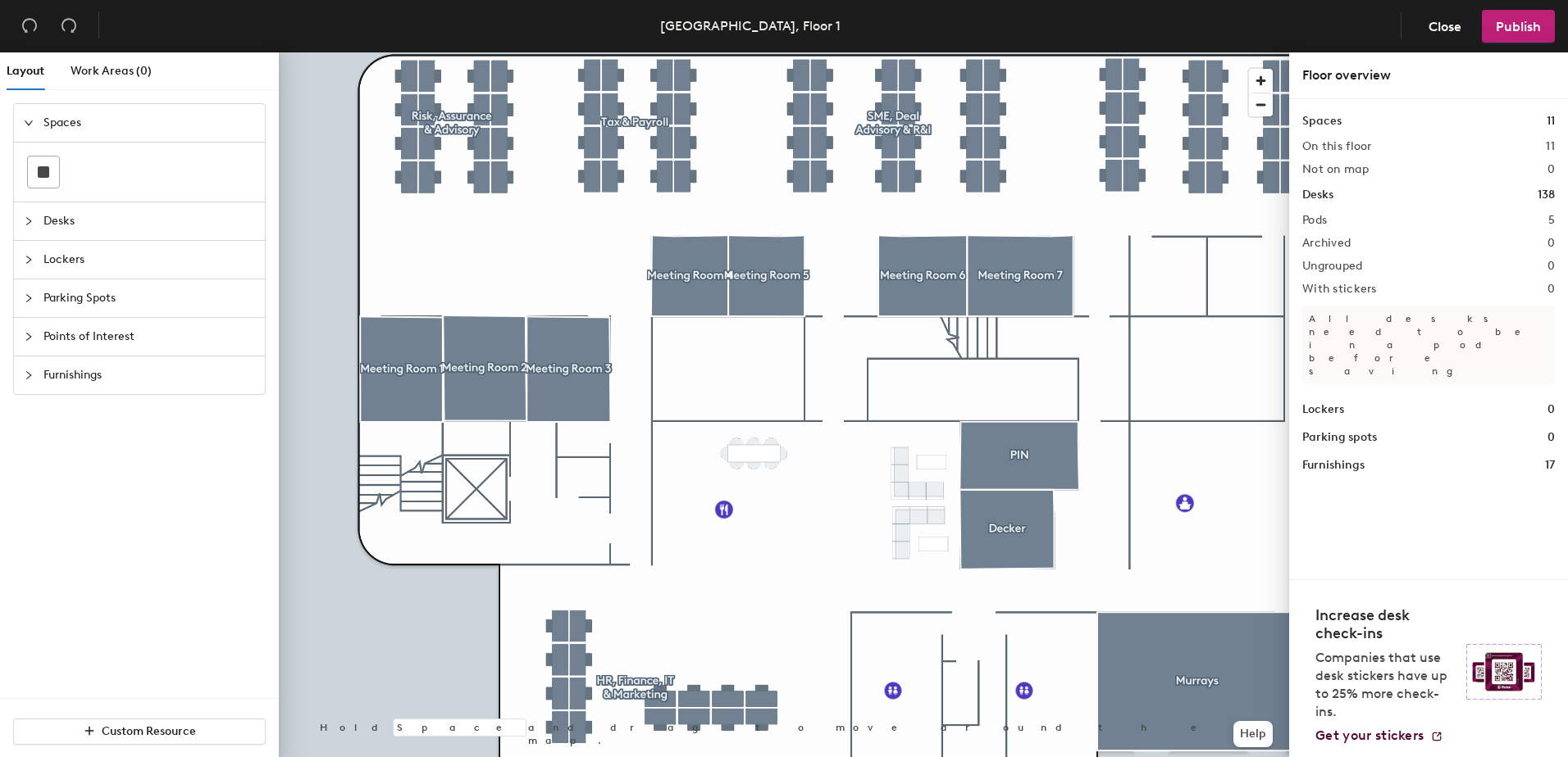
click at [32, 270] on div "Lockers" at bounding box center [139, 260] width 251 height 37
click at [40, 173] on div "Desks" at bounding box center [139, 161] width 251 height 37
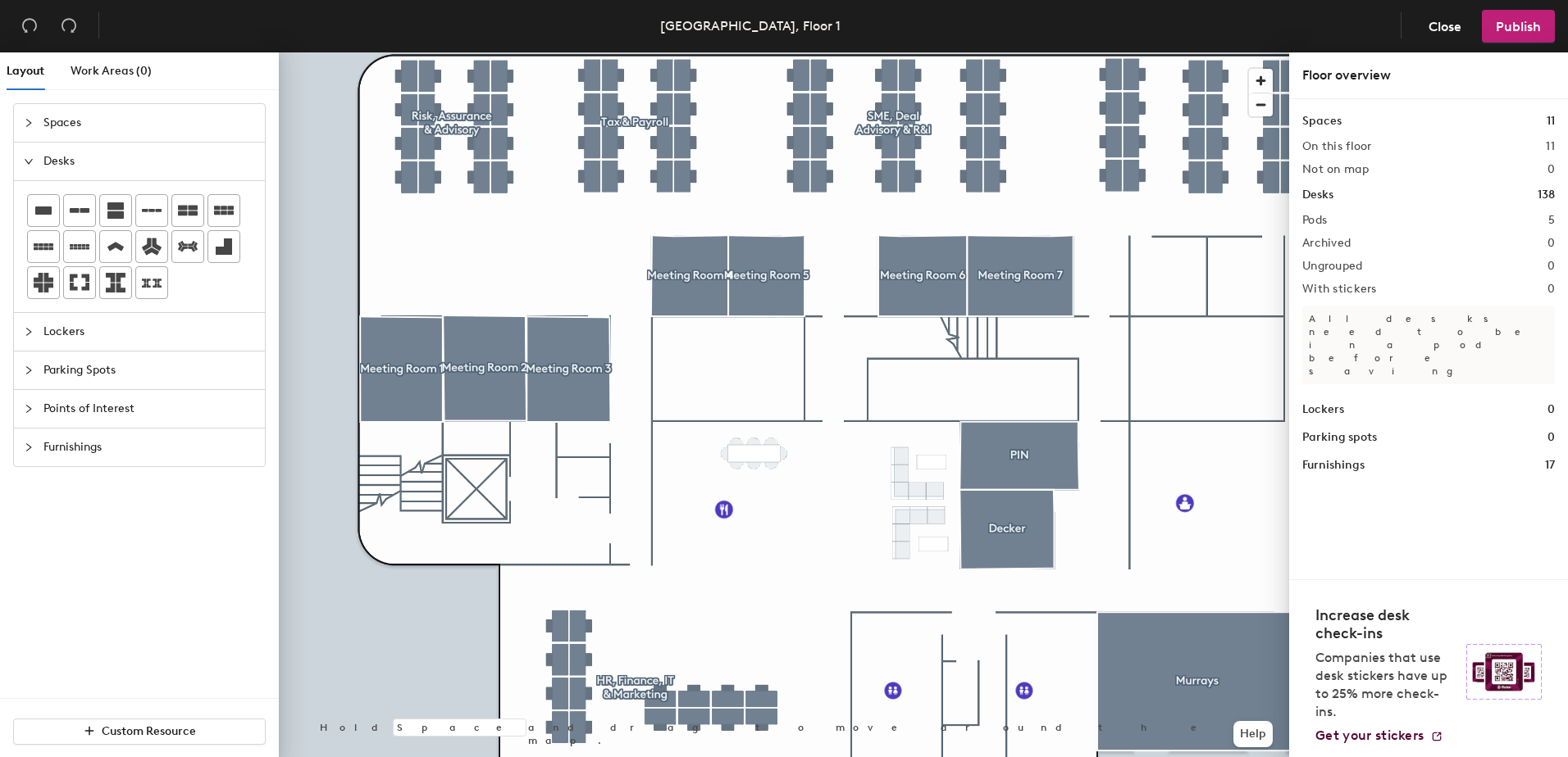
click at [30, 124] on icon "collapsed" at bounding box center [29, 122] width 5 height 8
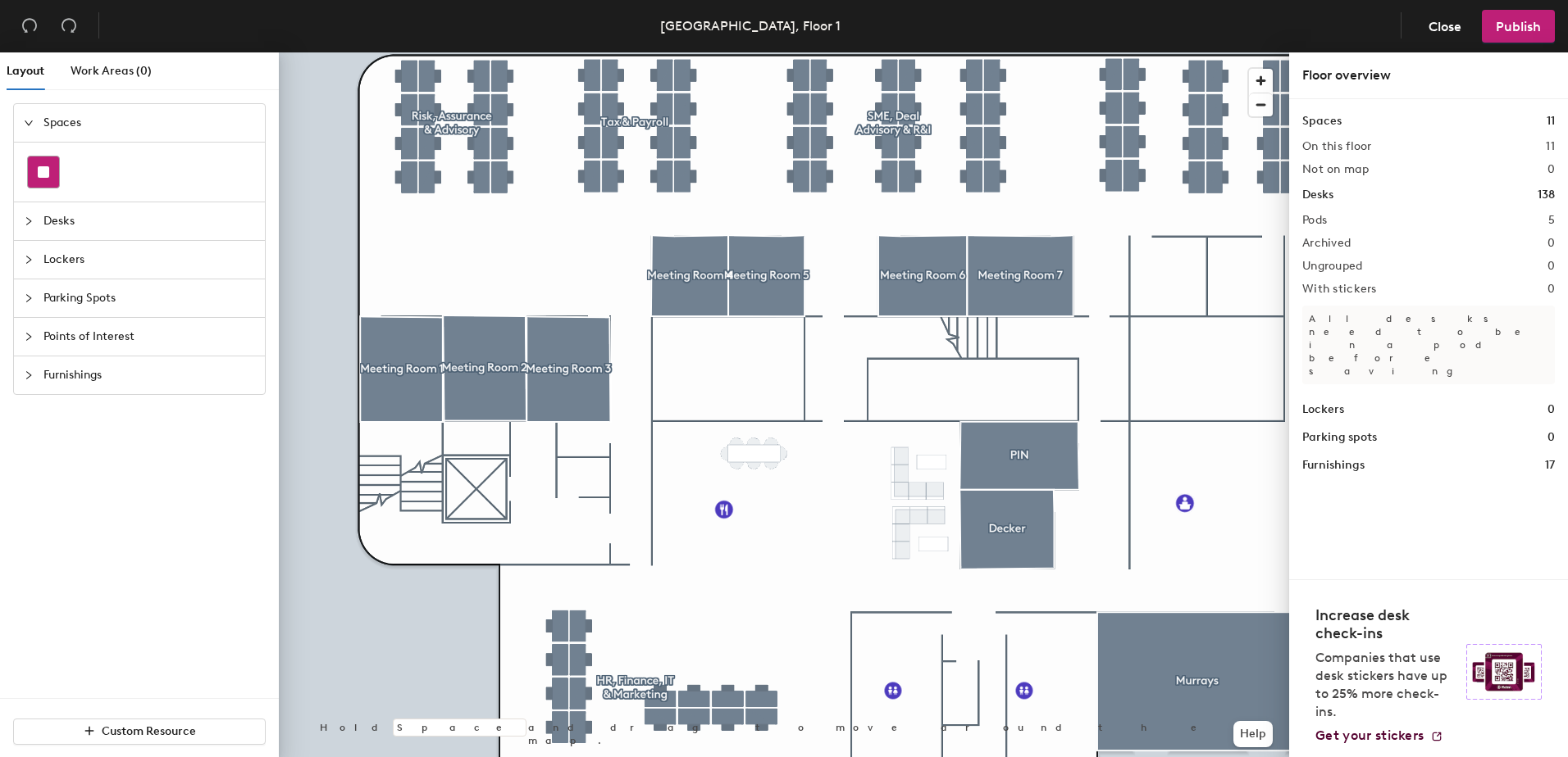
click at [49, 159] on div at bounding box center [44, 172] width 31 height 31
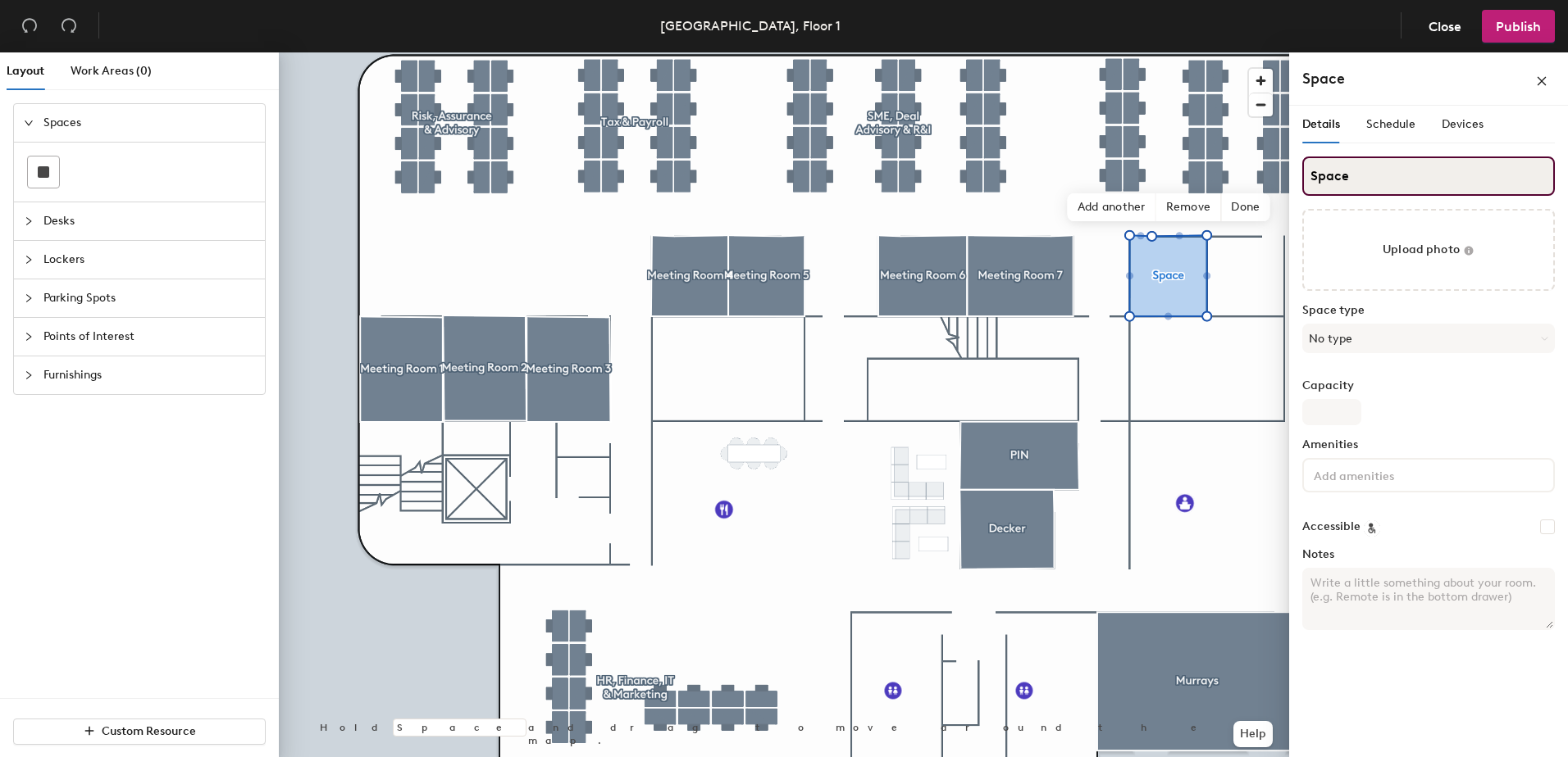
click at [1084, 192] on div "Layout Work Areas (0) Spaces Desks Lockers Parking Spots Points of Interest Fur…" at bounding box center [784, 408] width 1568 height 712
paste input "Meeting Room"
type input "Meeting Room 8"
click at [1327, 340] on button "No type" at bounding box center [1429, 339] width 253 height 30
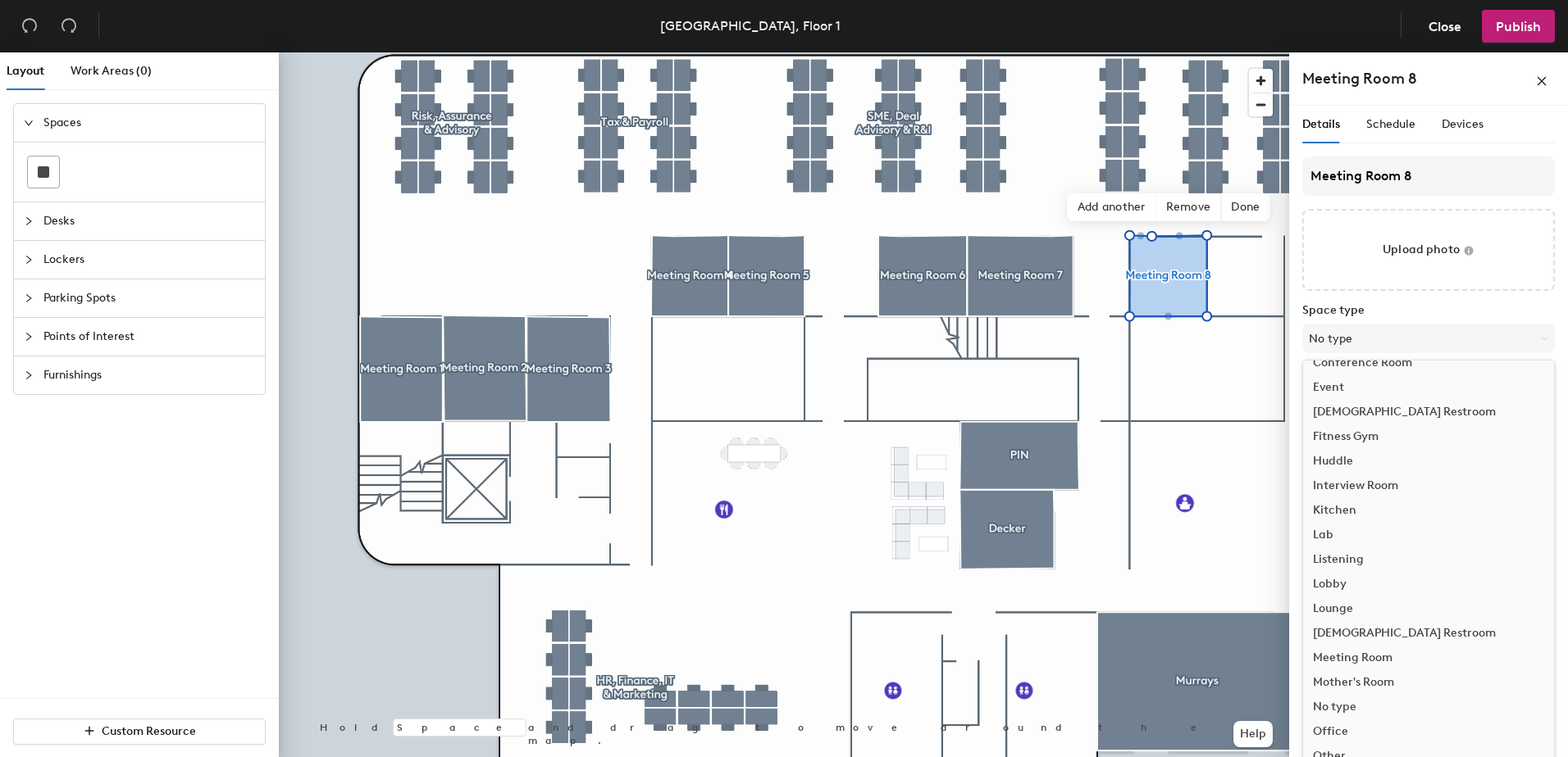
click at [1369, 655] on div "Meeting Room" at bounding box center [1429, 658] width 251 height 24
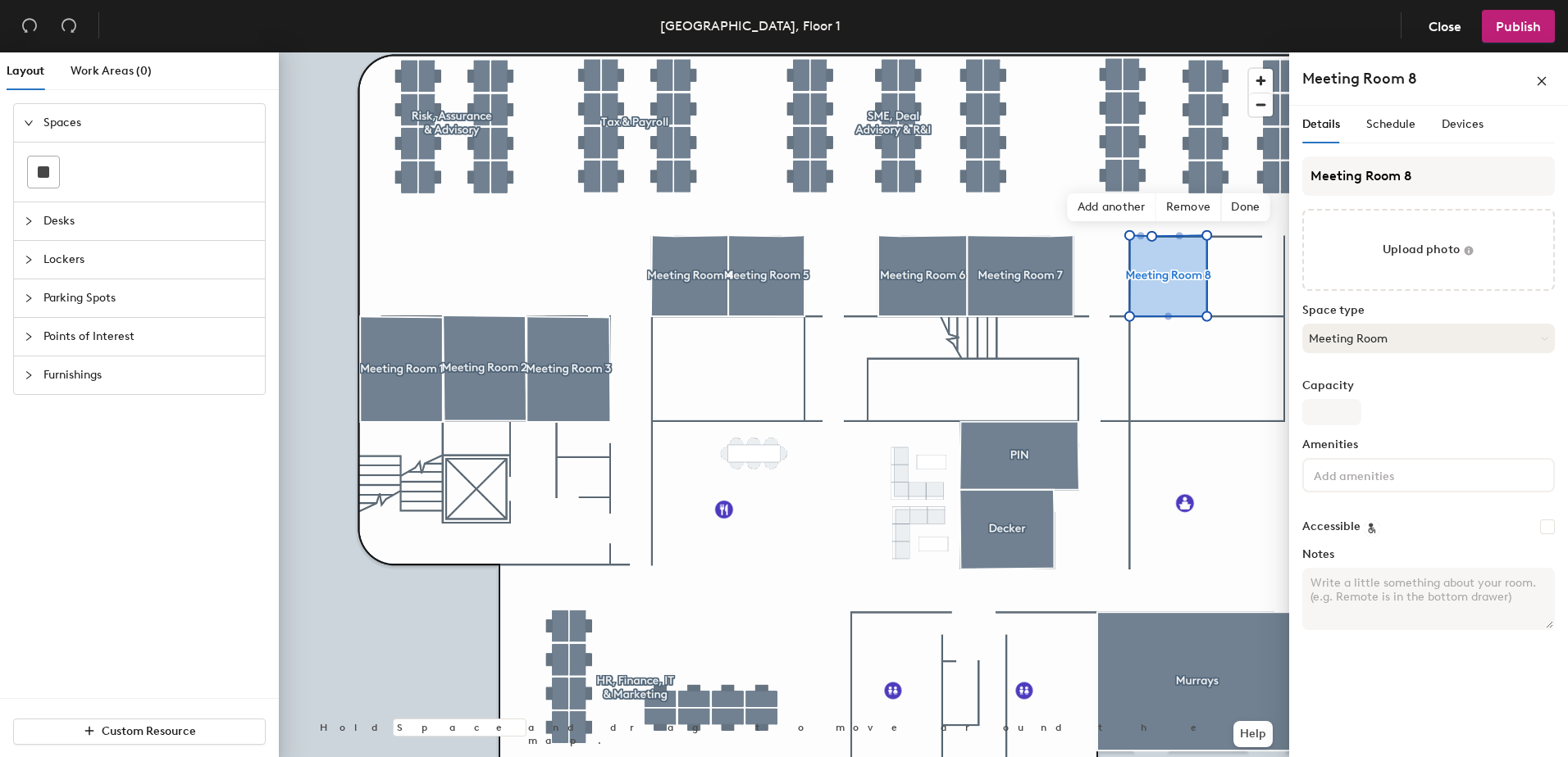
click at [1337, 328] on button "Meeting Room" at bounding box center [1429, 339] width 253 height 30
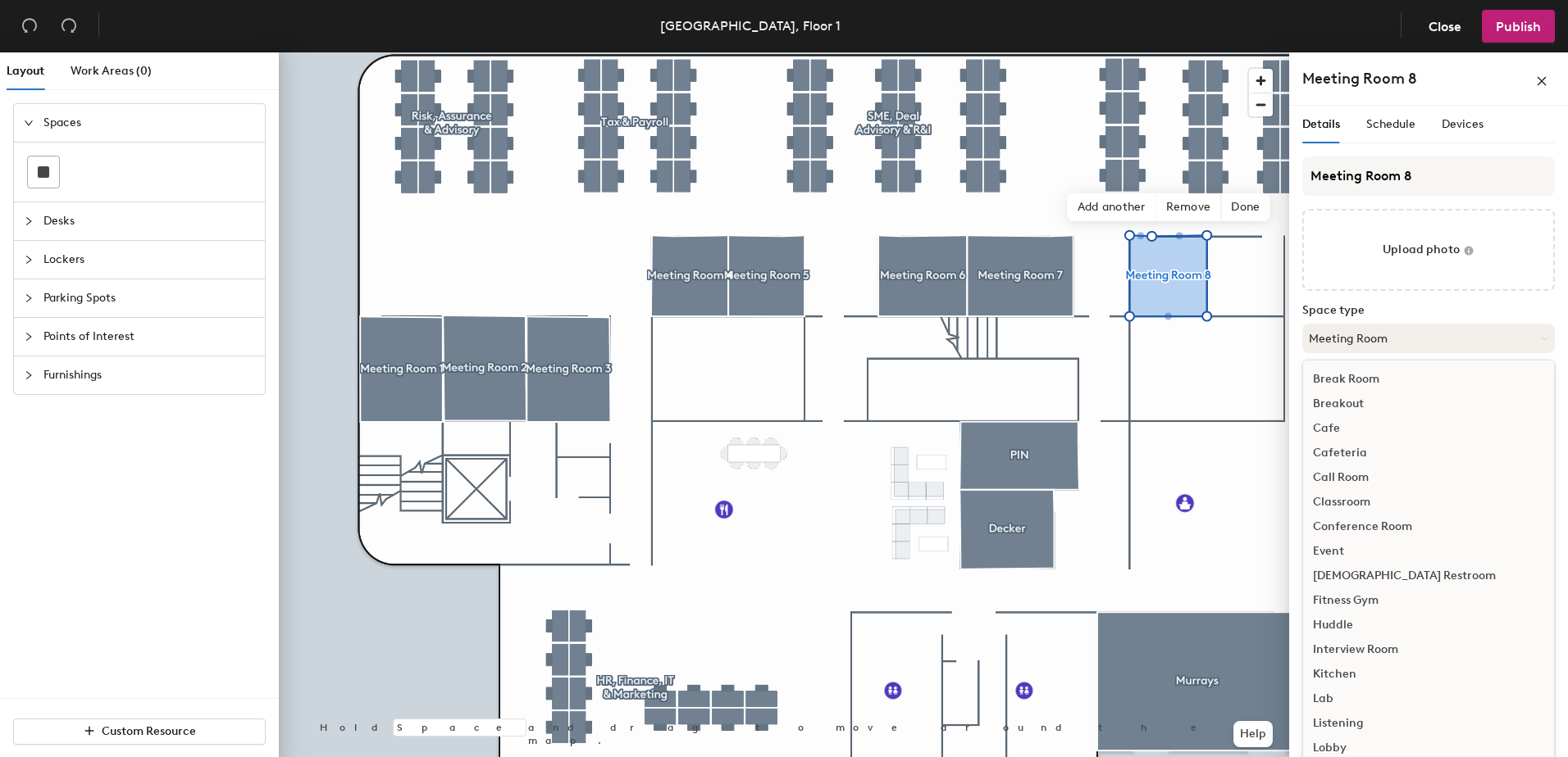
click at [1337, 328] on button "Meeting Room" at bounding box center [1429, 339] width 253 height 30
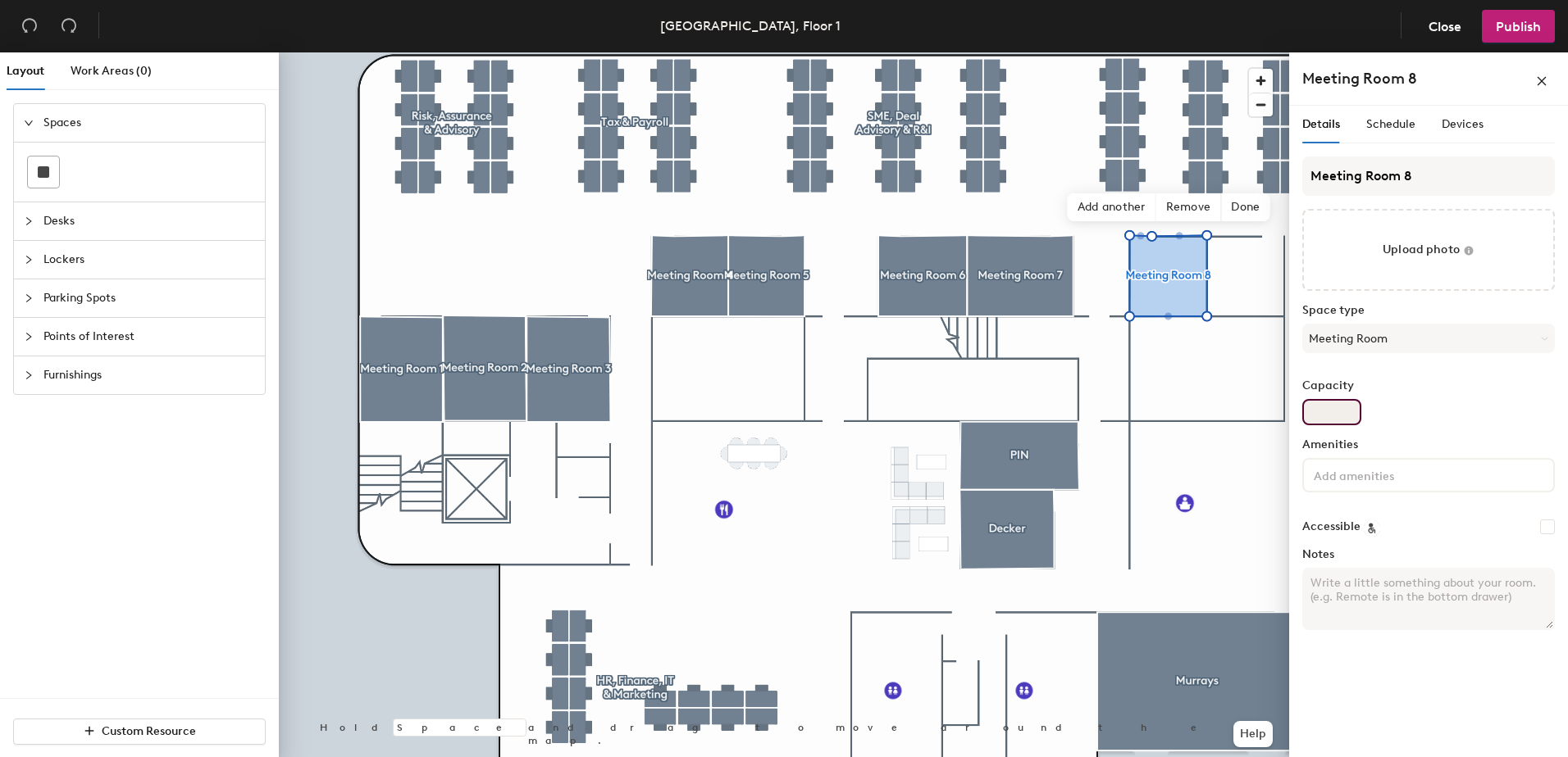
click at [1327, 418] on input "Capacity" at bounding box center [1332, 412] width 59 height 26
type input "3"
click at [11, 173] on div "Spaces Desks Lockers Parking Spots Points of Interest Furnishings" at bounding box center [139, 249] width 279 height 318
click at [42, 173] on rect at bounding box center [43, 172] width 11 height 11
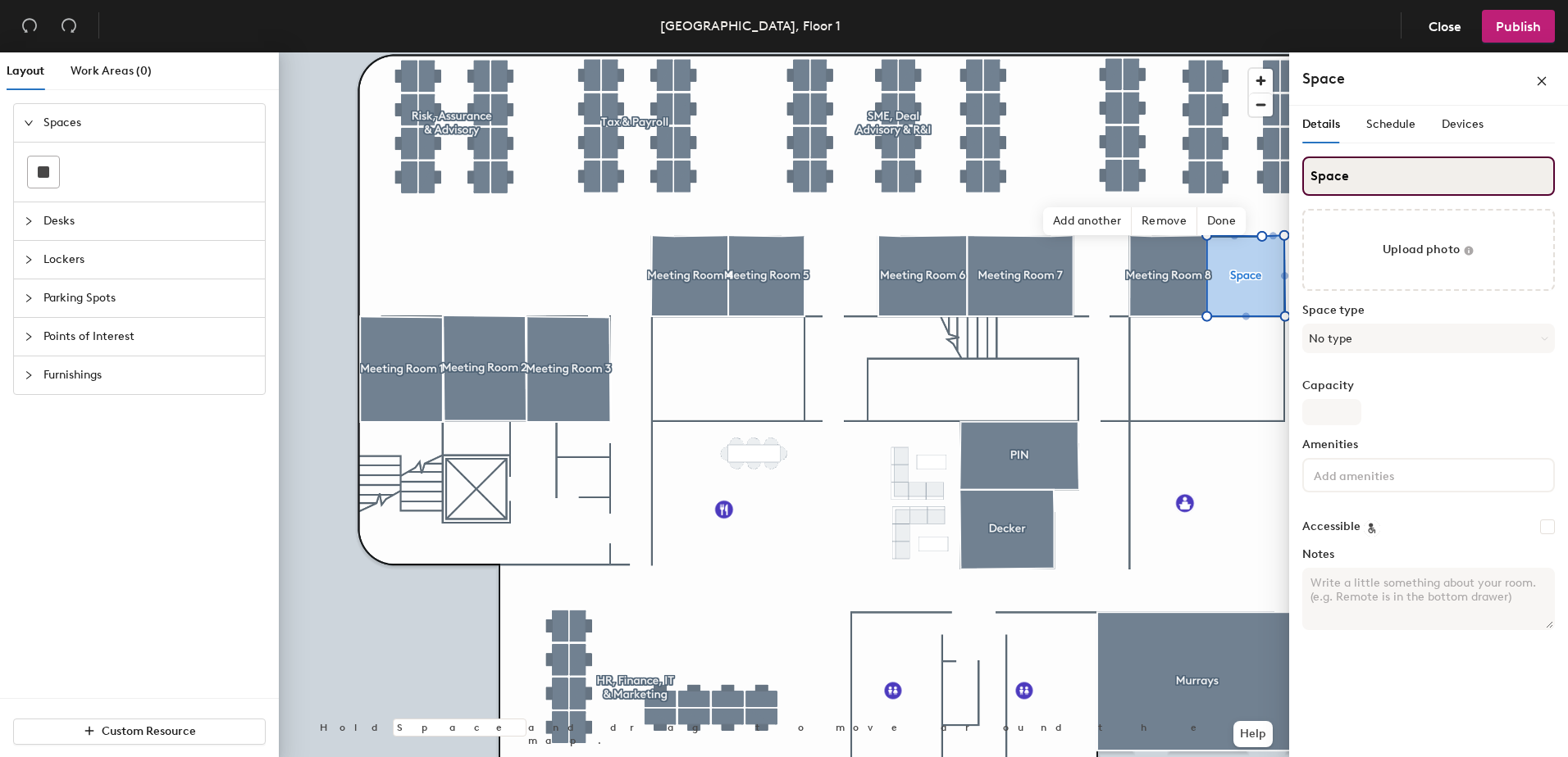
click at [1228, 180] on div "Layout Work Areas (0) Spaces Desks Lockers Parking Spots Points of Interest Fur…" at bounding box center [784, 408] width 1568 height 712
paste input "Meeting Room"
type input "Meeting Room 9"
click at [1327, 327] on button "No type" at bounding box center [1429, 339] width 253 height 30
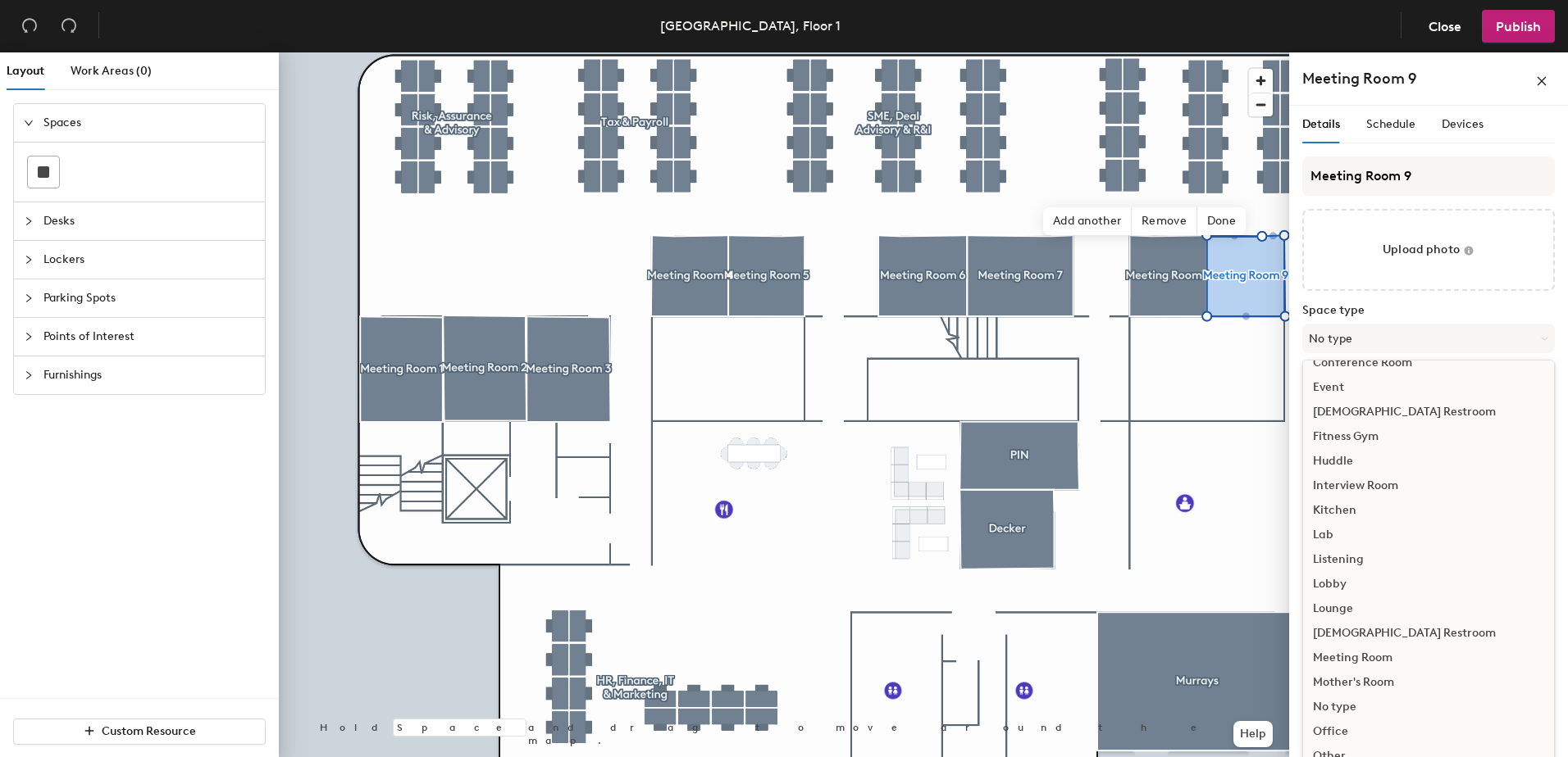
click at [1377, 652] on div "Meeting Room" at bounding box center [1429, 658] width 251 height 24
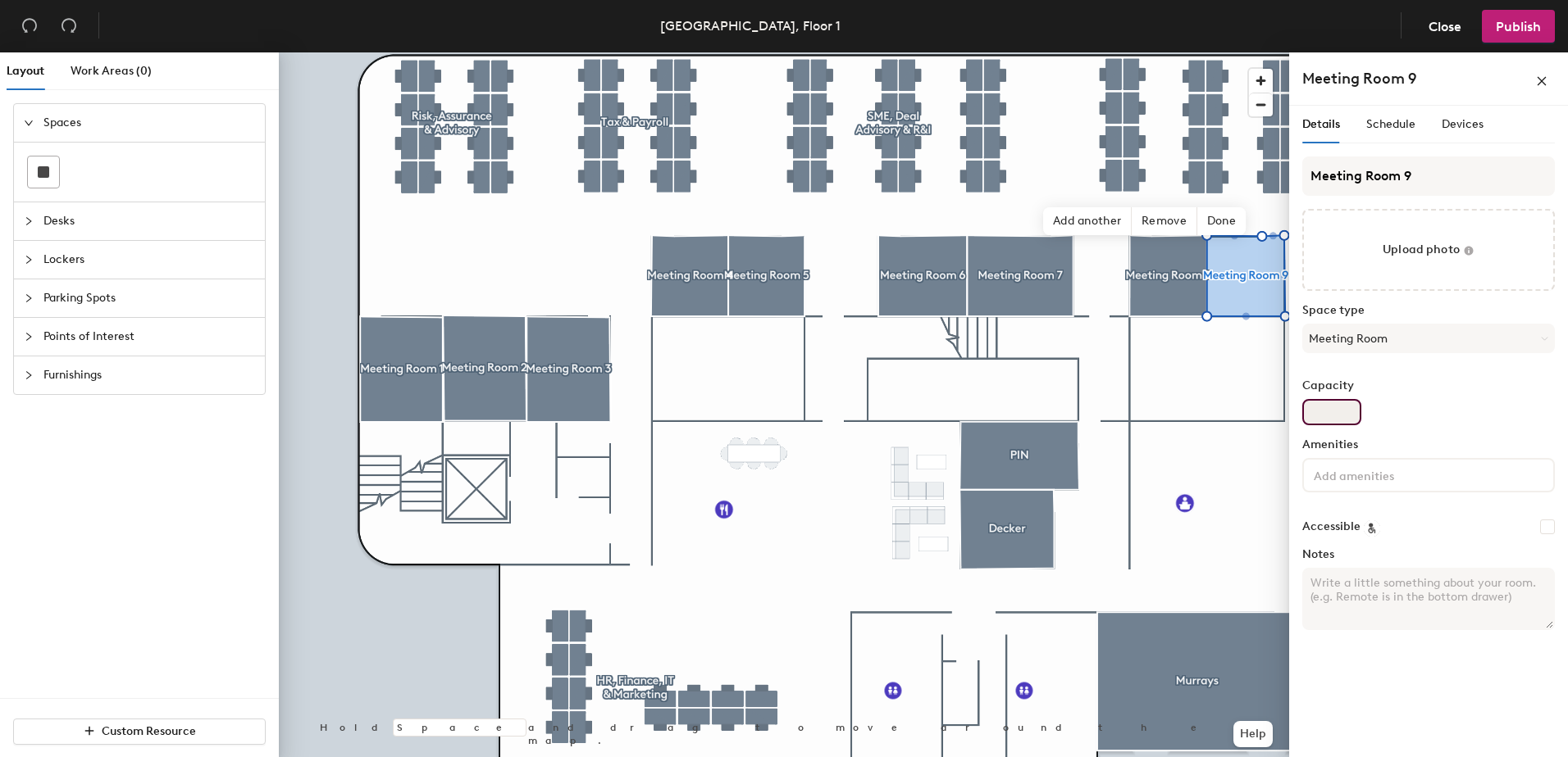
click at [1327, 411] on input "Capacity" at bounding box center [1332, 412] width 59 height 26
type input "3"
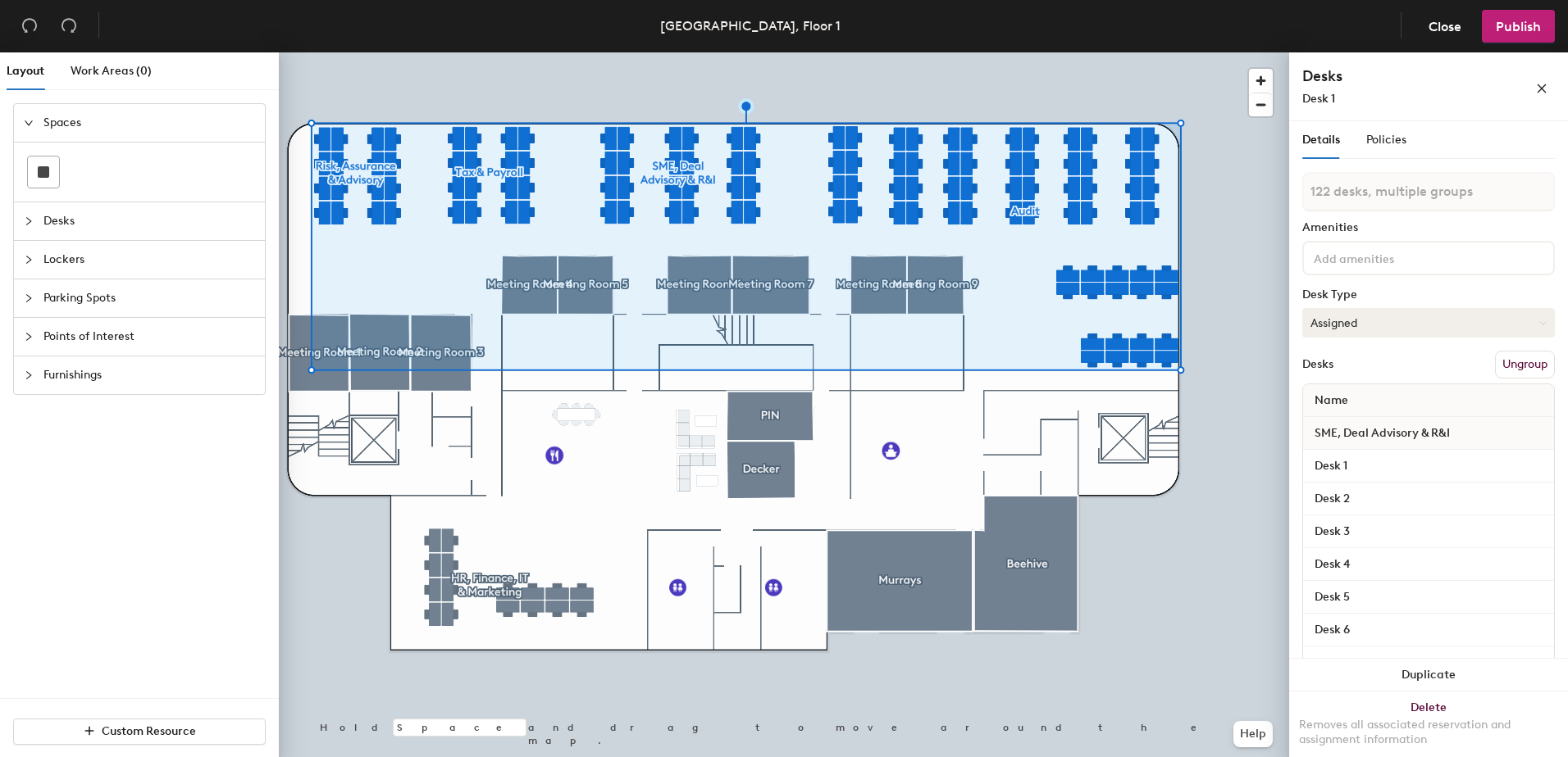
click at [1357, 321] on button "Assigned" at bounding box center [1429, 323] width 253 height 30
click at [1355, 418] on div "Hoteled" at bounding box center [1385, 422] width 164 height 24
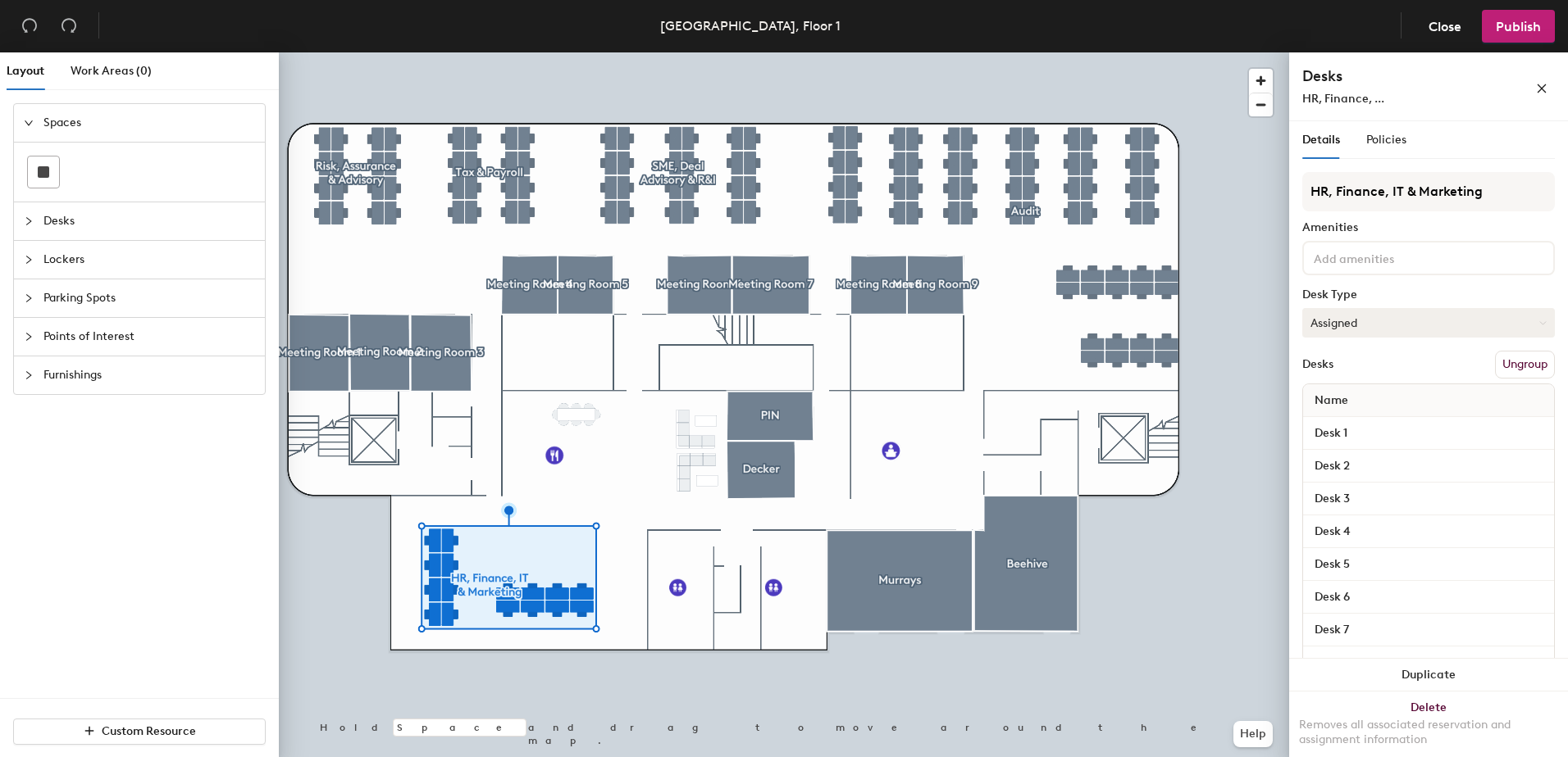
click at [1383, 317] on button "Assigned" at bounding box center [1429, 323] width 253 height 30
click at [1341, 423] on div "Hoteled" at bounding box center [1385, 422] width 164 height 24
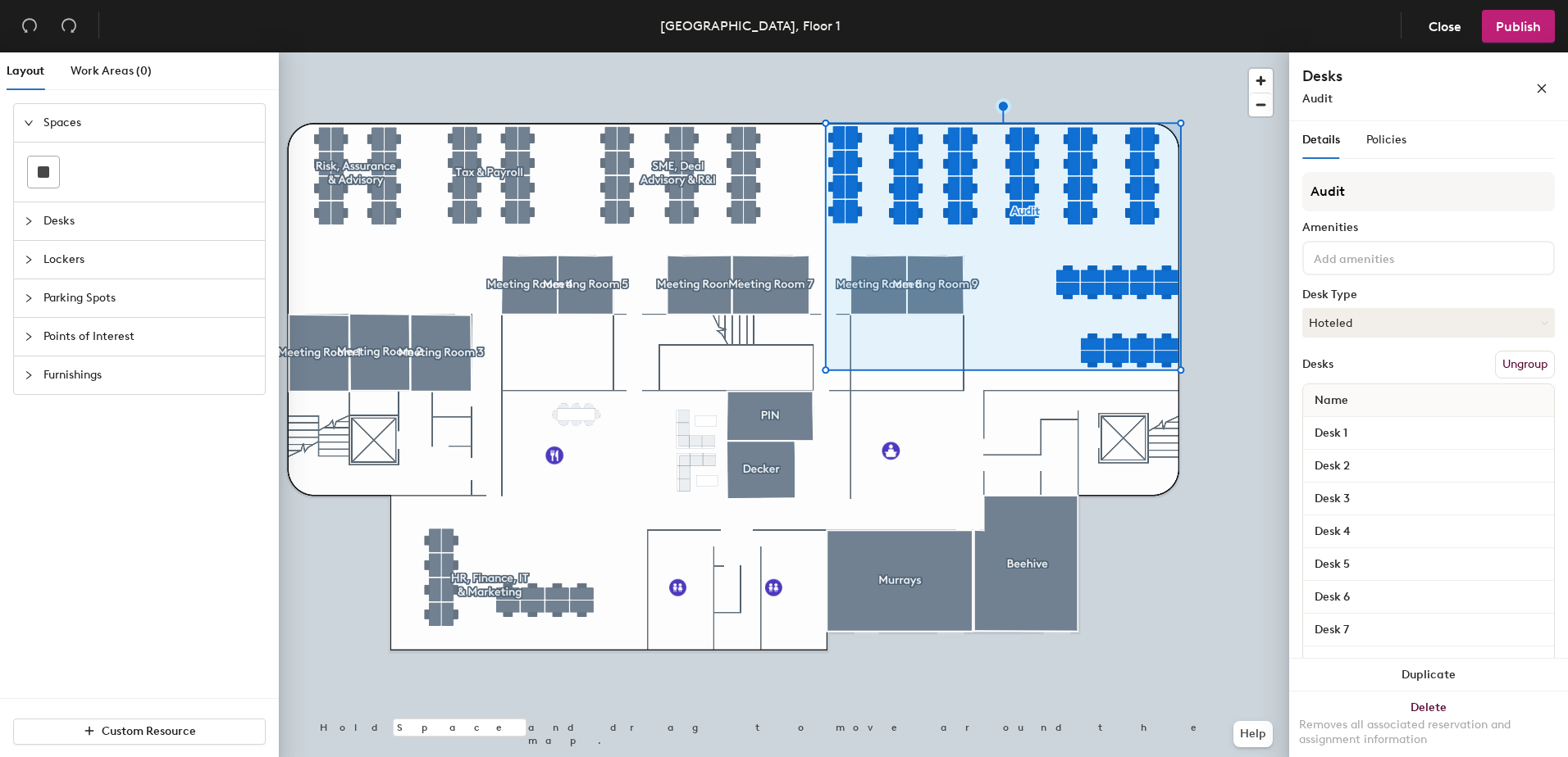
click at [1526, 359] on button "Ungroup" at bounding box center [1524, 365] width 60 height 28
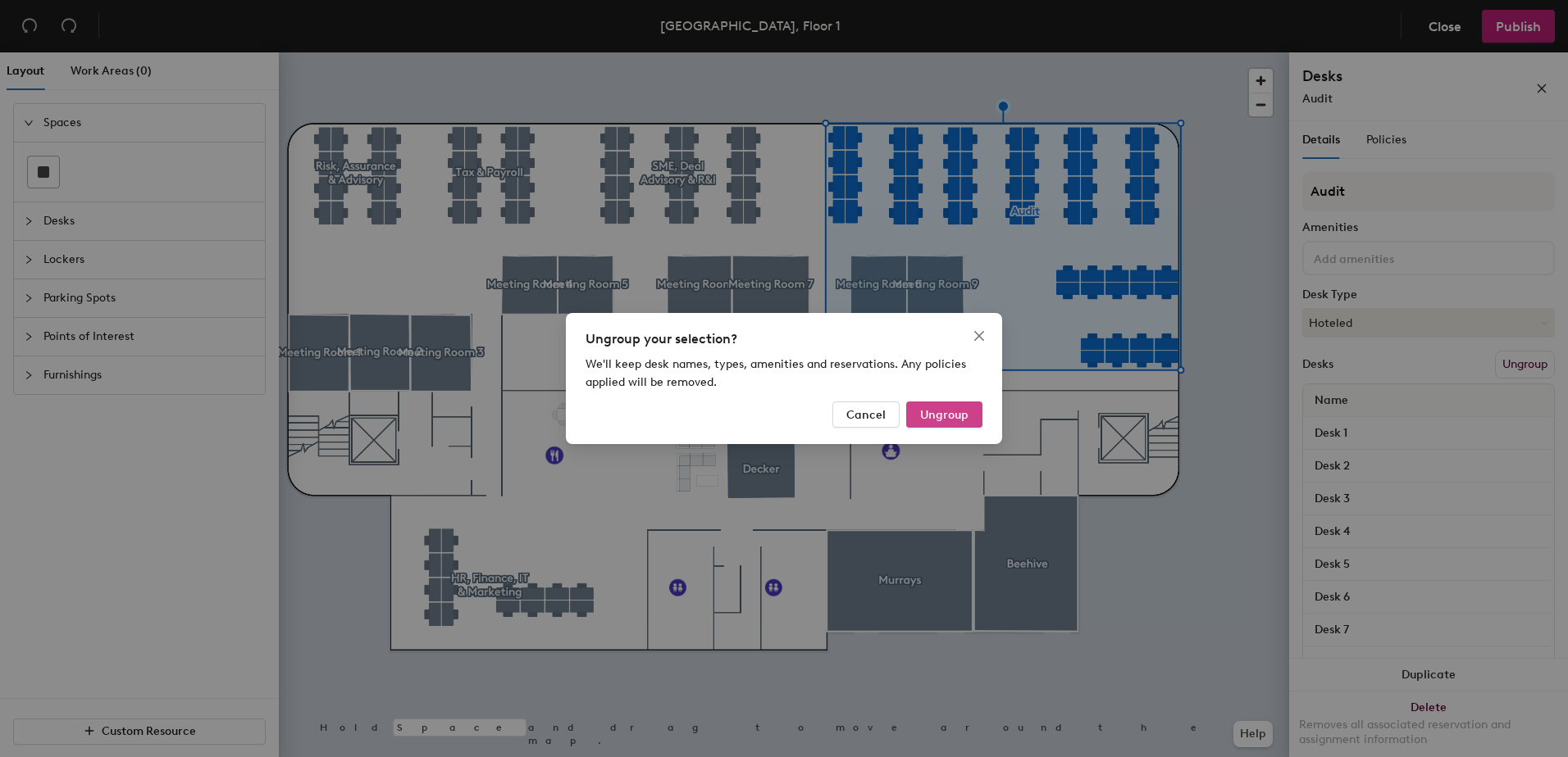
click at [959, 409] on span "Ungroup" at bounding box center [945, 416] width 49 height 14
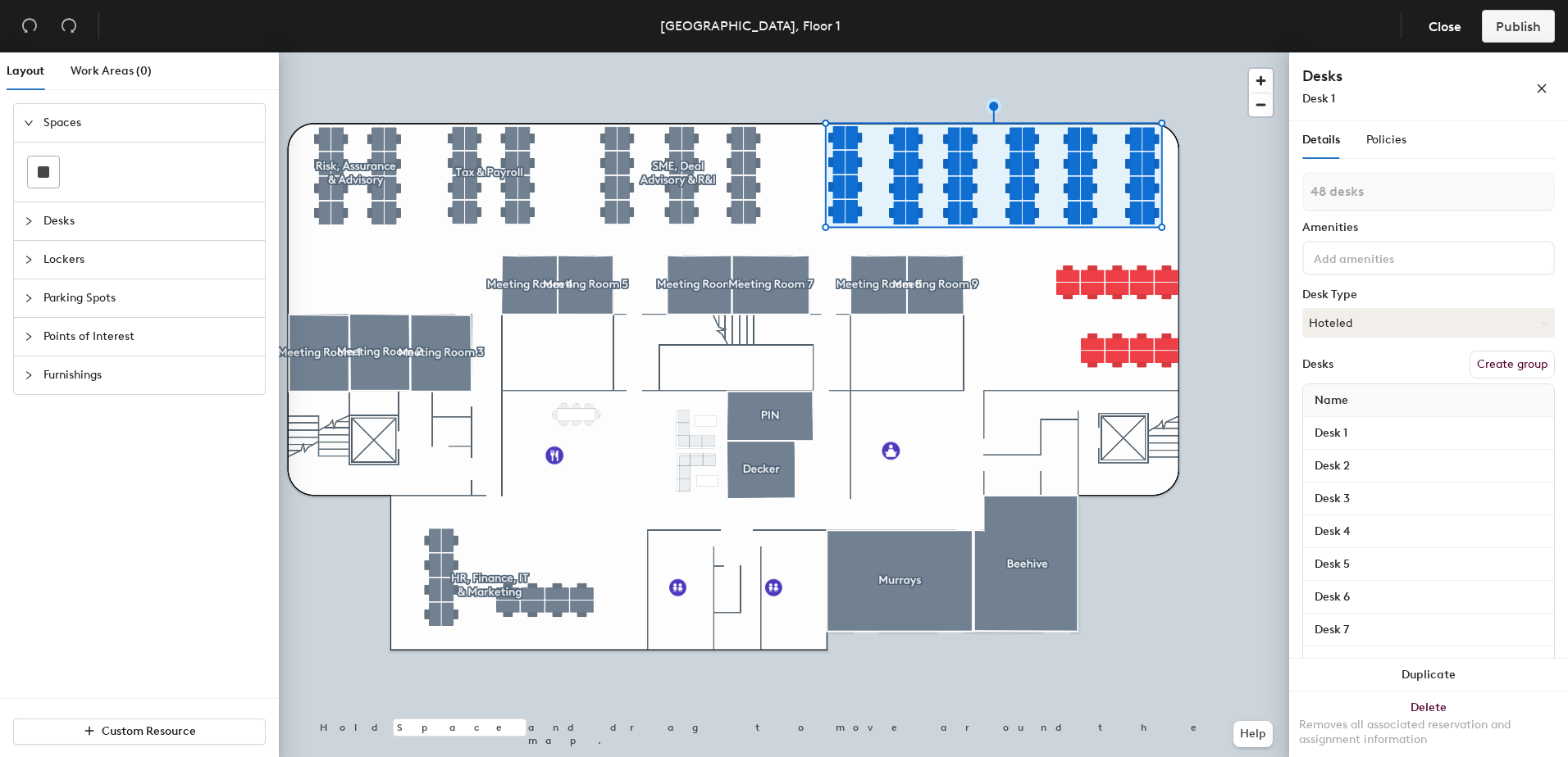
click at [1364, 259] on input at bounding box center [1384, 257] width 147 height 20
click at [1547, 308] on div "Details Policies 48 desks Amenities Desk Type Hoteled Desks Create group Name D…" at bounding box center [1429, 443] width 279 height 643
click at [1508, 355] on button "Create group" at bounding box center [1512, 365] width 85 height 28
click at [1224, 192] on div "Layout Work Areas (0) Spaces Desks Lockers Parking Spots Points of Interest Fur…" at bounding box center [784, 408] width 1568 height 712
type input "Audit"
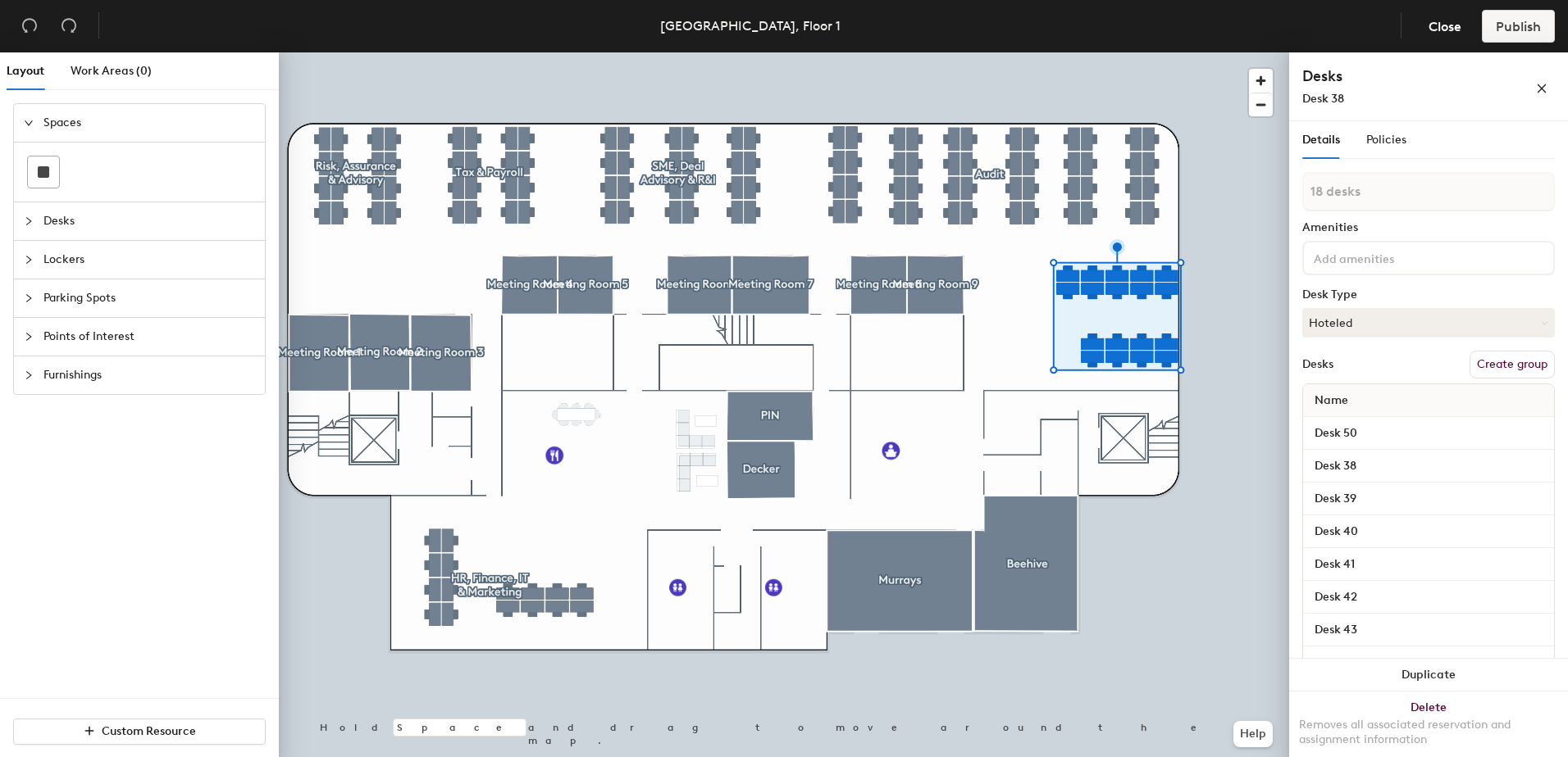
click at [1490, 371] on button "Create group" at bounding box center [1512, 365] width 85 height 28
click at [1160, 190] on div "Layout Work Areas (0) Spaces Desks Lockers Parking Spots Points of Interest Fur…" at bounding box center [784, 408] width 1568 height 712
type input "Audit"
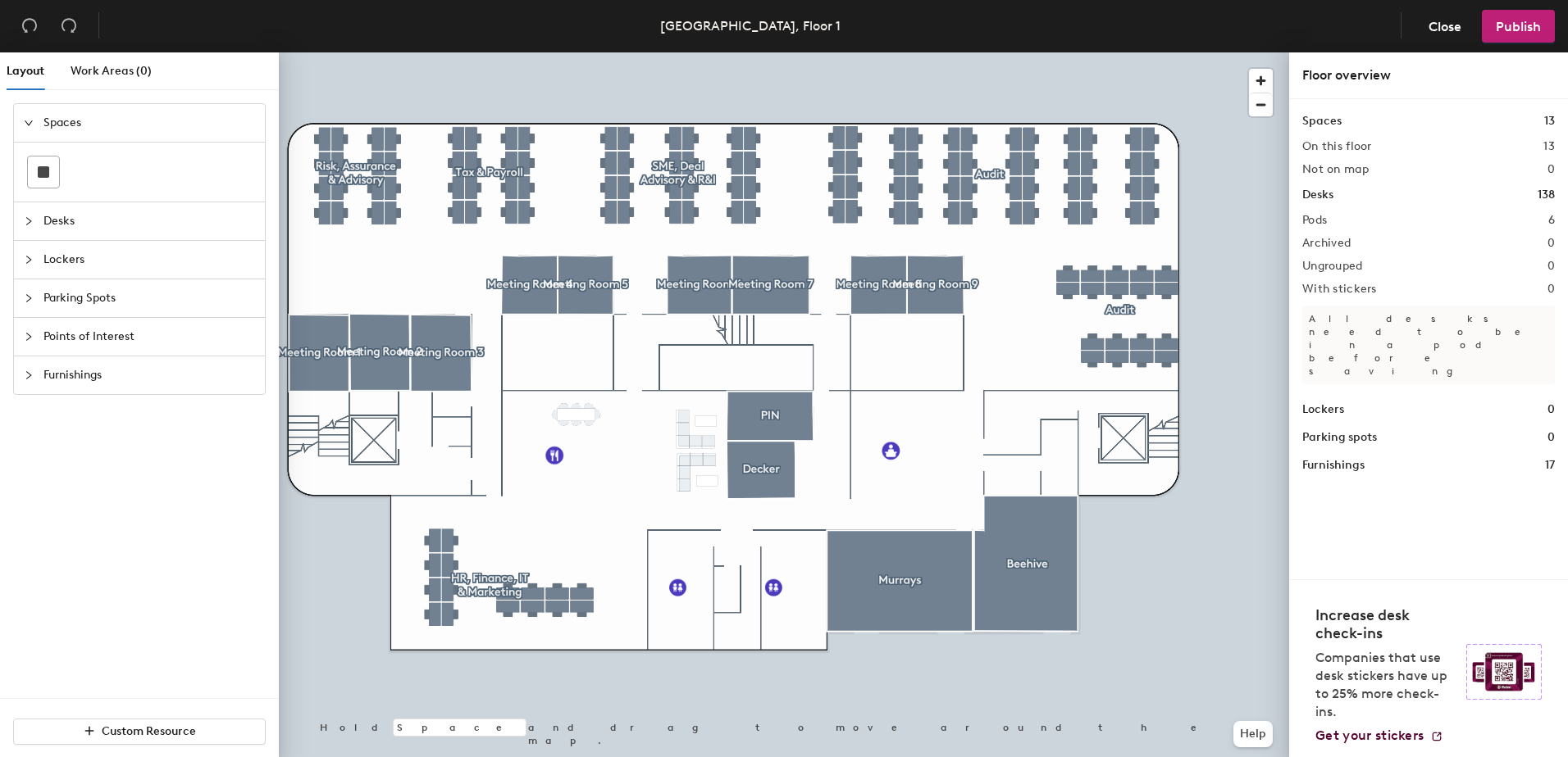
click at [33, 266] on div at bounding box center [33, 260] width 20 height 18
click at [34, 375] on div at bounding box center [33, 375] width 20 height 18
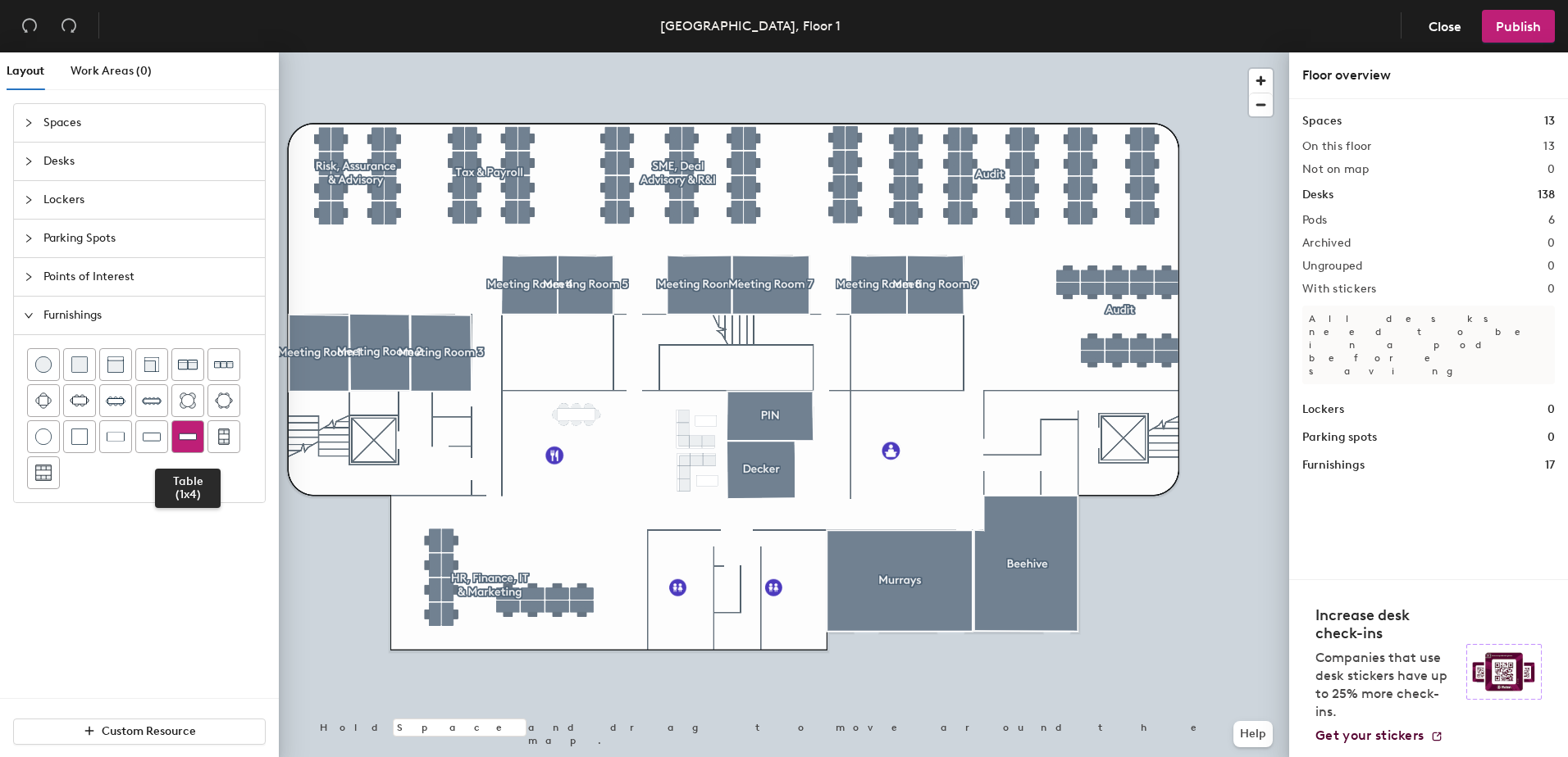
click at [188, 442] on img at bounding box center [187, 436] width 18 height 17
click at [1507, 31] on span "Publish" at bounding box center [1518, 27] width 45 height 16
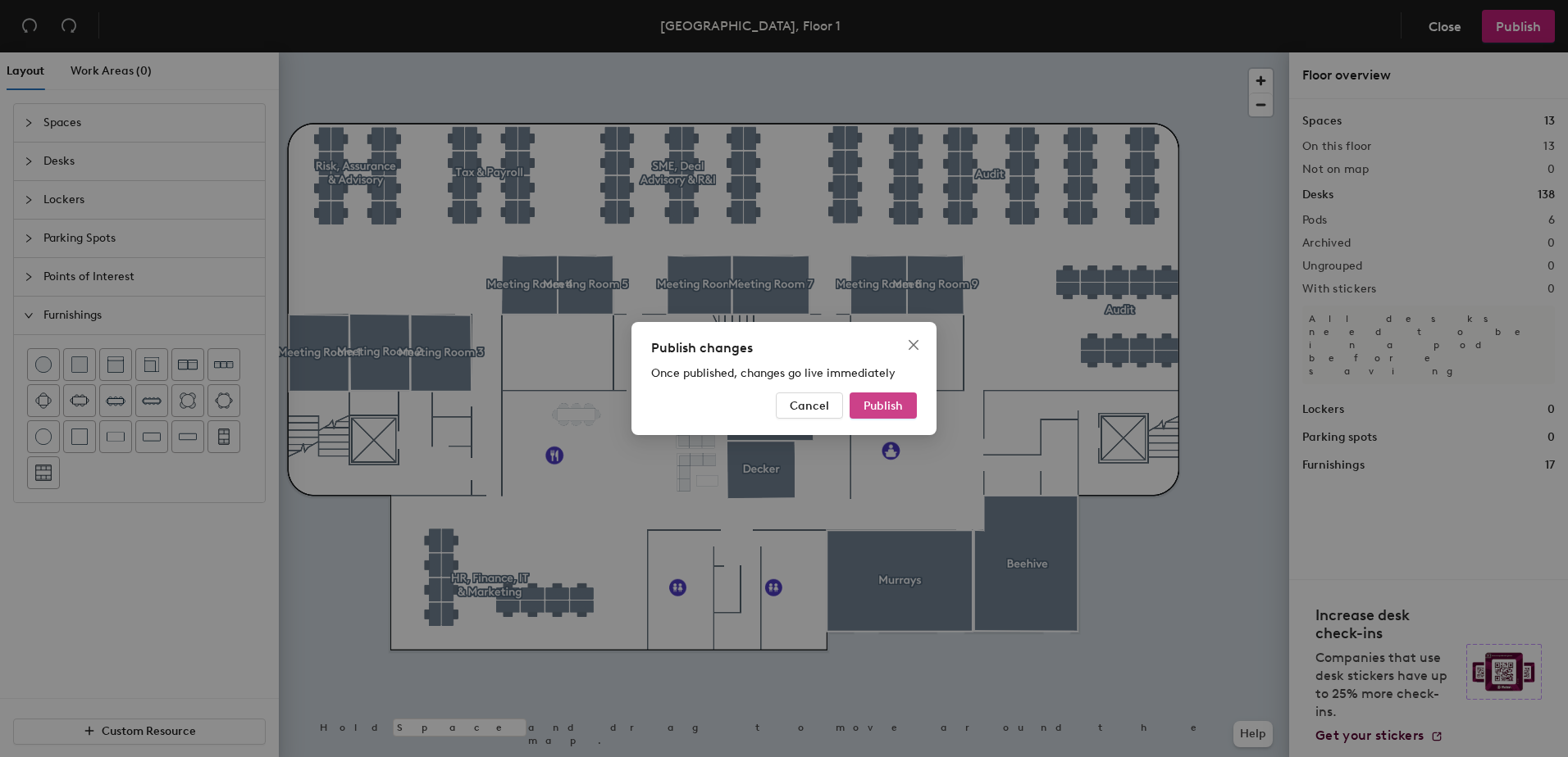
click at [897, 405] on span "Publish" at bounding box center [883, 406] width 39 height 14
